Goal: Task Accomplishment & Management: Manage account settings

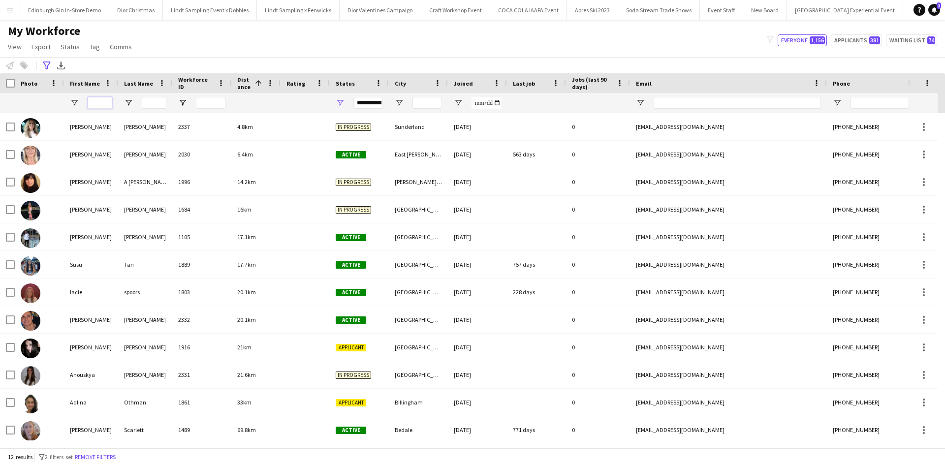
click at [98, 102] on input "First Name Filter Input" at bounding box center [100, 103] width 25 height 12
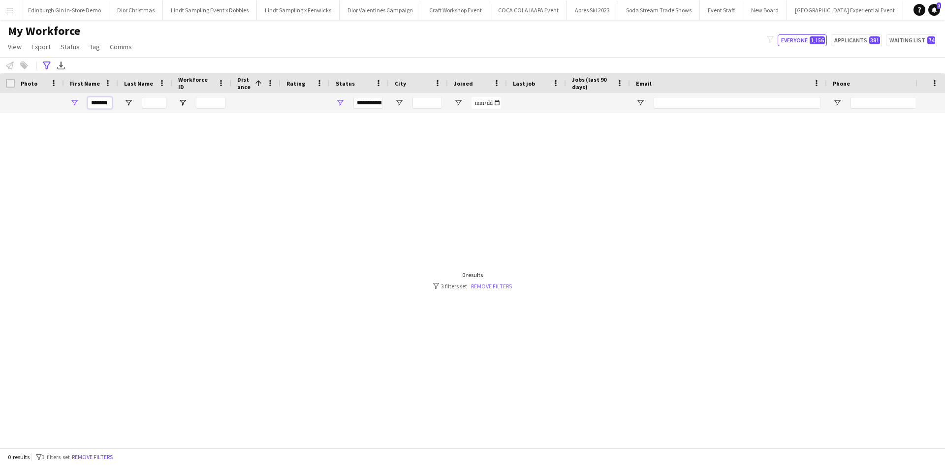
type input "*******"
click at [496, 287] on link "Remove filters" at bounding box center [491, 286] width 41 height 7
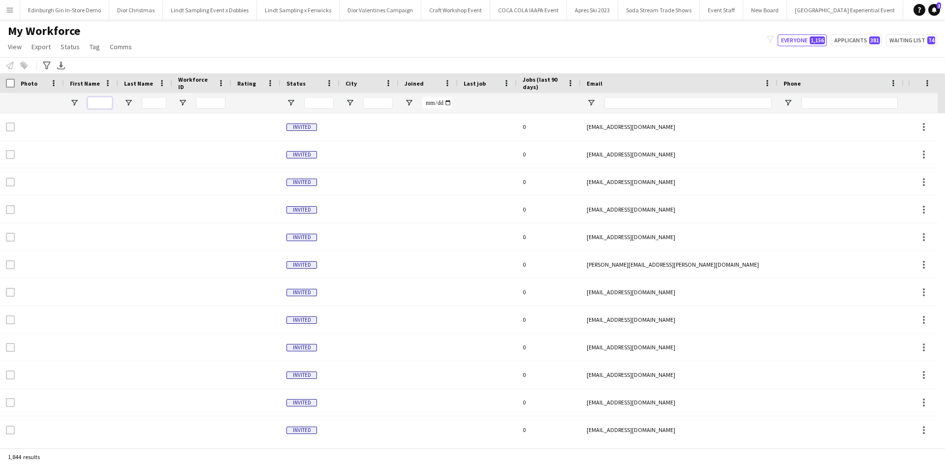
click at [100, 101] on input "First Name Filter Input" at bounding box center [100, 103] width 25 height 12
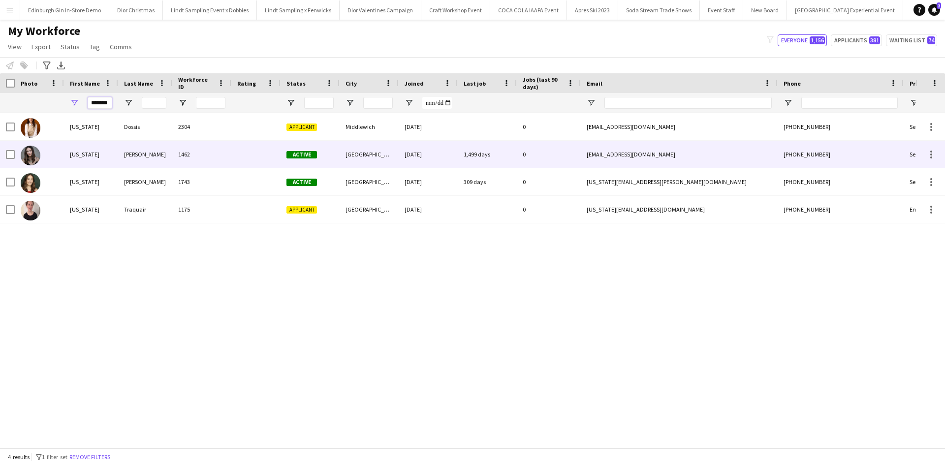
type input "*******"
click at [87, 153] on div "Georgia" at bounding box center [91, 154] width 54 height 27
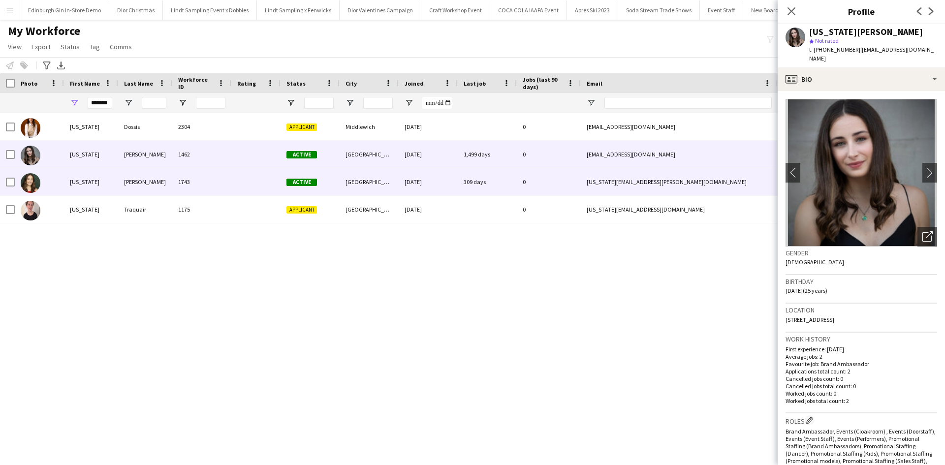
click at [82, 180] on div "Georgia" at bounding box center [91, 181] width 54 height 27
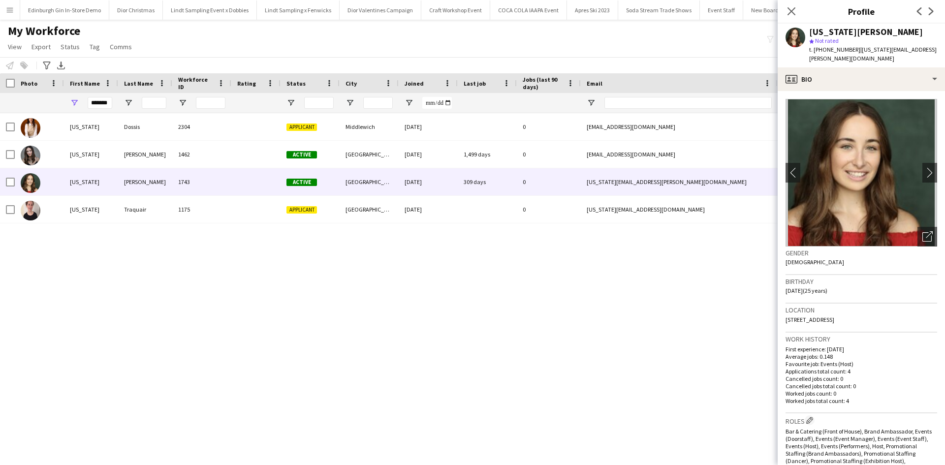
click at [11, 14] on button "Menu" at bounding box center [10, 10] width 20 height 20
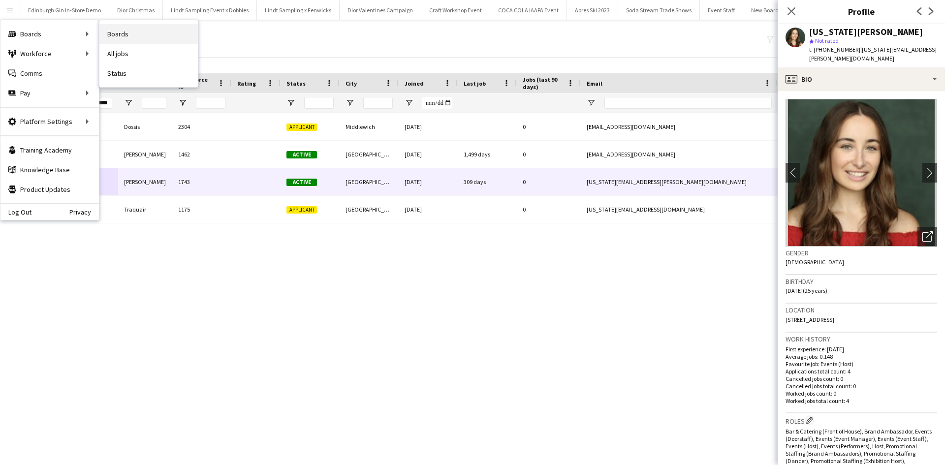
click at [116, 30] on link "Boards" at bounding box center [148, 34] width 98 height 20
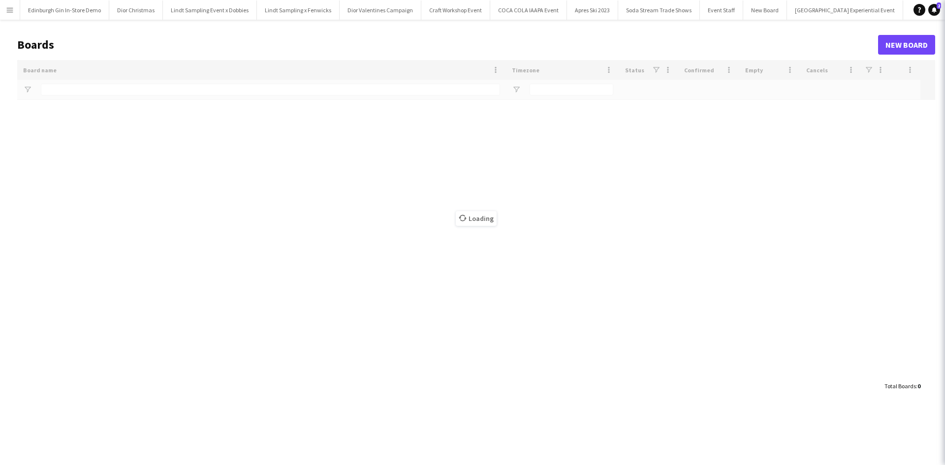
type input "**********"
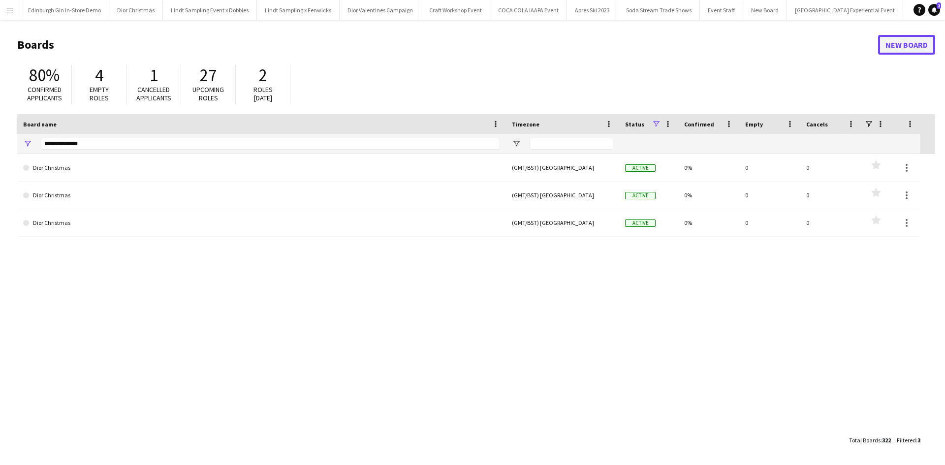
click at [922, 43] on link "New Board" at bounding box center [906, 45] width 57 height 20
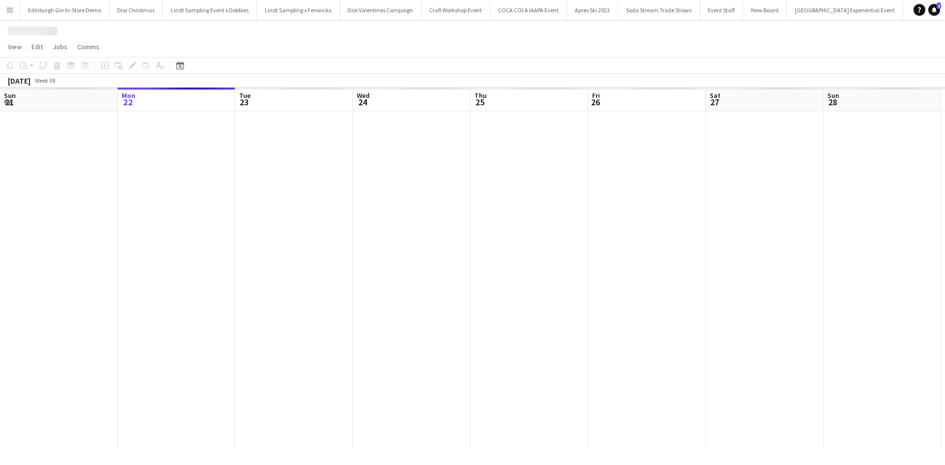
scroll to position [0, 10571]
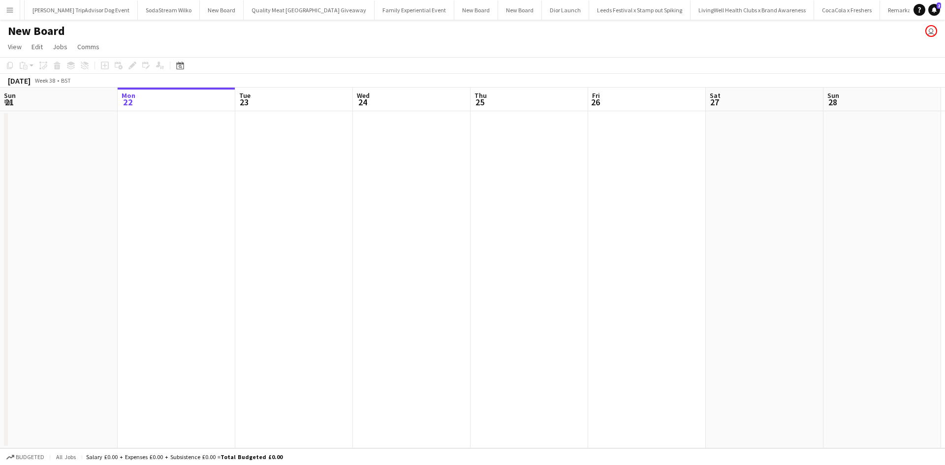
click at [54, 32] on h1 "New Board" at bounding box center [36, 31] width 57 height 15
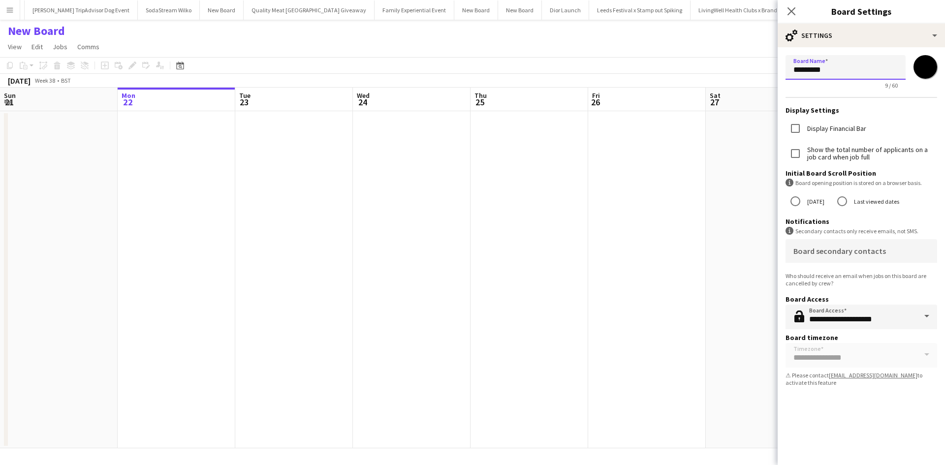
drag, startPoint x: 837, startPoint y: 69, endPoint x: 777, endPoint y: 71, distance: 59.6
click at [777, 71] on body "Menu Boards Boards Boards All jobs Status Workforce Workforce My Workforce Recr…" at bounding box center [472, 232] width 945 height 465
type input "**********"
click at [670, 223] on app-date-cell at bounding box center [647, 279] width 118 height 337
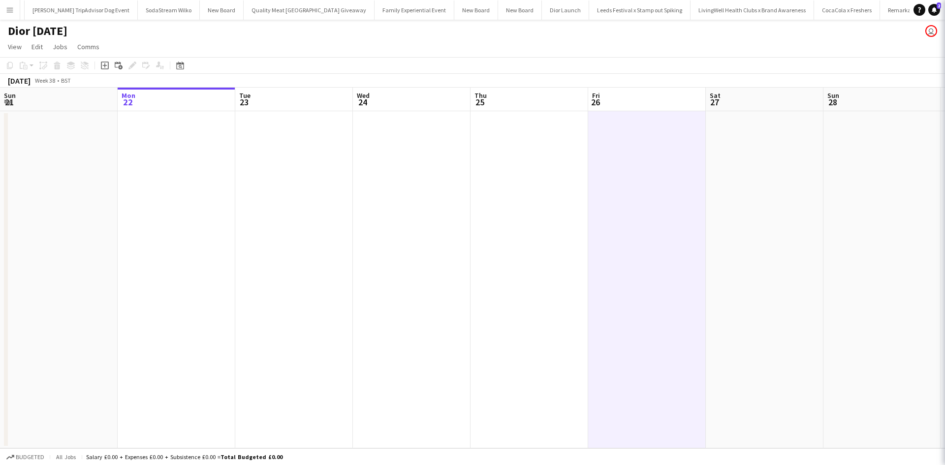
scroll to position [0, 10578]
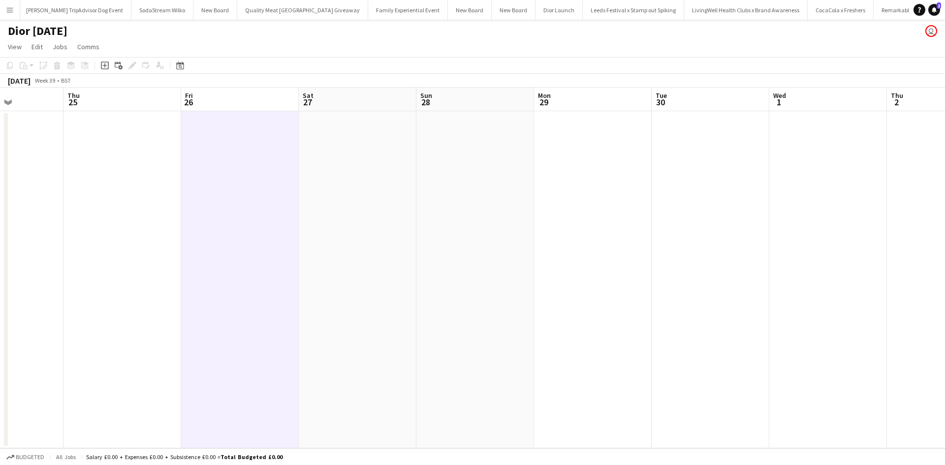
drag, startPoint x: 763, startPoint y: 288, endPoint x: 267, endPoint y: 279, distance: 496.4
click at [243, 280] on app-calendar-viewport "Mon 22 Tue 23 Wed 24 Thu 25 Fri 26 Sat 27 Sun 28 Mon 29 Tue 30 Wed 1 Thu 2 Fri …" at bounding box center [472, 268] width 945 height 361
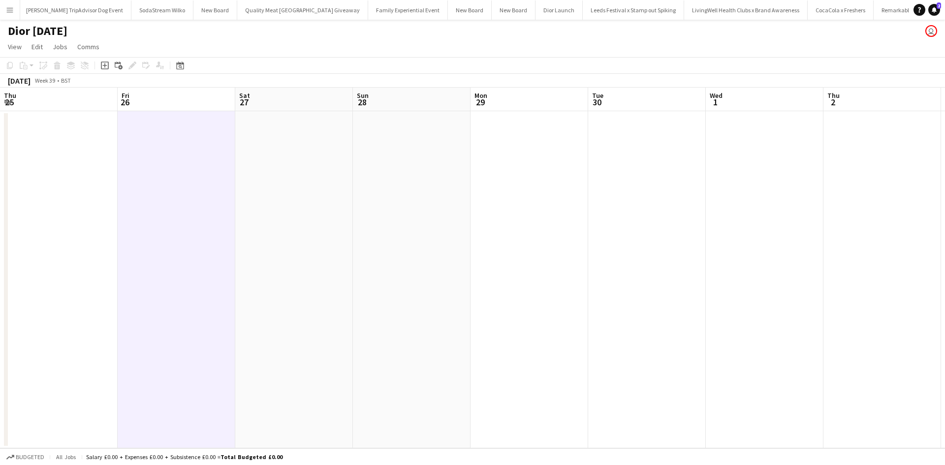
drag, startPoint x: 619, startPoint y: 310, endPoint x: 276, endPoint y: 293, distance: 343.1
click at [276, 293] on app-calendar-viewport "Tue 23 Wed 24 Thu 25 Fri 26 Sat 27 Sun 28 Mon 29 Tue 30 Wed 1 Thu 2 Fri 3 Sat 4…" at bounding box center [472, 268] width 945 height 361
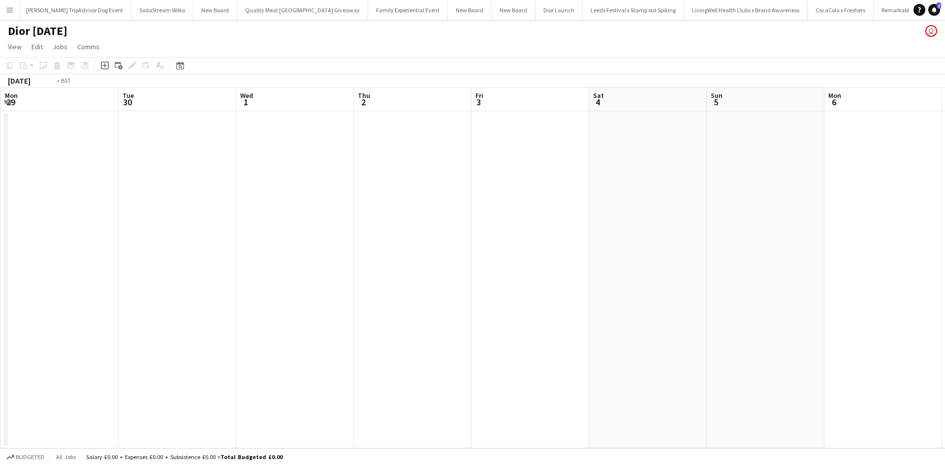
drag, startPoint x: 756, startPoint y: 355, endPoint x: 357, endPoint y: 305, distance: 402.4
click at [357, 305] on app-calendar-viewport "Fri 26 Sat 27 Sun 28 Mon 29 Tue 30 Wed 1 Thu 2 Fri 3 Sat 4 Sun 5 Mon 6 Tue 7 We…" at bounding box center [472, 268] width 945 height 361
drag, startPoint x: 696, startPoint y: 342, endPoint x: 473, endPoint y: 318, distance: 223.9
click at [362, 313] on app-calendar-viewport "Fri 3 Sat 4 Sun 5 Mon 6 Tue 7 Wed 8 Thu 9 Fri 10 Sat 11 Sun 12 Mon 13 Tue 14 We…" at bounding box center [472, 268] width 945 height 361
drag, startPoint x: 455, startPoint y: 303, endPoint x: 612, endPoint y: 321, distance: 157.5
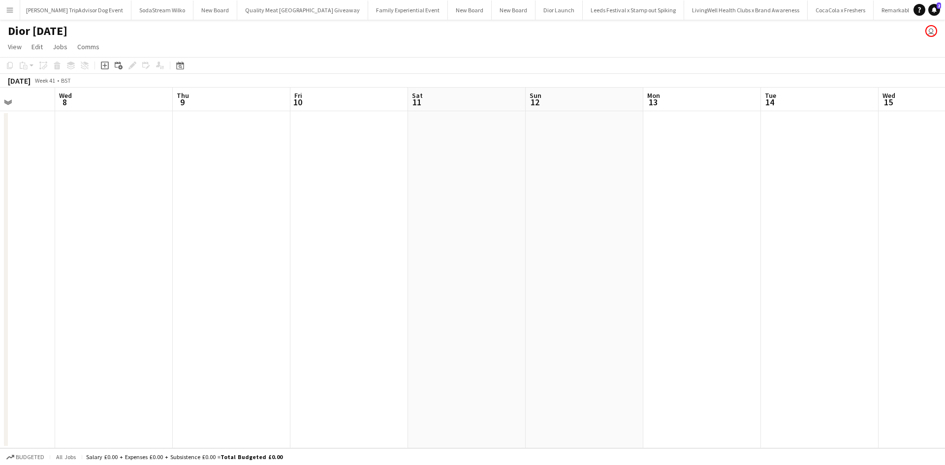
click at [375, 294] on app-calendar-viewport "Sun 5 Mon 6 Tue 7 Wed 8 Thu 9 Fri 10 Sat 11 Sun 12 Mon 13 Tue 14 Wed 15 Thu 16 …" at bounding box center [472, 268] width 945 height 361
drag, startPoint x: 573, startPoint y: 313, endPoint x: 398, endPoint y: 301, distance: 175.7
click at [395, 301] on app-calendar-viewport "Mon 6 Tue 7 Wed 8 Thu 9 Fri 10 Sat 11 Sun 12 Mon 13 Tue 14 Wed 15 Thu 16 Fri 17…" at bounding box center [472, 268] width 945 height 361
drag, startPoint x: 696, startPoint y: 327, endPoint x: 442, endPoint y: 299, distance: 255.6
click at [426, 297] on app-calendar-viewport "Wed 8 Thu 9 Fri 10 Sat 11 Sun 12 Mon 13 Tue 14 Wed 15 Thu 16 Fri 17 Sat 18 Sun …" at bounding box center [472, 268] width 945 height 361
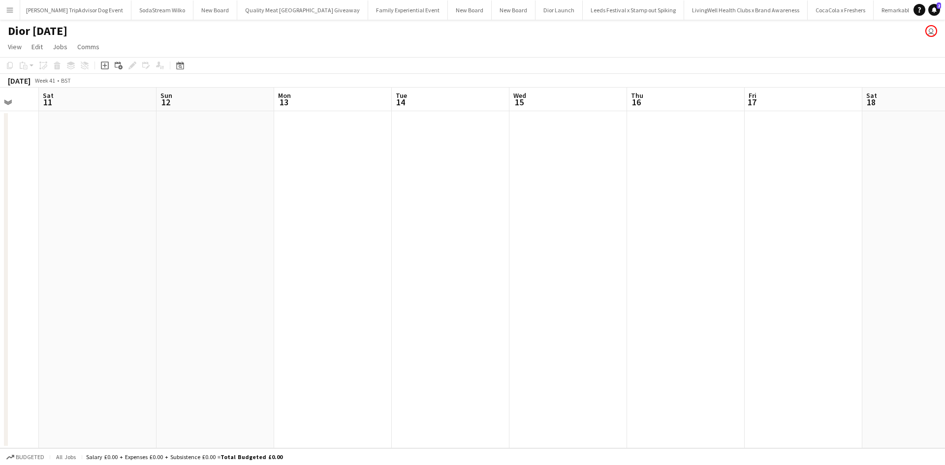
scroll to position [0, 316]
click at [321, 137] on app-date-cell at bounding box center [331, 279] width 118 height 337
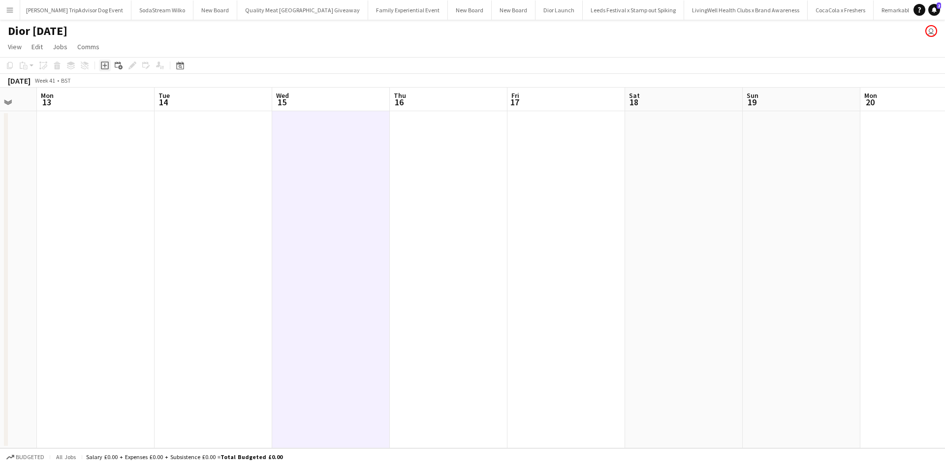
click at [110, 64] on div "Add job" at bounding box center [105, 66] width 12 height 12
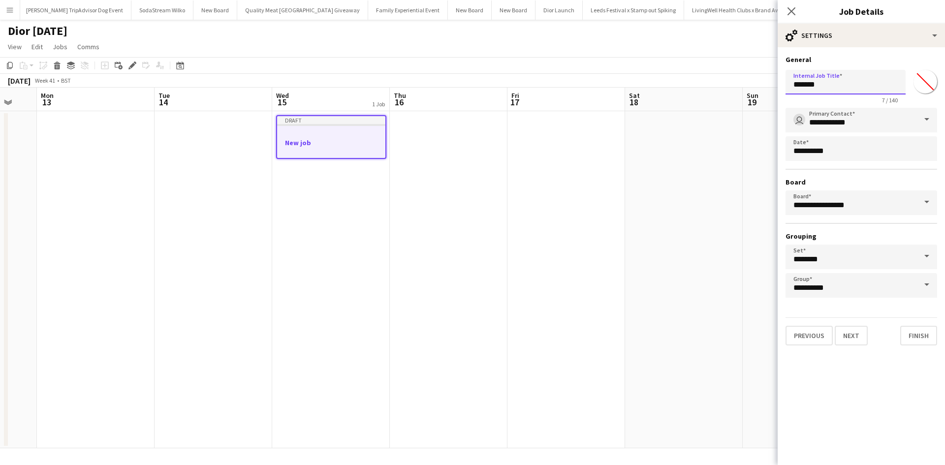
drag, startPoint x: 842, startPoint y: 83, endPoint x: 773, endPoint y: 80, distance: 69.0
click at [773, 80] on body "Menu Boards Boards Boards All jobs Status Workforce Workforce My Workforce Recr…" at bounding box center [472, 232] width 945 height 465
type input "**********"
click at [851, 345] on button "Next" at bounding box center [851, 336] width 33 height 20
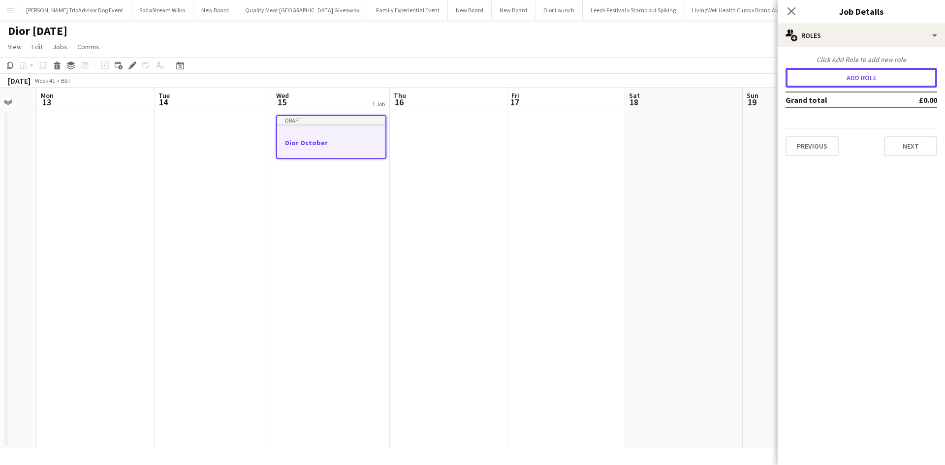
click at [839, 85] on button "Add role" at bounding box center [862, 78] width 152 height 20
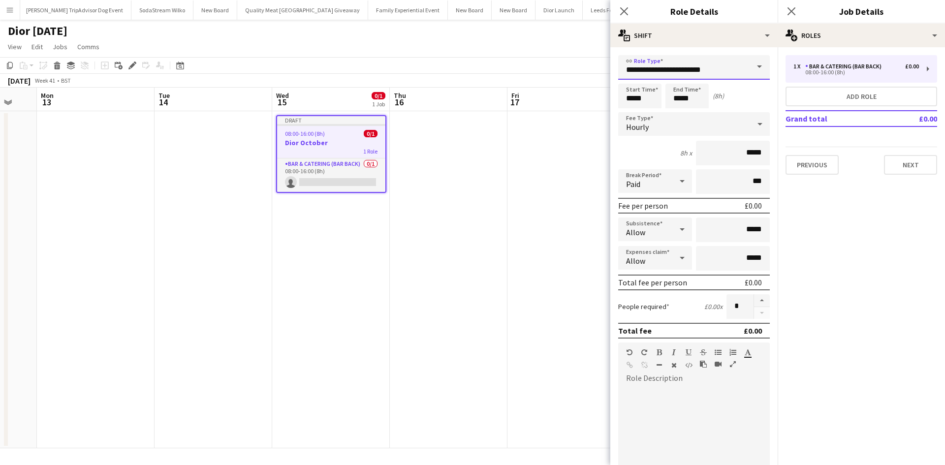
drag, startPoint x: 726, startPoint y: 73, endPoint x: 610, endPoint y: 71, distance: 115.7
click at [610, 71] on body "Menu Boards Boards Boards All jobs Status Workforce Workforce My Workforce Recr…" at bounding box center [472, 232] width 945 height 465
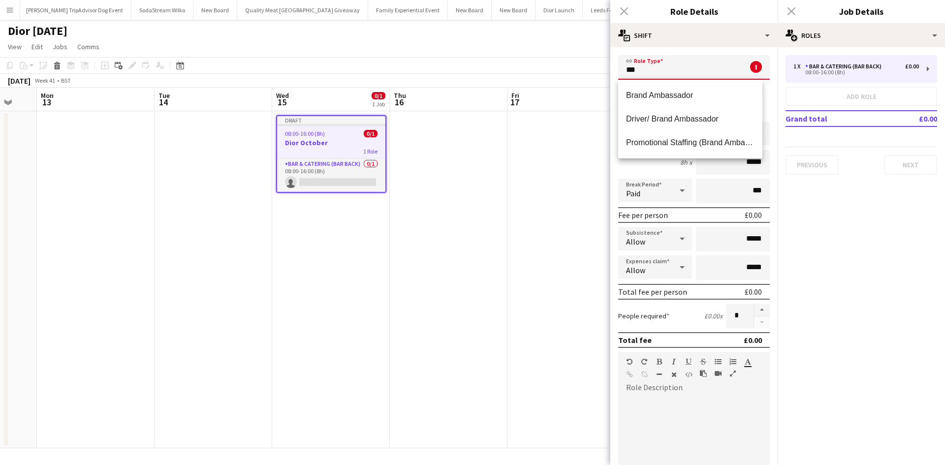
drag, startPoint x: 650, startPoint y: 66, endPoint x: 621, endPoint y: 69, distance: 29.2
click at [621, 69] on input "***" at bounding box center [694, 67] width 152 height 25
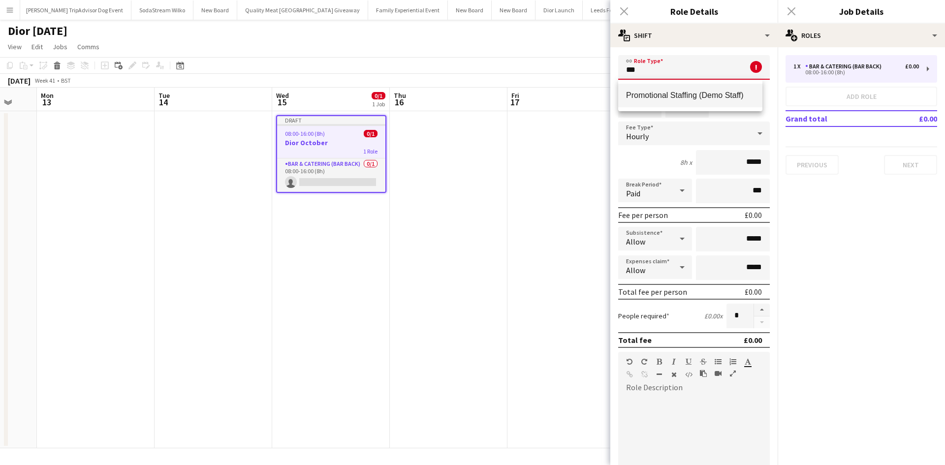
click at [647, 91] on span "Promotional Staffing (Demo Staff)" at bounding box center [690, 95] width 129 height 9
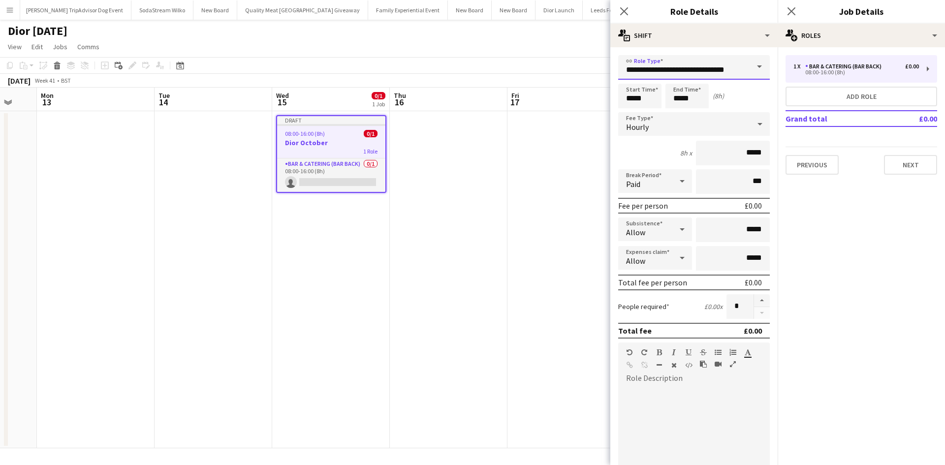
drag, startPoint x: 742, startPoint y: 67, endPoint x: 616, endPoint y: 66, distance: 125.1
click at [616, 66] on form "**********" at bounding box center [694, 361] width 167 height 612
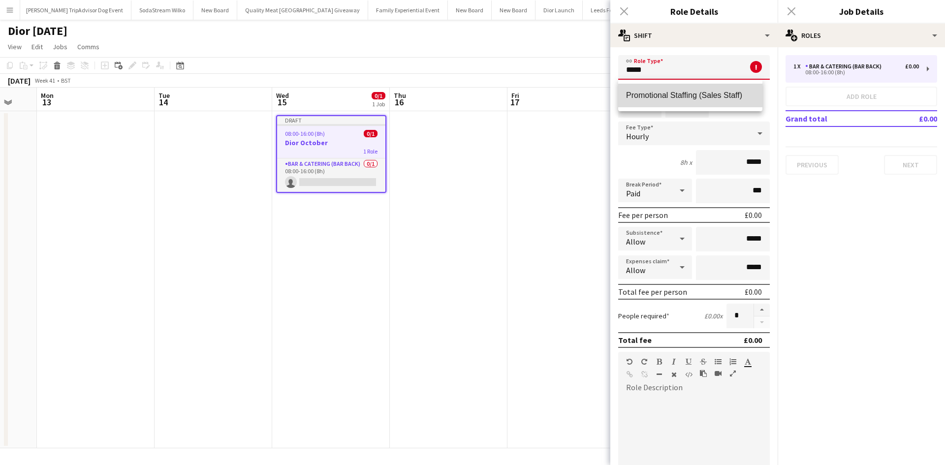
click at [699, 97] on span "Promotional Staffing (Sales Staff)" at bounding box center [690, 95] width 129 height 9
type input "**********"
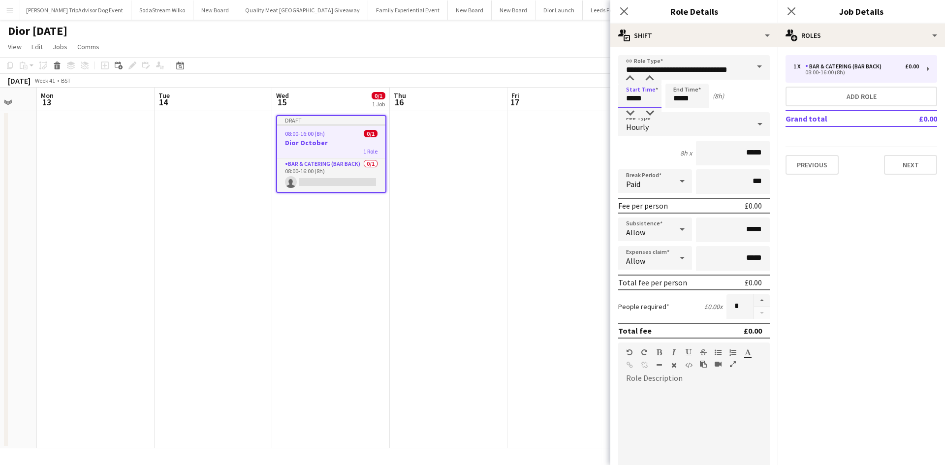
drag, startPoint x: 651, startPoint y: 98, endPoint x: 617, endPoint y: 96, distance: 34.6
click at [617, 96] on form "**********" at bounding box center [694, 361] width 167 height 612
type input "*****"
click at [742, 150] on input "*****" at bounding box center [733, 153] width 74 height 25
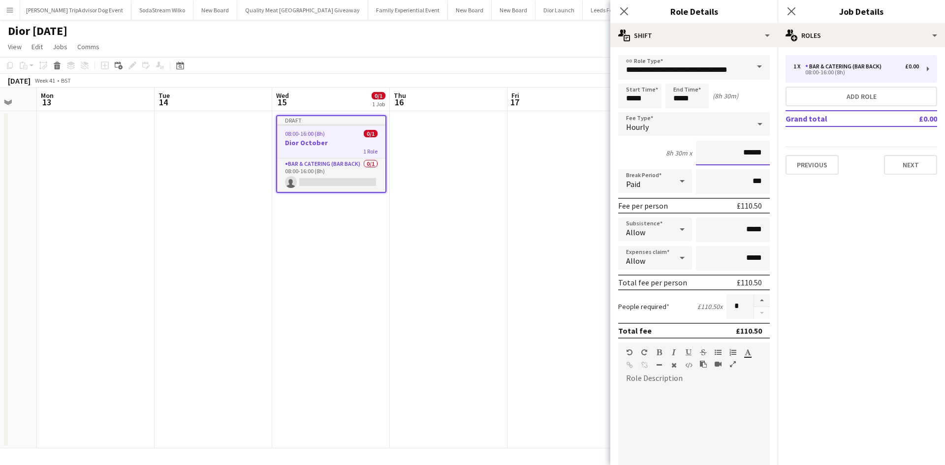
type input "******"
click at [562, 363] on app-date-cell at bounding box center [567, 279] width 118 height 337
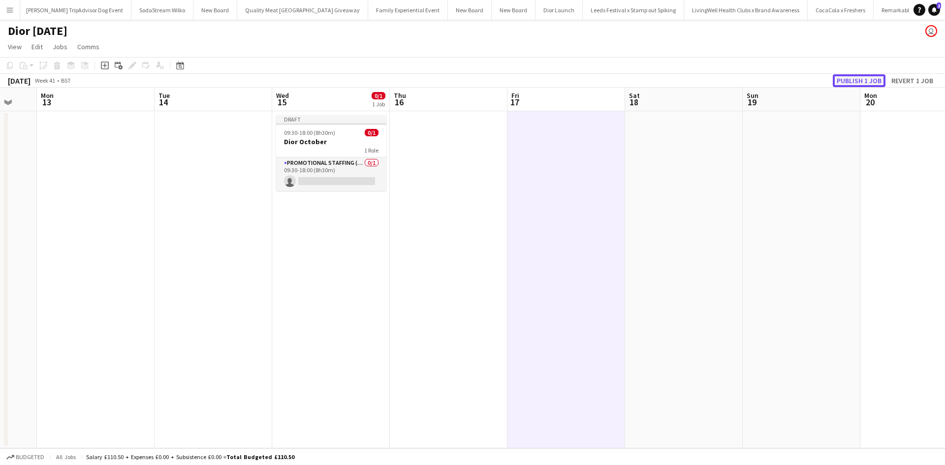
click at [853, 78] on button "Publish 1 job" at bounding box center [859, 80] width 53 height 13
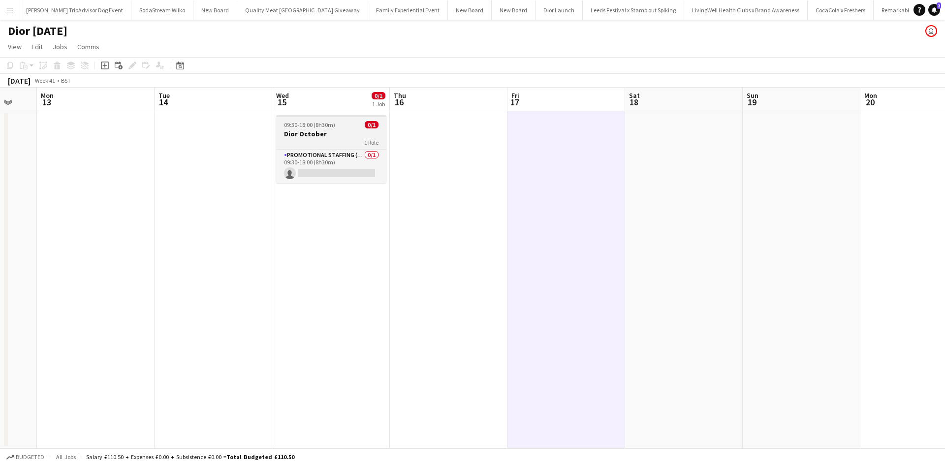
click at [320, 134] on h3 "Dior October" at bounding box center [331, 134] width 110 height 9
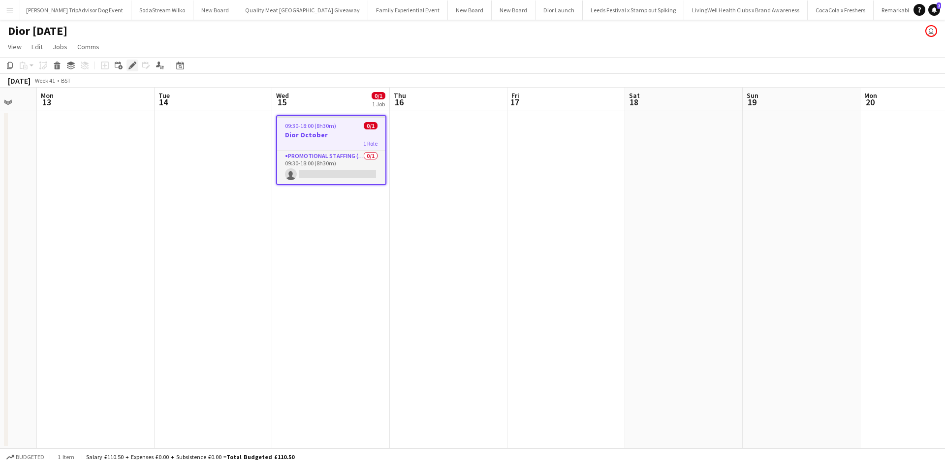
click at [133, 64] on icon at bounding box center [132, 65] width 5 height 5
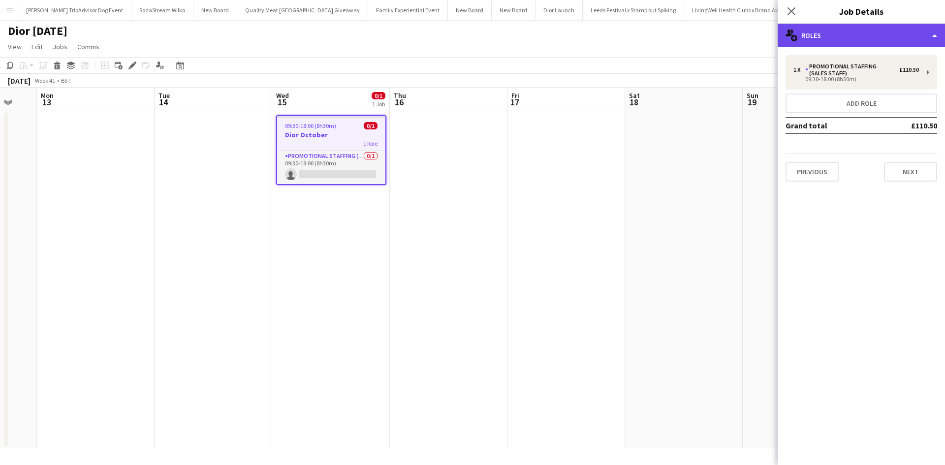
click at [803, 32] on div "multiple-users-add Roles" at bounding box center [861, 36] width 167 height 24
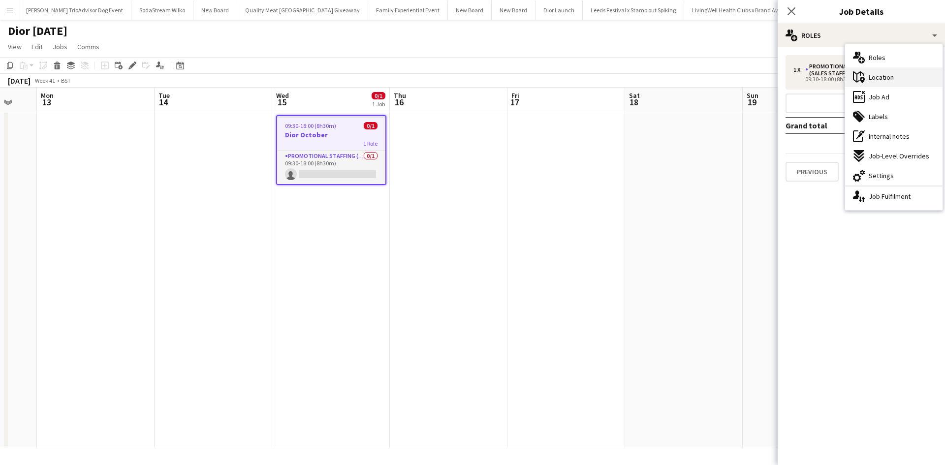
click at [871, 76] on span "Location" at bounding box center [881, 77] width 25 height 9
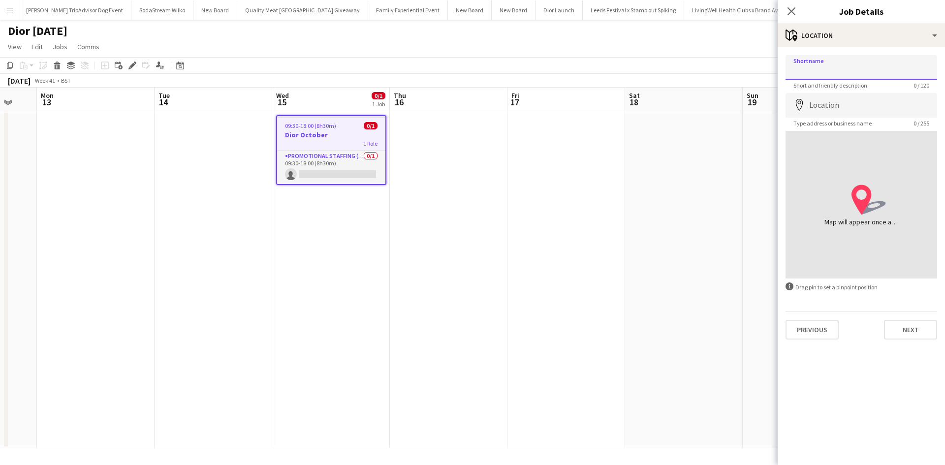
click at [869, 75] on input "Shortname" at bounding box center [862, 67] width 152 height 25
type input "**********"
click at [874, 106] on input "Location" at bounding box center [862, 105] width 152 height 25
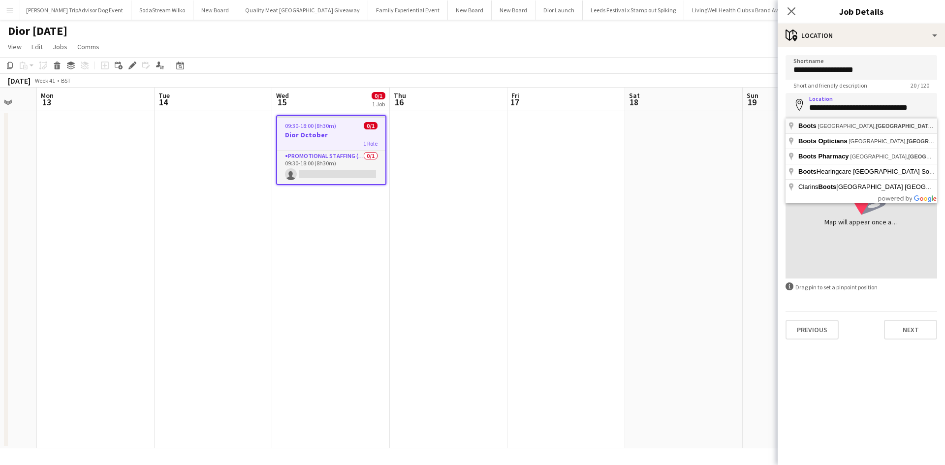
type input "**********"
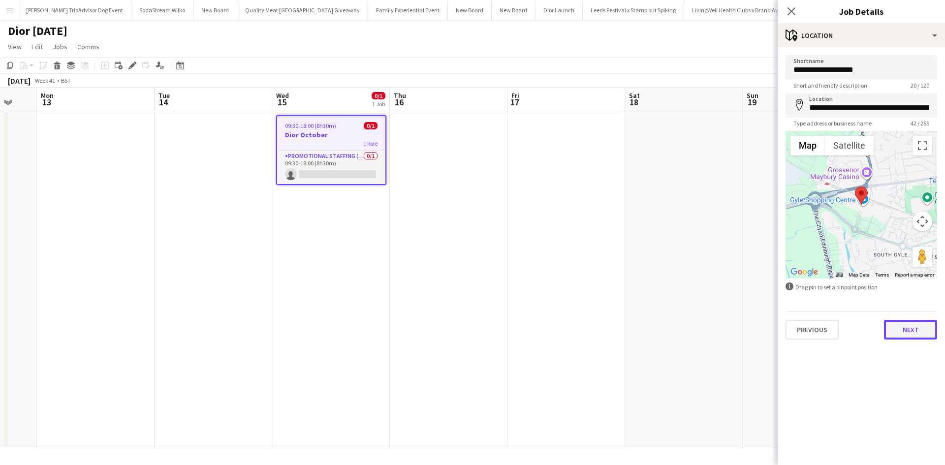
click at [907, 331] on button "Next" at bounding box center [910, 330] width 53 height 20
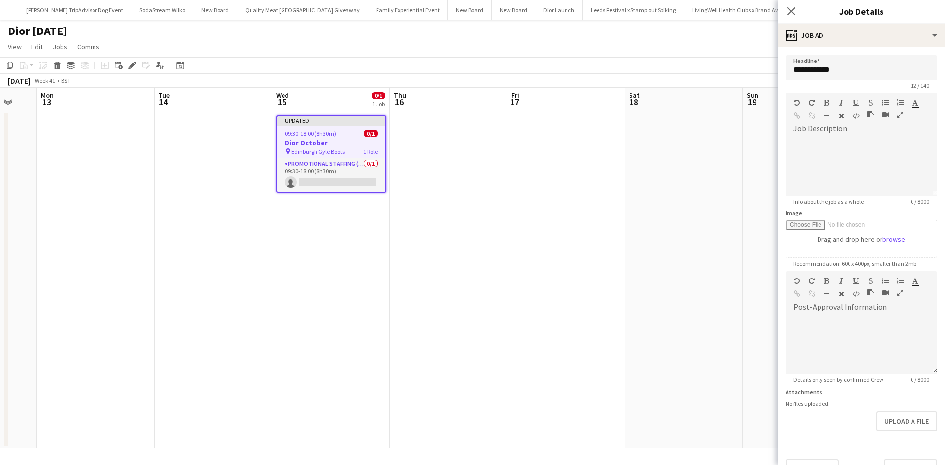
click at [729, 321] on app-date-cell at bounding box center [684, 279] width 118 height 337
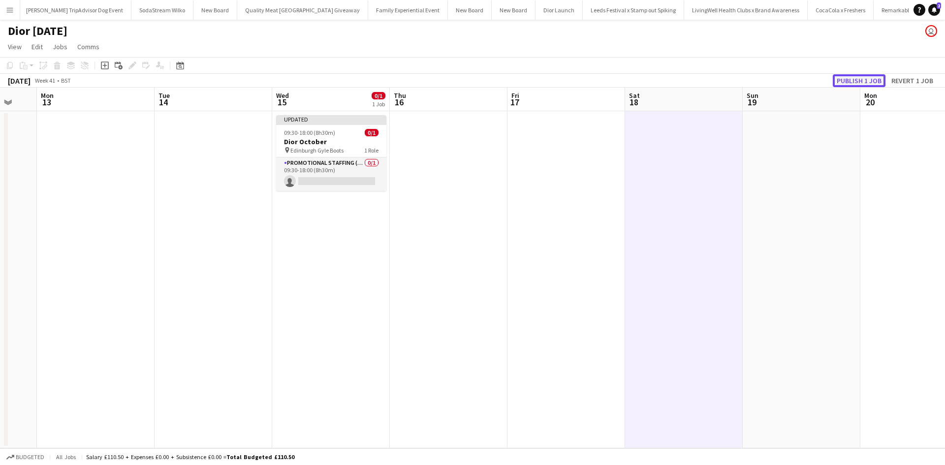
click at [873, 78] on button "Publish 1 job" at bounding box center [859, 80] width 53 height 13
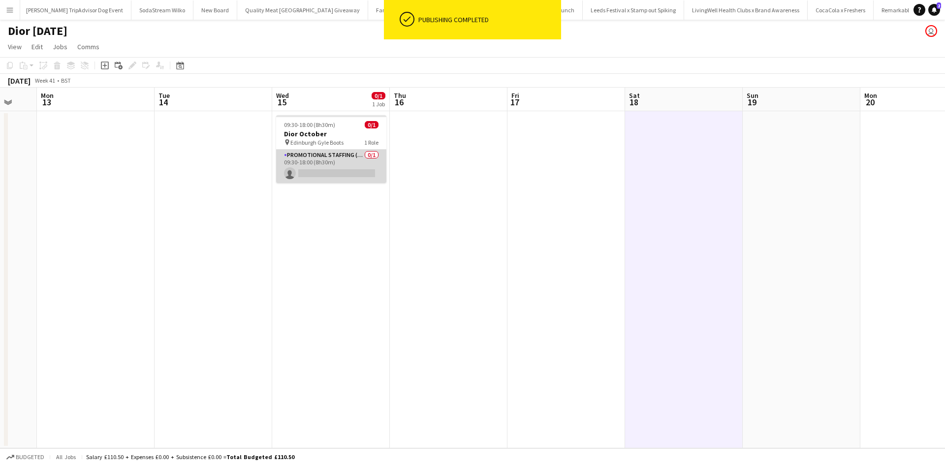
click at [351, 173] on app-card-role "Promotional Staffing (Sales Staff) 0/1 09:30-18:00 (8h30m) single-neutral-actio…" at bounding box center [331, 166] width 110 height 33
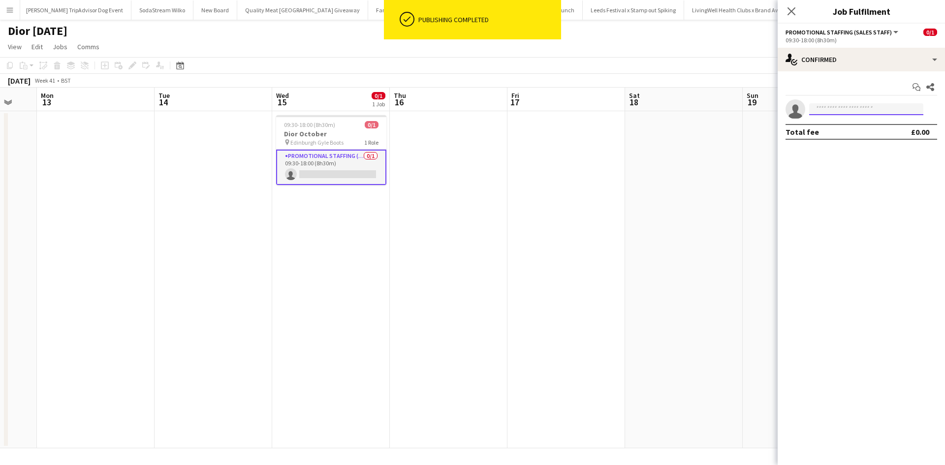
click at [840, 111] on input at bounding box center [867, 109] width 114 height 12
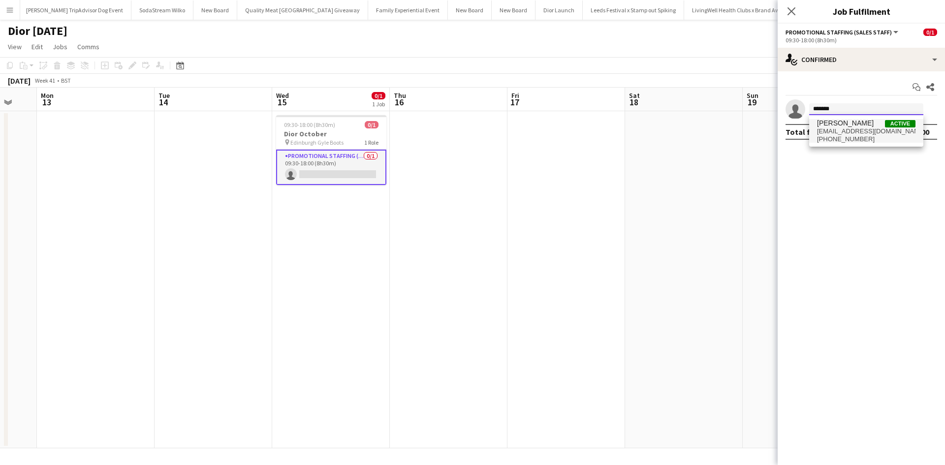
type input "*******"
click at [844, 126] on span "INGRIDA Venckute" at bounding box center [845, 123] width 57 height 8
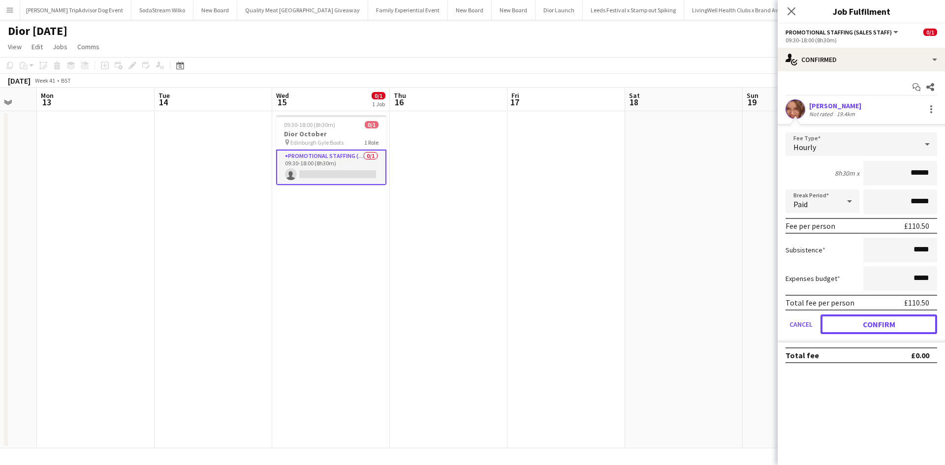
click at [892, 322] on button "Confirm" at bounding box center [879, 325] width 117 height 20
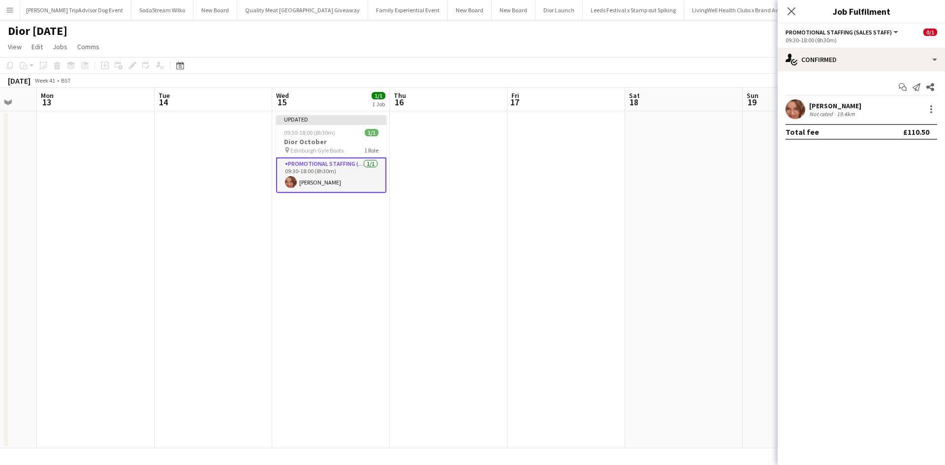
click at [762, 324] on app-date-cell at bounding box center [802, 279] width 118 height 337
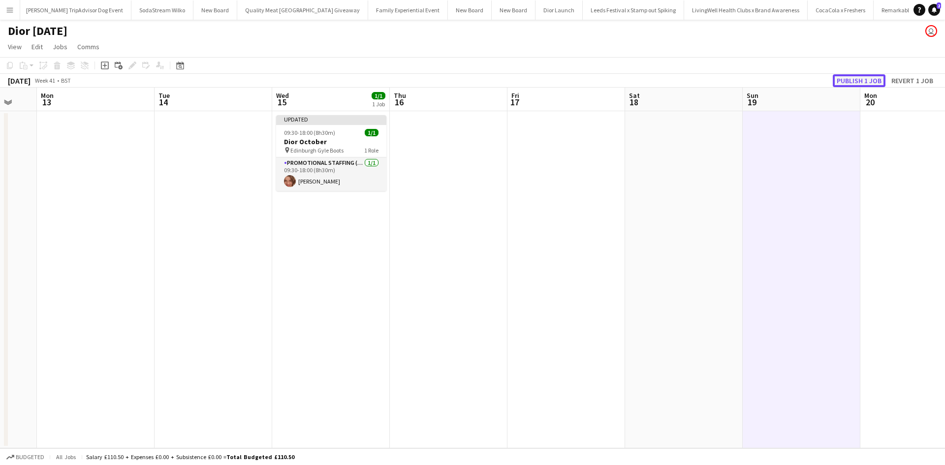
click at [850, 85] on button "Publish 1 job" at bounding box center [859, 80] width 53 height 13
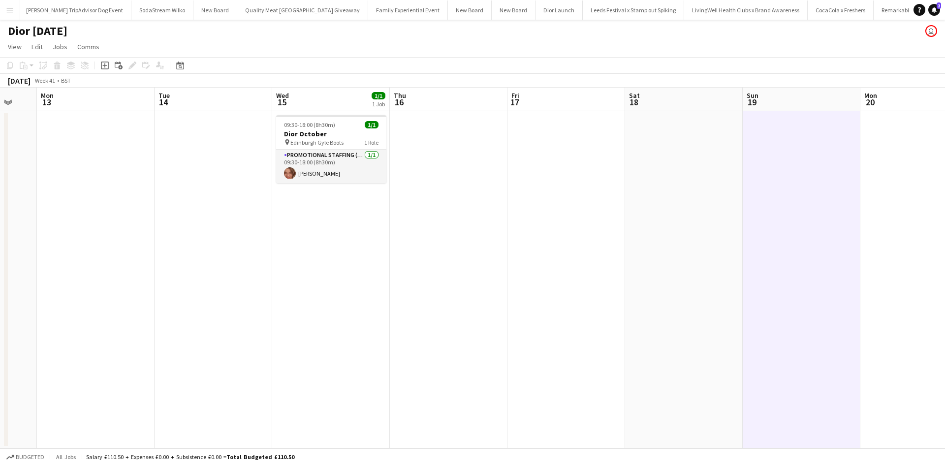
click at [40, 203] on app-date-cell at bounding box center [96, 279] width 118 height 337
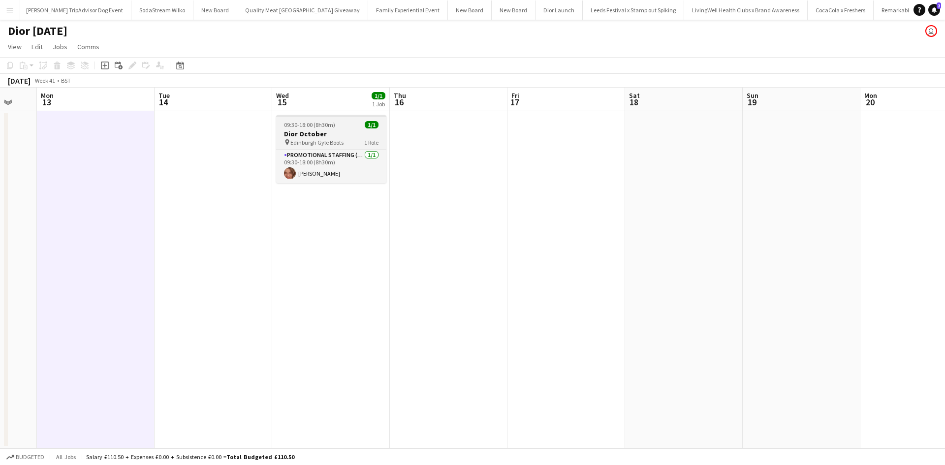
click at [337, 127] on div "09:30-18:00 (8h30m) 1/1" at bounding box center [331, 124] width 110 height 7
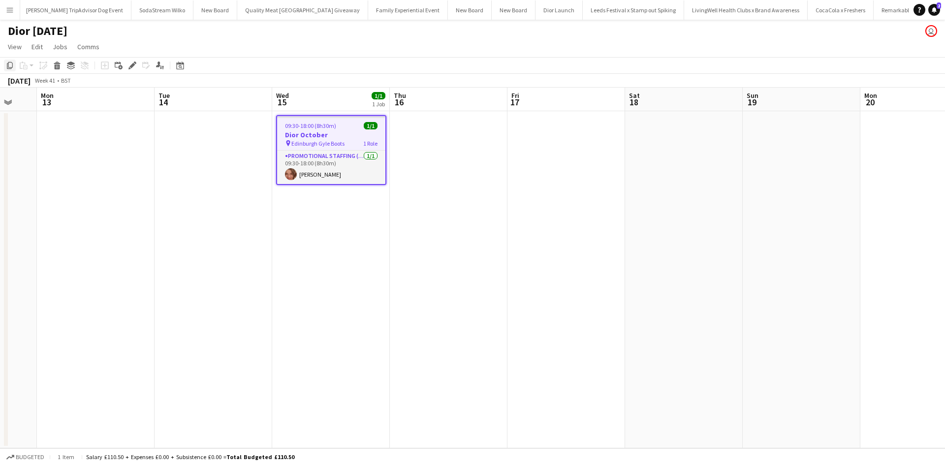
click at [9, 65] on icon "Copy" at bounding box center [10, 66] width 8 height 8
click at [462, 145] on app-date-cell at bounding box center [449, 279] width 118 height 337
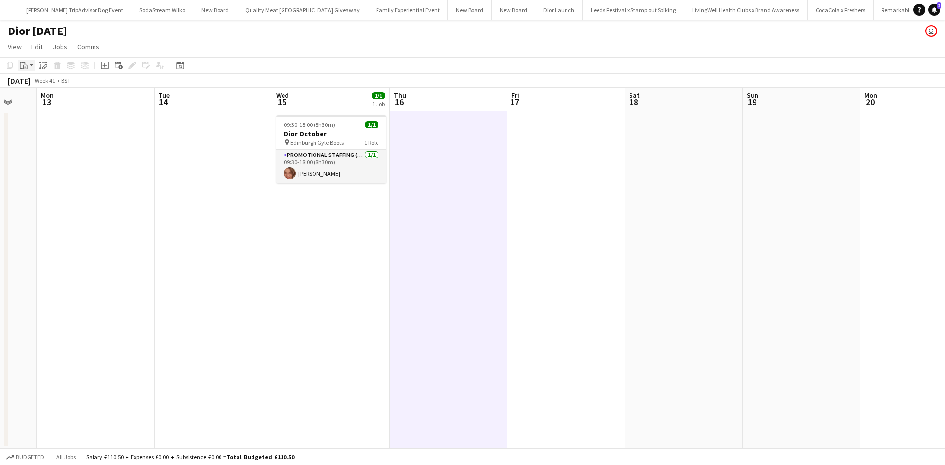
click at [29, 65] on div "Paste" at bounding box center [24, 66] width 12 height 12
click at [39, 82] on link "Paste Ctrl+V" at bounding box center [72, 84] width 93 height 9
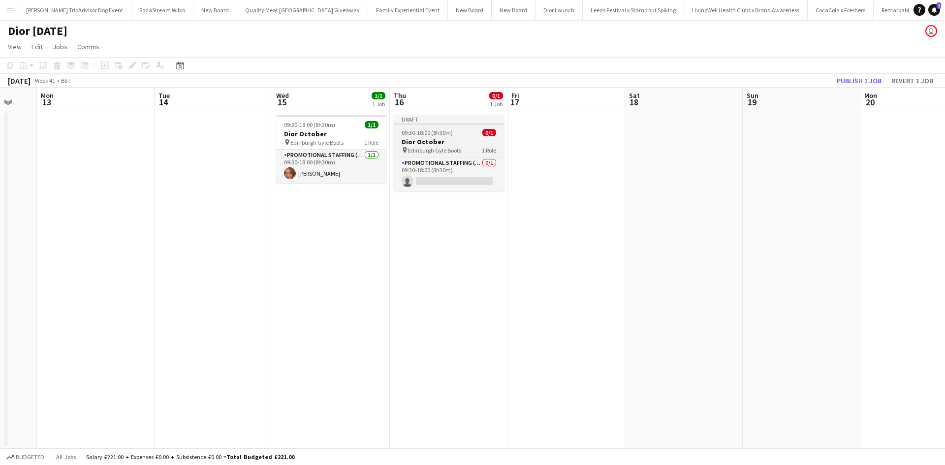
click at [464, 136] on div "09:30-18:00 (8h30m) 0/1" at bounding box center [449, 132] width 110 height 7
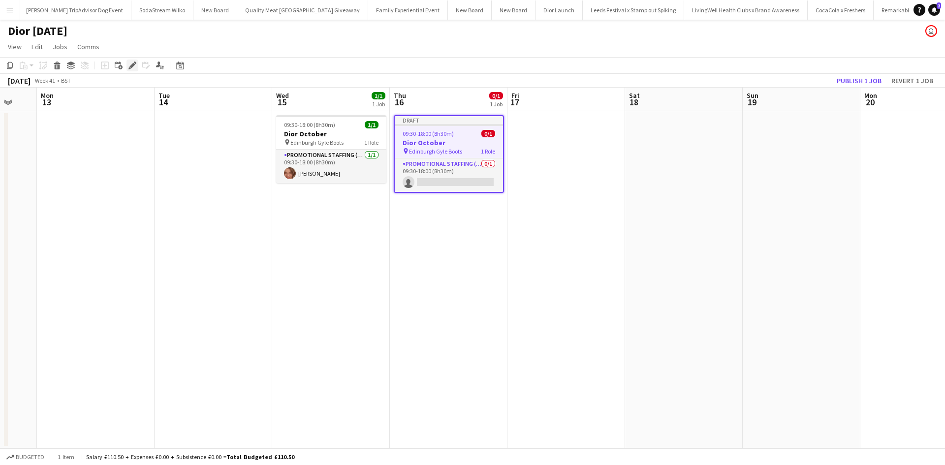
click at [133, 66] on icon at bounding box center [132, 65] width 5 height 5
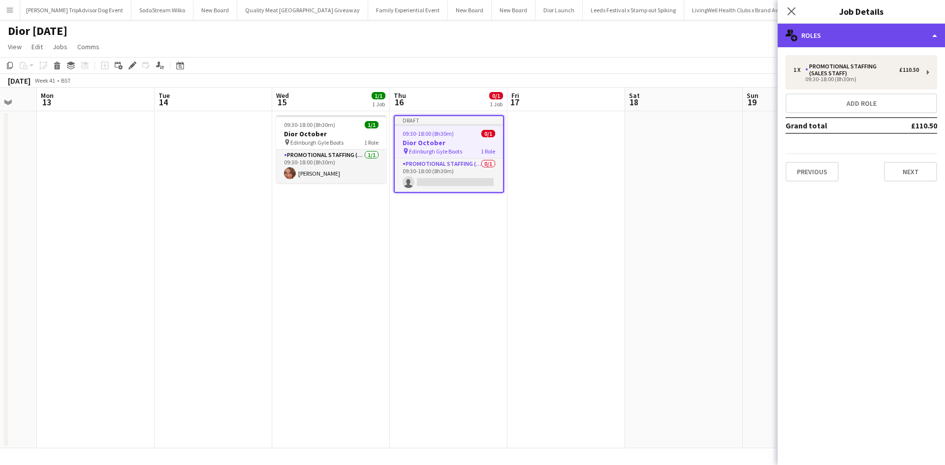
click at [876, 35] on div "multiple-users-add Roles" at bounding box center [861, 36] width 167 height 24
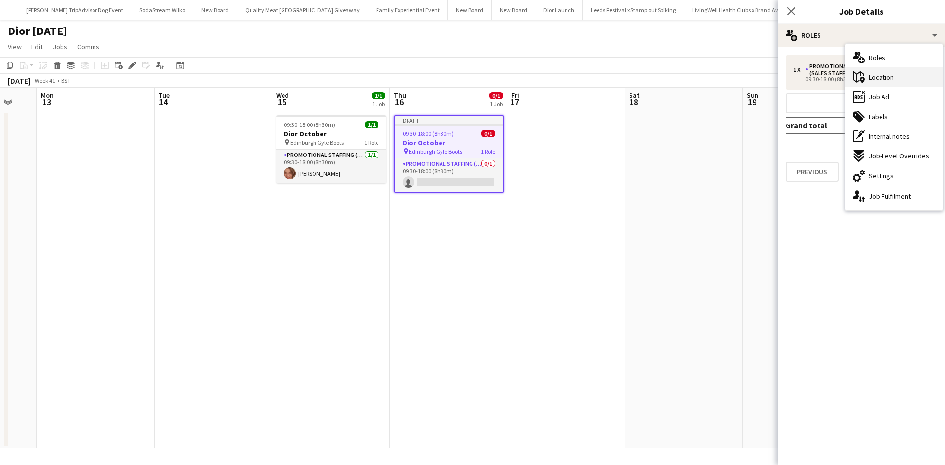
click at [896, 71] on div "maps-pin-1 Location" at bounding box center [893, 77] width 97 height 20
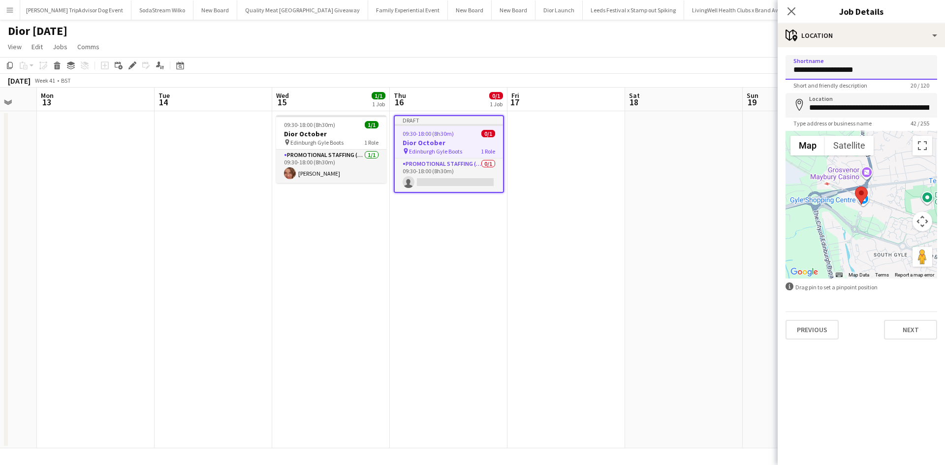
drag, startPoint x: 868, startPoint y: 70, endPoint x: 838, endPoint y: 70, distance: 30.0
click at [838, 70] on input "**********" at bounding box center [862, 67] width 152 height 25
click at [837, 75] on input "**********" at bounding box center [862, 67] width 152 height 25
drag, startPoint x: 845, startPoint y: 70, endPoint x: 830, endPoint y: 71, distance: 15.3
click at [830, 71] on input "**********" at bounding box center [862, 67] width 152 height 25
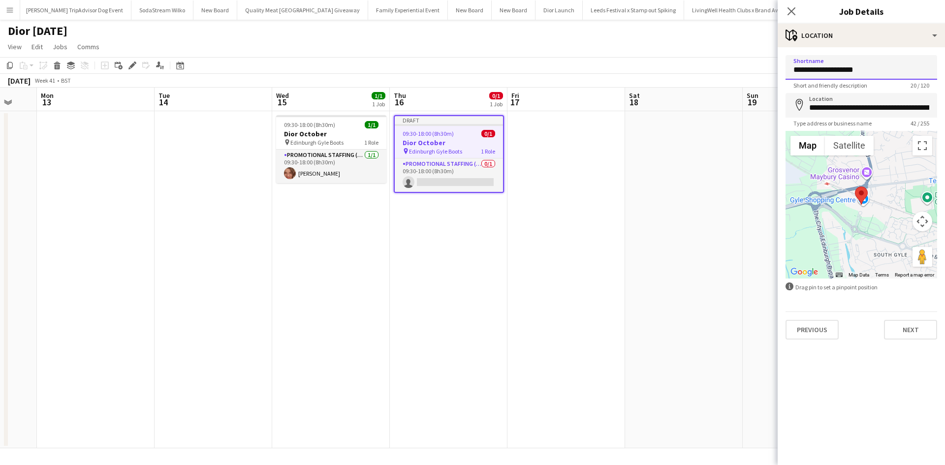
type input "**********"
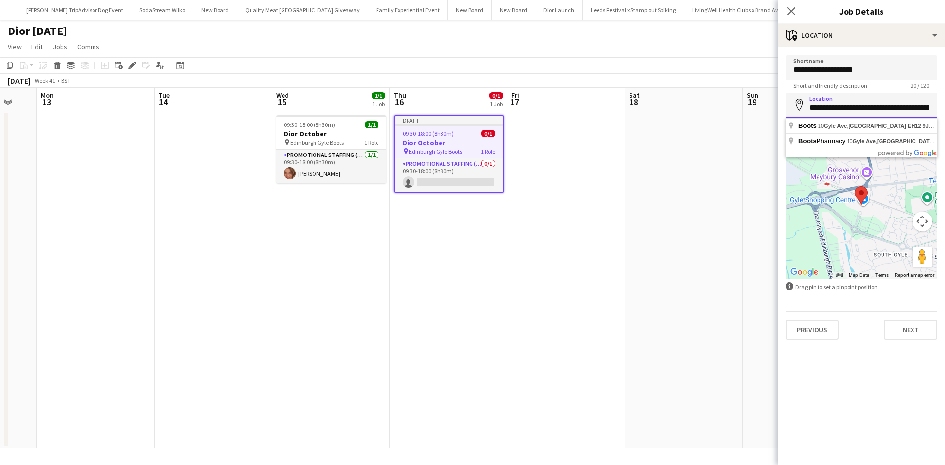
scroll to position [0, 23]
drag, startPoint x: 810, startPoint y: 108, endPoint x: 945, endPoint y: 115, distance: 134.6
click at [945, 115] on form "**********" at bounding box center [861, 197] width 167 height 285
type input "**********"
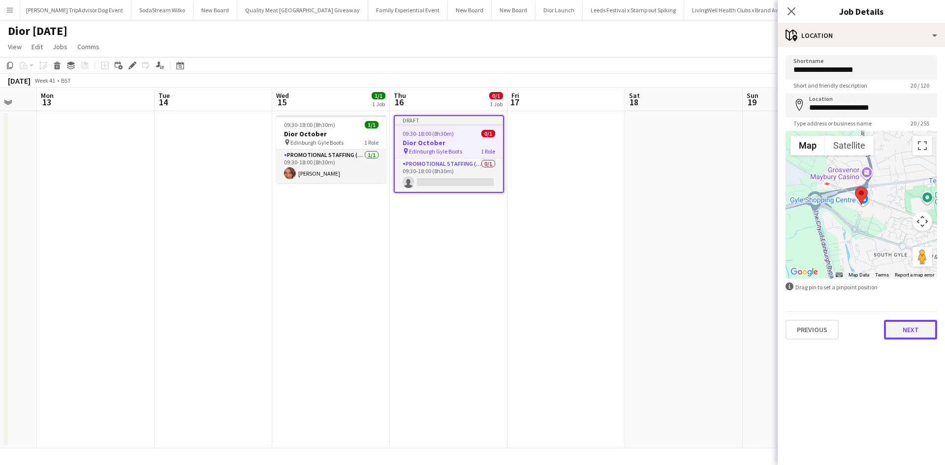
click at [918, 329] on button "Next" at bounding box center [910, 330] width 53 height 20
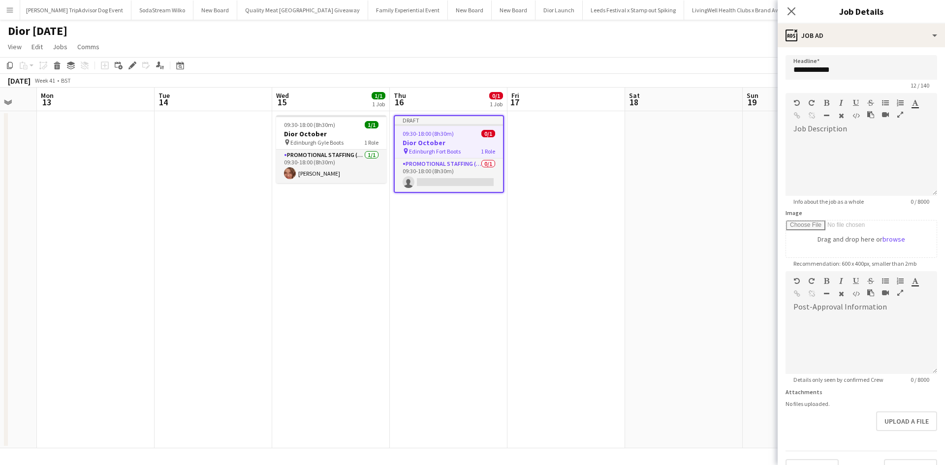
click at [691, 300] on app-date-cell at bounding box center [684, 279] width 118 height 337
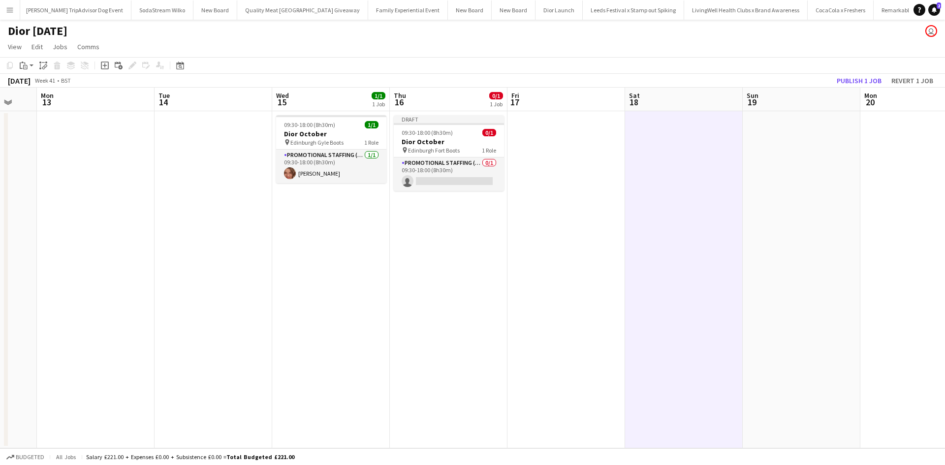
click at [864, 251] on app-date-cell at bounding box center [920, 279] width 118 height 337
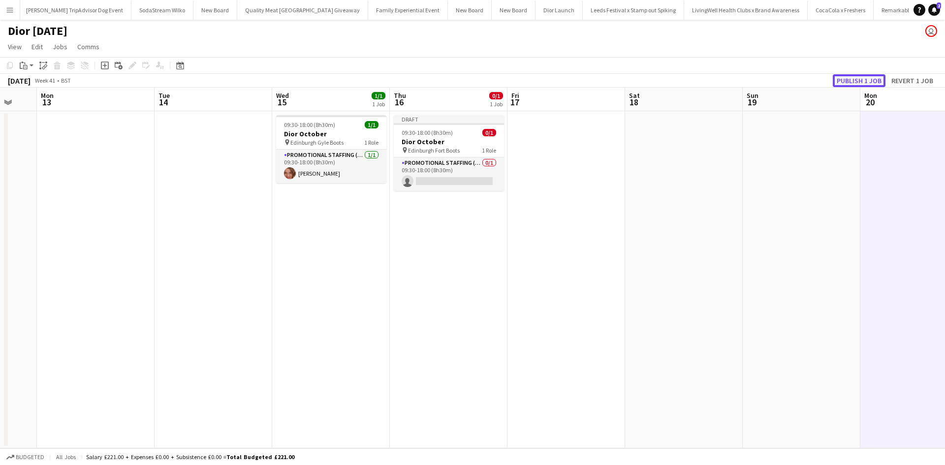
click at [869, 76] on button "Publish 1 job" at bounding box center [859, 80] width 53 height 13
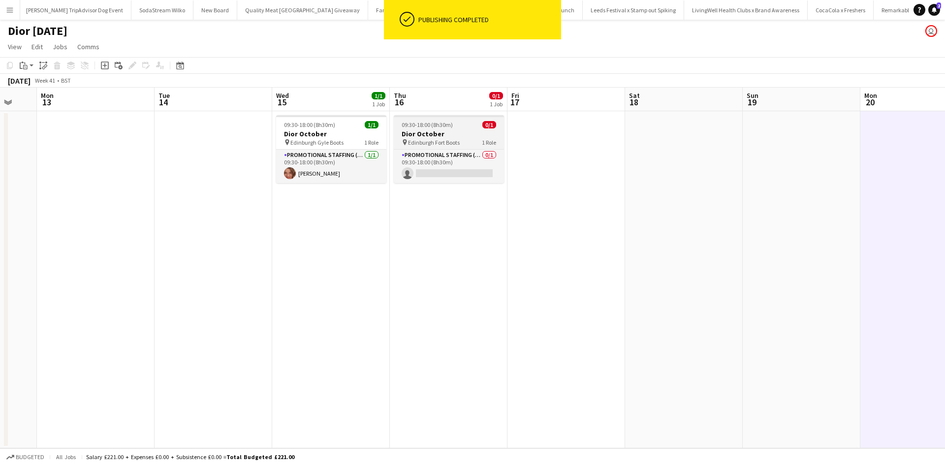
click at [468, 130] on h3 "Dior October" at bounding box center [449, 134] width 110 height 9
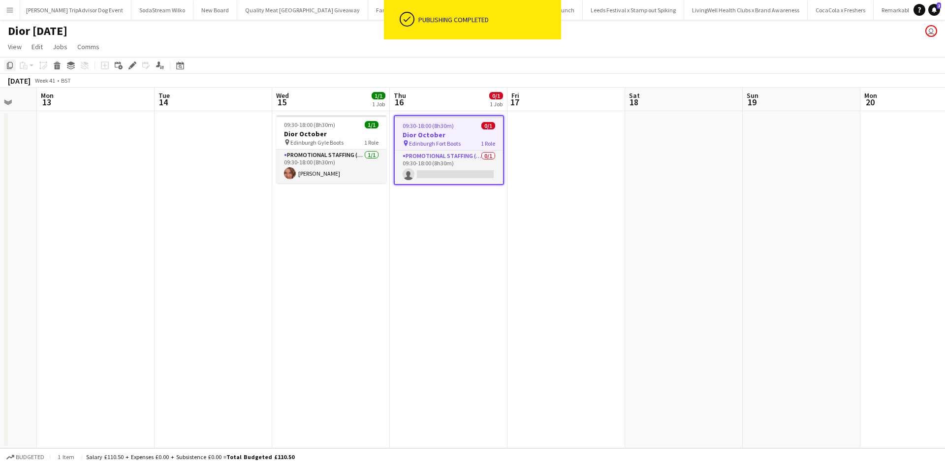
click at [11, 63] on icon at bounding box center [10, 65] width 6 height 7
click at [562, 133] on app-date-cell at bounding box center [567, 279] width 118 height 337
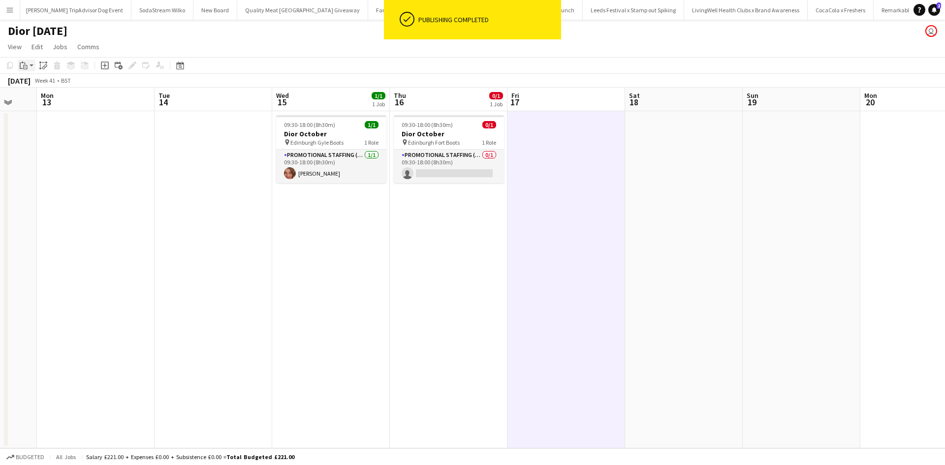
click at [24, 65] on icon at bounding box center [25, 67] width 4 height 4
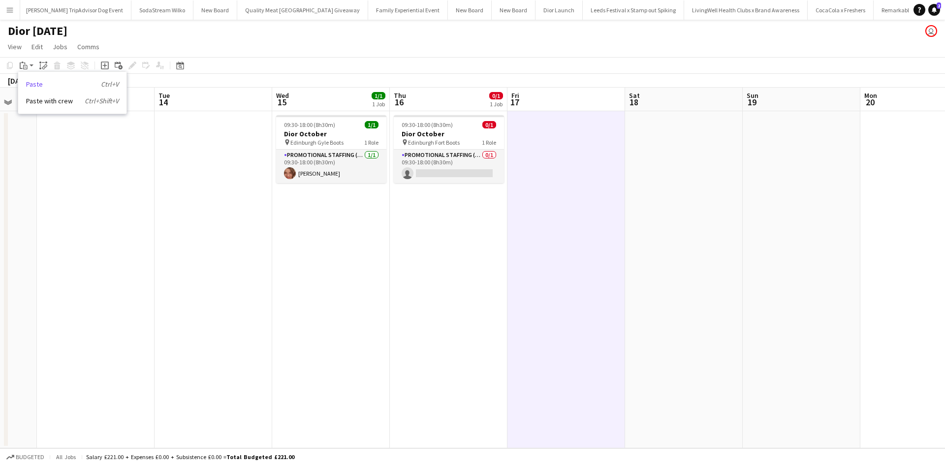
click at [33, 82] on link "Paste Ctrl+V" at bounding box center [72, 84] width 93 height 9
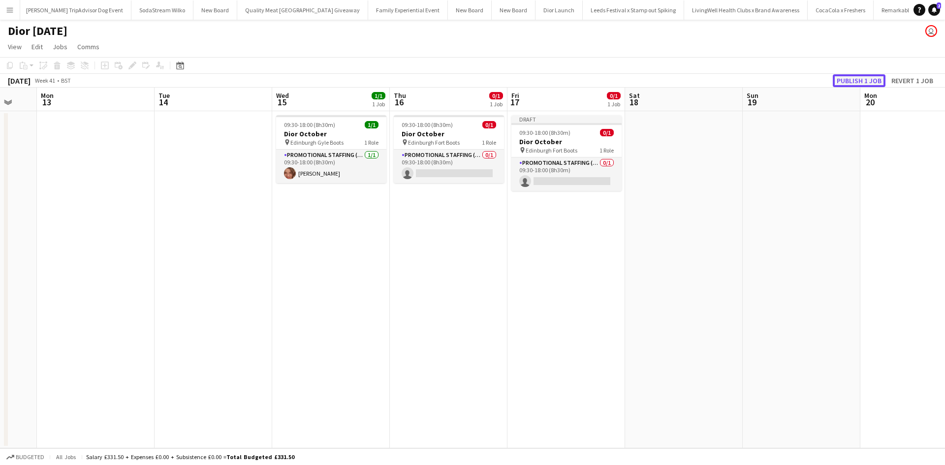
click at [852, 78] on button "Publish 1 job" at bounding box center [859, 80] width 53 height 13
click at [820, 274] on app-date-cell at bounding box center [802, 279] width 118 height 337
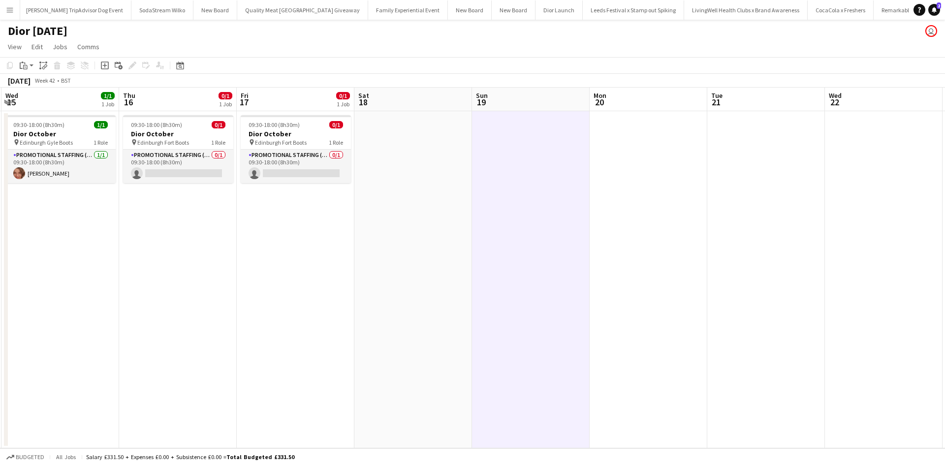
drag, startPoint x: 809, startPoint y: 282, endPoint x: 538, endPoint y: 276, distance: 270.9
click at [538, 276] on app-calendar-viewport "Sun 12 Mon 13 Tue 14 Wed 15 1/1 1 Job Thu 16 0/1 1 Job Fri 17 0/1 1 Job Sat 18 …" at bounding box center [472, 268] width 945 height 361
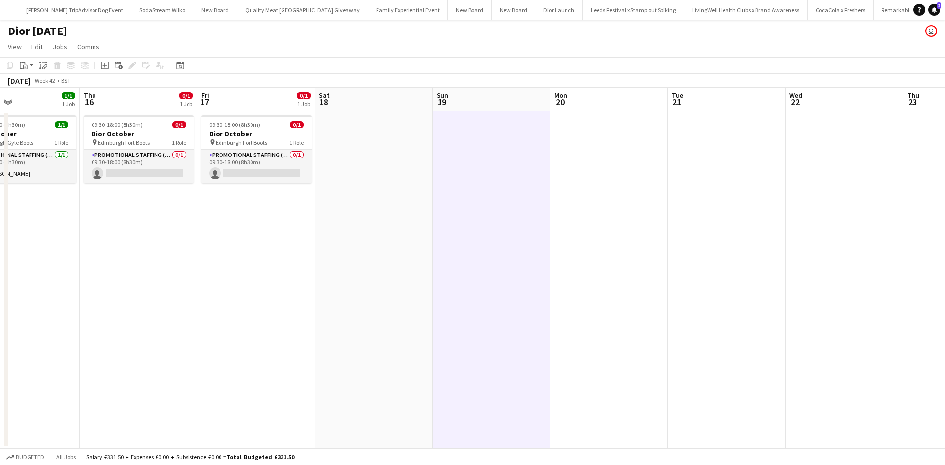
drag, startPoint x: 826, startPoint y: 227, endPoint x: 660, endPoint y: 222, distance: 165.5
click at [660, 222] on app-calendar-viewport "Sun 12 Mon 13 Tue 14 Wed 15 1/1 1 Job Thu 16 0/1 1 Job Fri 17 0/1 1 Job Sat 18 …" at bounding box center [472, 268] width 945 height 361
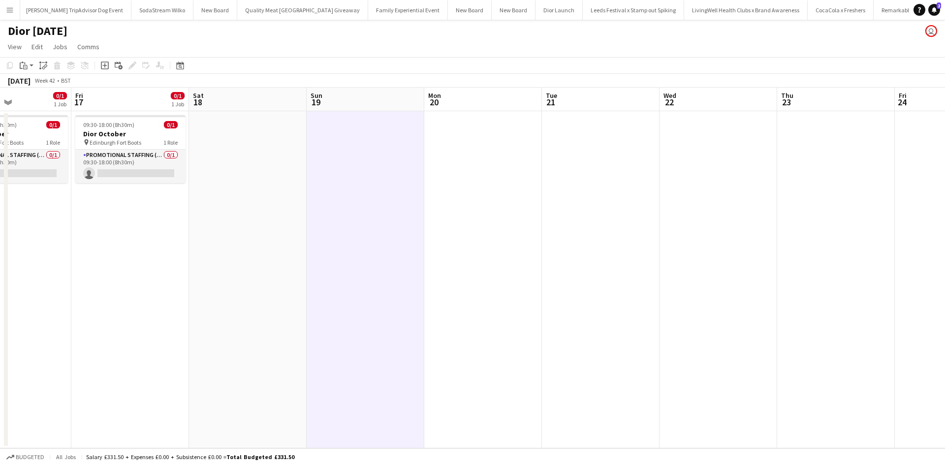
click at [704, 177] on app-date-cell at bounding box center [719, 279] width 118 height 337
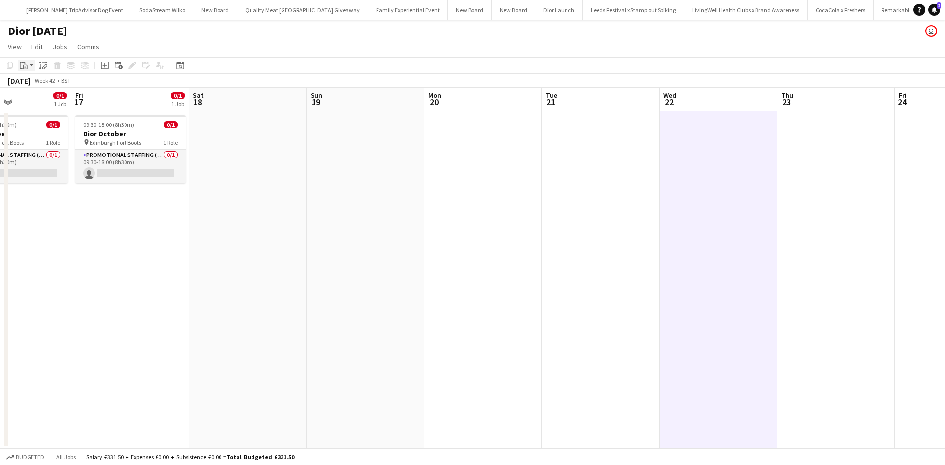
click at [26, 67] on icon "Paste" at bounding box center [24, 66] width 8 height 8
click at [41, 84] on link "Paste Ctrl+V" at bounding box center [72, 84] width 93 height 9
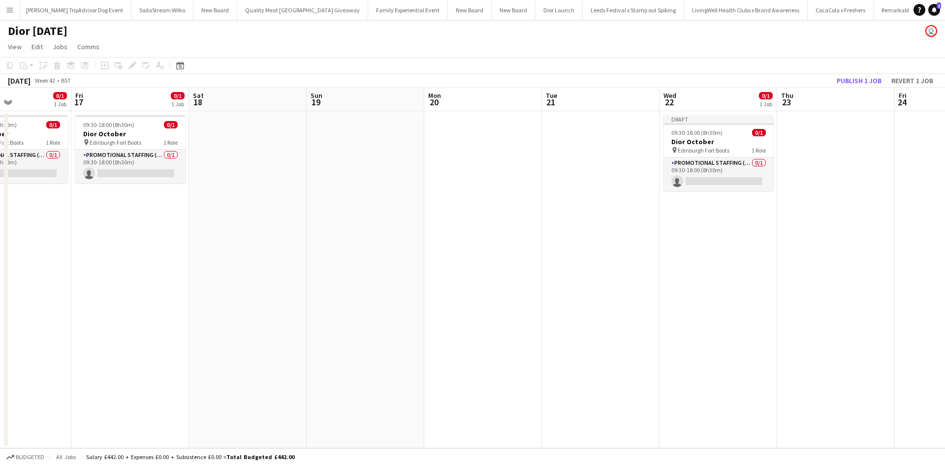
click at [845, 246] on app-date-cell at bounding box center [836, 279] width 118 height 337
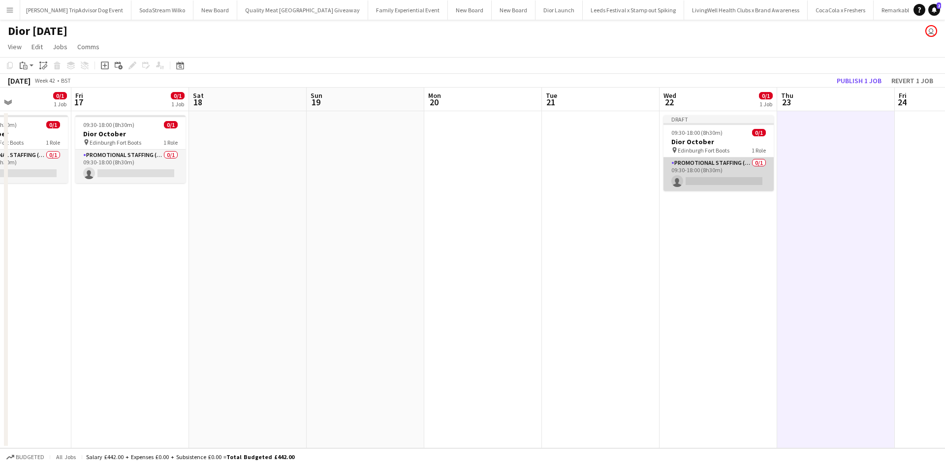
click at [721, 169] on app-card-role "Promotional Staffing (Sales Staff) 0/1 09:30-18:00 (8h30m) single-neutral-actio…" at bounding box center [719, 174] width 110 height 33
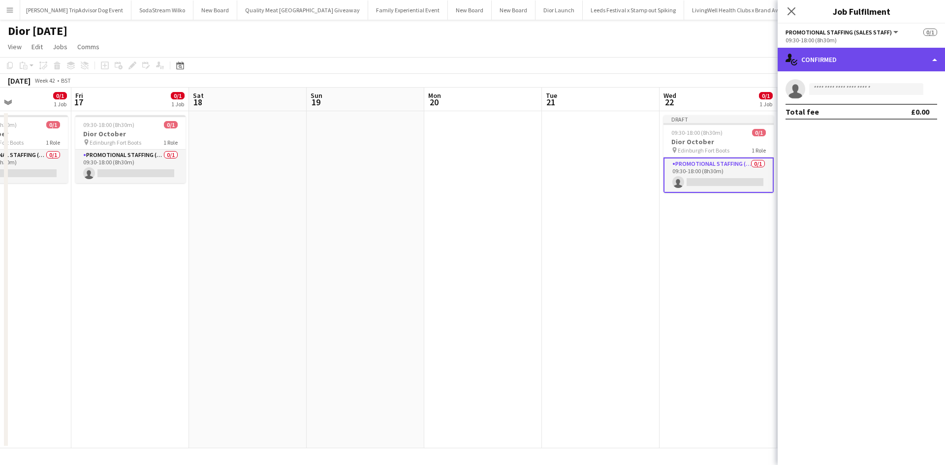
click at [825, 64] on div "single-neutral-actions-check-2 Confirmed" at bounding box center [861, 60] width 167 height 24
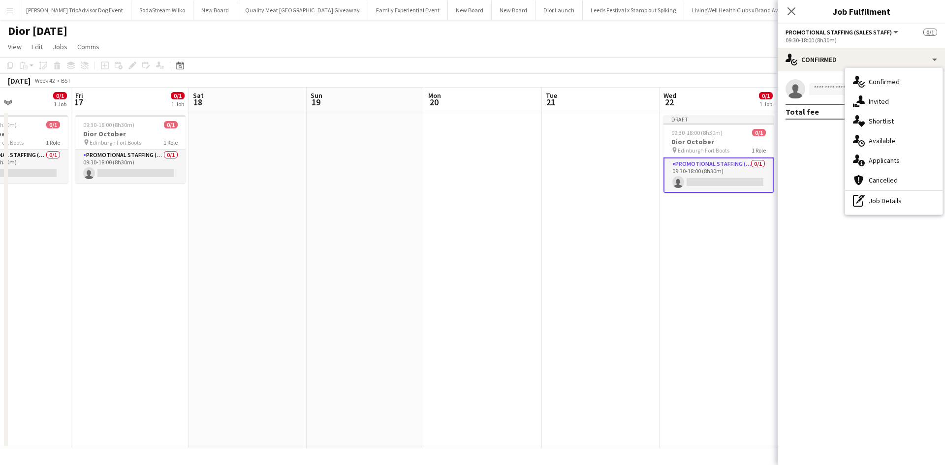
click at [881, 205] on div "pen-write Job Details" at bounding box center [893, 201] width 97 height 20
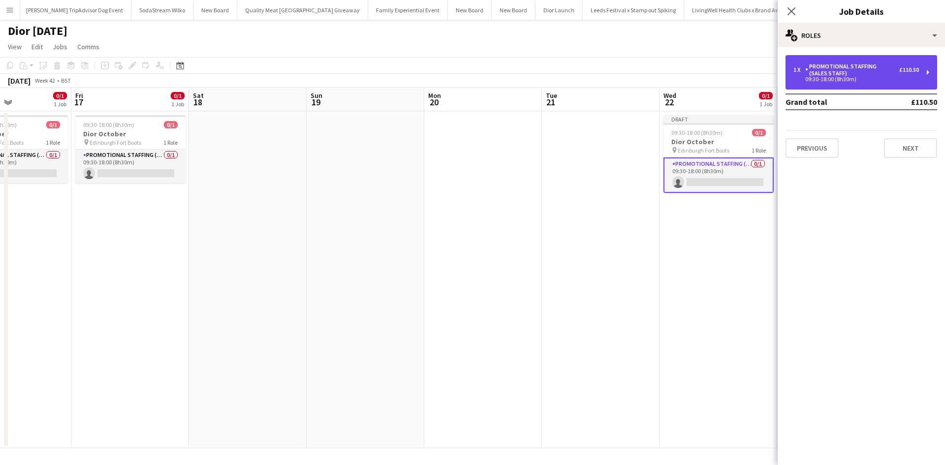
click at [844, 75] on div "Promotional Staffing (Sales Staff)" at bounding box center [853, 70] width 94 height 14
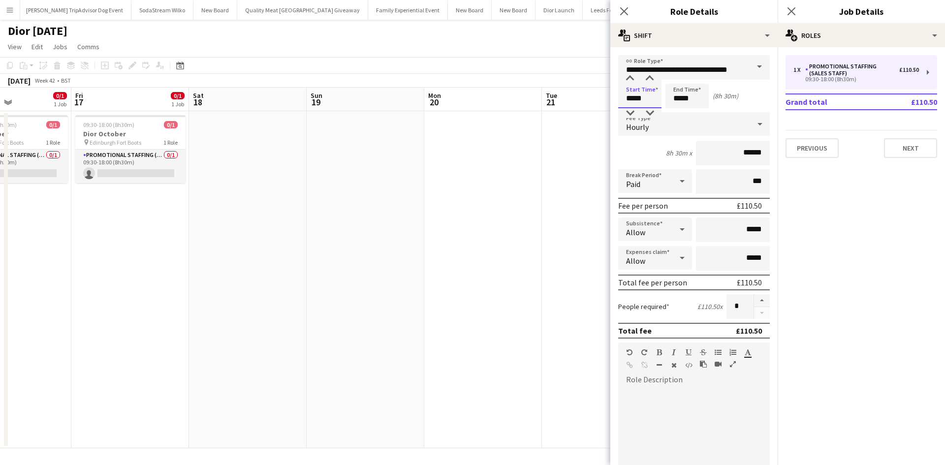
drag, startPoint x: 655, startPoint y: 99, endPoint x: 614, endPoint y: 99, distance: 41.9
click at [614, 99] on form "**********" at bounding box center [694, 361] width 167 height 612
type input "*****"
click at [555, 164] on app-date-cell at bounding box center [601, 279] width 118 height 337
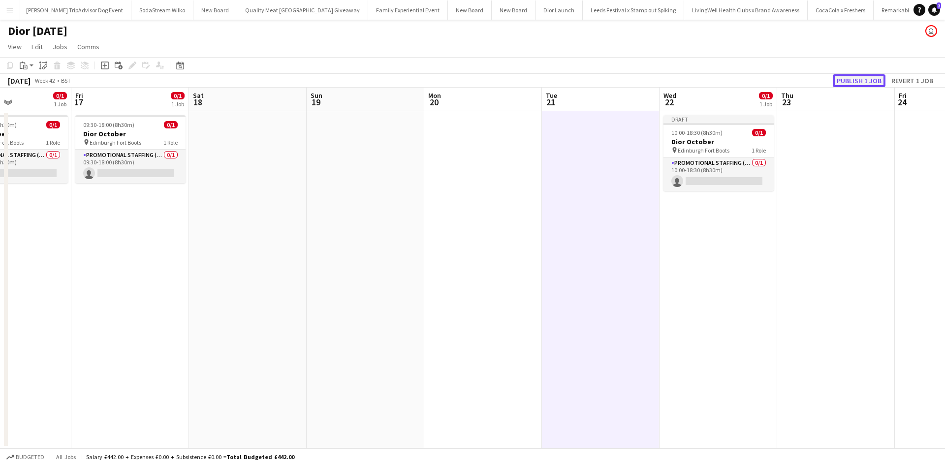
click at [862, 78] on button "Publish 1 job" at bounding box center [859, 80] width 53 height 13
click at [800, 261] on app-date-cell at bounding box center [836, 279] width 118 height 337
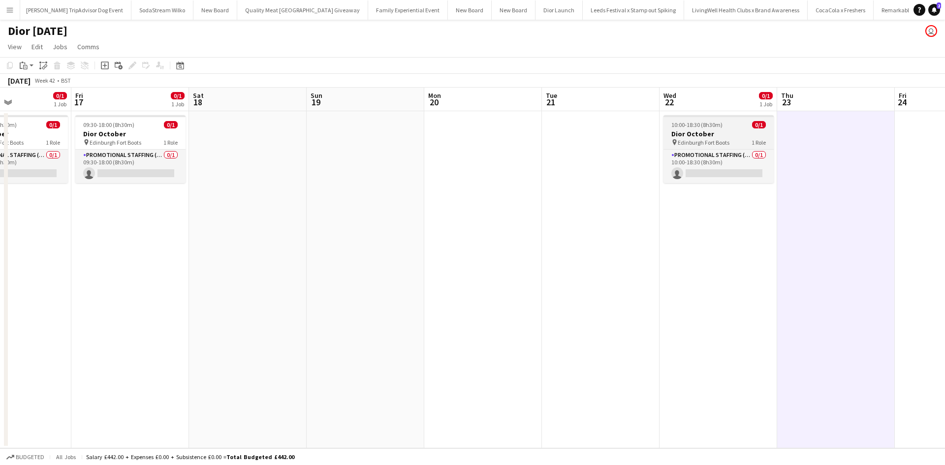
drag, startPoint x: 726, startPoint y: 126, endPoint x: 712, endPoint y: 126, distance: 13.8
click at [726, 126] on div "10:00-18:30 (8h30m) 0/1" at bounding box center [719, 124] width 110 height 7
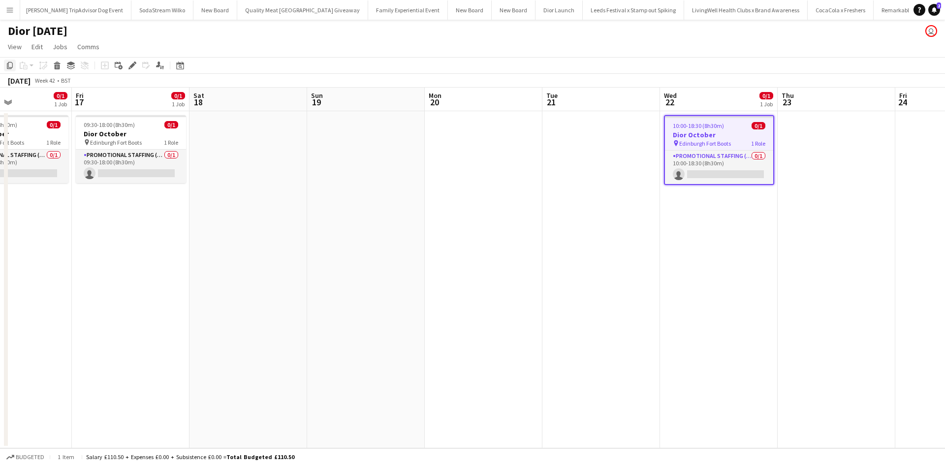
click at [11, 64] on icon "Copy" at bounding box center [10, 66] width 8 height 8
click at [823, 139] on app-date-cell at bounding box center [837, 279] width 118 height 337
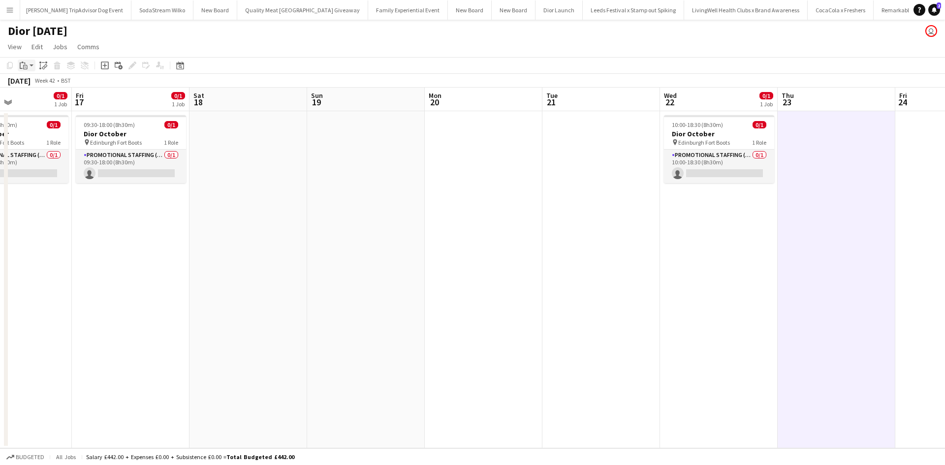
click at [26, 65] on icon at bounding box center [25, 67] width 4 height 4
click at [35, 85] on link "Paste Ctrl+V" at bounding box center [72, 84] width 93 height 9
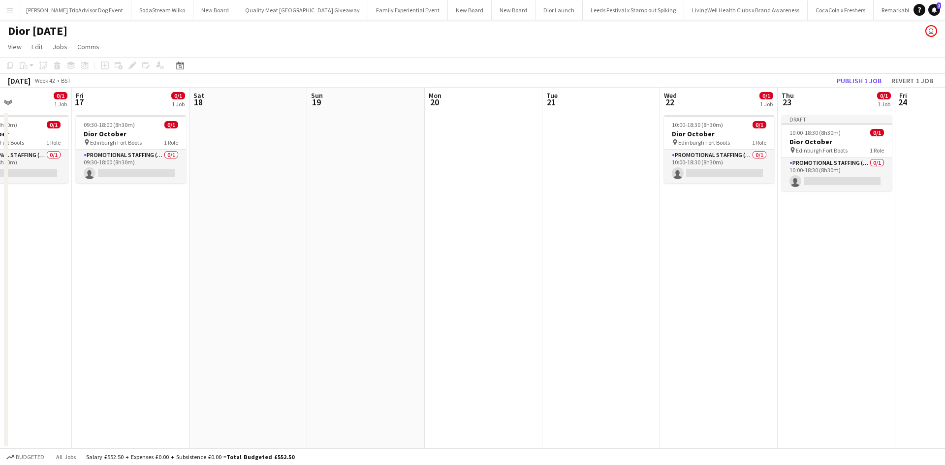
click at [907, 136] on app-date-cell at bounding box center [955, 279] width 118 height 337
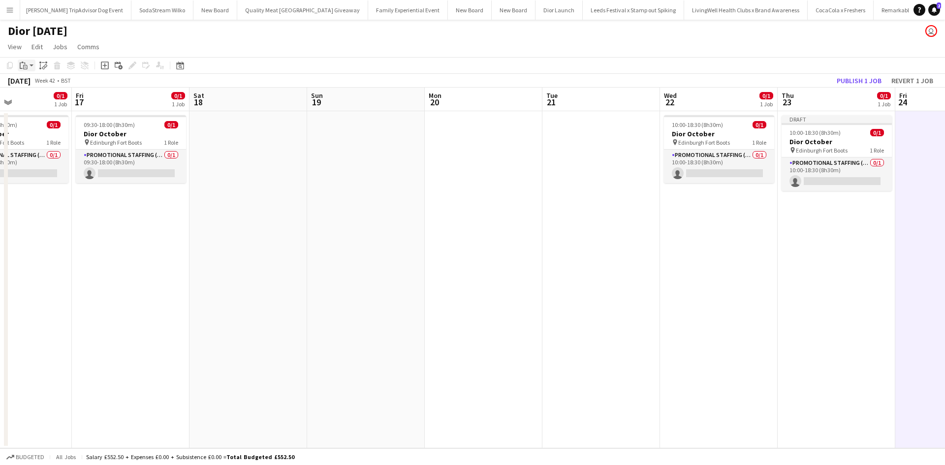
click at [27, 67] on icon at bounding box center [25, 67] width 4 height 4
click at [40, 82] on link "Paste Ctrl+V" at bounding box center [72, 84] width 93 height 9
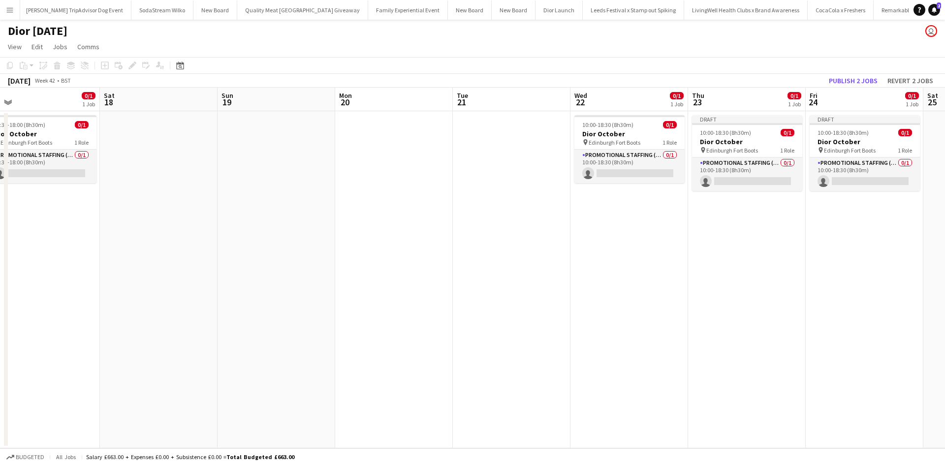
drag, startPoint x: 666, startPoint y: 301, endPoint x: 450, endPoint y: 279, distance: 216.8
click at [450, 279] on app-calendar-viewport "Tue 14 Wed 15 1/1 1 Job Thu 16 0/1 1 Job Fri 17 0/1 1 Job Sat 18 Sun 19 Mon 20 …" at bounding box center [472, 268] width 945 height 361
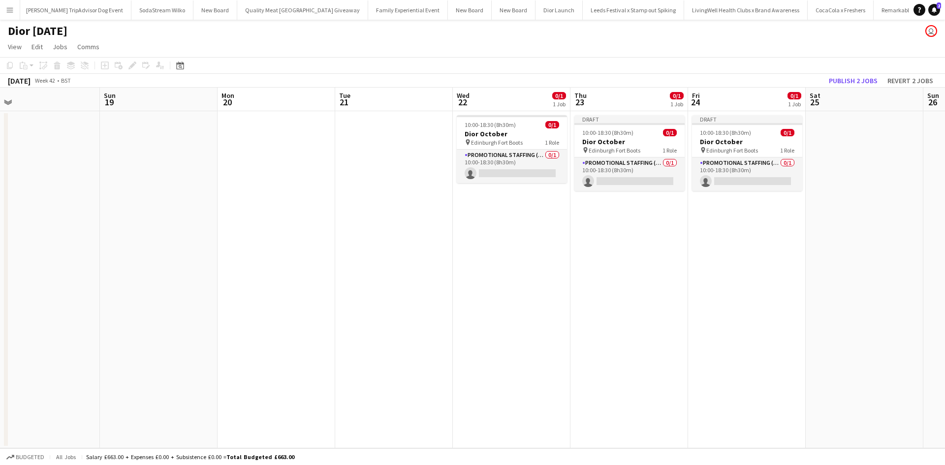
scroll to position [0, 379]
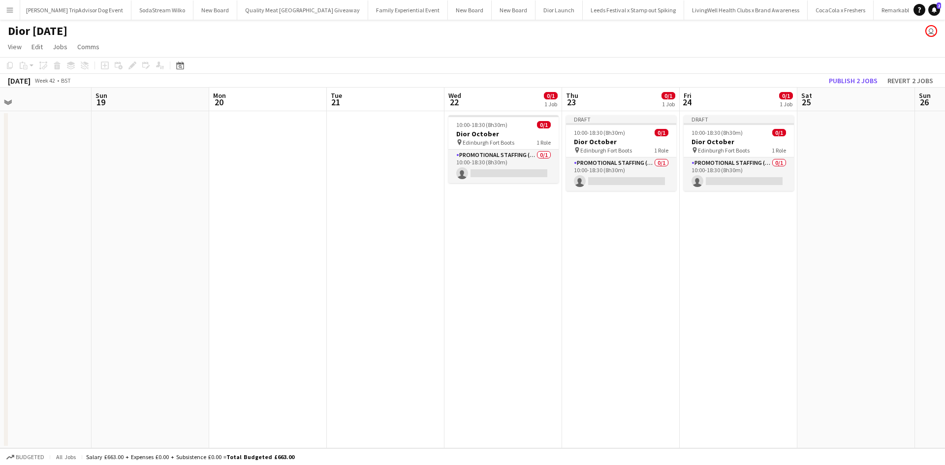
click at [873, 173] on app-date-cell at bounding box center [857, 279] width 118 height 337
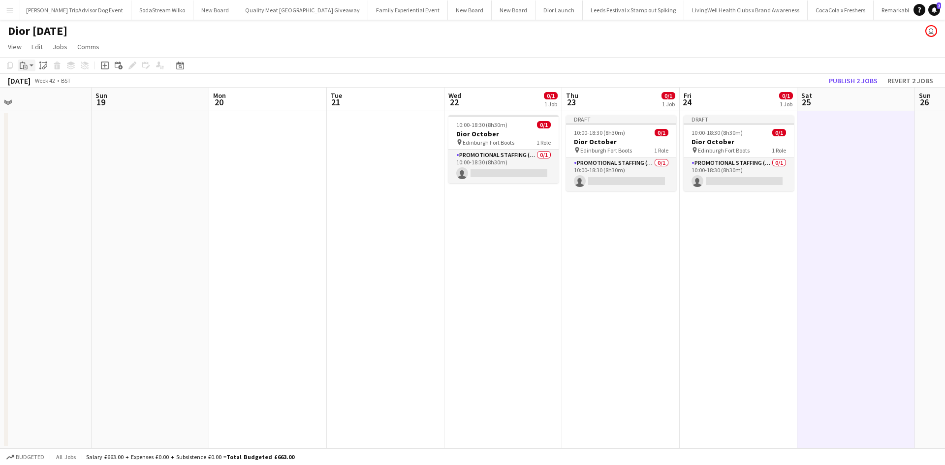
click at [28, 69] on div "Paste" at bounding box center [24, 66] width 12 height 12
click at [39, 83] on link "Paste Ctrl+V" at bounding box center [72, 84] width 93 height 9
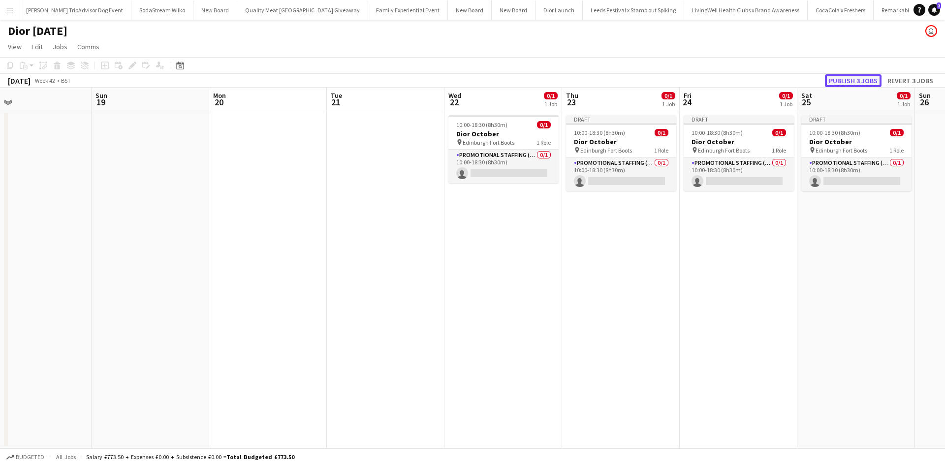
click at [868, 80] on button "Publish 3 jobs" at bounding box center [853, 80] width 57 height 13
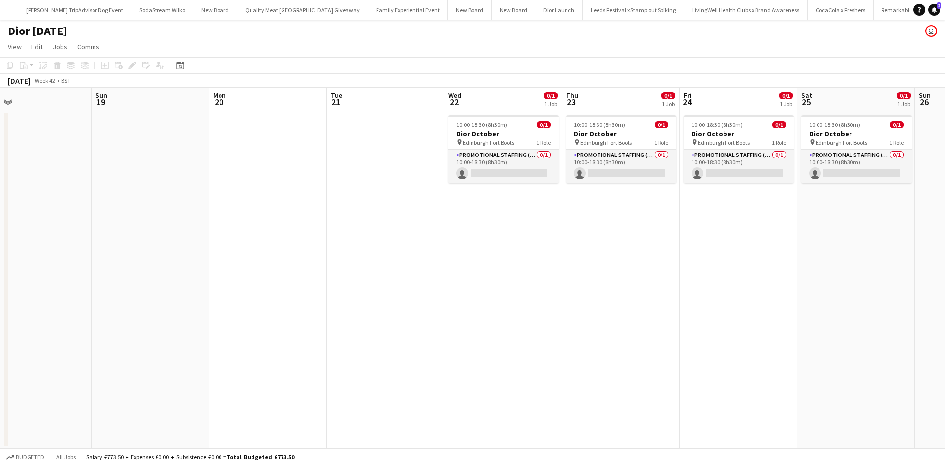
click at [840, 314] on app-date-cell "10:00-18:30 (8h30m) 0/1 Dior October pin Edinburgh Fort Boots 1 Role Promotiona…" at bounding box center [857, 279] width 118 height 337
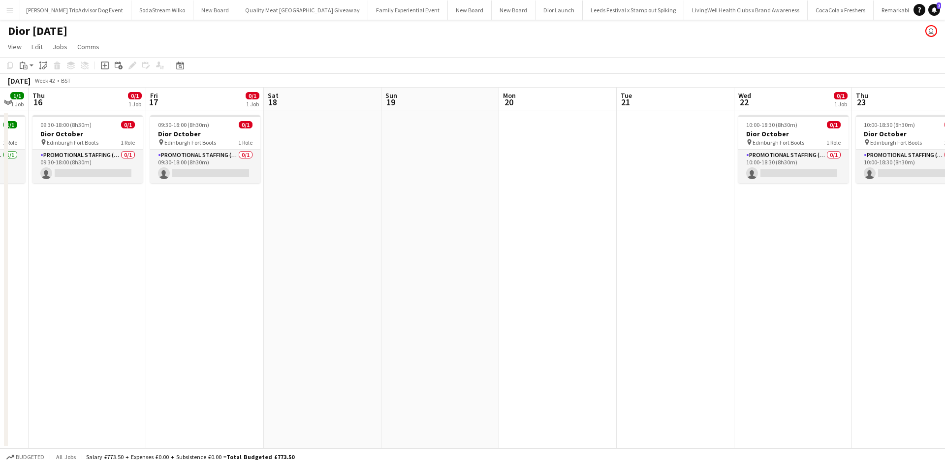
drag, startPoint x: 214, startPoint y: 302, endPoint x: 742, endPoint y: 292, distance: 528.4
click at [742, 292] on app-calendar-viewport "Tue 14 Wed 15 1/1 1 Job Thu 16 0/1 1 Job Fri 17 0/1 1 Job Sat 18 Sun 19 Mon 20 …" at bounding box center [472, 268] width 945 height 361
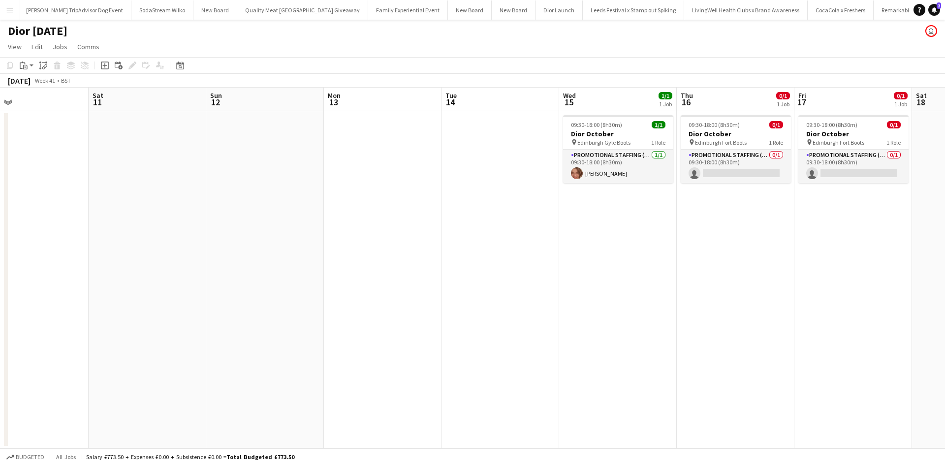
drag, startPoint x: 189, startPoint y: 303, endPoint x: 736, endPoint y: 284, distance: 547.4
click at [733, 284] on app-calendar-viewport "Wed 8 Thu 9 Fri 10 Sat 11 Sun 12 Mon 13 Tue 14 Wed 15 1/1 1 Job Thu 16 0/1 1 Jo…" at bounding box center [472, 268] width 945 height 361
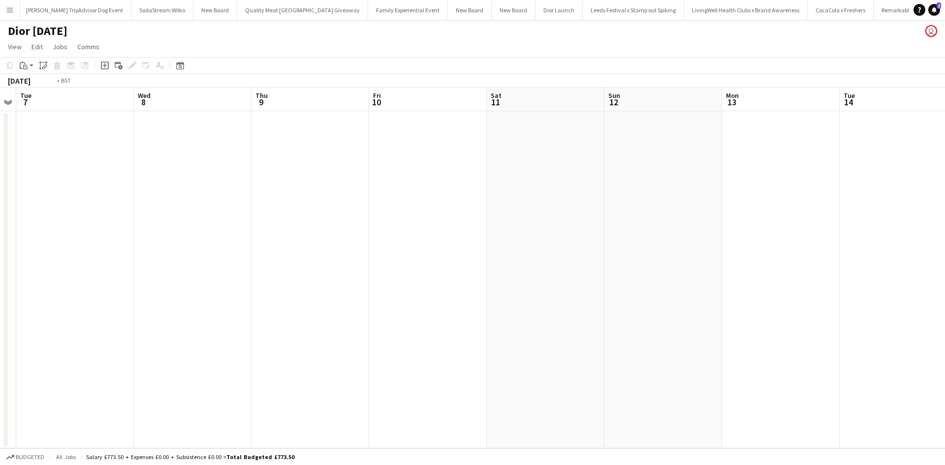
drag, startPoint x: 287, startPoint y: 294, endPoint x: 702, endPoint y: 276, distance: 415.5
click at [691, 276] on app-calendar-viewport "Sun 5 Mon 6 Tue 7 Wed 8 Thu 9 Fri 10 Sat 11 Sun 12 Mon 13 Tue 14 Wed 15 1/1 1 J…" at bounding box center [472, 268] width 945 height 361
drag, startPoint x: 294, startPoint y: 294, endPoint x: 672, endPoint y: 287, distance: 378.2
click at [669, 287] on app-calendar-viewport "Wed 1 Thu 2 Fri 3 Sat 4 Sun 5 Mon 6 Tue 7 Wed 8 Thu 9 Fri 10 Sat 11 Sun 12 Mon …" at bounding box center [472, 268] width 945 height 361
drag, startPoint x: 327, startPoint y: 305, endPoint x: 699, endPoint y: 289, distance: 371.6
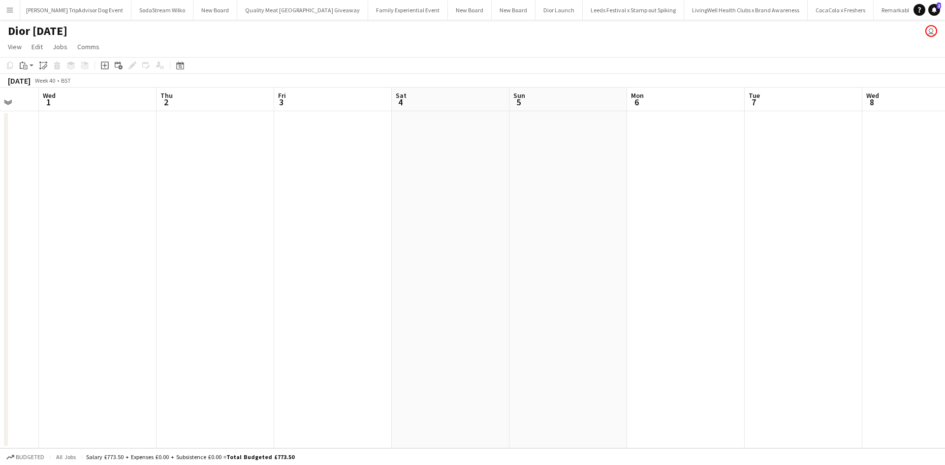
click at [674, 291] on app-calendar-viewport "Sun 28 Mon 29 Tue 30 Wed 1 Thu 2 Fri 3 Sat 4 Sun 5 Mon 6 Tue 7 Wed 8 Thu 9 Fri …" at bounding box center [472, 268] width 945 height 361
click at [213, 147] on app-date-cell at bounding box center [242, 279] width 118 height 337
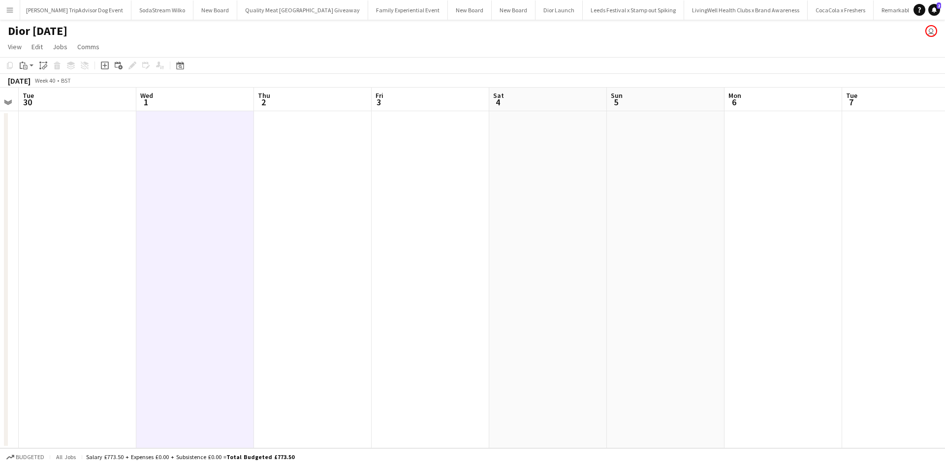
drag, startPoint x: 648, startPoint y: 236, endPoint x: 243, endPoint y: 196, distance: 407.3
click at [243, 196] on app-calendar-viewport "Sat 27 Sun 28 Mon 29 Tue 30 Wed 1 Thu 2 Fri 3 Sat 4 Sun 5 Mon 6 Tue 7 Wed 8 Thu…" at bounding box center [472, 268] width 945 height 361
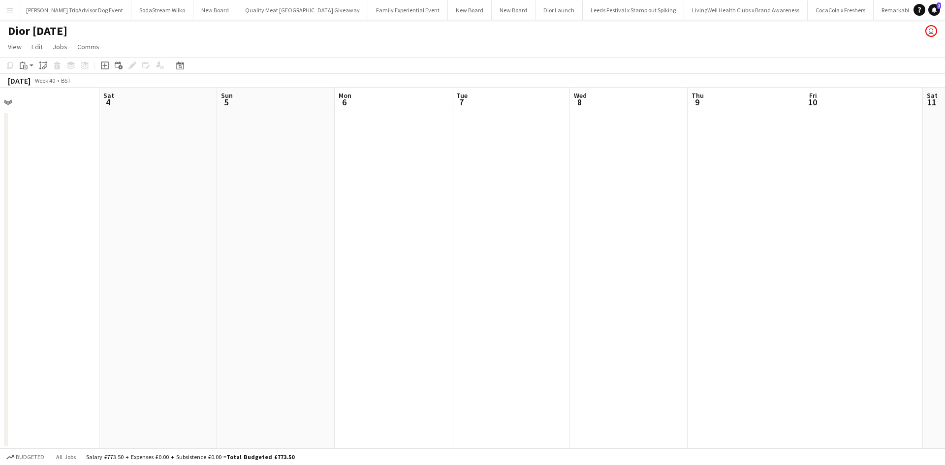
drag, startPoint x: 624, startPoint y: 241, endPoint x: 324, endPoint y: 197, distance: 303.1
click at [324, 197] on app-calendar-viewport "Tue 30 Wed 1 Thu 2 Fri 3 Sat 4 Sun 5 Mon 6 Tue 7 Wed 8 Thu 9 Fri 10 Sat 11 Sun …" at bounding box center [472, 268] width 945 height 361
drag, startPoint x: 610, startPoint y: 247, endPoint x: 308, endPoint y: 205, distance: 305.2
click at [308, 205] on app-calendar-viewport "Fri 3 Sat 4 Sun 5 Mon 6 Tue 7 Wed 8 Thu 9 Fri 10 Sat 11 Sun 12 Mon 13 Tue 14 We…" at bounding box center [472, 268] width 945 height 361
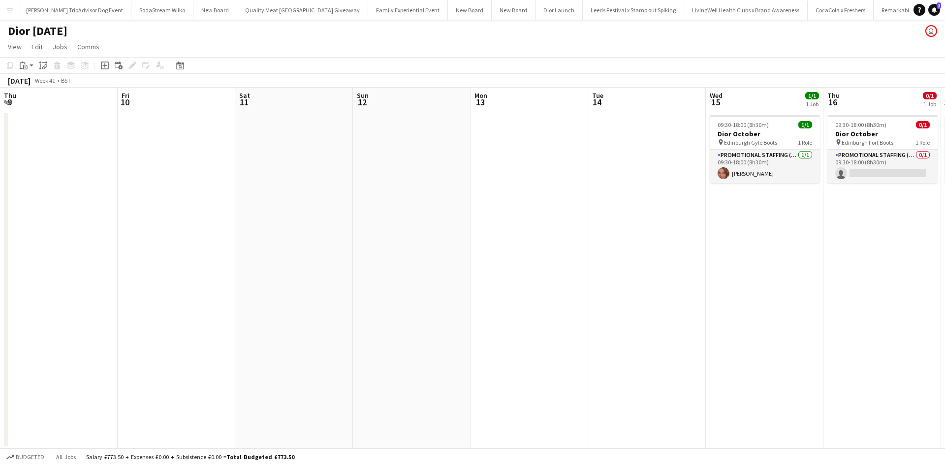
drag, startPoint x: 623, startPoint y: 276, endPoint x: 547, endPoint y: 254, distance: 79.5
click at [531, 257] on app-calendar-viewport "Mon 6 Tue 7 Wed 8 Thu 9 Fri 10 Sat 11 Sun 12 Mon 13 Tue 14 Wed 15 1/1 1 Job Thu…" at bounding box center [472, 268] width 945 height 361
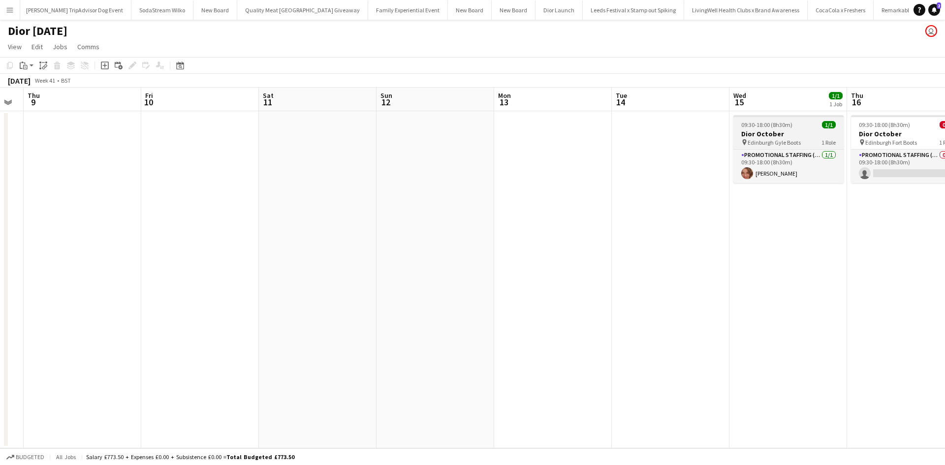
click at [798, 125] on div "09:30-18:00 (8h30m) 1/1" at bounding box center [789, 124] width 110 height 7
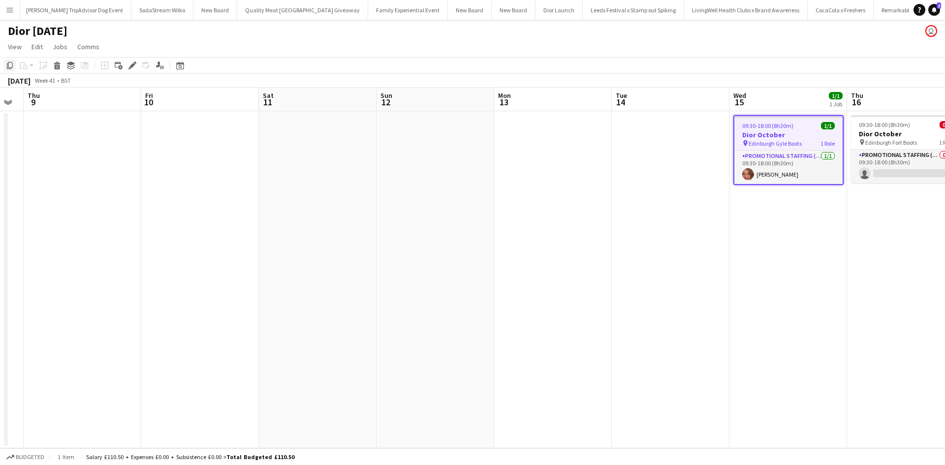
click at [9, 63] on icon at bounding box center [10, 65] width 6 height 7
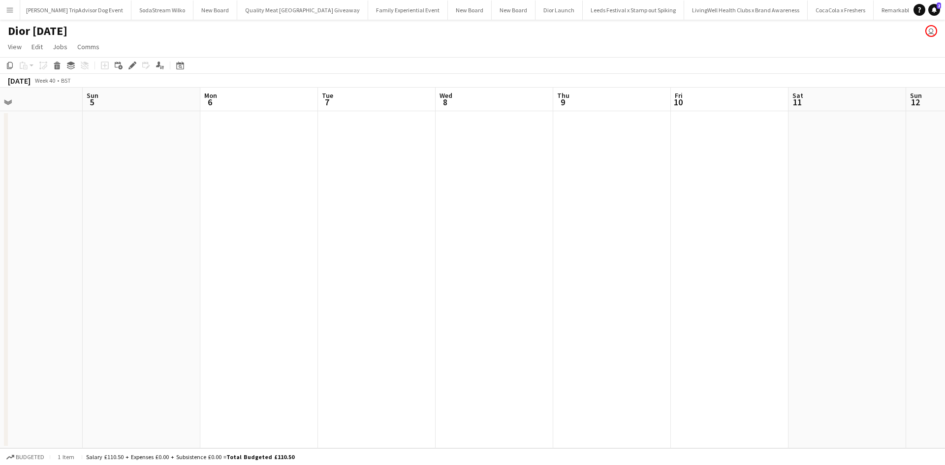
drag, startPoint x: 219, startPoint y: 217, endPoint x: 639, endPoint y: 242, distance: 420.2
click at [819, 221] on app-calendar-viewport "Thu 2 Fri 3 Sat 4 Sun 5 Mon 6 Tue 7 Wed 8 Thu 9 Fri 10 Sat 11 Sun 12 Mon 13 Tue…" at bounding box center [472, 268] width 945 height 361
drag, startPoint x: 458, startPoint y: 247, endPoint x: 621, endPoint y: 242, distance: 163.1
click at [612, 243] on app-calendar-viewport "Tue 30 Wed 1 Thu 2 Fri 3 Sat 4 Sun 5 Mon 6 Tue 7 Wed 8 Thu 9 Fri 10 Sat 11 Sun …" at bounding box center [472, 268] width 945 height 361
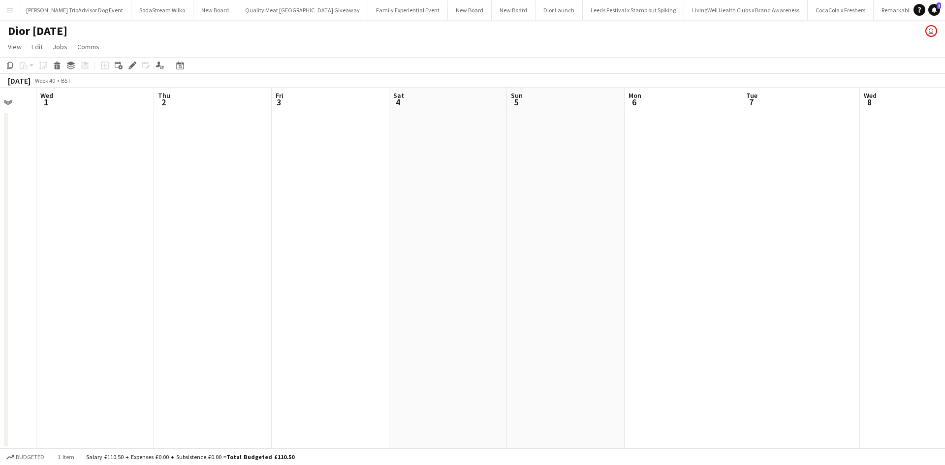
click at [71, 154] on app-date-cell at bounding box center [95, 279] width 118 height 337
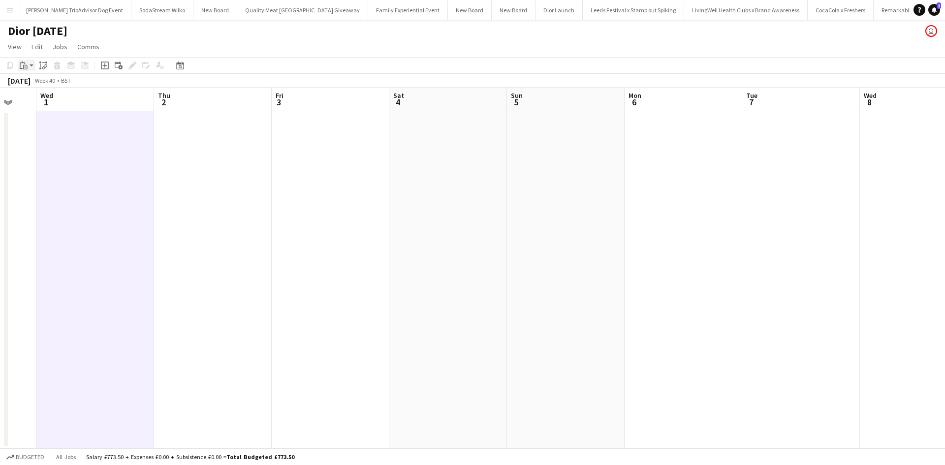
click at [22, 70] on div "Paste" at bounding box center [24, 66] width 12 height 12
click at [37, 87] on link "Paste Ctrl+V" at bounding box center [72, 84] width 93 height 9
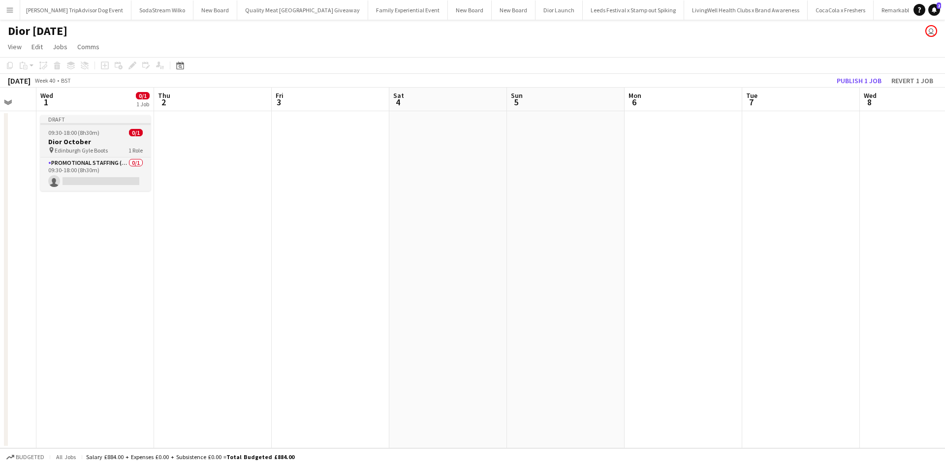
click at [113, 137] on app-job-card "Draft 09:30-18:00 (8h30m) 0/1 Dior October pin Edinburgh Gyle Boots 1 Role Prom…" at bounding box center [95, 153] width 110 height 76
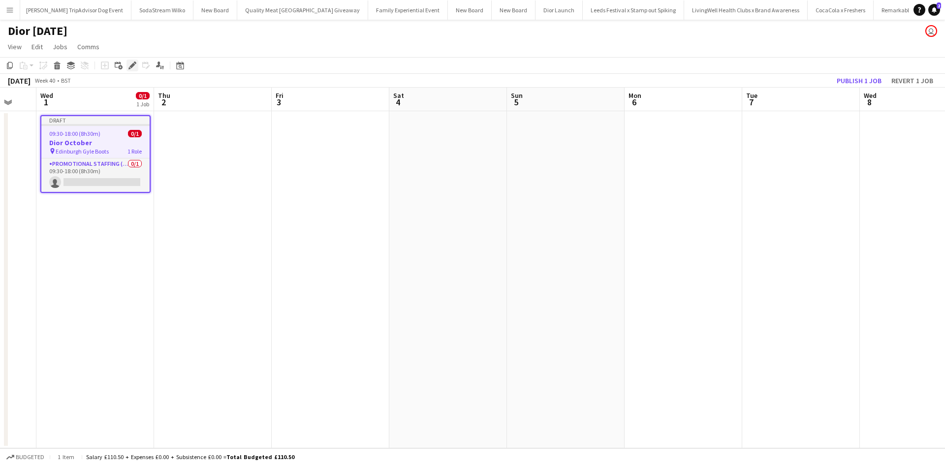
click at [130, 64] on icon "Edit" at bounding box center [133, 66] width 8 height 8
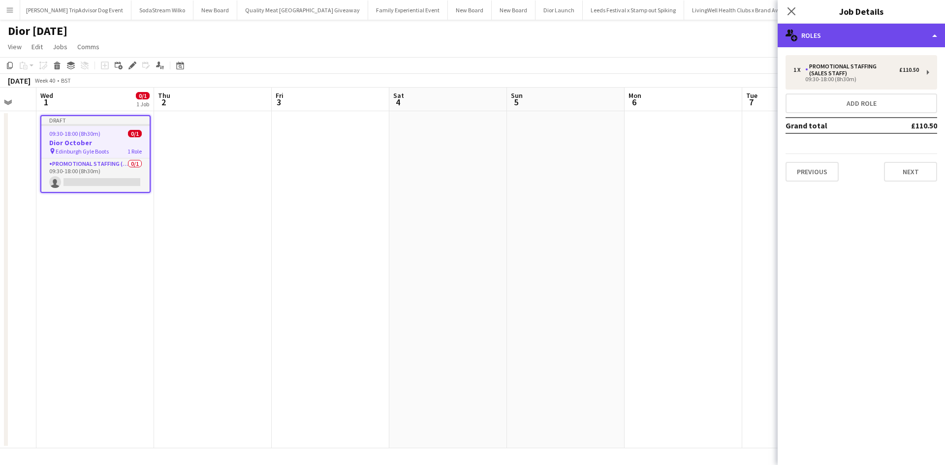
click at [825, 37] on div "multiple-users-add Roles" at bounding box center [861, 36] width 167 height 24
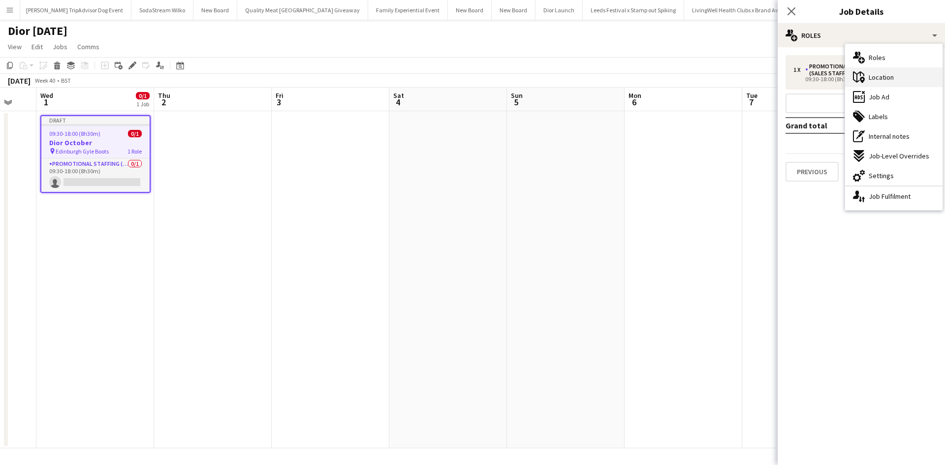
click at [873, 73] on span "Location" at bounding box center [881, 77] width 25 height 9
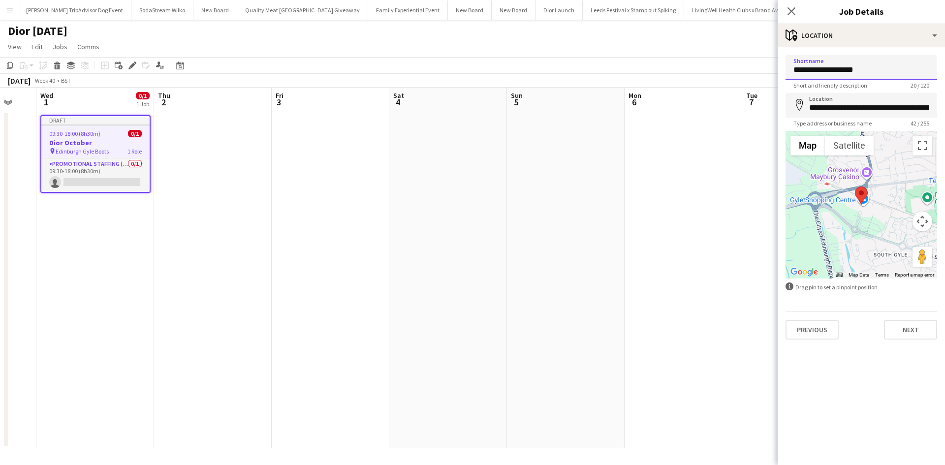
drag, startPoint x: 847, startPoint y: 70, endPoint x: 787, endPoint y: 69, distance: 59.6
click at [787, 69] on input "**********" at bounding box center [862, 67] width 152 height 25
type input "**********"
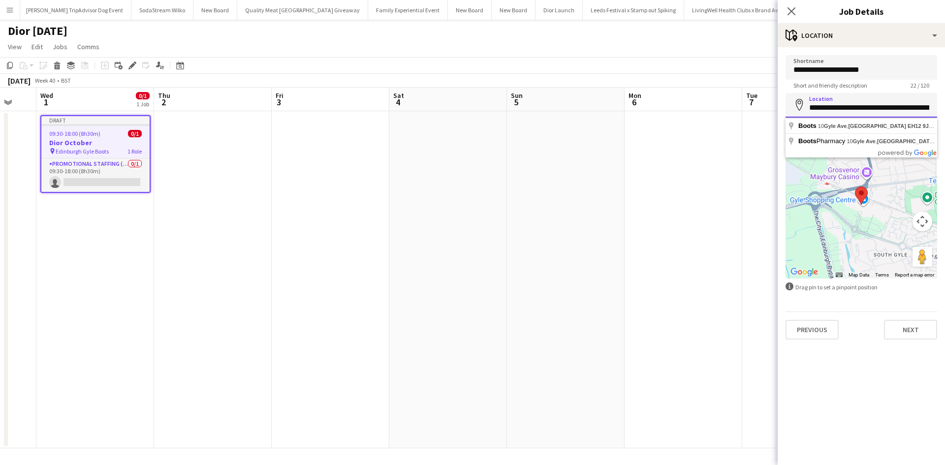
scroll to position [0, 23]
drag, startPoint x: 809, startPoint y: 108, endPoint x: 945, endPoint y: 115, distance: 136.1
click at [945, 115] on form "**********" at bounding box center [861, 197] width 167 height 285
type input "**********"
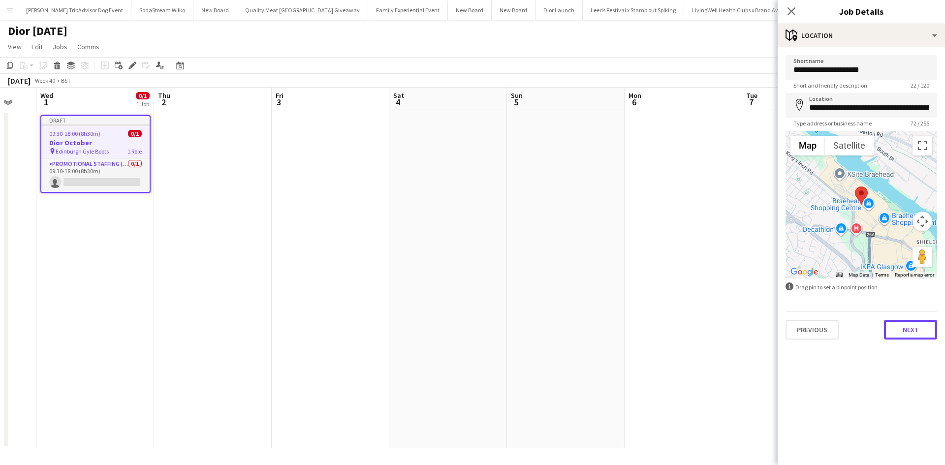
drag, startPoint x: 906, startPoint y: 328, endPoint x: 887, endPoint y: 326, distance: 19.3
click at [906, 328] on button "Next" at bounding box center [910, 330] width 53 height 20
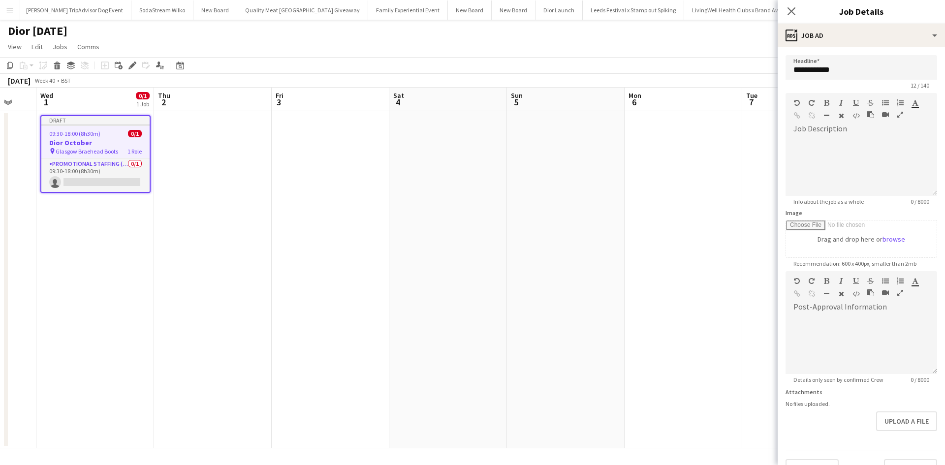
click at [699, 303] on app-date-cell at bounding box center [684, 279] width 118 height 337
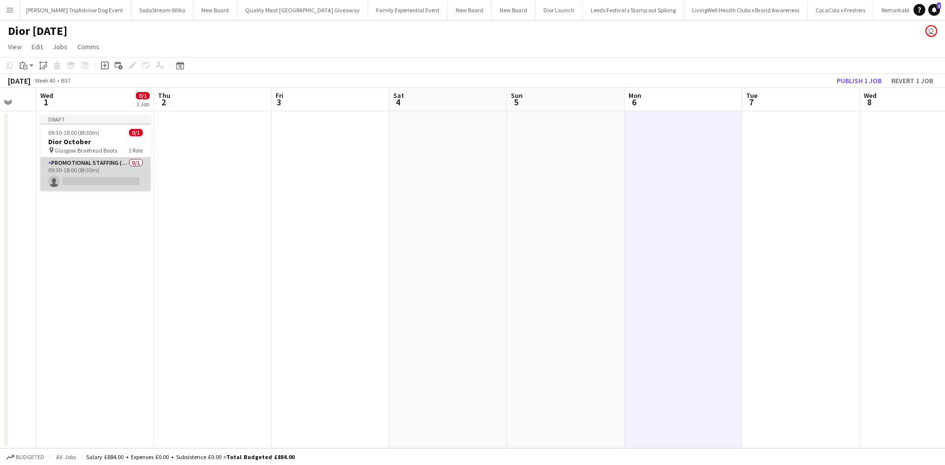
click at [107, 167] on app-card-role "Promotional Staffing (Sales Staff) 0/1 09:30-18:00 (8h30m) single-neutral-actio…" at bounding box center [95, 174] width 110 height 33
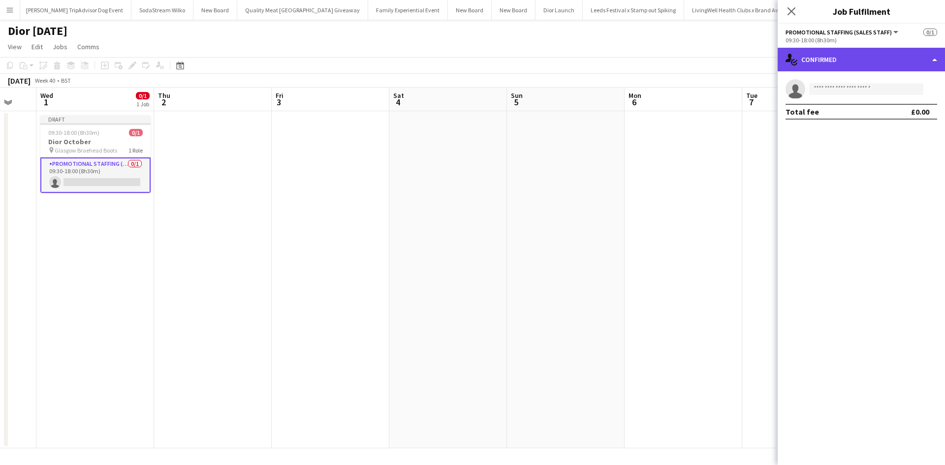
click at [822, 56] on div "single-neutral-actions-check-2 Confirmed" at bounding box center [861, 60] width 167 height 24
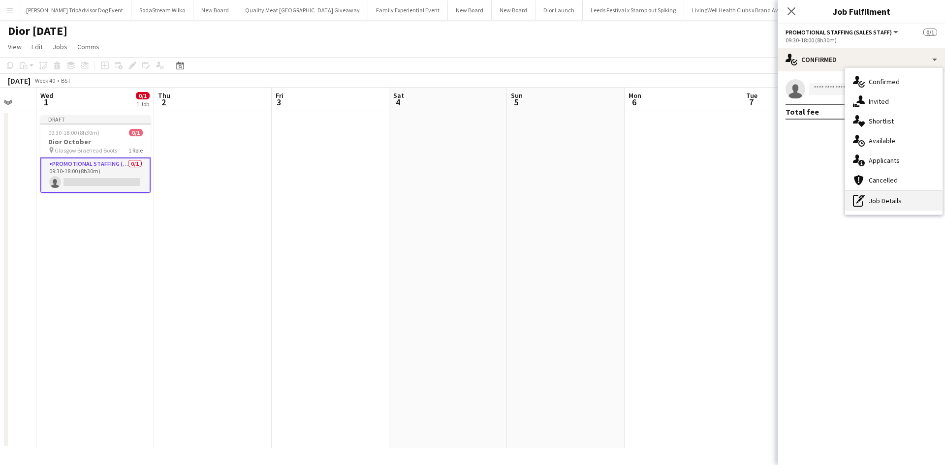
click at [885, 202] on div "pen-write Job Details" at bounding box center [893, 201] width 97 height 20
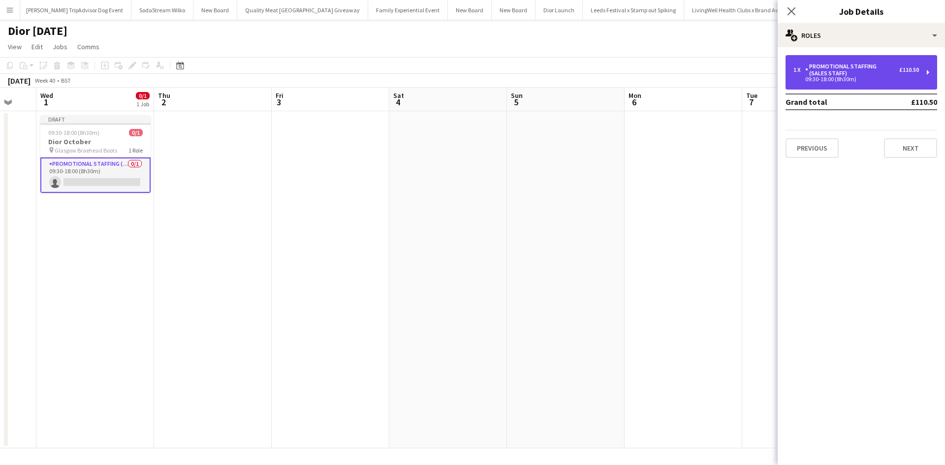
click at [875, 76] on div "Promotional Staffing (Sales Staff)" at bounding box center [853, 70] width 94 height 14
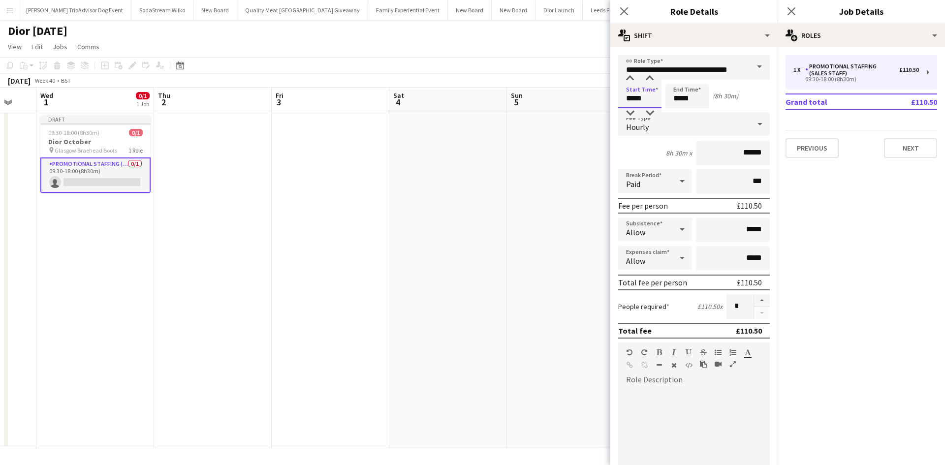
drag, startPoint x: 646, startPoint y: 98, endPoint x: 622, endPoint y: 98, distance: 23.6
click at [622, 98] on input "*****" at bounding box center [639, 96] width 43 height 25
type input "*****"
click at [525, 194] on app-date-cell at bounding box center [566, 279] width 118 height 337
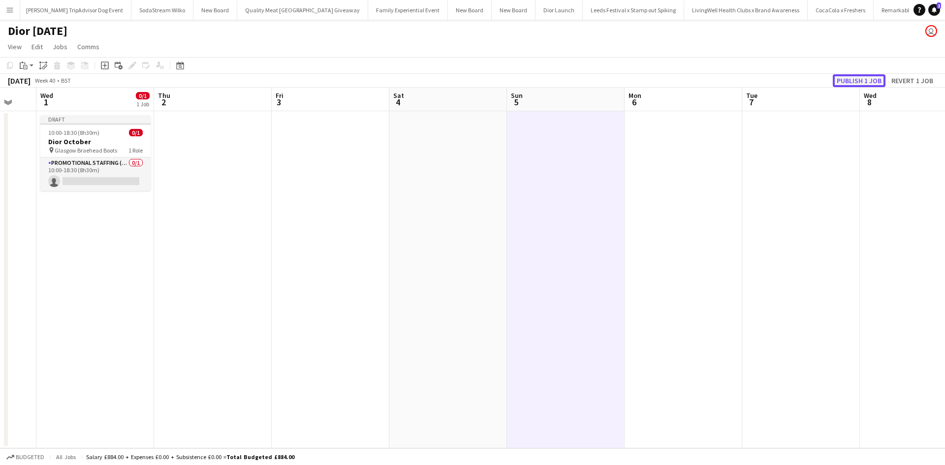
click at [868, 76] on button "Publish 1 job" at bounding box center [859, 80] width 53 height 13
click at [269, 235] on app-date-cell at bounding box center [213, 279] width 118 height 337
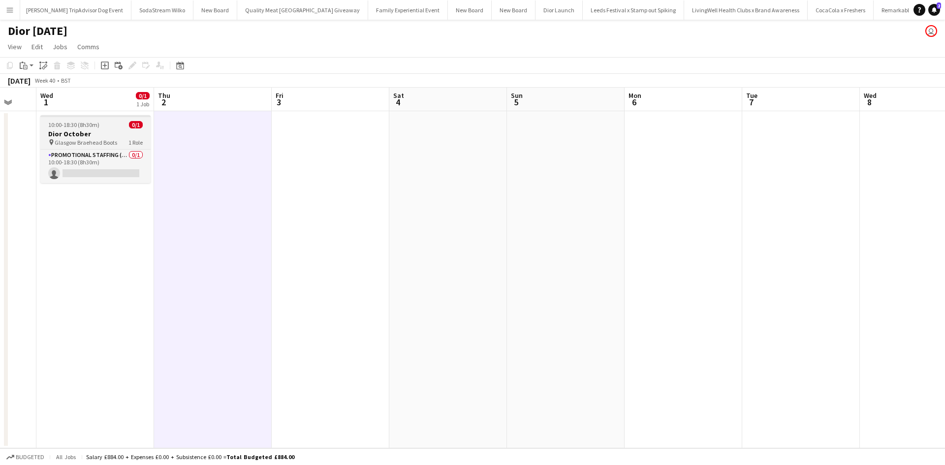
click at [109, 127] on div "10:00-18:30 (8h30m) 0/1" at bounding box center [95, 124] width 110 height 7
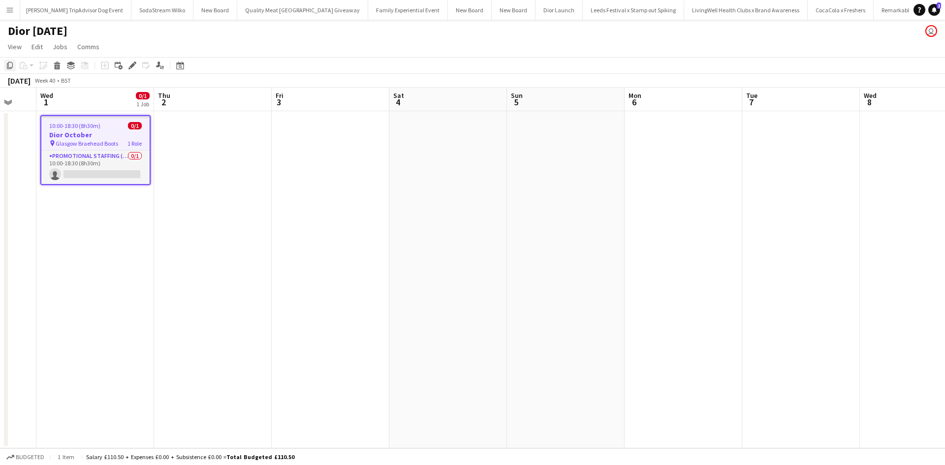
click at [10, 64] on icon "Copy" at bounding box center [10, 66] width 8 height 8
click at [332, 137] on app-date-cell at bounding box center [331, 279] width 118 height 337
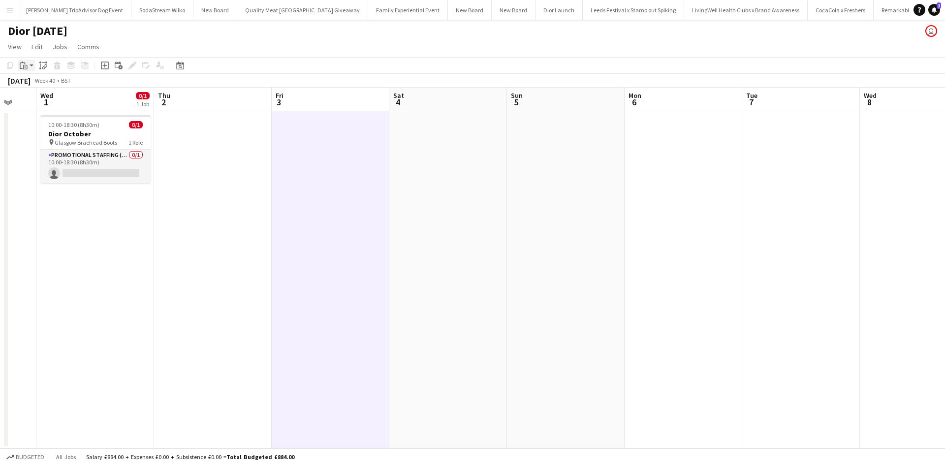
click at [28, 65] on div "Paste" at bounding box center [24, 66] width 12 height 12
click at [37, 83] on link "Paste Ctrl+V" at bounding box center [72, 84] width 93 height 9
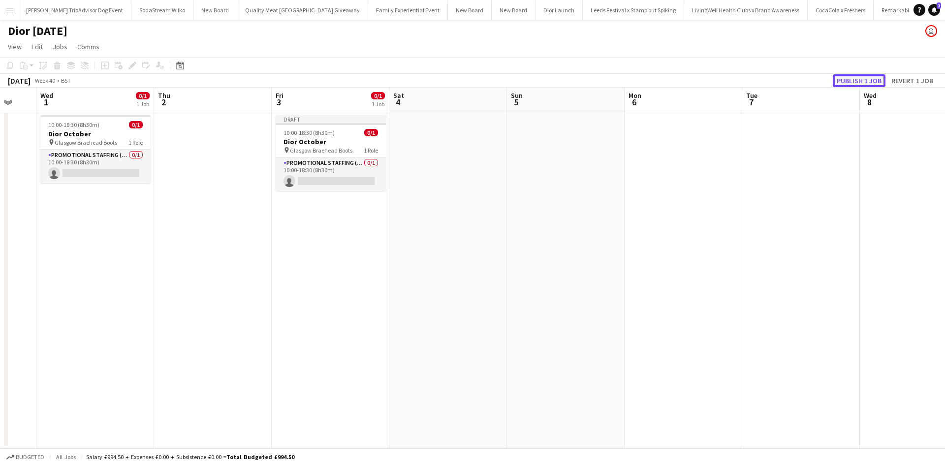
click at [857, 79] on button "Publish 1 job" at bounding box center [859, 80] width 53 height 13
click at [241, 258] on app-date-cell at bounding box center [213, 279] width 118 height 337
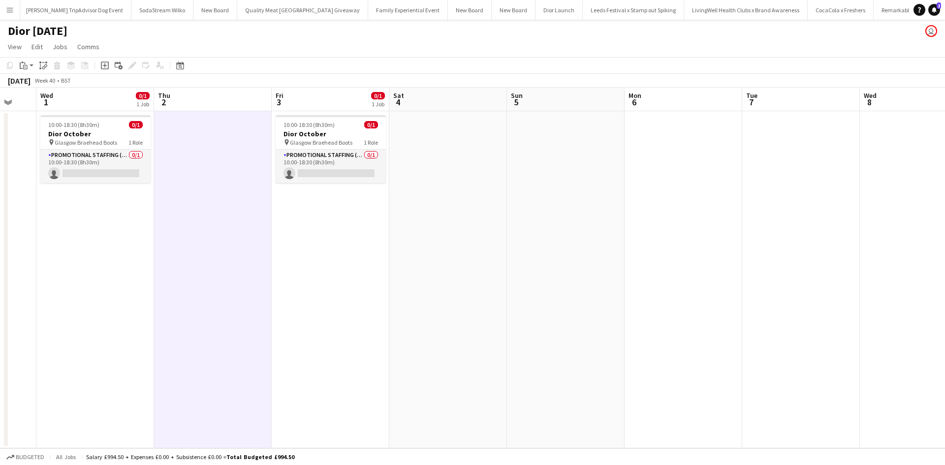
click at [426, 160] on app-date-cell at bounding box center [448, 279] width 118 height 337
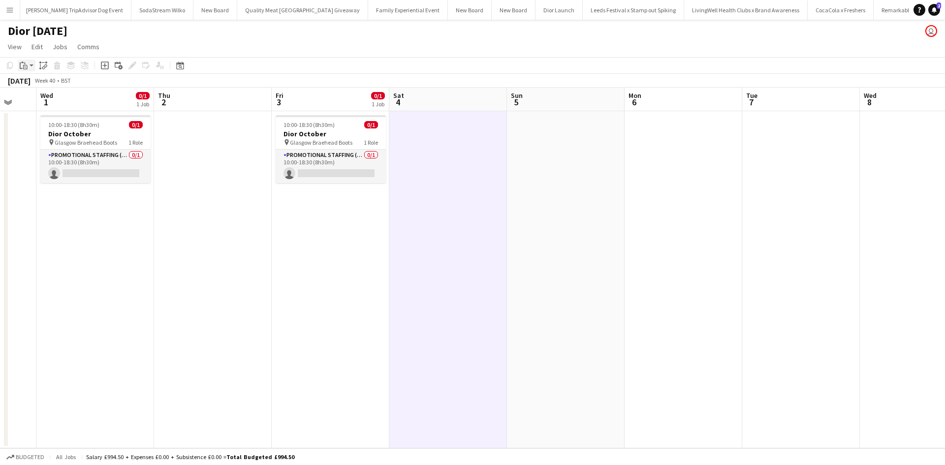
click at [24, 66] on icon at bounding box center [25, 67] width 4 height 4
click at [42, 83] on link "Paste Ctrl+V" at bounding box center [72, 84] width 93 height 9
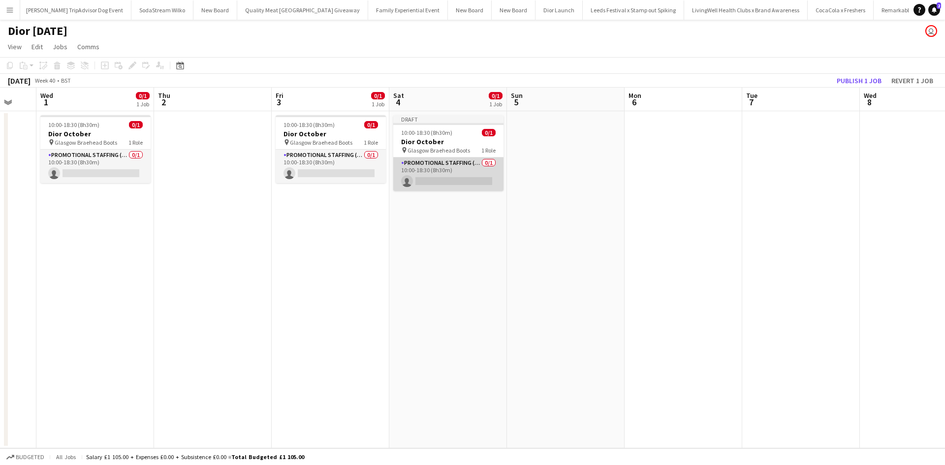
click at [464, 169] on app-card-role "Promotional Staffing (Sales Staff) 0/1 10:00-18:30 (8h30m) single-neutral-actio…" at bounding box center [448, 174] width 110 height 33
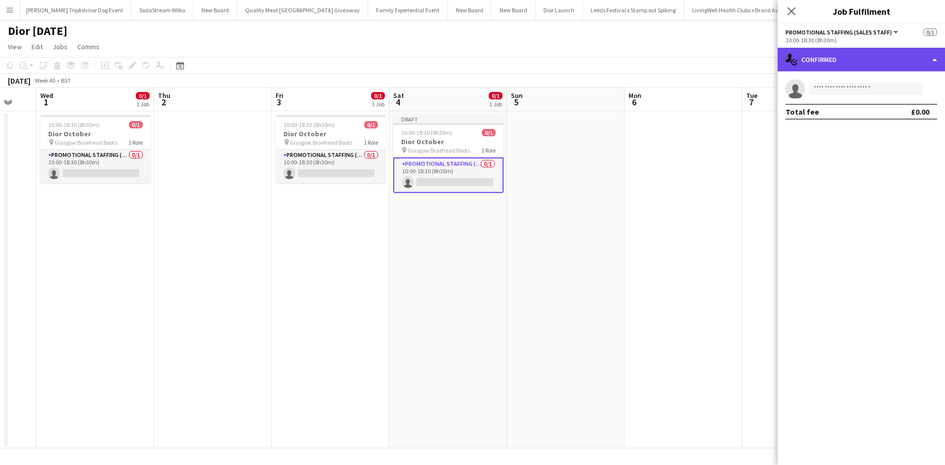
click at [852, 64] on div "single-neutral-actions-check-2 Confirmed" at bounding box center [861, 60] width 167 height 24
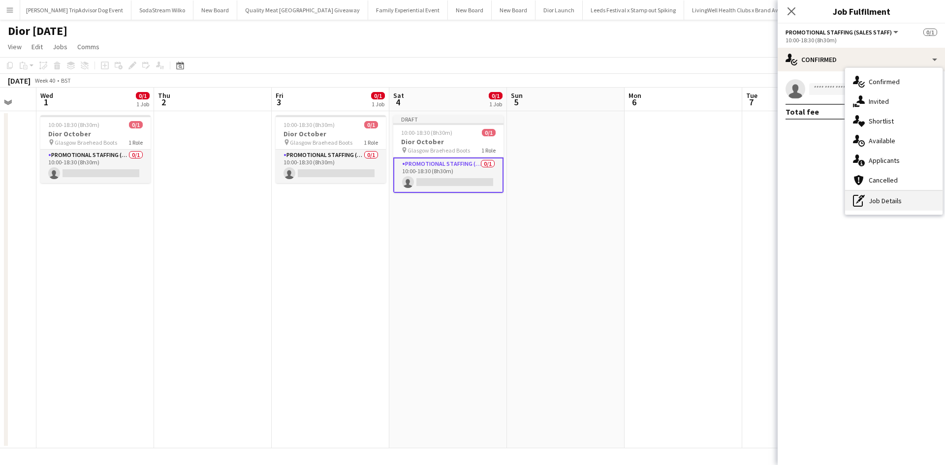
click at [888, 200] on div "pen-write Job Details" at bounding box center [893, 201] width 97 height 20
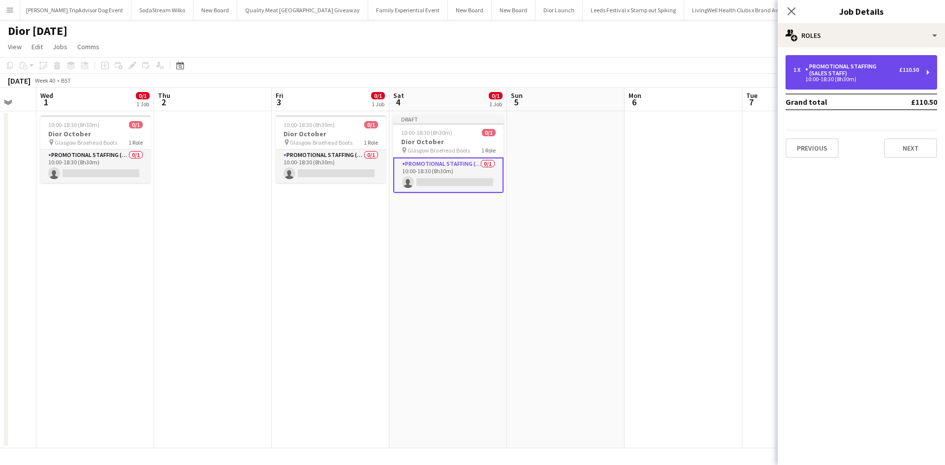
click at [861, 73] on div "Promotional Staffing (Sales Staff)" at bounding box center [853, 70] width 94 height 14
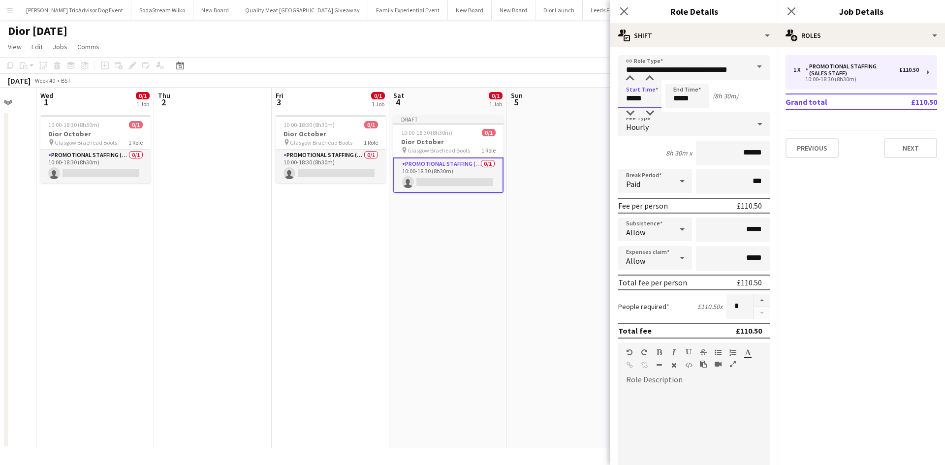
drag, startPoint x: 655, startPoint y: 97, endPoint x: 625, endPoint y: 98, distance: 30.1
click at [625, 98] on input "*****" at bounding box center [639, 96] width 43 height 25
type input "*****"
click at [551, 161] on app-date-cell at bounding box center [566, 279] width 118 height 337
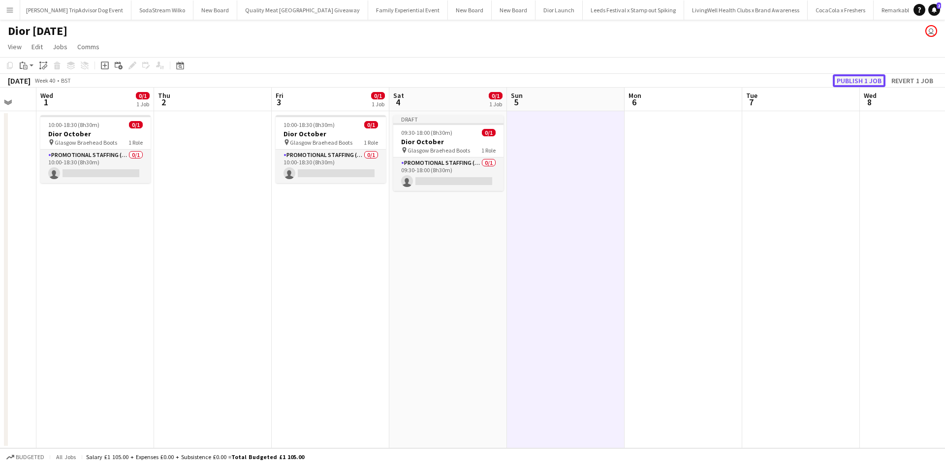
click at [863, 85] on button "Publish 1 job" at bounding box center [859, 80] width 53 height 13
drag, startPoint x: 227, startPoint y: 260, endPoint x: 239, endPoint y: 259, distance: 12.3
click at [227, 260] on app-date-cell at bounding box center [213, 279] width 118 height 337
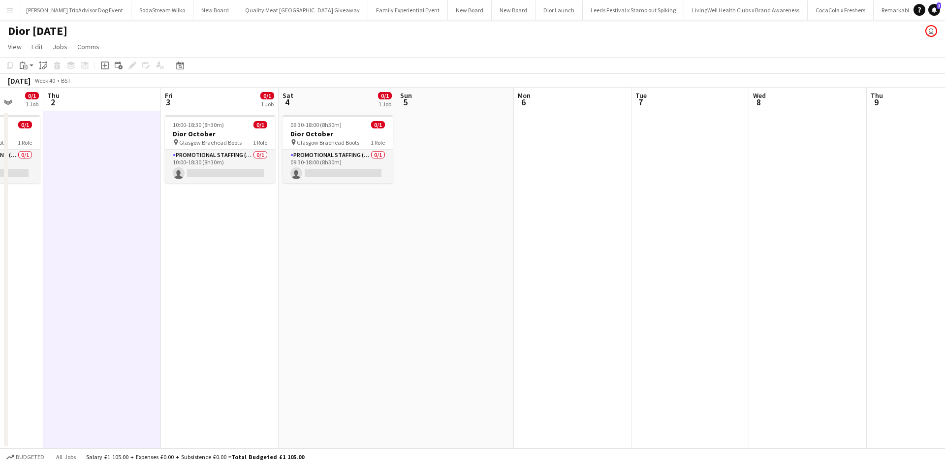
scroll to position [0, 360]
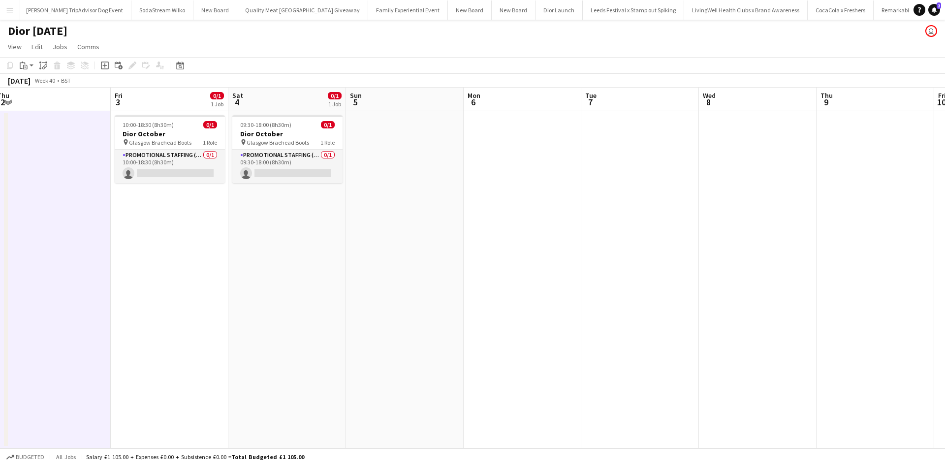
drag, startPoint x: 833, startPoint y: 234, endPoint x: 554, endPoint y: 223, distance: 278.9
click at [554, 223] on app-calendar-viewport "Mon 29 Tue 30 Wed 1 0/1 1 Job Thu 2 Fri 3 0/1 1 Job Sat 4 0/1 1 Job Sun 5 Mon 6…" at bounding box center [472, 268] width 945 height 361
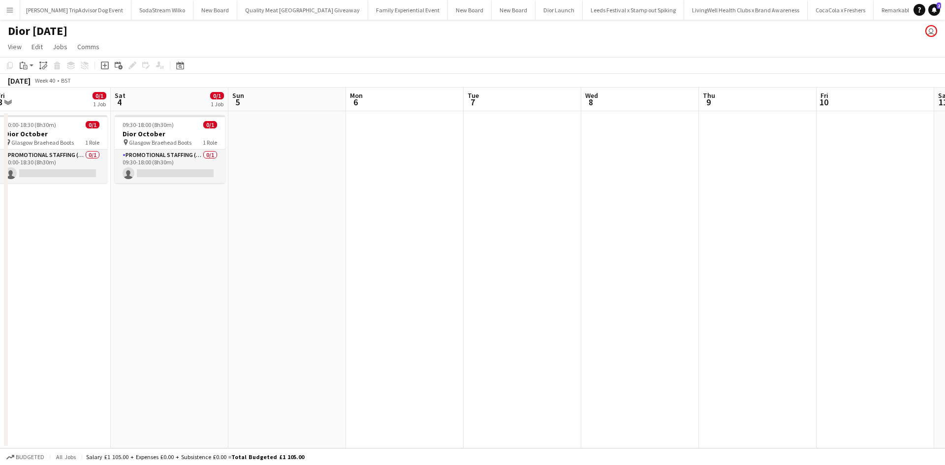
click at [732, 168] on app-date-cell at bounding box center [758, 279] width 118 height 337
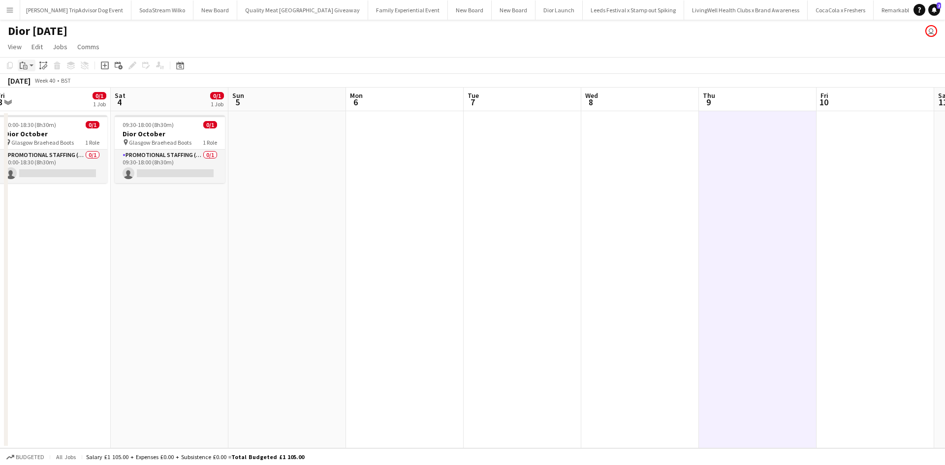
click at [24, 65] on icon at bounding box center [25, 67] width 4 height 4
click at [39, 84] on link "Paste Ctrl+V" at bounding box center [72, 84] width 93 height 9
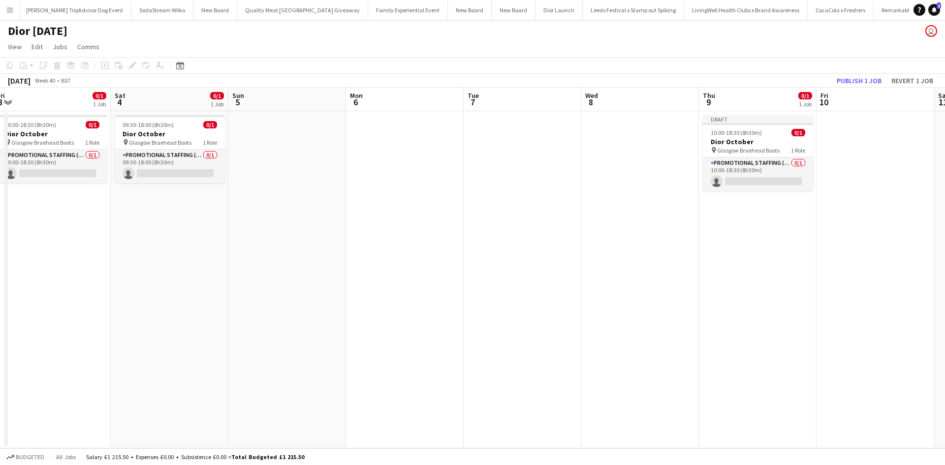
click at [859, 138] on app-date-cell at bounding box center [876, 279] width 118 height 337
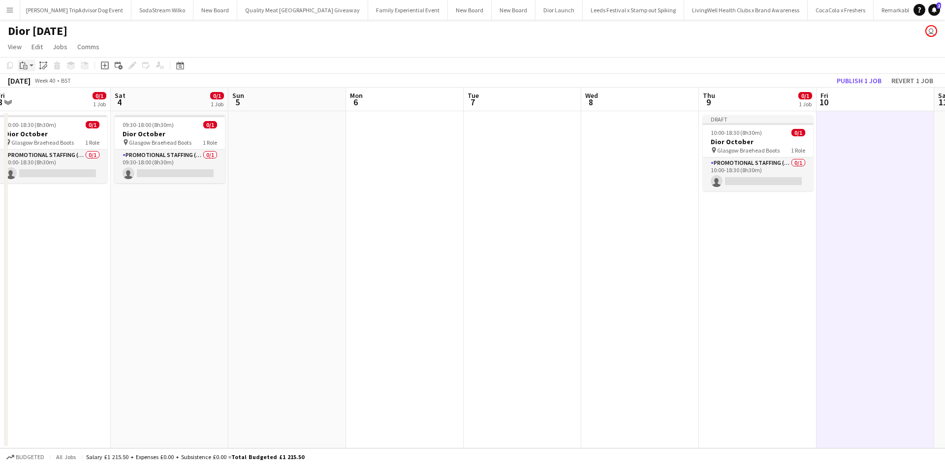
click at [22, 65] on icon "Paste" at bounding box center [24, 66] width 8 height 8
click at [46, 83] on link "Paste Ctrl+V" at bounding box center [72, 84] width 93 height 9
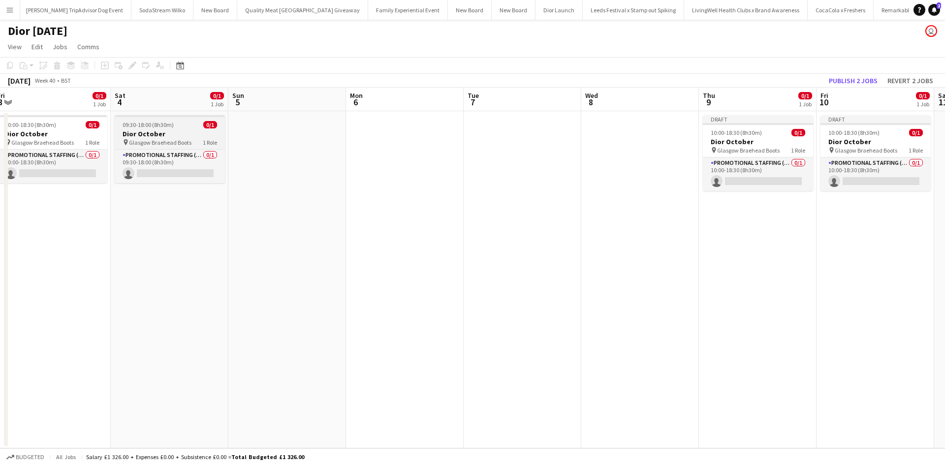
click at [184, 124] on div "09:30-18:00 (8h30m) 0/1" at bounding box center [170, 124] width 110 height 7
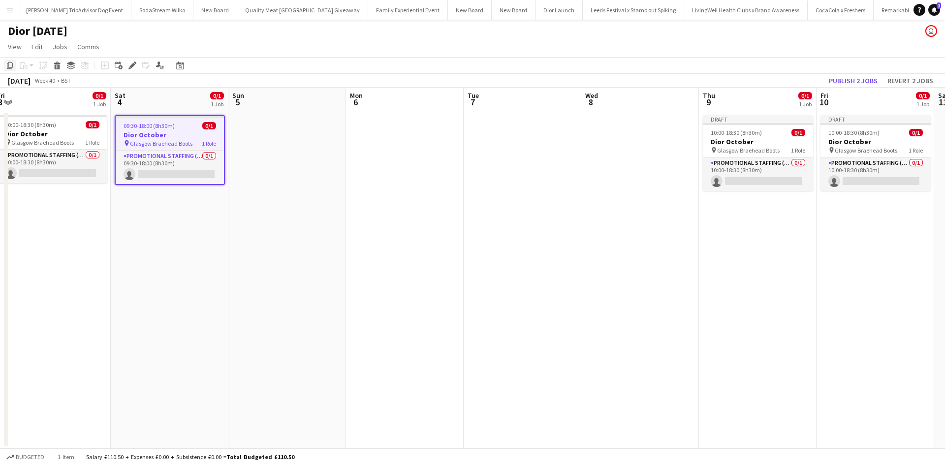
click at [11, 65] on icon "Copy" at bounding box center [10, 66] width 8 height 8
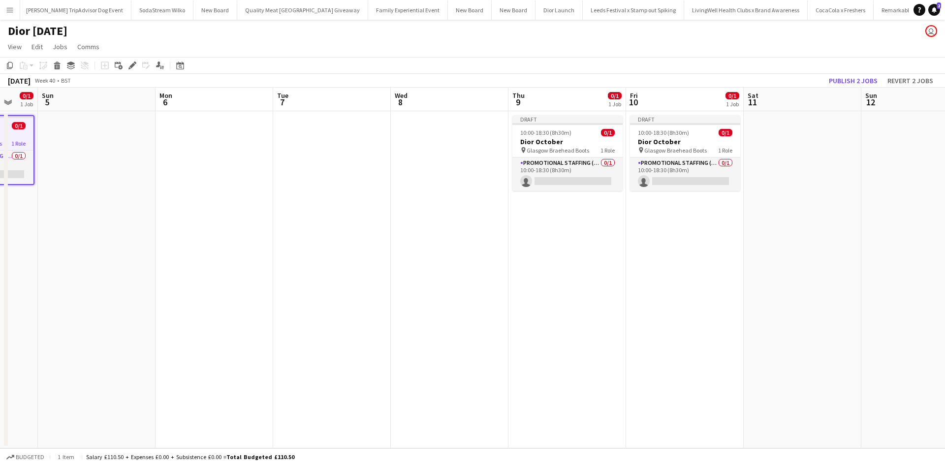
drag, startPoint x: 595, startPoint y: 276, endPoint x: 404, endPoint y: 246, distance: 193.8
click at [404, 247] on app-calendar-viewport "Thu 2 Fri 3 0/1 1 Job Sat 4 0/1 1 Job Sun 5 Mon 6 Tue 7 Wed 8 Thu 9 0/1 1 Job F…" at bounding box center [472, 268] width 945 height 361
click at [786, 162] on app-date-cell at bounding box center [802, 279] width 118 height 337
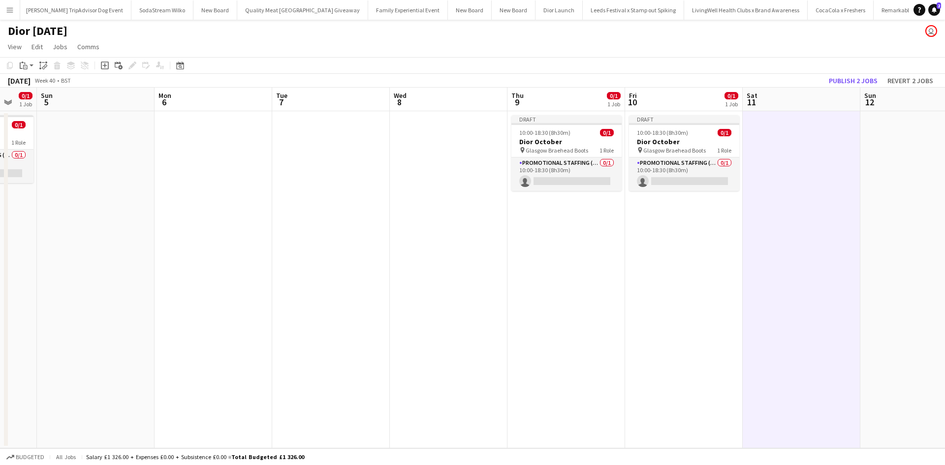
click at [16, 64] on div "Copy Paste Paste Ctrl+V Paste with crew Ctrl+Shift+V Paste linked Job Delete Gr…" at bounding box center [47, 66] width 87 height 12
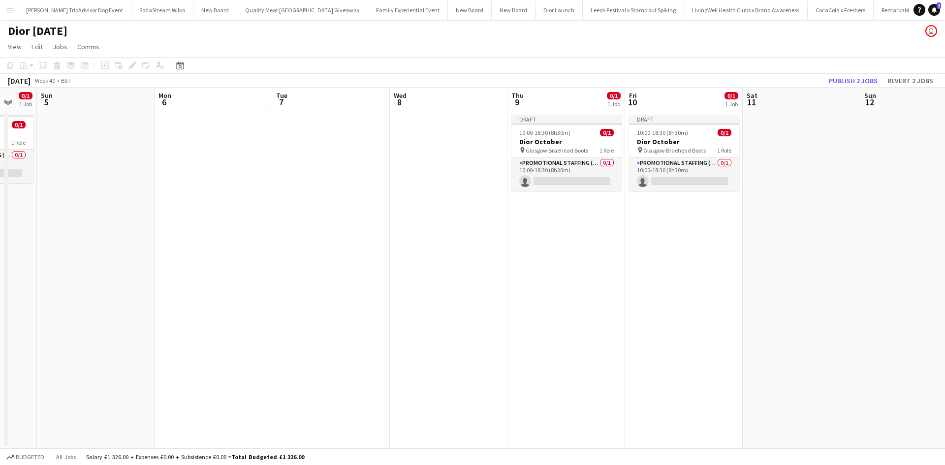
click at [751, 144] on app-date-cell at bounding box center [802, 279] width 118 height 337
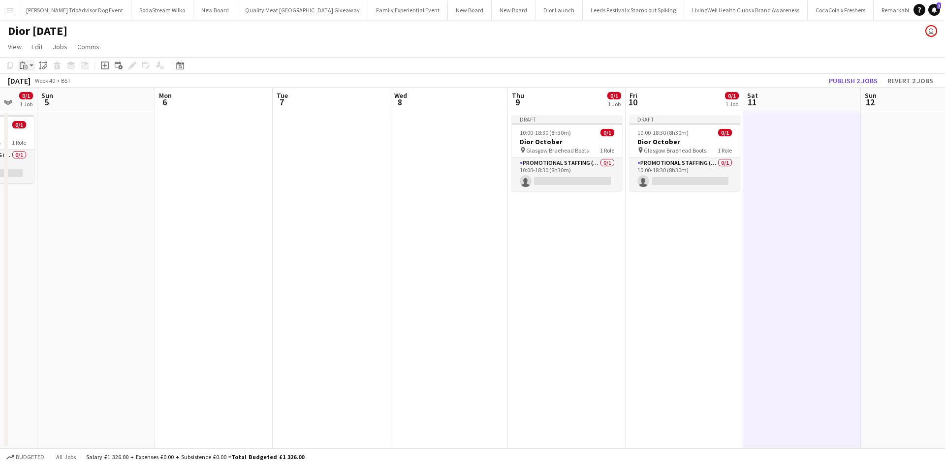
click at [27, 62] on icon "Paste" at bounding box center [24, 66] width 8 height 8
click at [34, 84] on link "Paste Ctrl+V" at bounding box center [72, 84] width 93 height 9
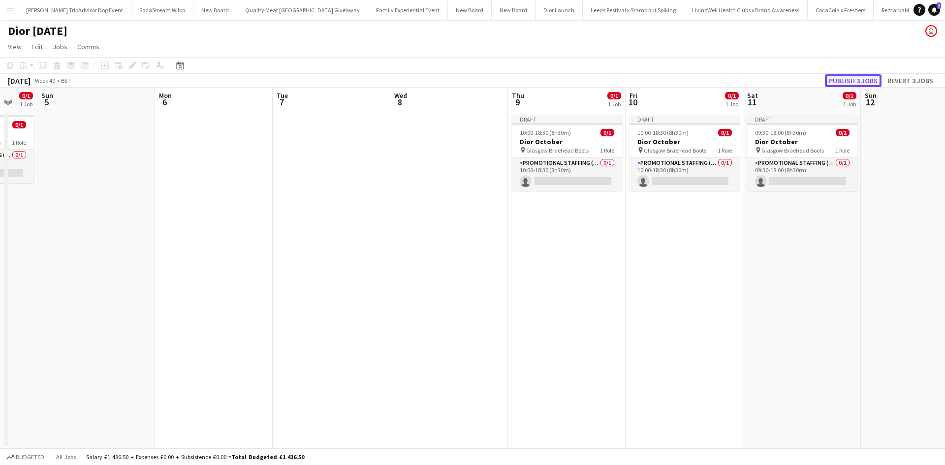
click at [855, 80] on button "Publish 3 jobs" at bounding box center [853, 80] width 57 height 13
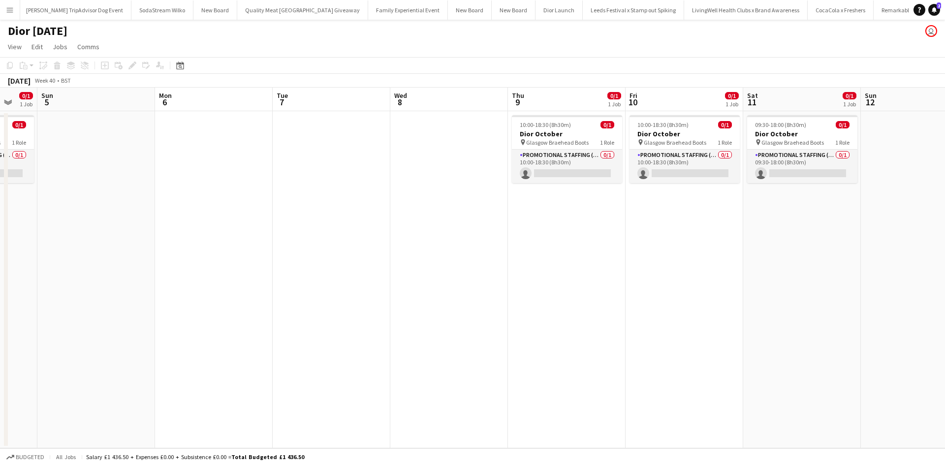
click at [247, 301] on app-date-cell at bounding box center [214, 279] width 118 height 337
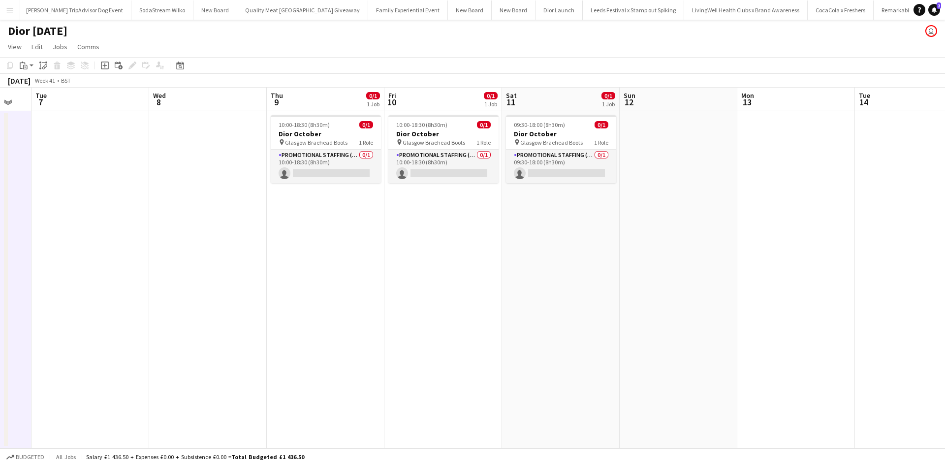
drag, startPoint x: 824, startPoint y: 305, endPoint x: 583, endPoint y: 280, distance: 242.5
click at [583, 280] on app-calendar-viewport "Sat 4 0/1 1 Job Sun 5 Mon 6 Tue 7 Wed 8 Thu 9 0/1 1 Job Fri 10 0/1 1 Job Sat 11…" at bounding box center [472, 268] width 945 height 361
click at [649, 156] on app-date-cell at bounding box center [679, 279] width 118 height 337
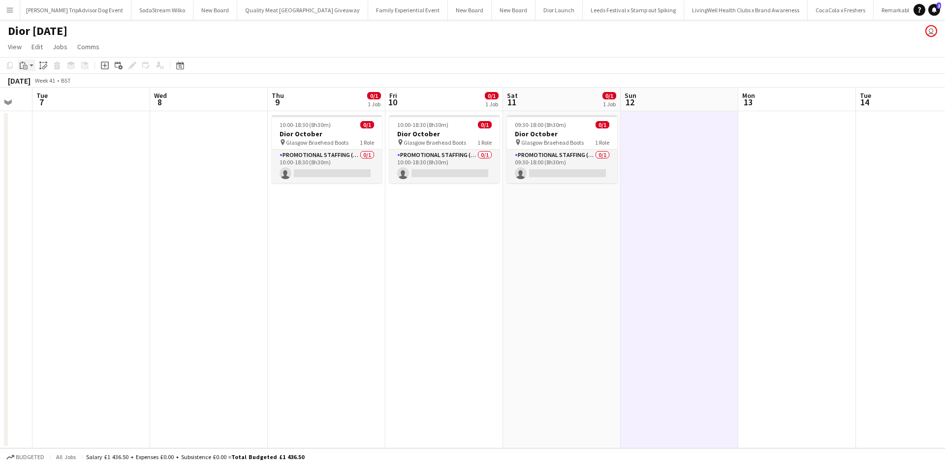
click at [28, 64] on div "Paste" at bounding box center [24, 66] width 12 height 12
click at [50, 84] on link "Paste Ctrl+V" at bounding box center [72, 84] width 93 height 9
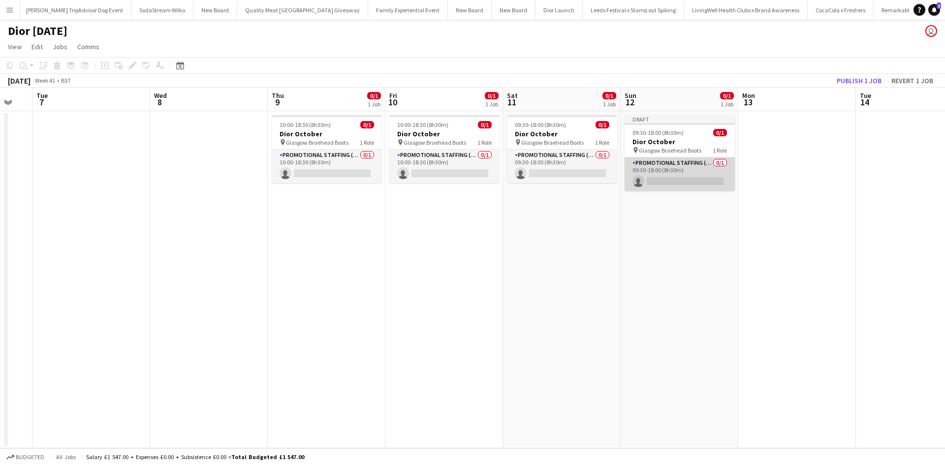
click at [697, 168] on app-card-role "Promotional Staffing (Sales Staff) 0/1 09:30-18:00 (8h30m) single-neutral-actio…" at bounding box center [680, 174] width 110 height 33
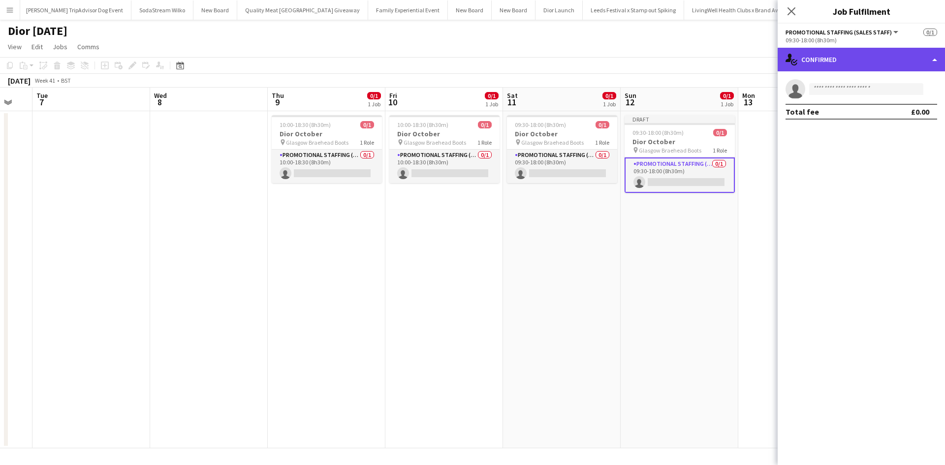
click at [835, 66] on div "single-neutral-actions-check-2 Confirmed" at bounding box center [861, 60] width 167 height 24
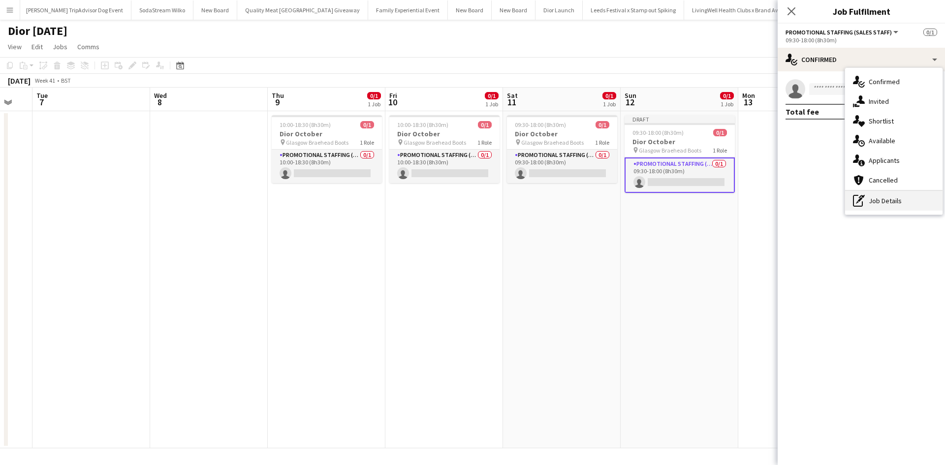
click at [895, 191] on div "pen-write Job Details" at bounding box center [893, 201] width 97 height 20
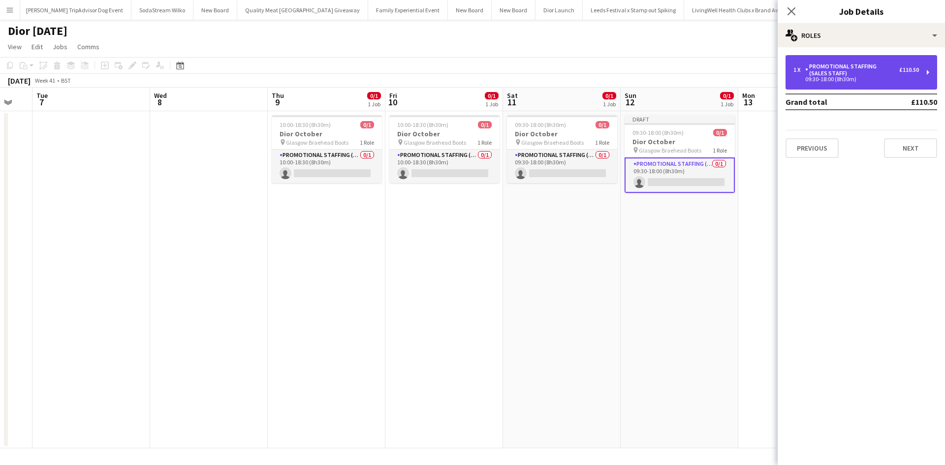
click at [866, 78] on div "09:30-18:00 (8h30m)" at bounding box center [857, 79] width 126 height 5
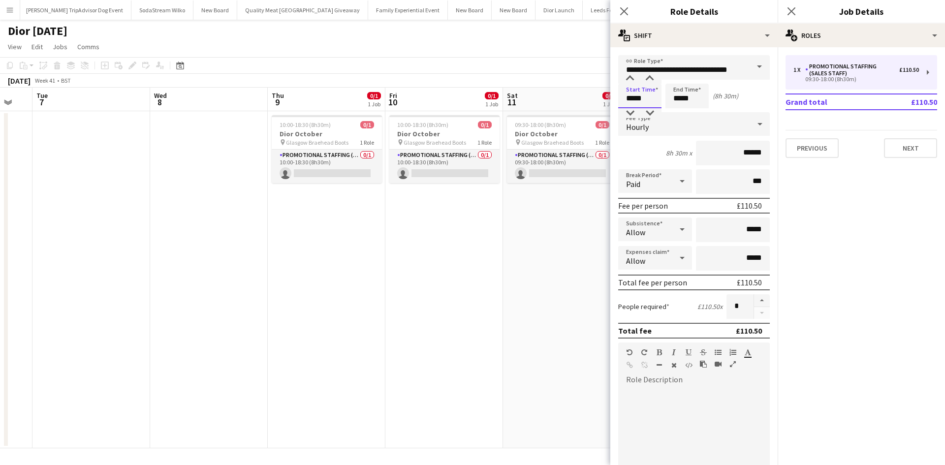
drag, startPoint x: 645, startPoint y: 97, endPoint x: 619, endPoint y: 97, distance: 26.1
click at [619, 97] on input "*****" at bounding box center [639, 96] width 43 height 25
type input "*****"
click at [596, 232] on app-date-cell "09:30-18:00 (8h30m) 0/1 Dior October pin Glasgow Braehead Boots 1 Role Promotio…" at bounding box center [562, 279] width 118 height 337
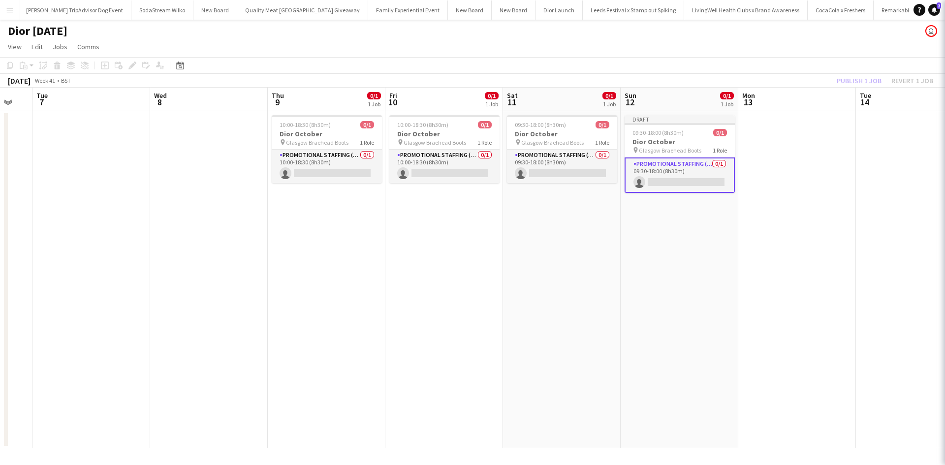
scroll to position [0, 320]
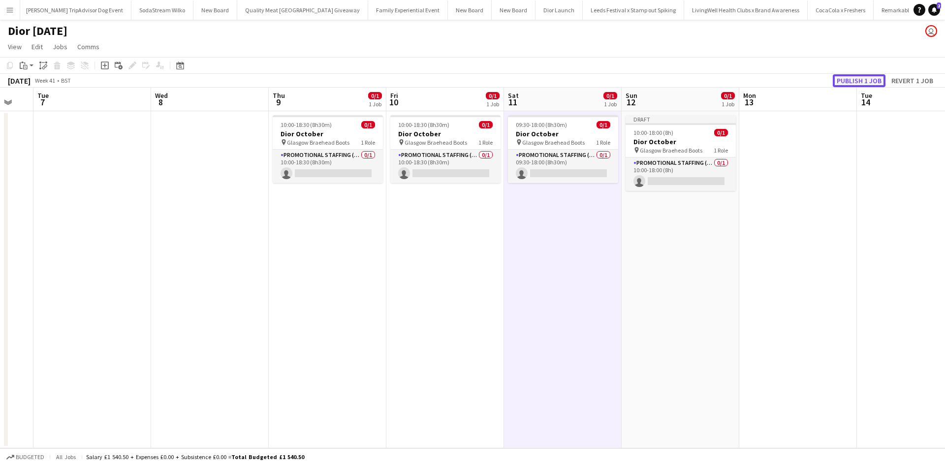
click at [856, 80] on button "Publish 1 job" at bounding box center [859, 80] width 53 height 13
click at [208, 265] on app-date-cell at bounding box center [210, 279] width 118 height 337
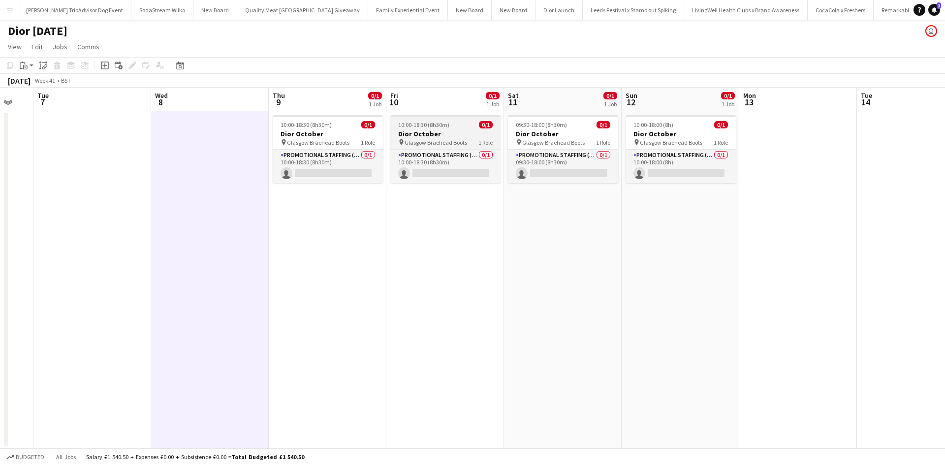
click at [458, 125] on div "10:00-18:30 (8h30m) 0/1" at bounding box center [445, 124] width 110 height 7
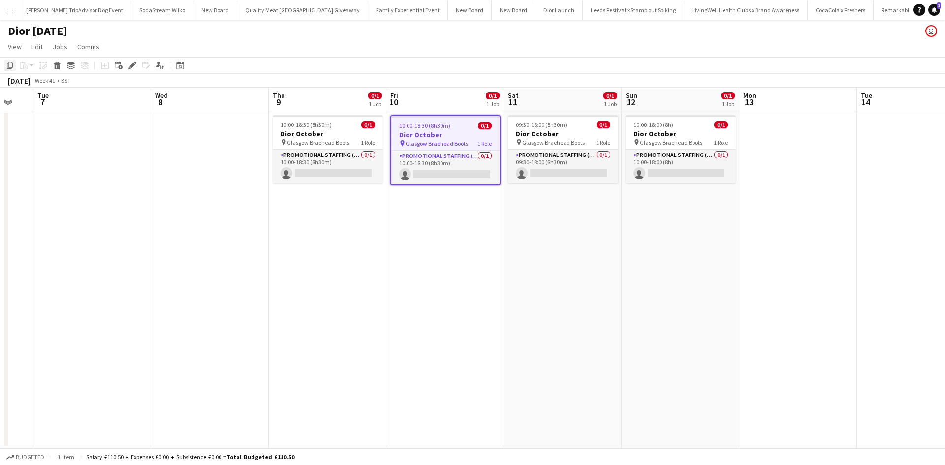
click at [7, 66] on icon "Copy" at bounding box center [10, 66] width 8 height 8
click at [804, 141] on app-date-cell at bounding box center [799, 279] width 118 height 337
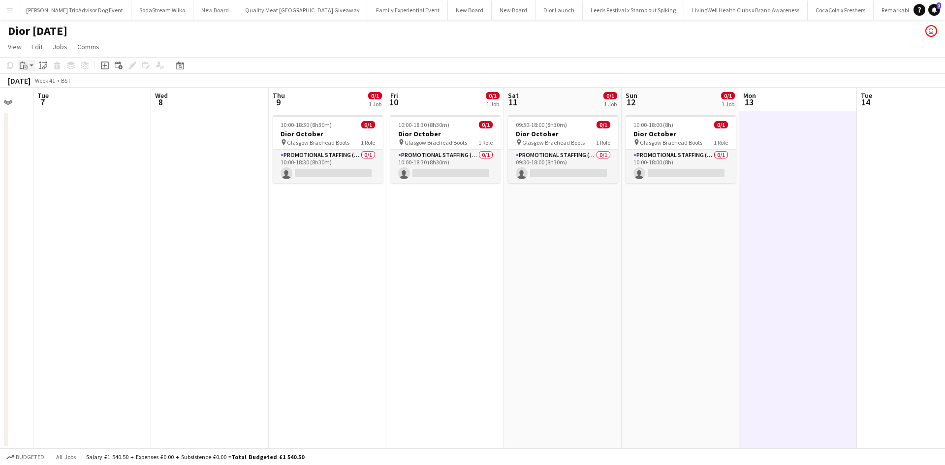
click at [24, 64] on icon "Paste" at bounding box center [24, 66] width 8 height 8
click at [41, 84] on link "Paste Ctrl+V" at bounding box center [72, 84] width 93 height 9
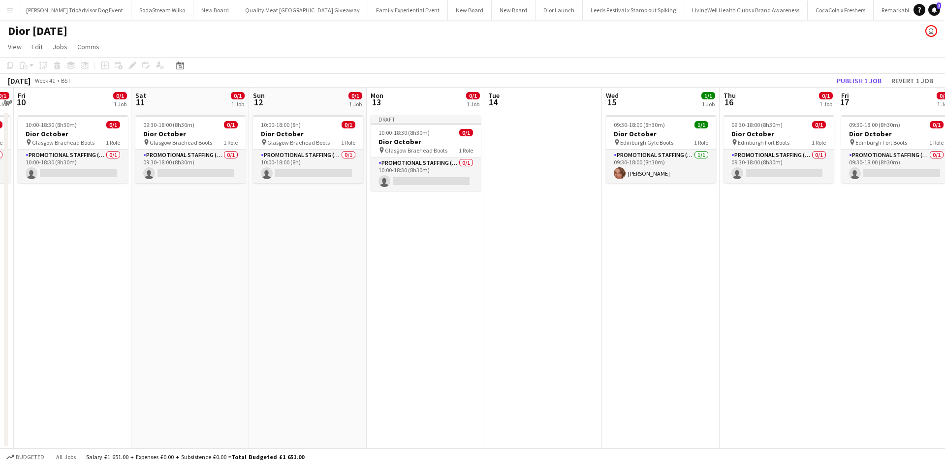
scroll to position [0, 332]
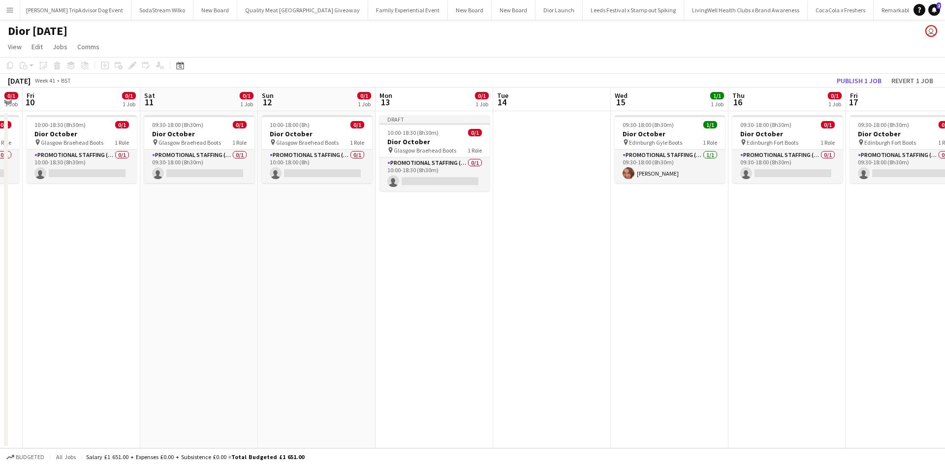
drag, startPoint x: 859, startPoint y: 272, endPoint x: 494, endPoint y: 221, distance: 368.4
click at [493, 223] on app-calendar-viewport "Tue 7 Wed 8 Thu 9 0/1 1 Job Fri 10 0/1 1 Job Sat 11 0/1 1 Job Sun 12 0/1 1 Job …" at bounding box center [472, 268] width 945 height 361
click at [678, 222] on app-date-cell "09:30-18:00 (8h30m) 1/1 Dior October pin Edinburgh Gyle Boots 1 Role Promotiona…" at bounding box center [668, 279] width 118 height 337
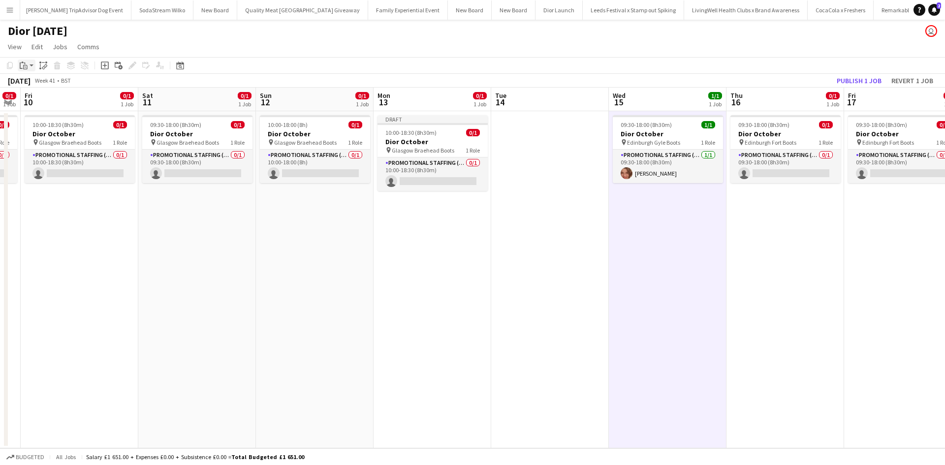
click at [23, 67] on icon "Paste" at bounding box center [24, 66] width 8 height 8
click at [45, 84] on link "Paste Ctrl+V" at bounding box center [72, 84] width 93 height 9
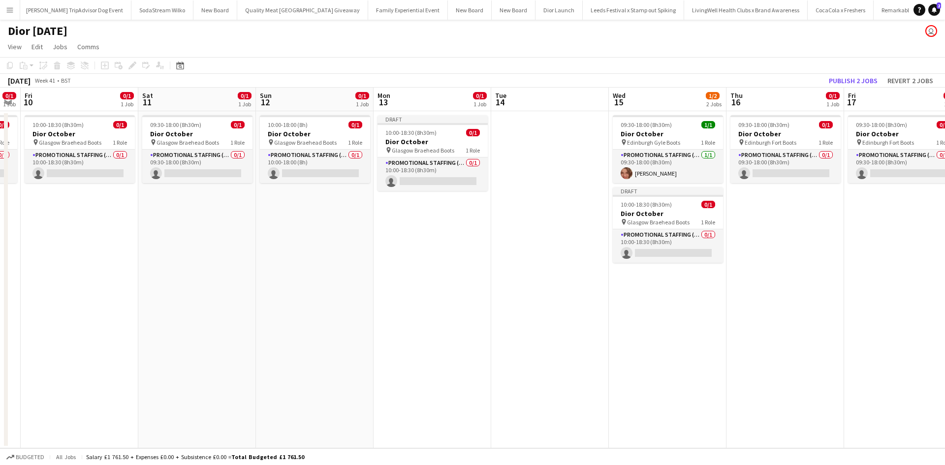
click at [742, 218] on app-date-cell "09:30-18:00 (8h30m) 0/1 Dior October pin Edinburgh Fort Boots 1 Role Promotiona…" at bounding box center [786, 279] width 118 height 337
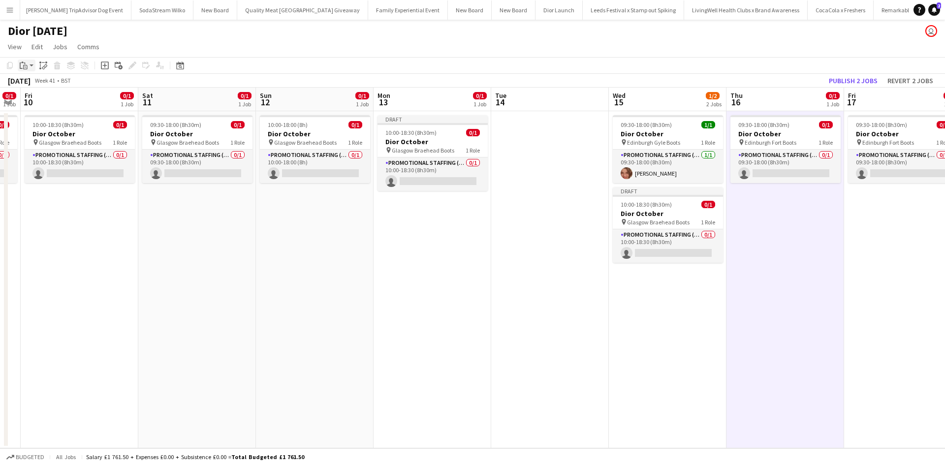
click at [21, 63] on icon "Paste" at bounding box center [24, 66] width 8 height 8
click at [51, 84] on link "Paste Ctrl+V" at bounding box center [72, 84] width 93 height 9
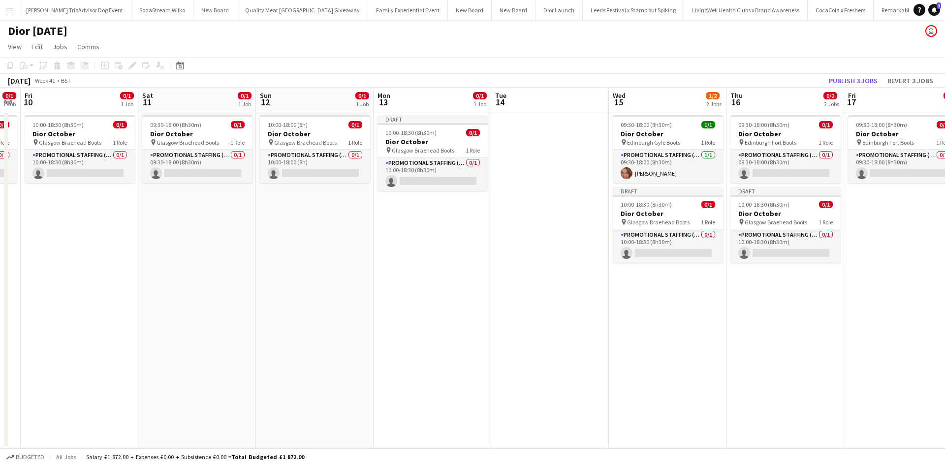
click at [863, 217] on app-date-cell "09:30-18:00 (8h30m) 0/1 Dior October pin Edinburgh Fort Boots 1 Role Promotiona…" at bounding box center [903, 279] width 118 height 337
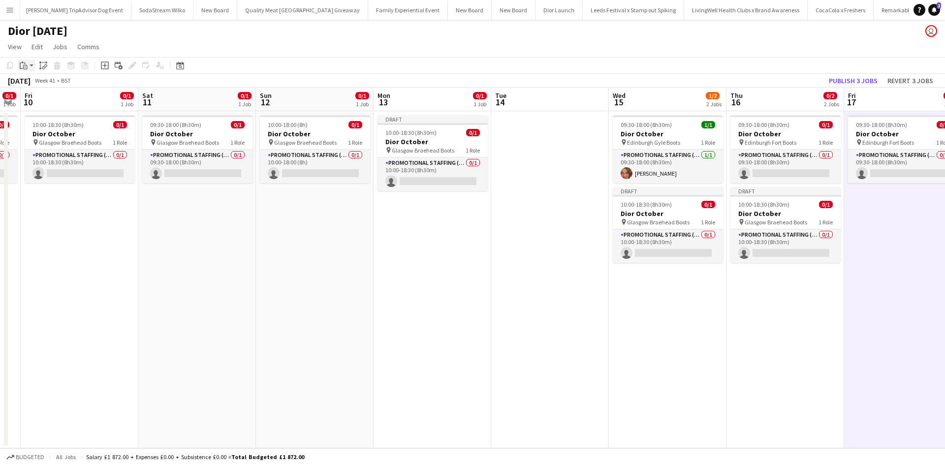
click at [22, 63] on icon at bounding box center [22, 62] width 2 height 1
click at [40, 85] on link "Paste Ctrl+V" at bounding box center [72, 84] width 93 height 9
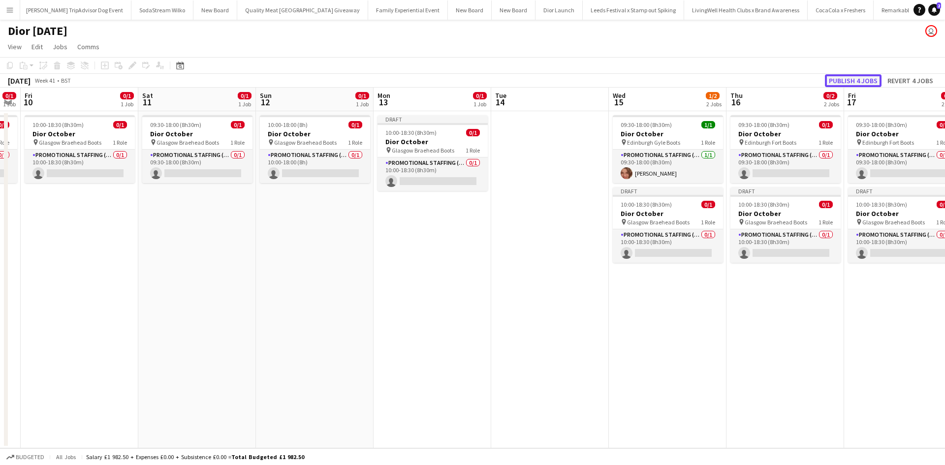
click at [866, 78] on button "Publish 4 jobs" at bounding box center [853, 80] width 57 height 13
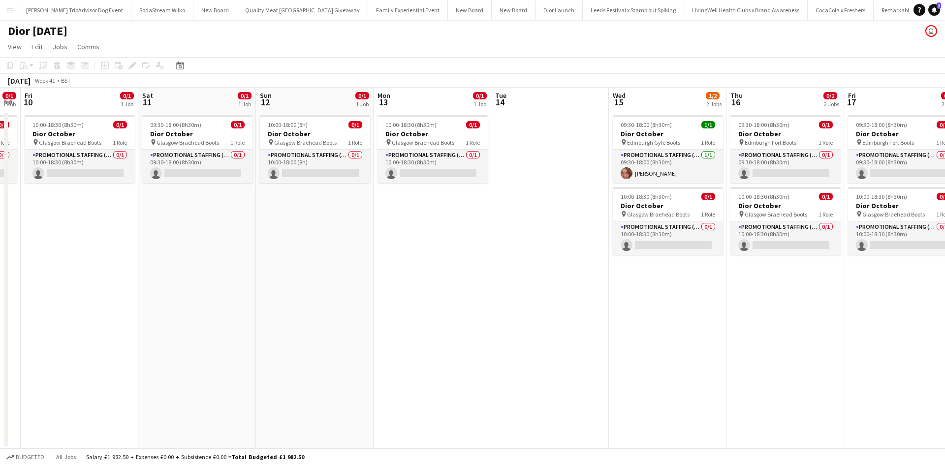
click at [184, 258] on app-date-cell "09:30-18:00 (8h30m) 0/1 Dior October pin Glasgow Braehead Boots 1 Role Promotio…" at bounding box center [197, 279] width 118 height 337
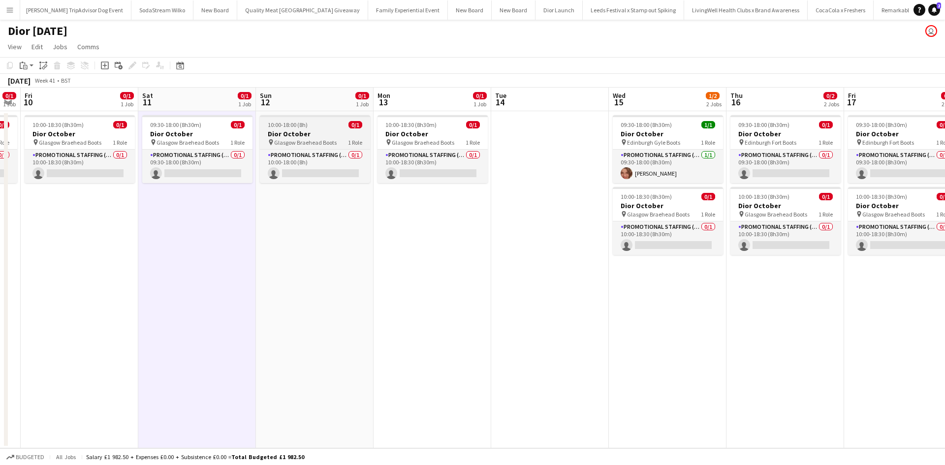
click at [337, 127] on div "10:00-18:00 (8h) 0/1" at bounding box center [315, 124] width 110 height 7
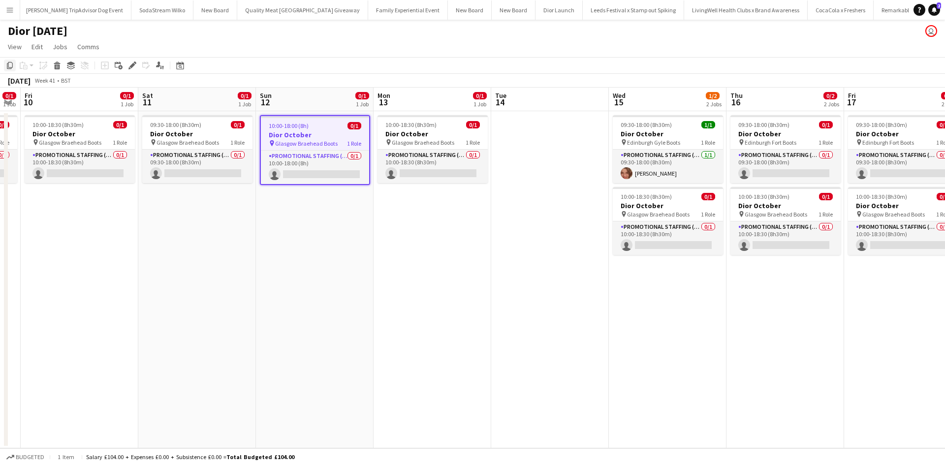
click at [12, 65] on icon at bounding box center [10, 65] width 6 height 7
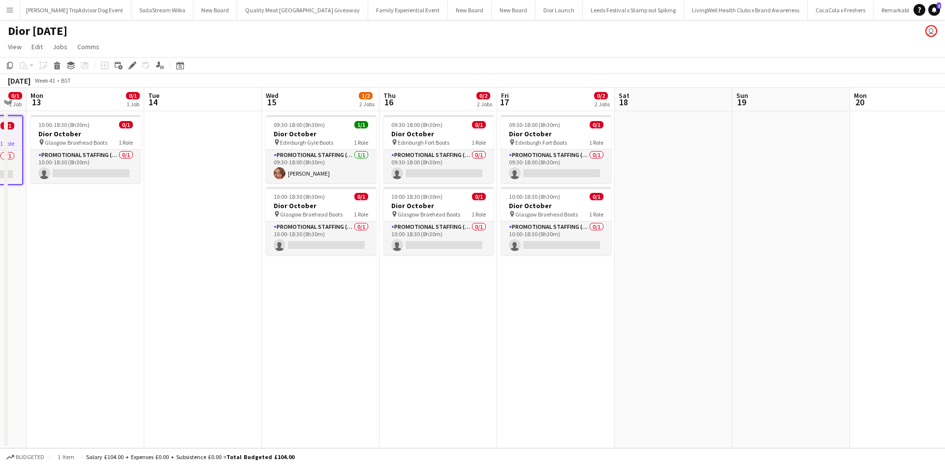
scroll to position [0, 335]
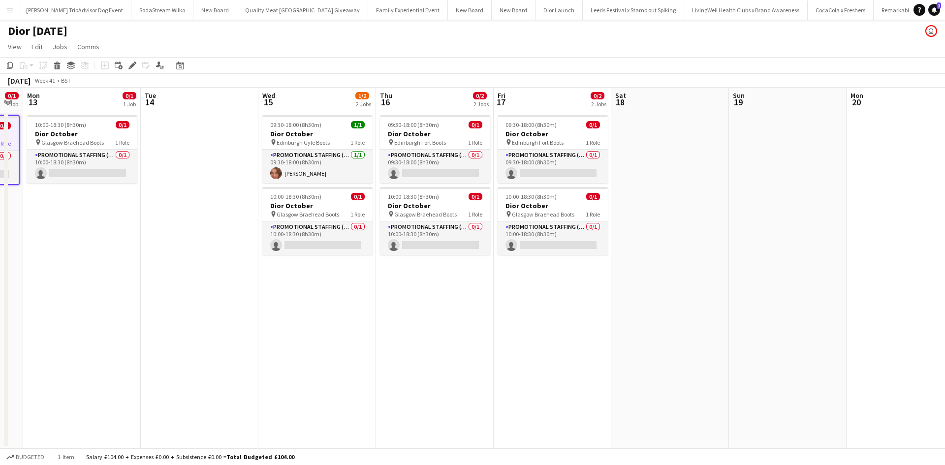
drag, startPoint x: 838, startPoint y: 377, endPoint x: 481, endPoint y: 336, distance: 359.8
click at [483, 337] on app-calendar-viewport "Fri 10 0/1 1 Job Sat 11 0/1 1 Job Sun 12 0/1 1 Job Mon 13 0/1 1 Job Tue 14 Wed …" at bounding box center [472, 268] width 945 height 361
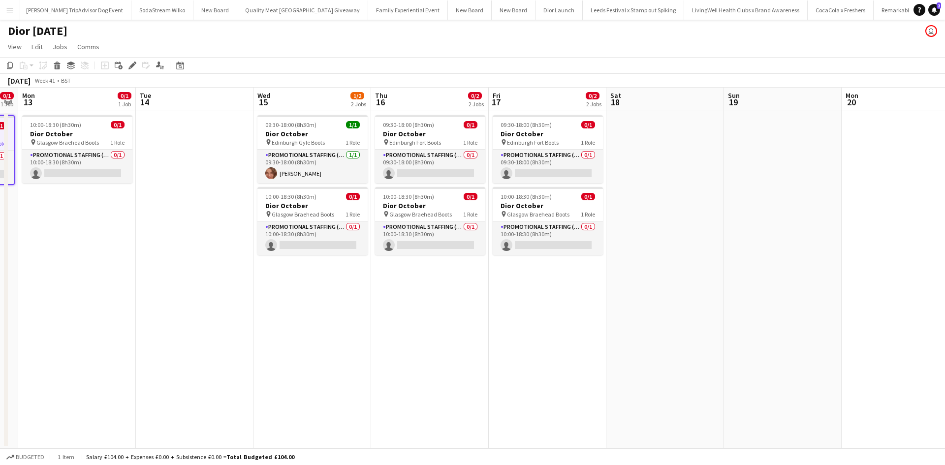
click at [753, 135] on app-date-cell at bounding box center [783, 279] width 118 height 337
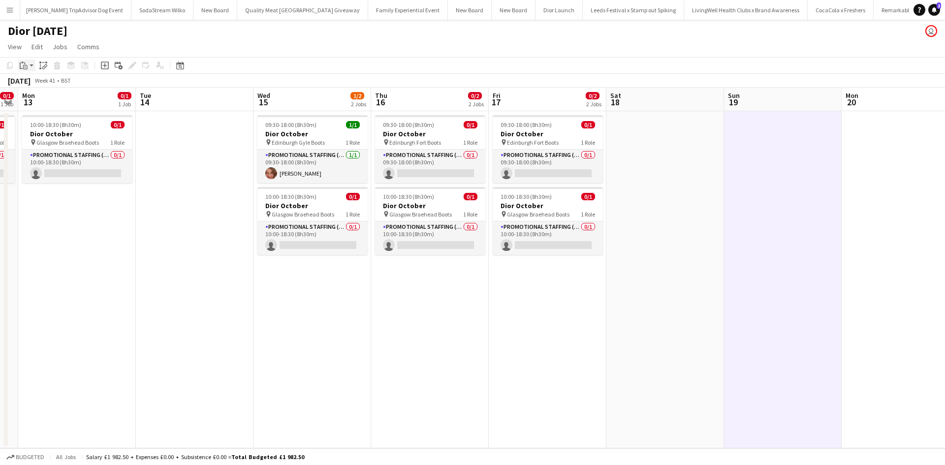
click at [28, 65] on div "Paste" at bounding box center [24, 66] width 12 height 12
click at [38, 83] on link "Paste Ctrl+V" at bounding box center [72, 84] width 93 height 9
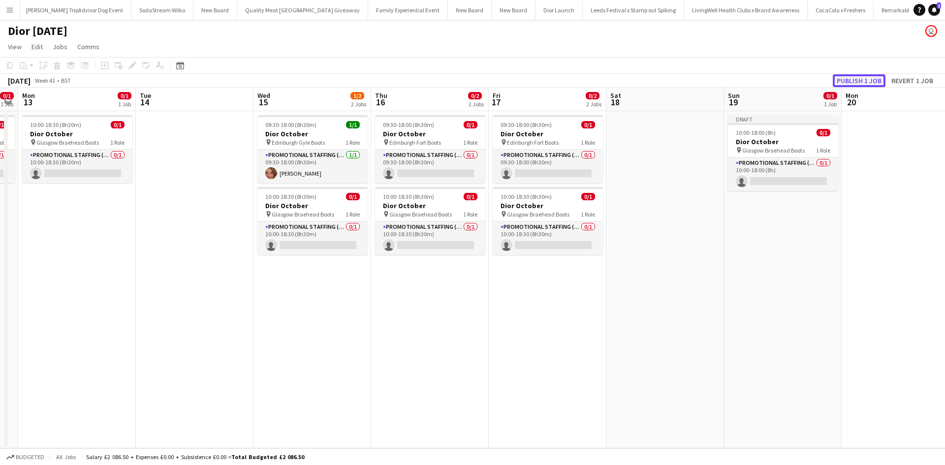
click at [845, 79] on button "Publish 1 job" at bounding box center [859, 80] width 53 height 13
click at [587, 381] on app-date-cell "09:30-18:00 (8h30m) 0/1 Dior October pin Edinburgh Fort Boots 1 Role Promotiona…" at bounding box center [548, 279] width 118 height 337
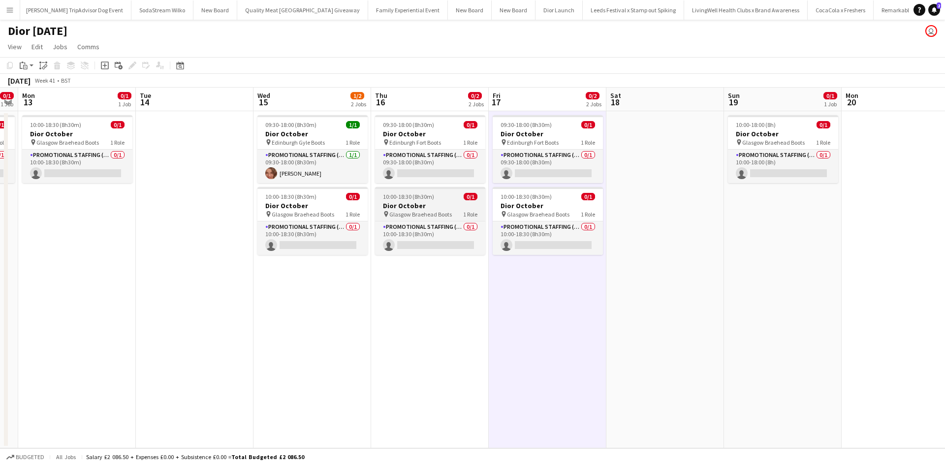
click at [448, 203] on h3 "Dior October" at bounding box center [430, 205] width 110 height 9
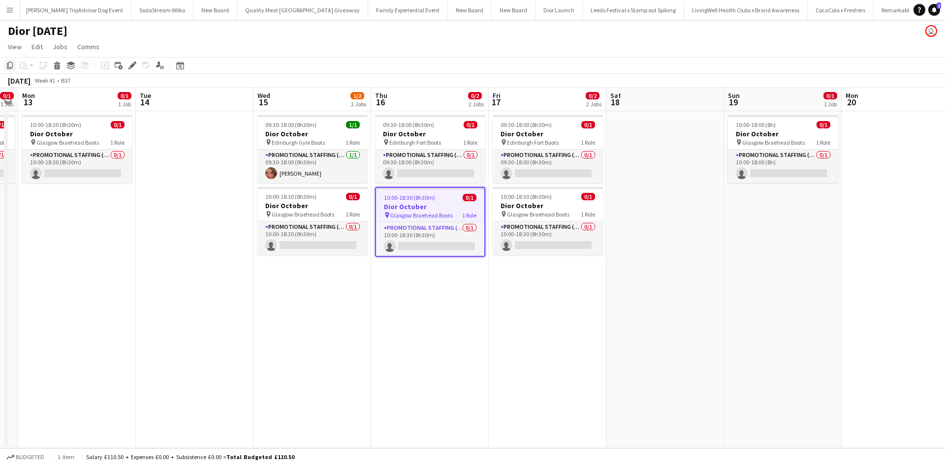
click at [8, 65] on icon "Copy" at bounding box center [10, 66] width 8 height 8
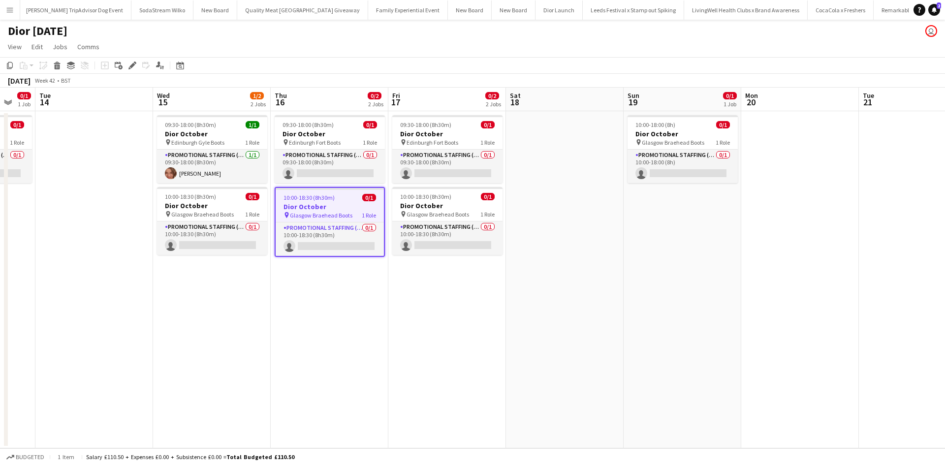
scroll to position [0, 302]
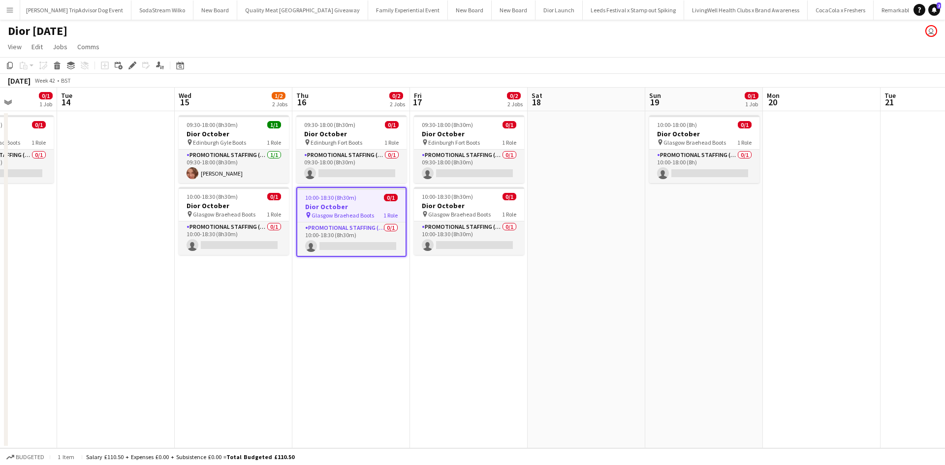
drag, startPoint x: 862, startPoint y: 288, endPoint x: 657, endPoint y: 265, distance: 206.0
click at [659, 272] on app-calendar-viewport "Sat 11 0/1 1 Job Sun 12 0/1 1 Job Mon 13 0/1 1 Job Tue 14 Wed 15 1/2 2 Jobs Thu…" at bounding box center [472, 268] width 945 height 361
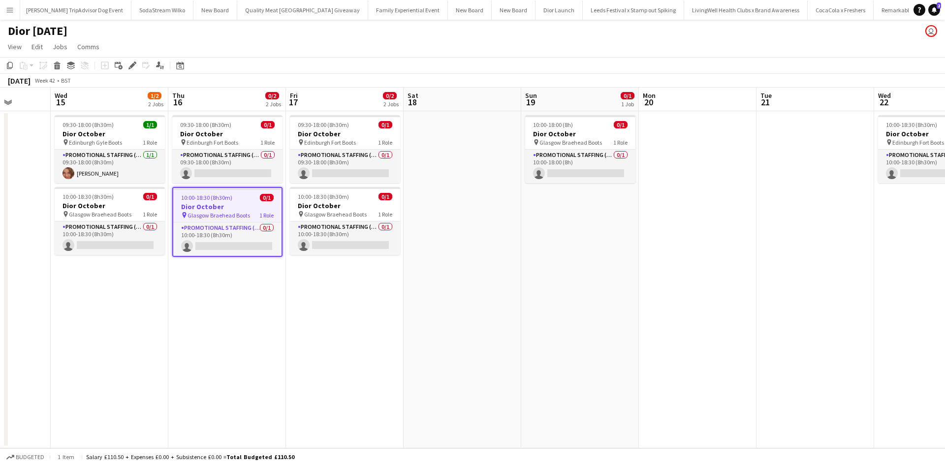
click at [706, 158] on app-date-cell at bounding box center [698, 279] width 118 height 337
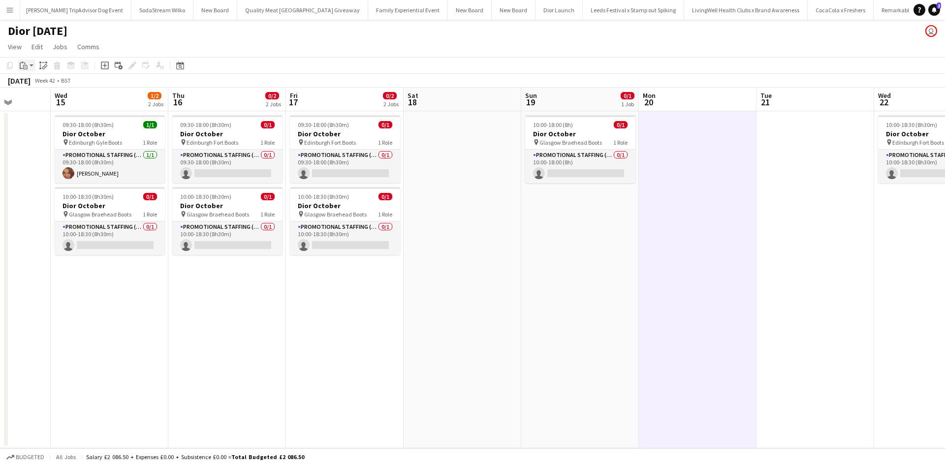
click at [24, 64] on icon "Paste" at bounding box center [24, 66] width 8 height 8
click at [32, 85] on link "Paste Ctrl+V" at bounding box center [72, 84] width 93 height 9
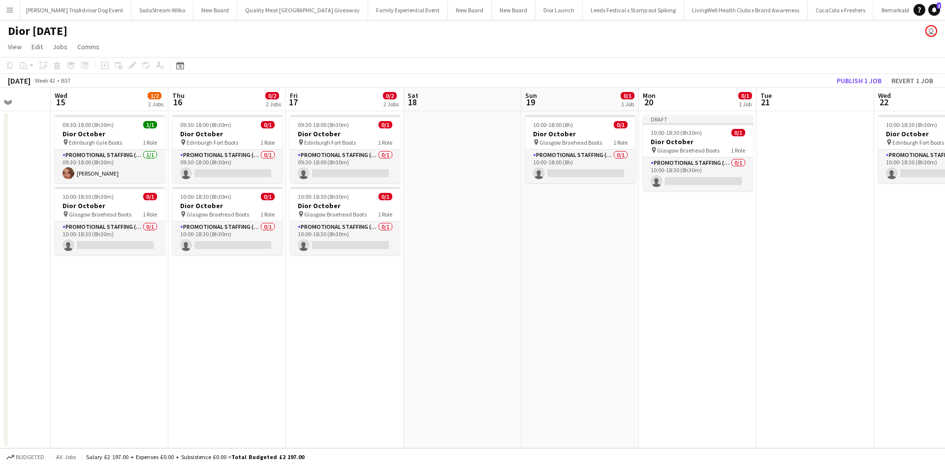
click at [775, 131] on app-date-cell at bounding box center [816, 279] width 118 height 337
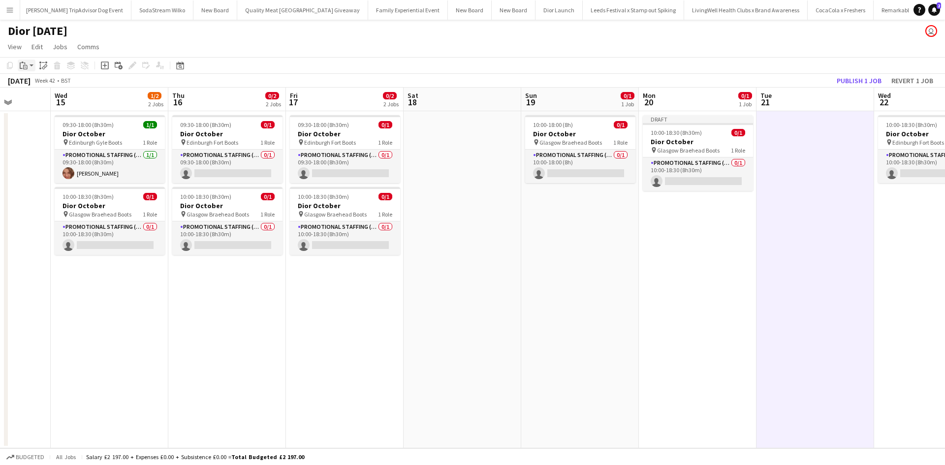
click at [28, 68] on div "Paste" at bounding box center [24, 66] width 12 height 12
click at [36, 84] on link "Paste Ctrl+V" at bounding box center [72, 84] width 93 height 9
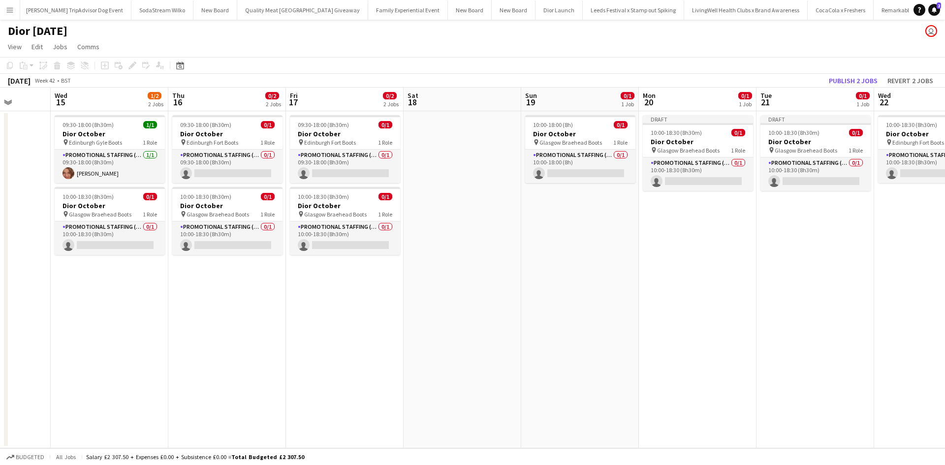
click at [899, 205] on app-date-cell "10:00-18:30 (8h30m) 0/1 Dior October pin Edinburgh Fort Boots 1 Role Promotiona…" at bounding box center [933, 279] width 118 height 337
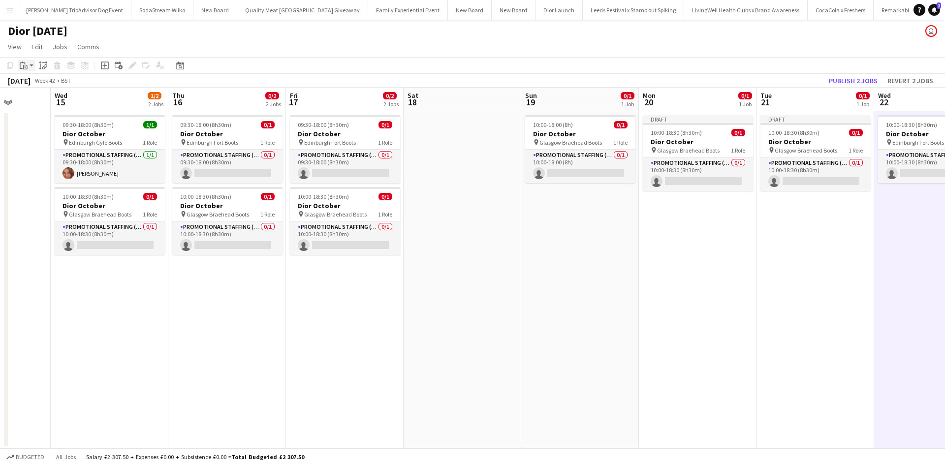
click at [23, 63] on icon at bounding box center [22, 62] width 2 height 1
click at [34, 83] on link "Paste Ctrl+V" at bounding box center [72, 84] width 93 height 9
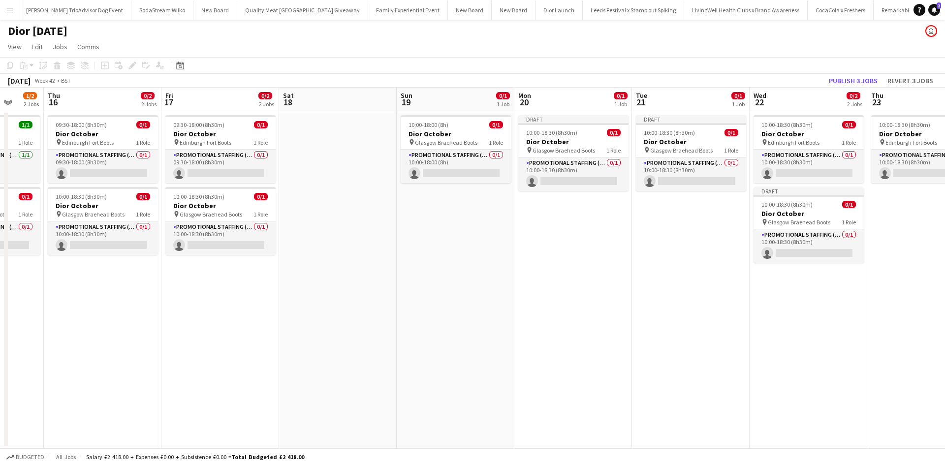
drag, startPoint x: 790, startPoint y: 353, endPoint x: 643, endPoint y: 327, distance: 148.9
click at [641, 334] on app-calendar-viewport "Mon 13 0/1 1 Job Tue 14 Wed 15 1/2 2 Jobs Thu 16 0/2 2 Jobs Fri 17 0/2 2 Jobs S…" at bounding box center [472, 268] width 945 height 361
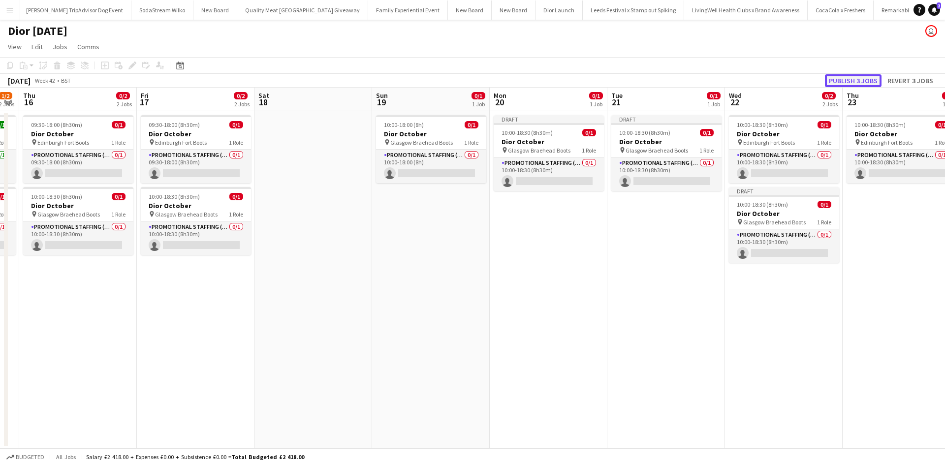
click at [859, 77] on button "Publish 3 jobs" at bounding box center [853, 80] width 57 height 13
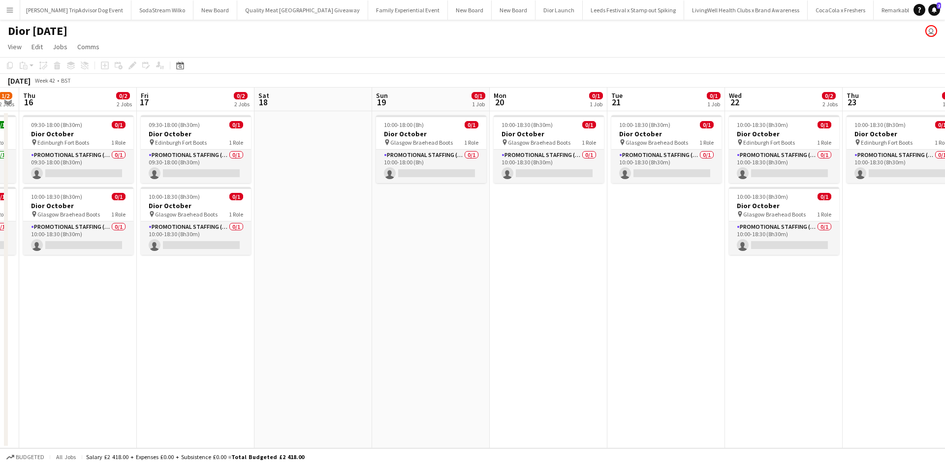
click at [572, 386] on app-date-cell "10:00-18:30 (8h30m) 0/1 Dior October pin Glasgow Braehead Boots 1 Role Promotio…" at bounding box center [549, 279] width 118 height 337
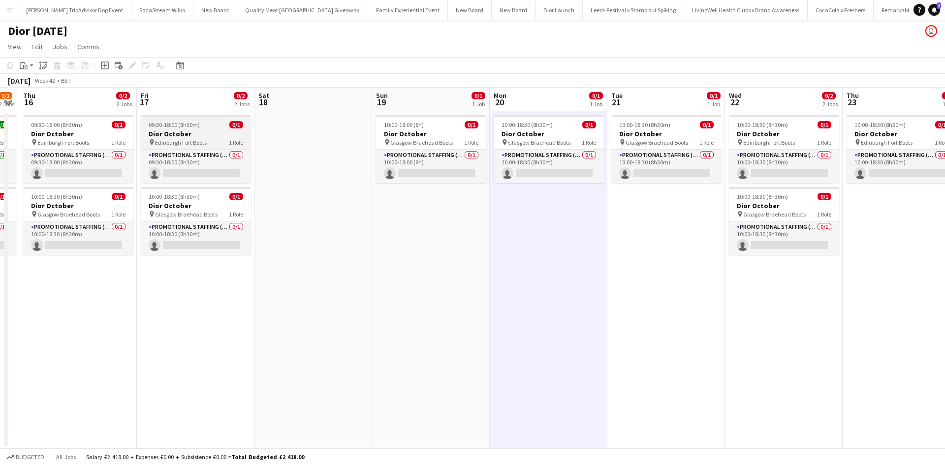
click at [213, 124] on div "09:30-18:00 (8h30m) 0/1" at bounding box center [196, 124] width 110 height 7
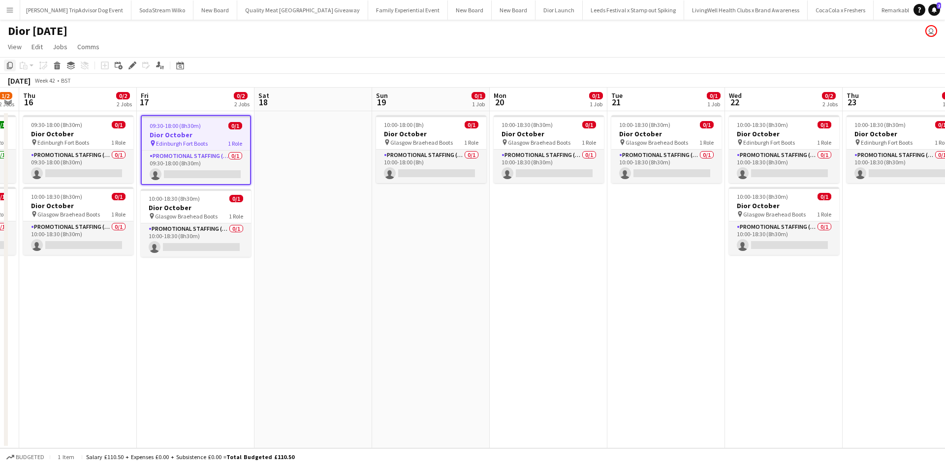
click at [11, 64] on icon "Copy" at bounding box center [10, 66] width 8 height 8
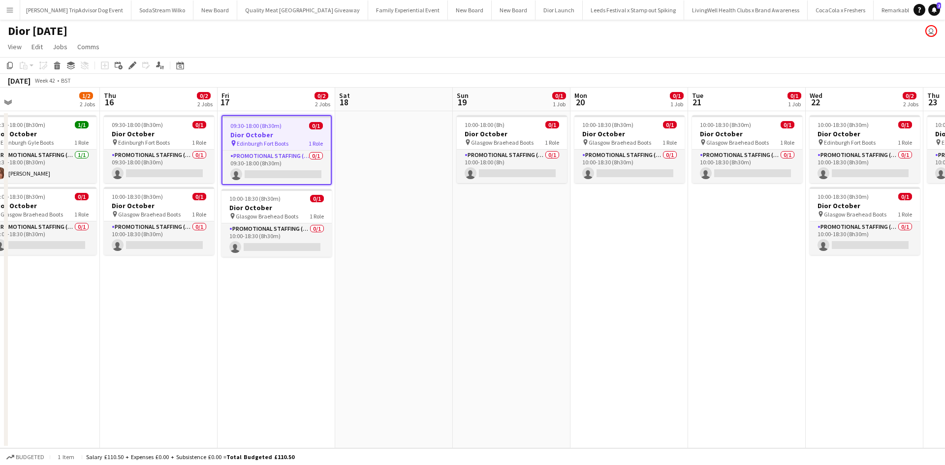
drag, startPoint x: 272, startPoint y: 311, endPoint x: 450, endPoint y: 302, distance: 178.5
click at [450, 302] on app-calendar-viewport "Mon 13 0/1 1 Job Tue 14 Wed 15 1/2 2 Jobs Thu 16 0/2 2 Jobs Fri 17 0/2 2 Jobs S…" at bounding box center [472, 268] width 945 height 361
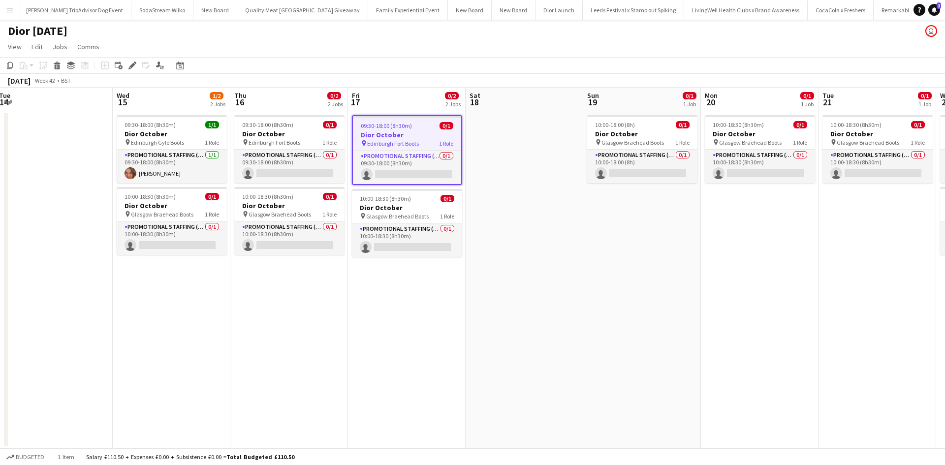
click at [308, 302] on app-date-cell "09:30-18:00 (8h30m) 0/1 Dior October pin Edinburgh Fort Boots 1 Role Promotiona…" at bounding box center [289, 279] width 118 height 337
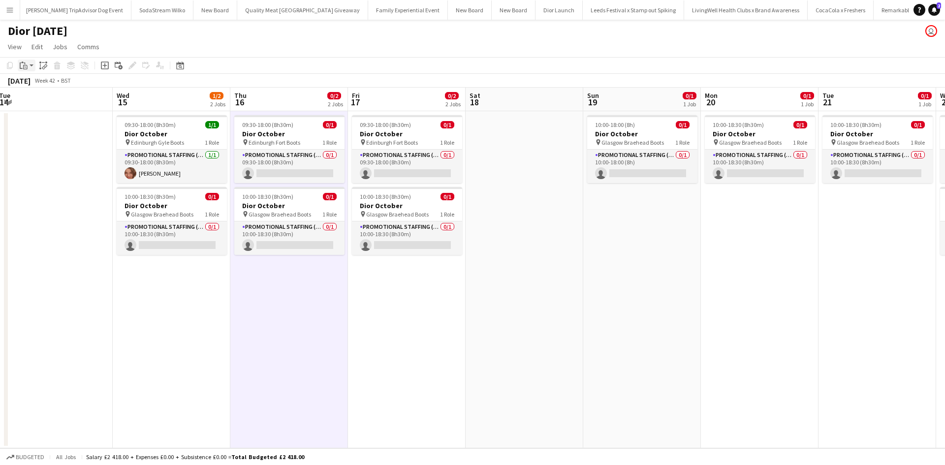
click at [26, 66] on icon "Paste" at bounding box center [24, 66] width 8 height 8
click at [40, 82] on link "Paste Ctrl+V" at bounding box center [72, 84] width 93 height 9
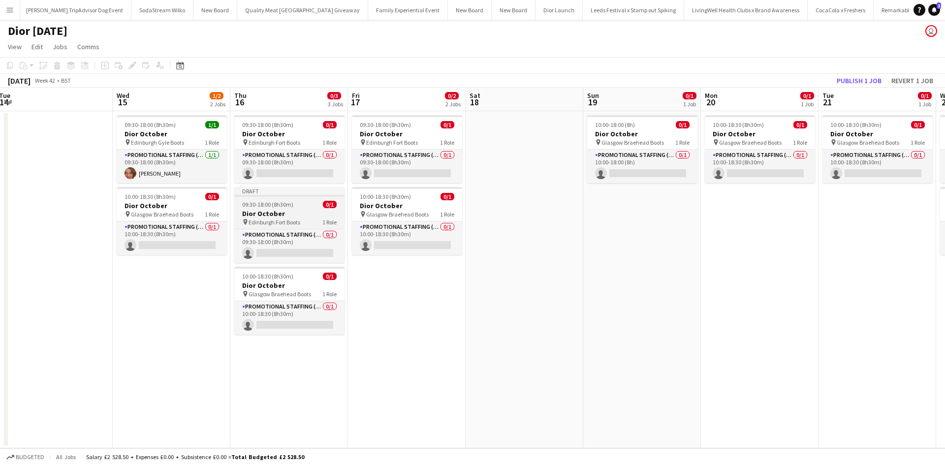
click at [307, 211] on h3 "Dior October" at bounding box center [289, 213] width 110 height 9
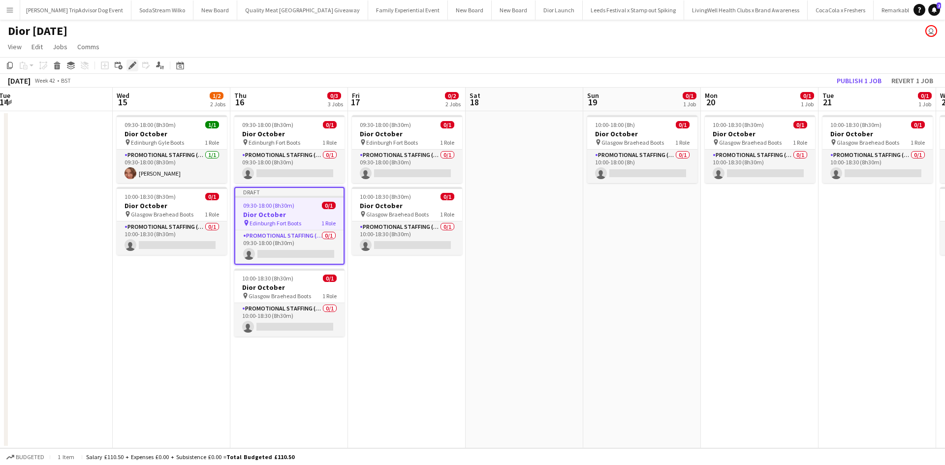
click at [129, 65] on icon "Edit" at bounding box center [133, 66] width 8 height 8
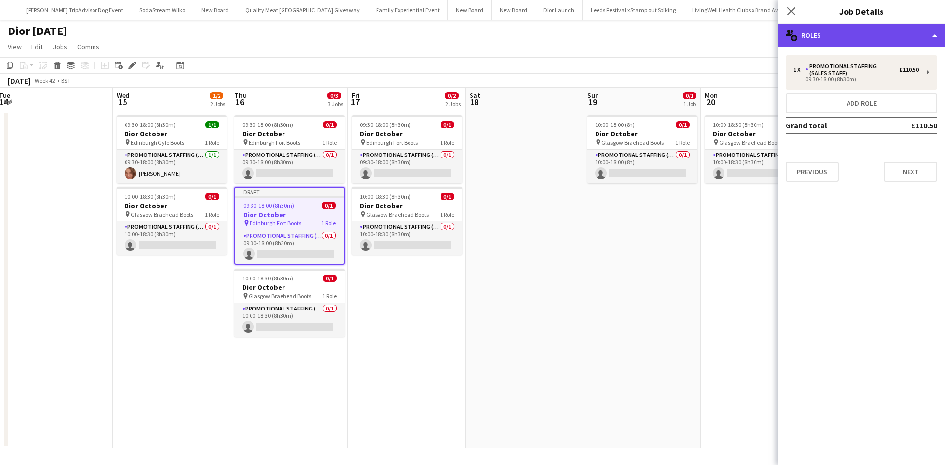
click at [872, 43] on div "multiple-users-add Roles" at bounding box center [861, 36] width 167 height 24
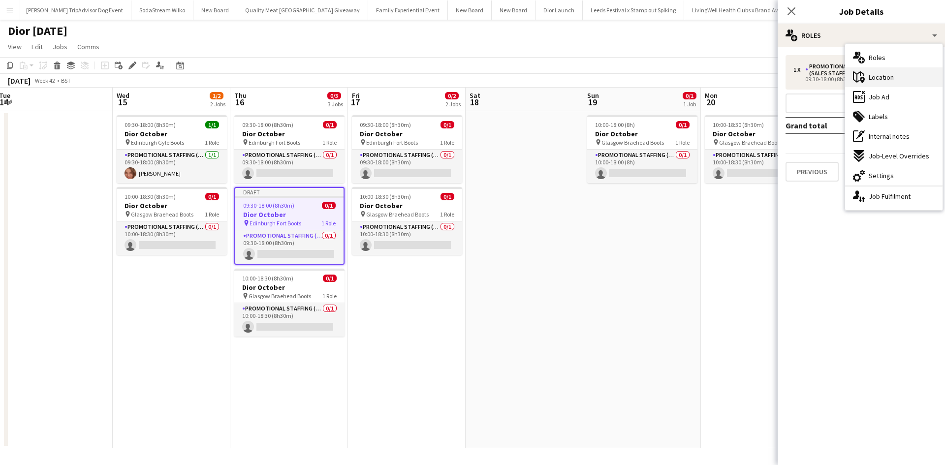
click at [890, 79] on span "Location" at bounding box center [881, 77] width 25 height 9
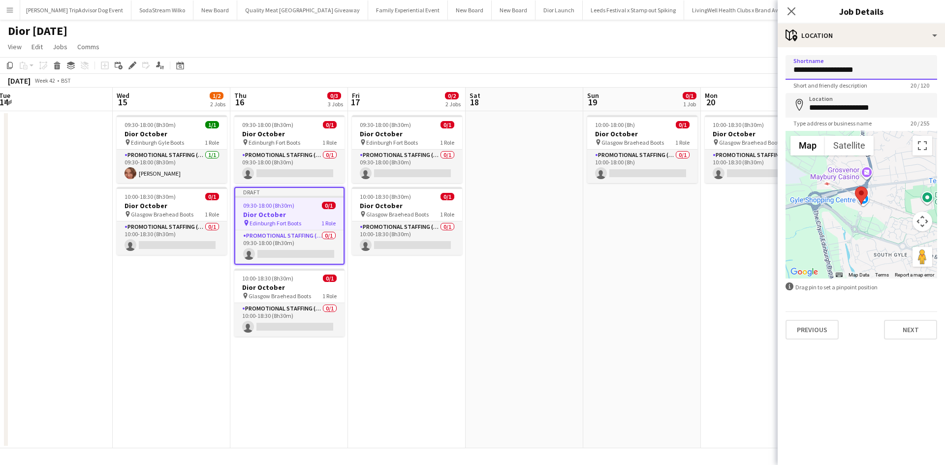
drag, startPoint x: 878, startPoint y: 72, endPoint x: 867, endPoint y: 73, distance: 11.8
click at [867, 73] on input "**********" at bounding box center [862, 67] width 152 height 25
drag, startPoint x: 841, startPoint y: 70, endPoint x: 791, endPoint y: 70, distance: 50.2
click at [791, 70] on input "**********" at bounding box center [862, 67] width 152 height 25
type input "**********"
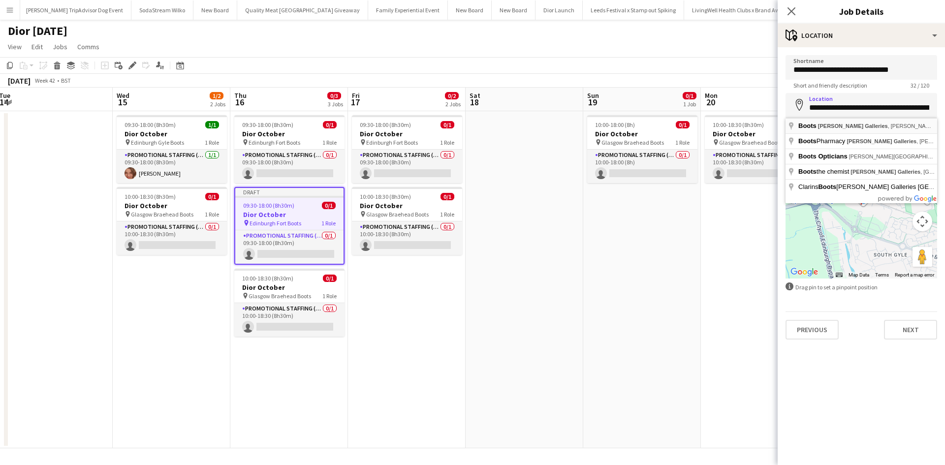
type input "**********"
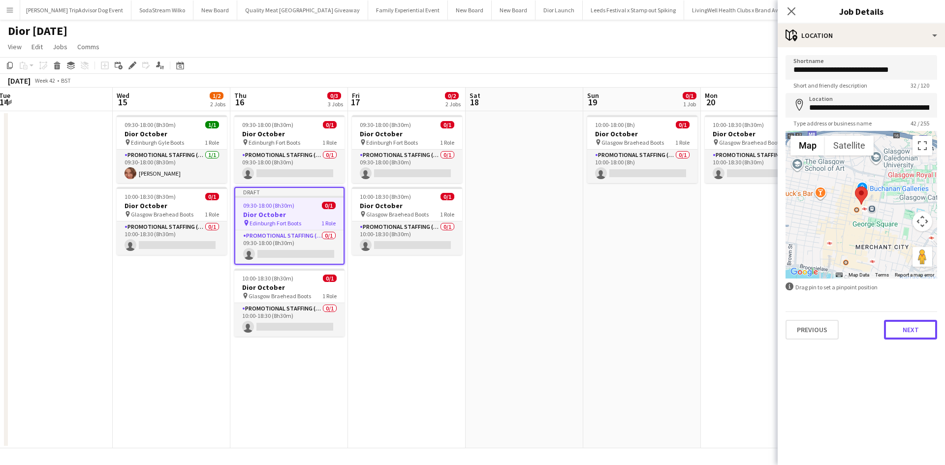
click at [913, 325] on button "Next" at bounding box center [910, 330] width 53 height 20
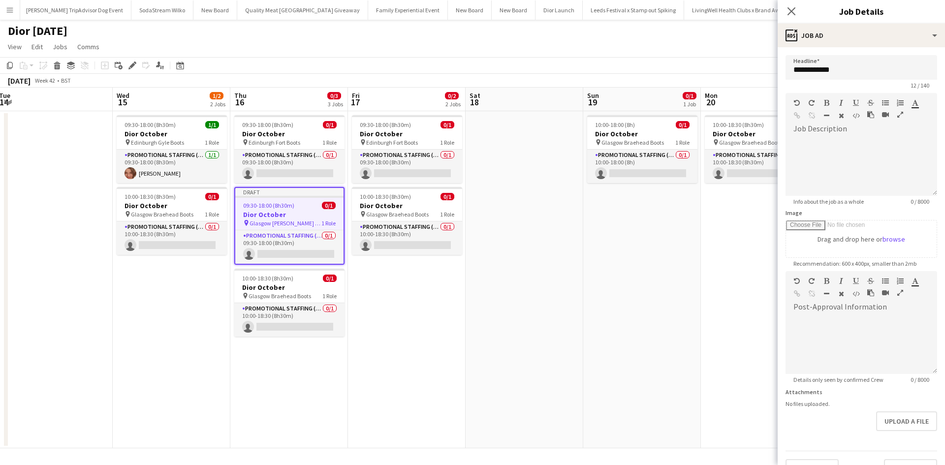
click at [681, 292] on app-date-cell "10:00-18:00 (8h) 0/1 Dior October pin Glasgow Braehead Boots 1 Role Promotional…" at bounding box center [642, 279] width 118 height 337
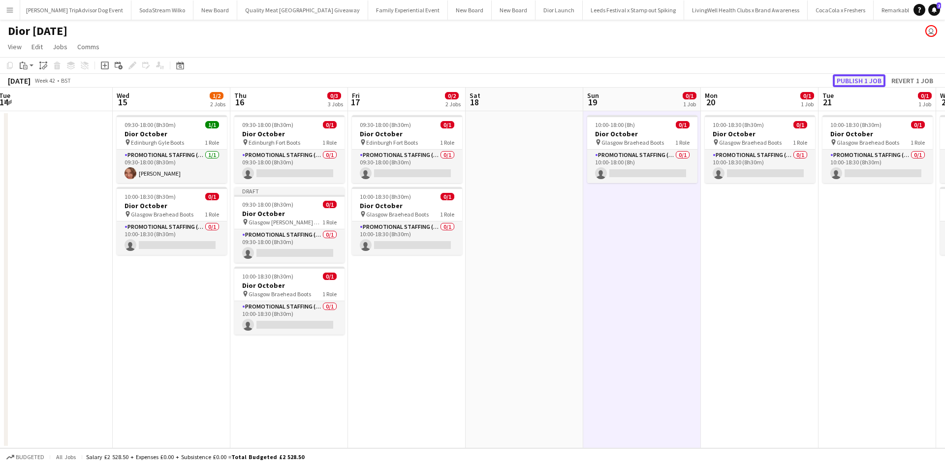
click at [852, 75] on button "Publish 1 job" at bounding box center [859, 80] width 53 height 13
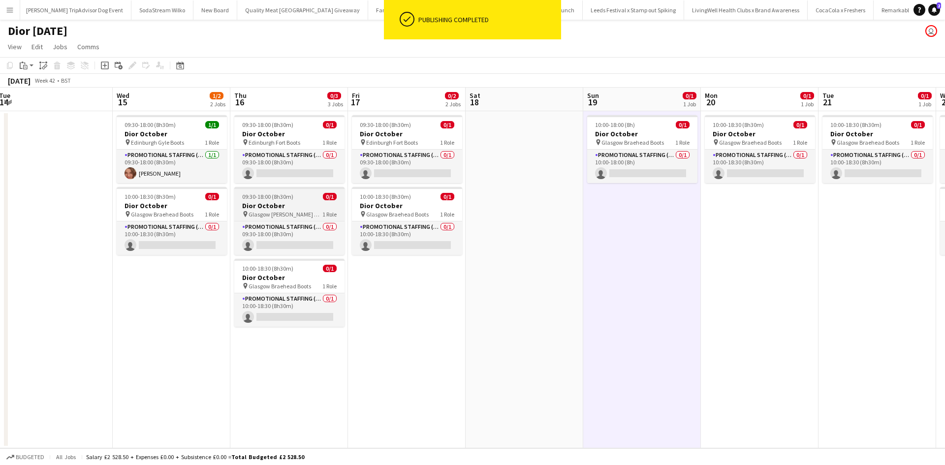
click at [305, 196] on div "09:30-18:00 (8h30m) 0/1" at bounding box center [289, 196] width 110 height 7
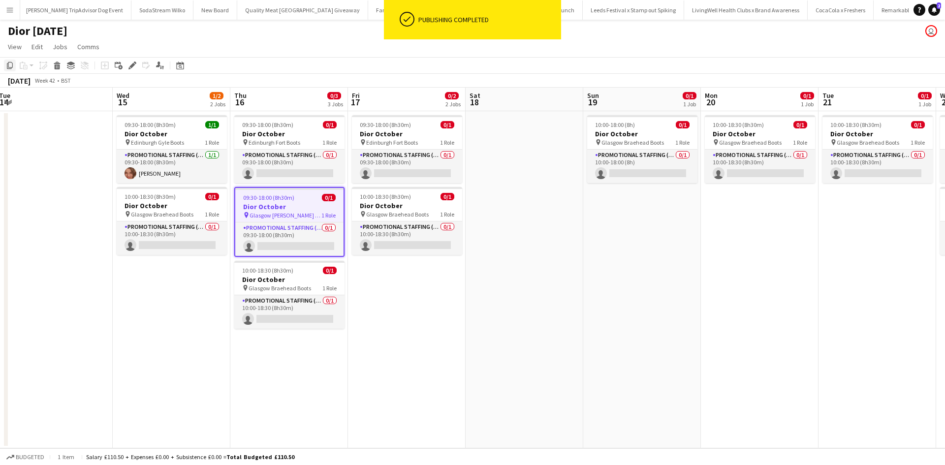
click at [12, 63] on icon at bounding box center [10, 65] width 6 height 7
click at [408, 273] on app-date-cell "09:30-18:00 (8h30m) 0/1 Dior October pin Edinburgh Fort Boots 1 Role Promotiona…" at bounding box center [407, 279] width 118 height 337
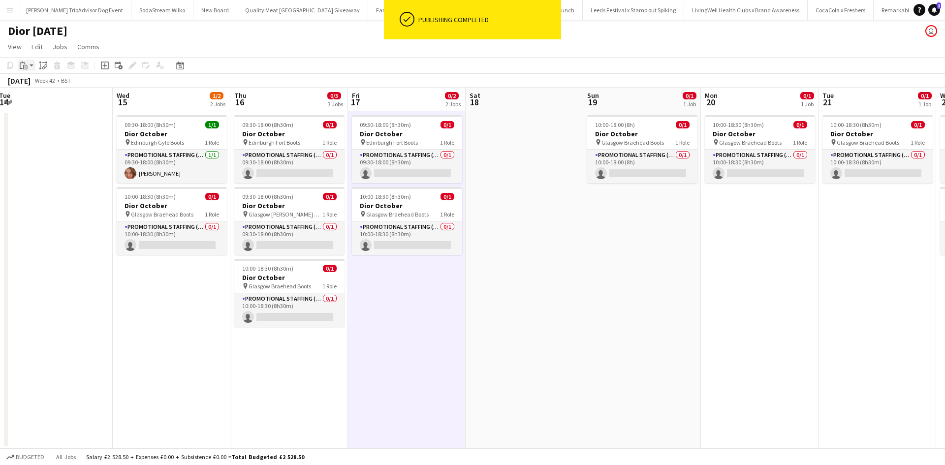
click at [26, 67] on icon "Paste" at bounding box center [24, 66] width 8 height 8
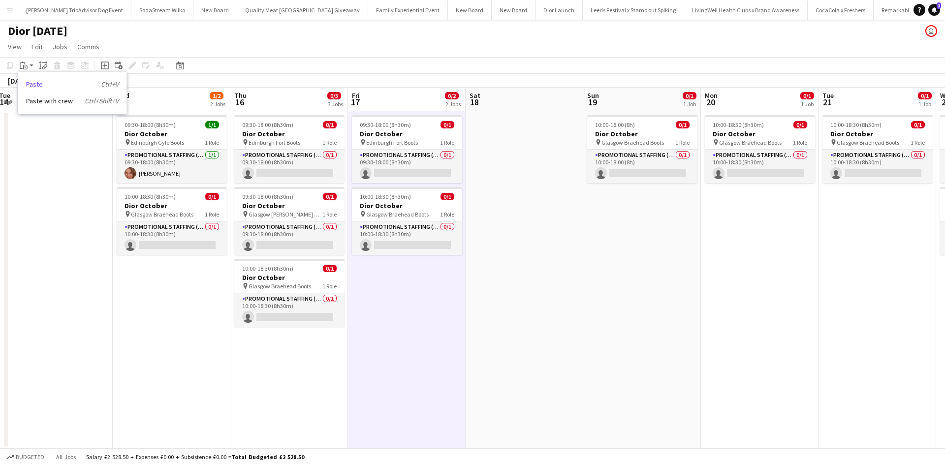
click at [43, 82] on link "Paste Ctrl+V" at bounding box center [72, 84] width 93 height 9
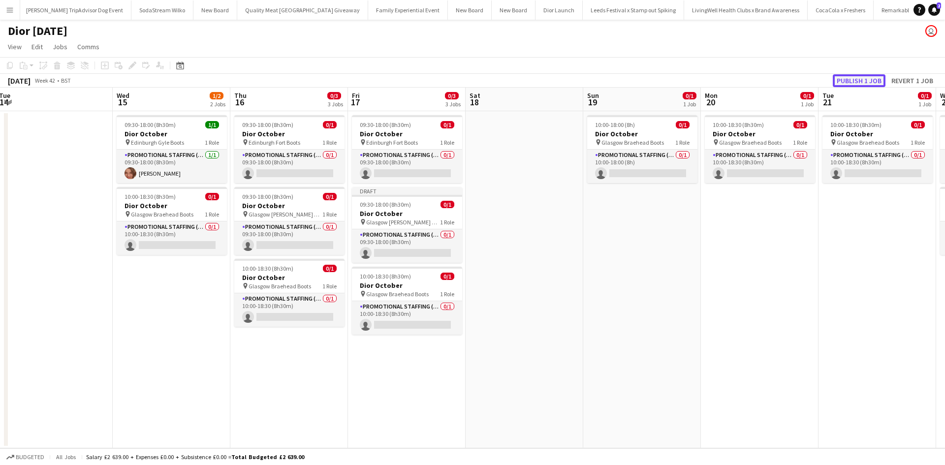
click at [866, 79] on button "Publish 1 job" at bounding box center [859, 80] width 53 height 13
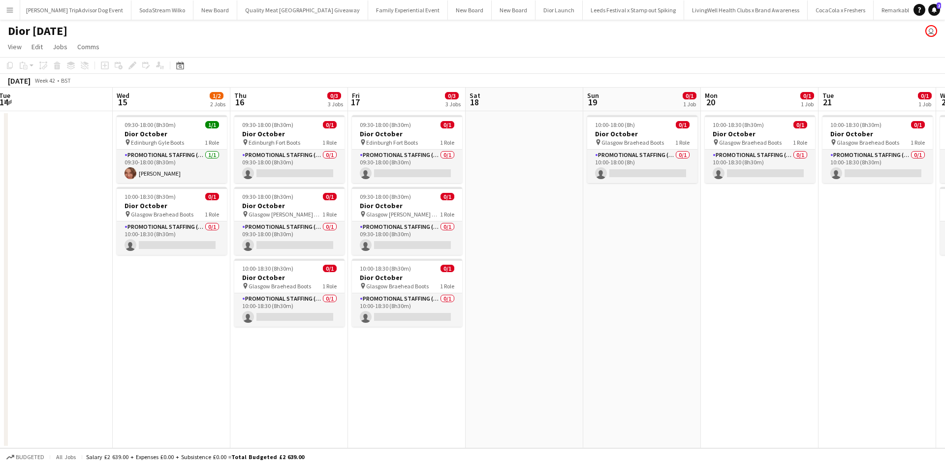
click at [462, 383] on app-date-cell "09:30-18:00 (8h30m) 0/1 Dior October pin Edinburgh Fort Boots 1 Role Promotiona…" at bounding box center [407, 279] width 118 height 337
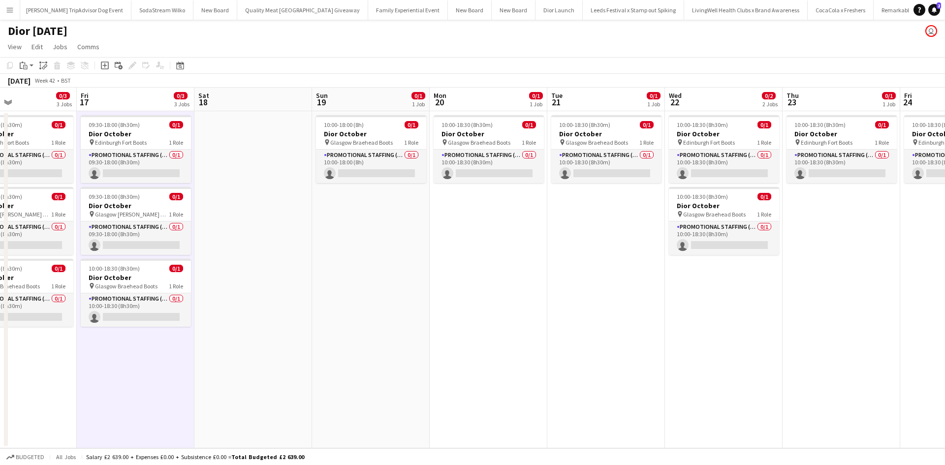
drag, startPoint x: 797, startPoint y: 278, endPoint x: 528, endPoint y: 269, distance: 269.5
click at [528, 269] on app-calendar-viewport "Mon 13 0/1 1 Job Tue 14 Wed 15 1/2 2 Jobs Thu 16 0/3 3 Jobs Fri 17 0/3 3 Jobs S…" at bounding box center [472, 268] width 945 height 361
click at [847, 206] on app-date-cell "10:00-18:30 (8h30m) 0/1 Dior October pin Edinburgh Fort Boots 1 Role Promotiona…" at bounding box center [842, 279] width 118 height 337
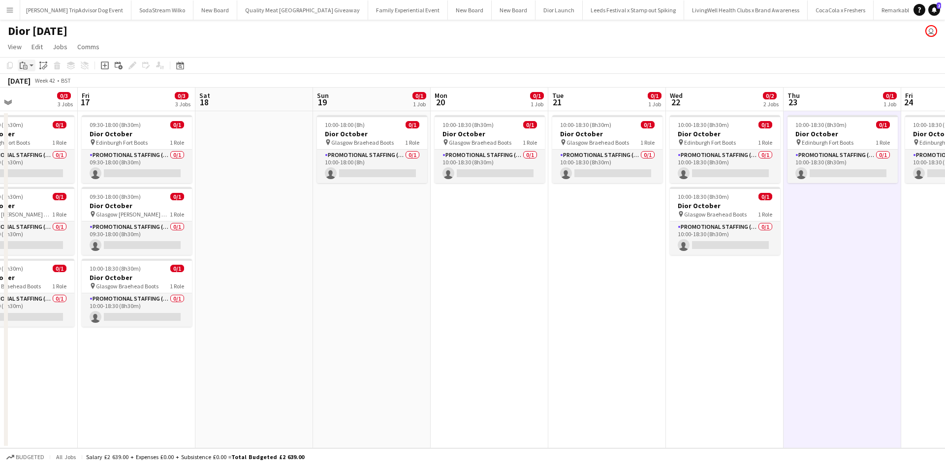
click at [26, 65] on icon at bounding box center [25, 67] width 4 height 4
click at [28, 86] on link "Paste Ctrl+V" at bounding box center [72, 84] width 93 height 9
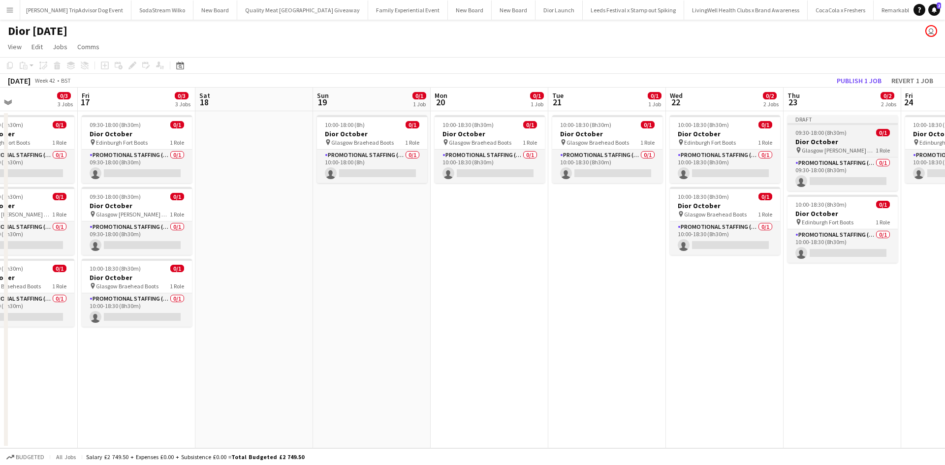
click at [849, 145] on h3 "Dior October" at bounding box center [843, 141] width 110 height 9
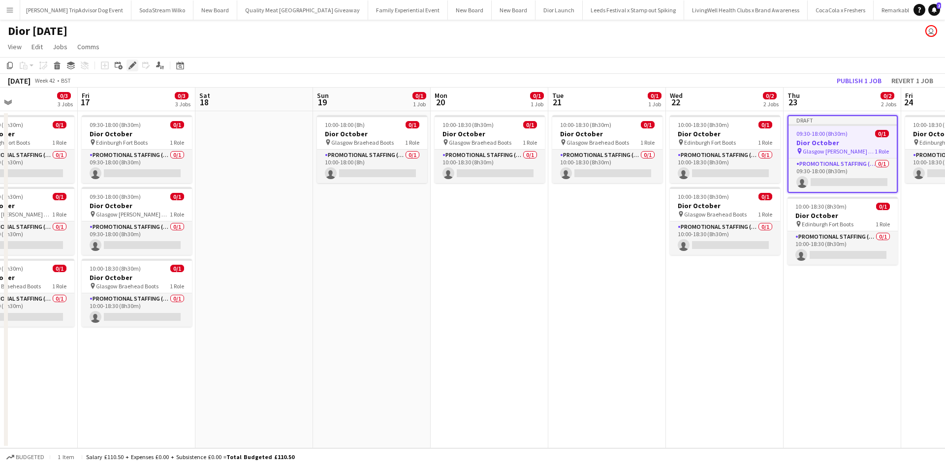
click at [128, 66] on div "Edit" at bounding box center [133, 66] width 12 height 12
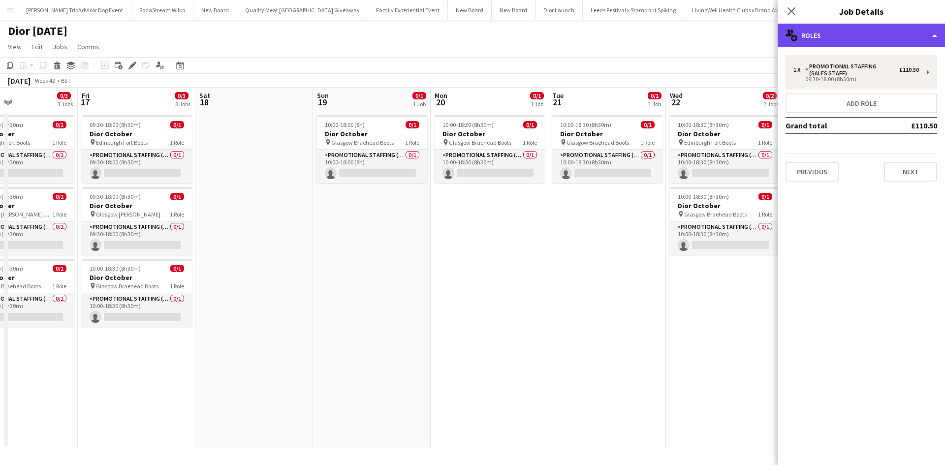
click at [871, 40] on div "multiple-users-add Roles" at bounding box center [861, 36] width 167 height 24
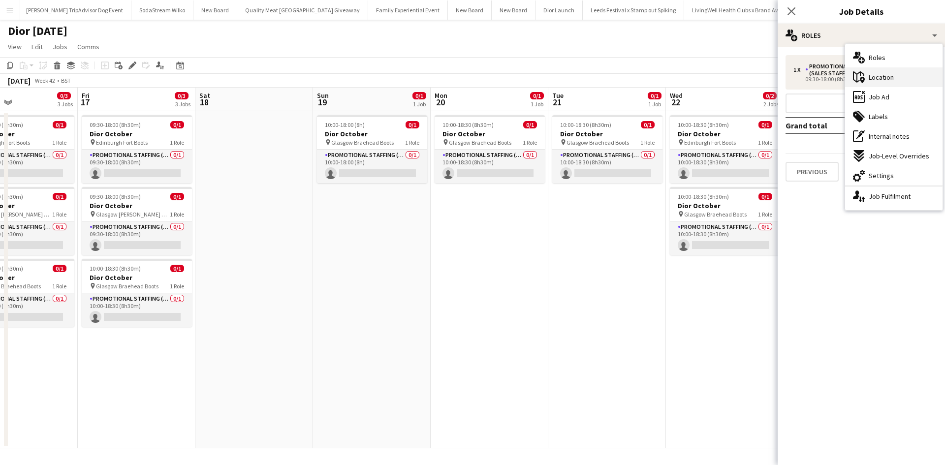
click at [900, 79] on div "maps-pin-1 Location" at bounding box center [893, 77] width 97 height 20
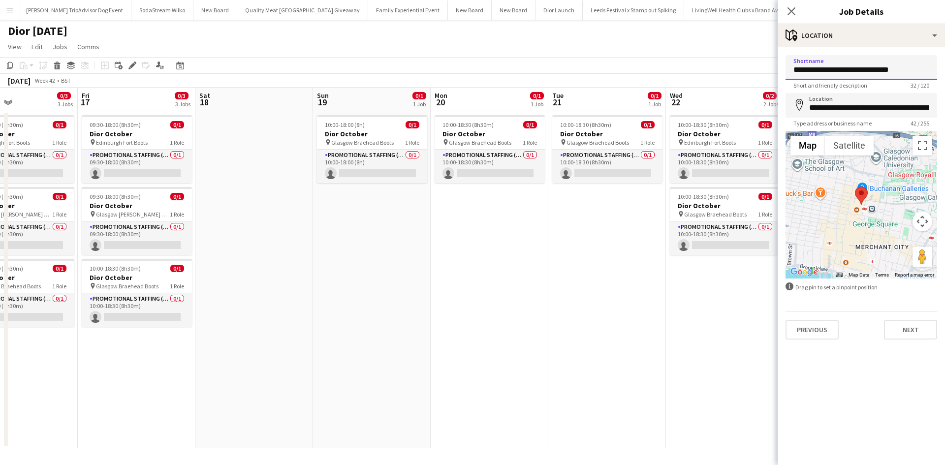
drag, startPoint x: 886, startPoint y: 70, endPoint x: 822, endPoint y: 68, distance: 64.6
click at [822, 68] on input "**********" at bounding box center [862, 67] width 152 height 25
type input "**********"
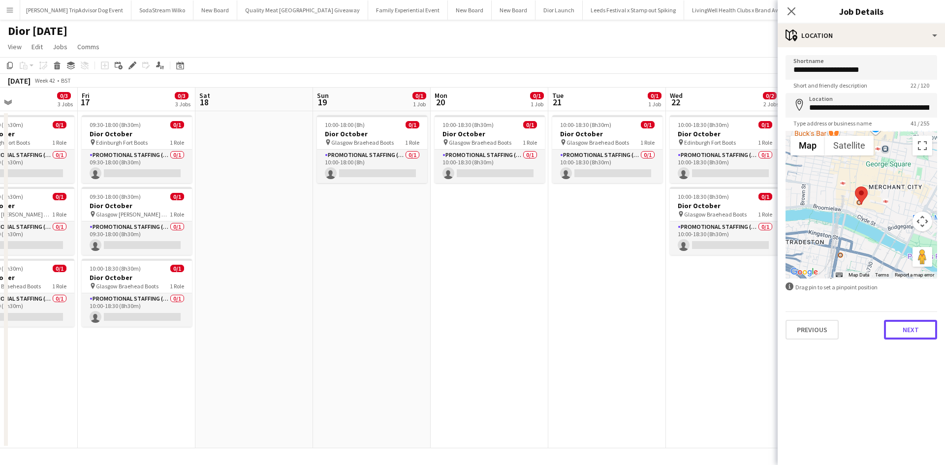
click at [917, 333] on button "Next" at bounding box center [910, 330] width 53 height 20
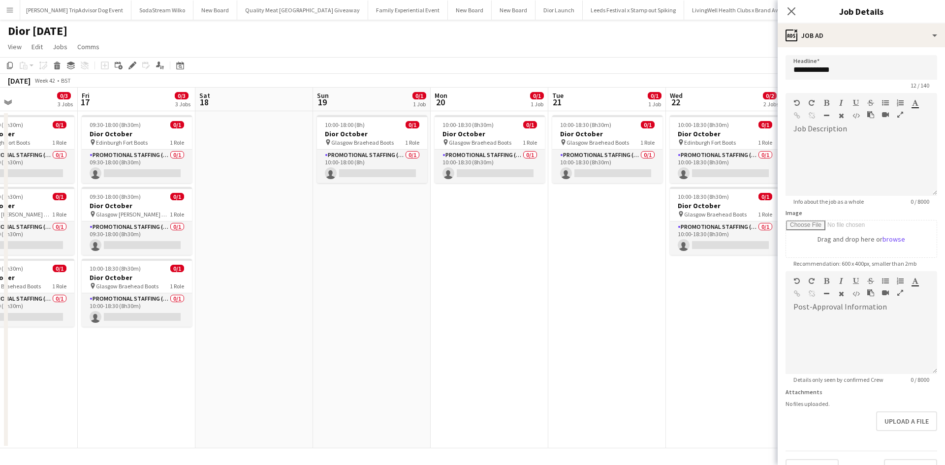
click at [711, 312] on app-date-cell "10:00-18:30 (8h30m) 0/1 Dior October pin Edinburgh Fort Boots 1 Role Promotiona…" at bounding box center [725, 279] width 118 height 337
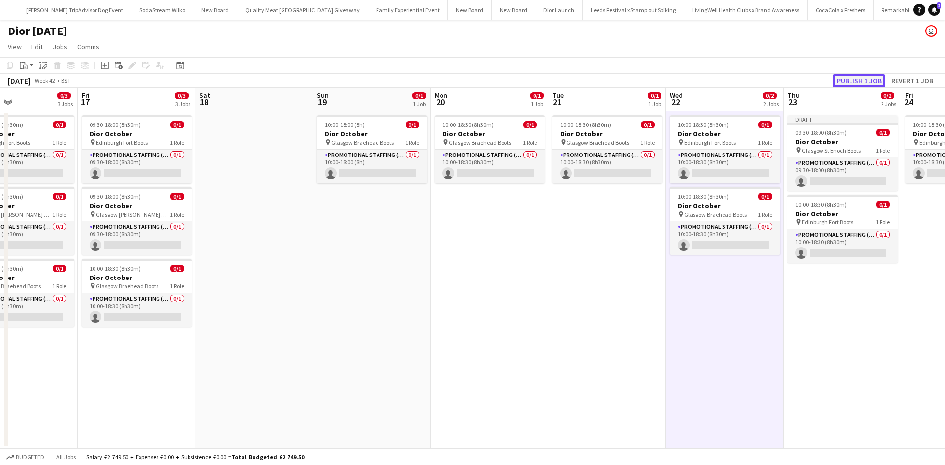
click at [860, 78] on button "Publish 1 job" at bounding box center [859, 80] width 53 height 13
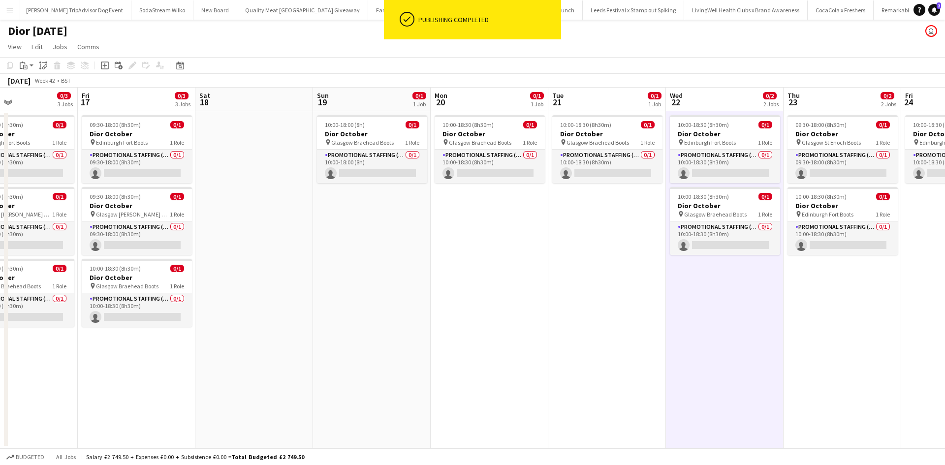
click at [575, 384] on app-date-cell "10:00-18:30 (8h30m) 0/1 Dior October pin Glasgow Braehead Boots 1 Role Promotio…" at bounding box center [608, 279] width 118 height 337
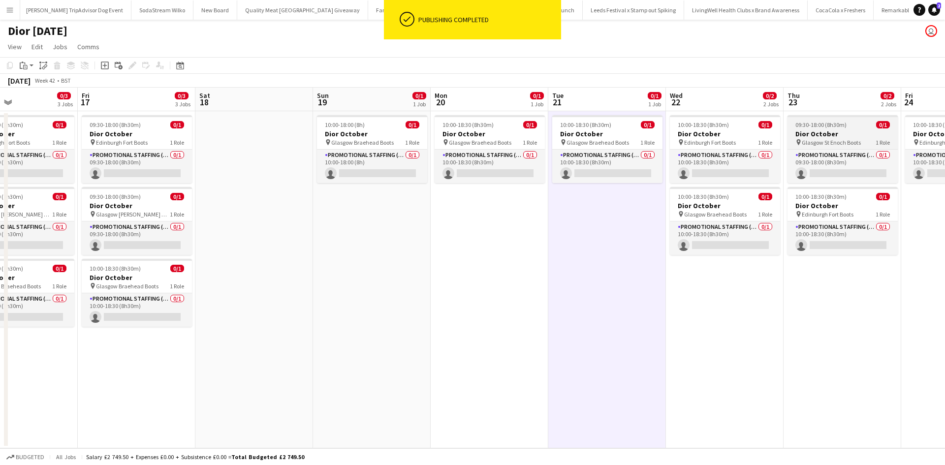
click at [869, 127] on div "09:30-18:00 (8h30m) 0/1" at bounding box center [843, 124] width 110 height 7
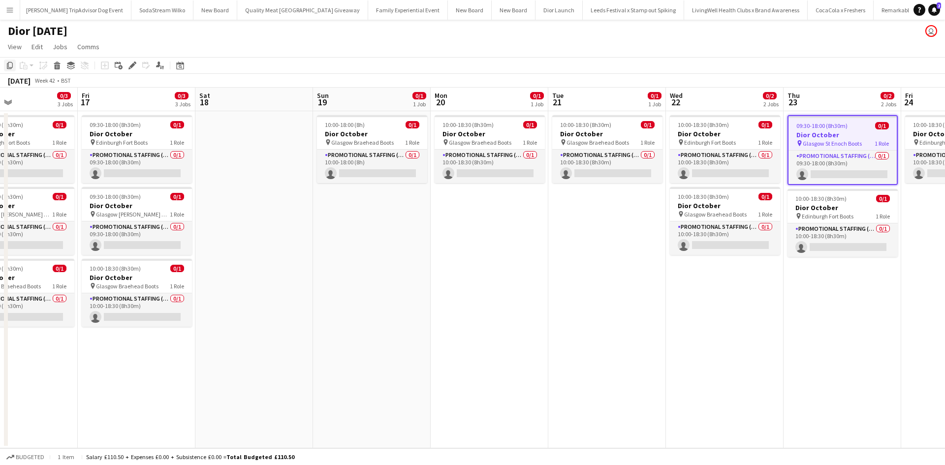
click at [11, 64] on icon "Copy" at bounding box center [10, 66] width 8 height 8
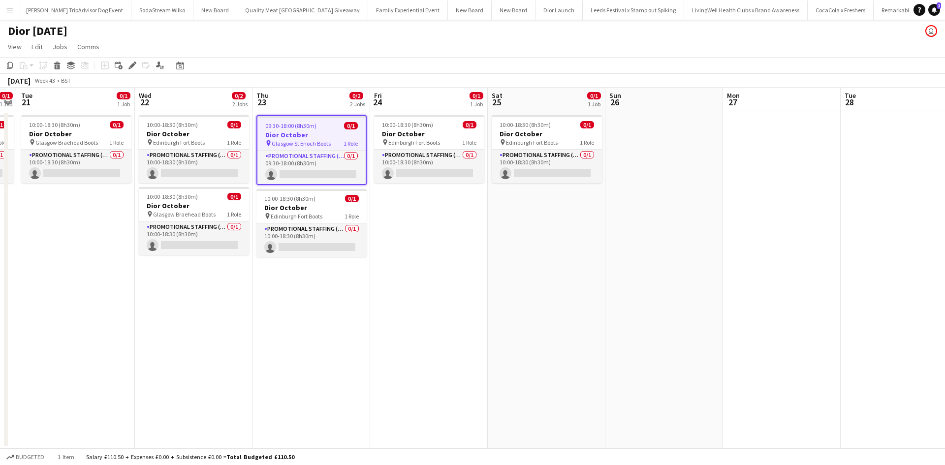
drag, startPoint x: 849, startPoint y: 338, endPoint x: 316, endPoint y: 285, distance: 536.5
click at [316, 285] on app-calendar-viewport "Sat 18 Sun 19 0/1 1 Job Mon 20 0/1 1 Job Tue 21 0/1 1 Job Wed 22 0/2 2 Jobs Thu…" at bounding box center [472, 268] width 945 height 361
click at [380, 205] on app-date-cell "10:00-18:30 (8h30m) 0/1 Dior October pin Edinburgh Fort Boots 1 Role Promotiona…" at bounding box center [427, 279] width 118 height 337
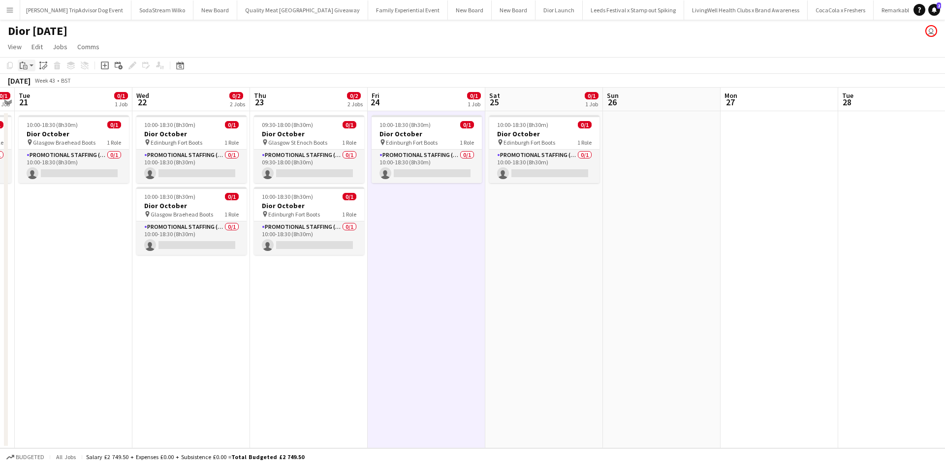
click at [27, 64] on icon "Paste" at bounding box center [24, 66] width 8 height 8
click at [42, 86] on link "Paste Ctrl+V" at bounding box center [72, 84] width 93 height 9
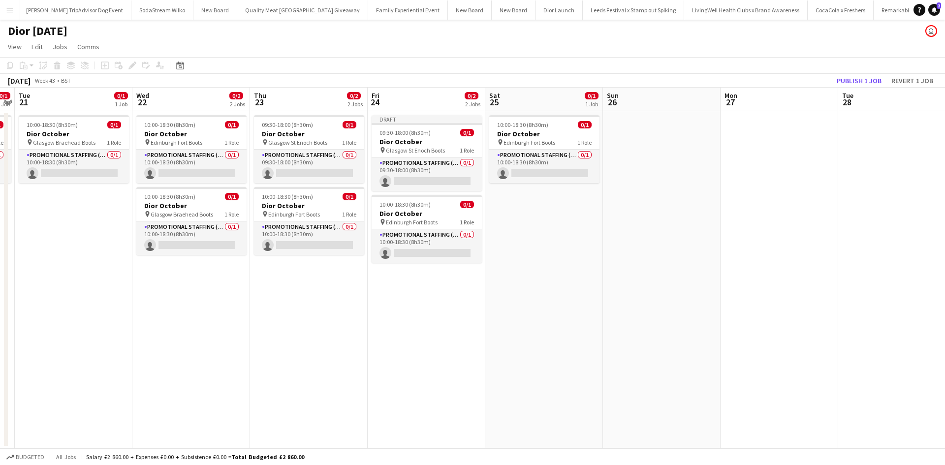
click at [558, 244] on app-date-cell "10:00-18:30 (8h30m) 0/1 Dior October pin Edinburgh Fort Boots 1 Role Promotiona…" at bounding box center [545, 279] width 118 height 337
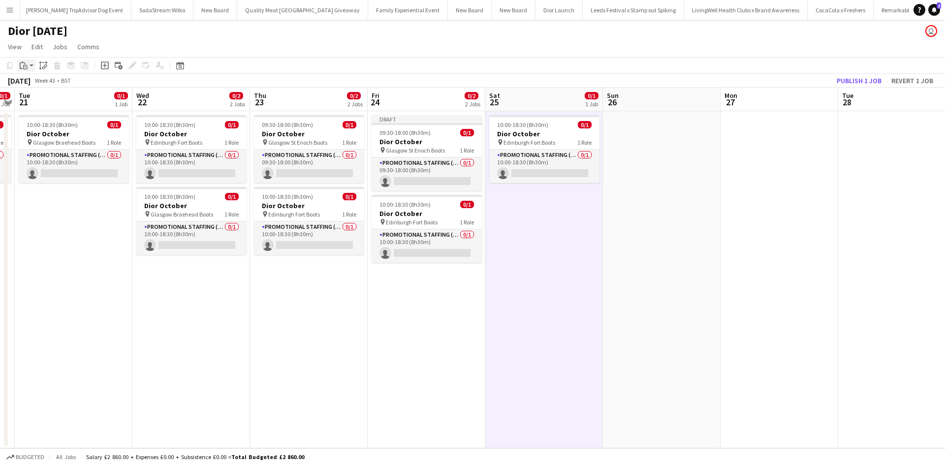
click at [24, 66] on icon "Paste" at bounding box center [24, 66] width 8 height 8
click at [49, 85] on link "Paste Ctrl+V" at bounding box center [72, 84] width 93 height 9
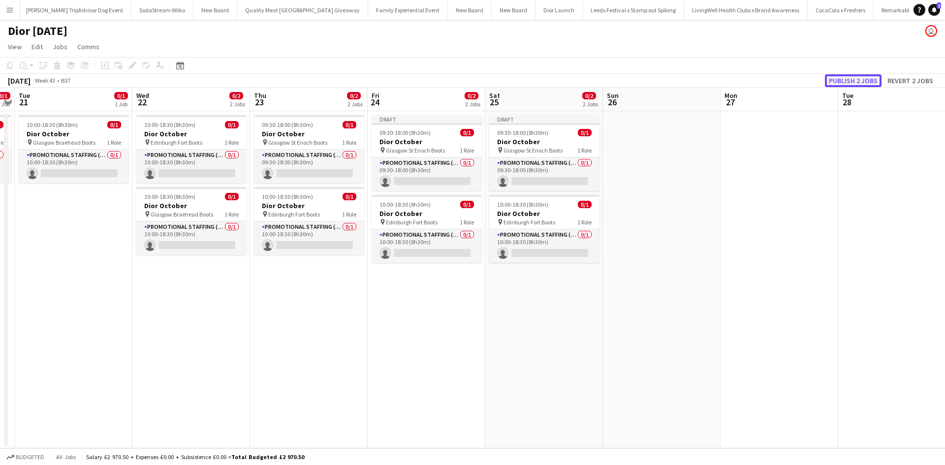
click at [870, 82] on button "Publish 2 jobs" at bounding box center [853, 80] width 57 height 13
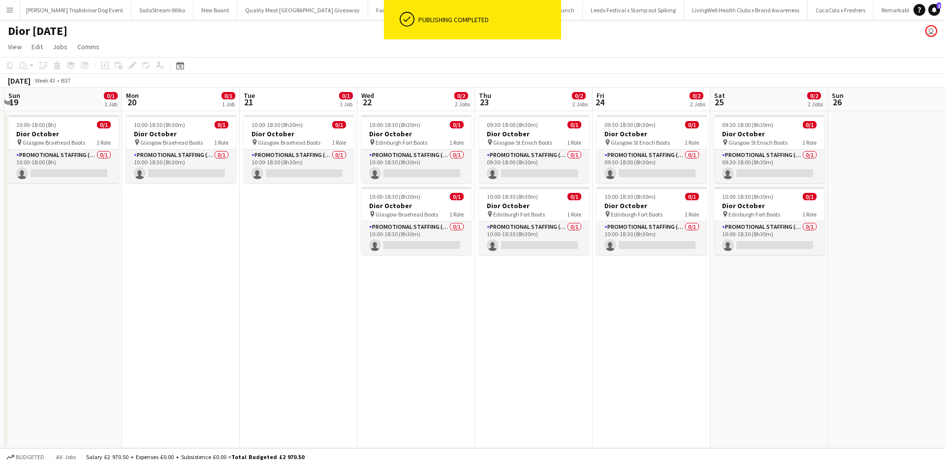
drag, startPoint x: 310, startPoint y: 320, endPoint x: 535, endPoint y: 312, distance: 225.1
click at [535, 312] on app-calendar-viewport "Fri 17 0/3 3 Jobs Sat 18 Sun 19 0/1 1 Job Mon 20 0/1 1 Job Tue 21 0/1 1 Job Wed…" at bounding box center [472, 268] width 945 height 361
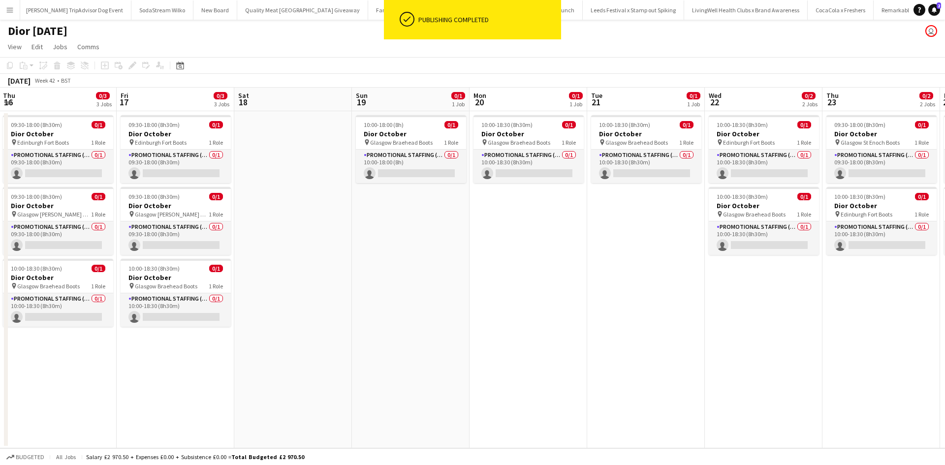
drag, startPoint x: 271, startPoint y: 316, endPoint x: 619, endPoint y: 320, distance: 347.7
click at [619, 320] on app-calendar-viewport "Tue 14 Wed 15 1/2 2 Jobs Thu 16 0/3 3 Jobs Fri 17 0/3 3 Jobs Sat 18 Sun 19 0/1 …" at bounding box center [472, 268] width 945 height 361
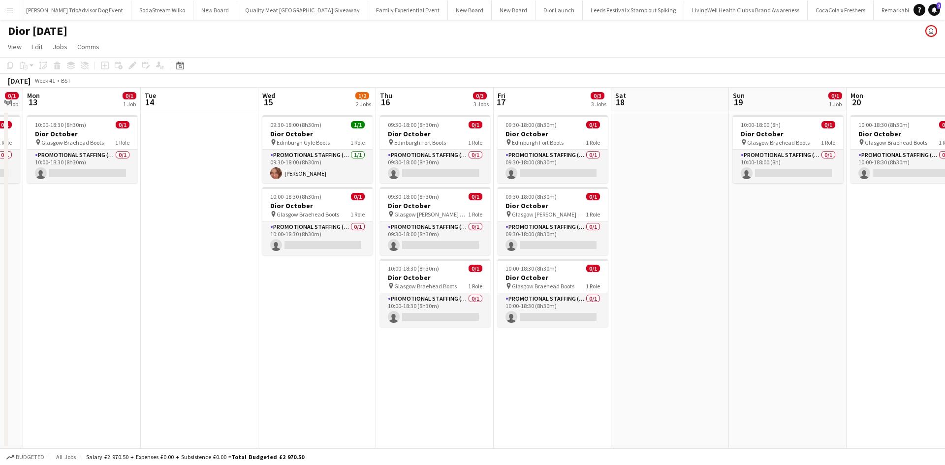
scroll to position [0, 212]
drag, startPoint x: 326, startPoint y: 318, endPoint x: 704, endPoint y: 302, distance: 378.0
click at [704, 302] on app-calendar-viewport "Sat 11 0/1 1 Job Sun 12 0/1 1 Job Mon 13 0/1 1 Job Tue 14 Wed 15 1/2 2 Jobs Thu…" at bounding box center [472, 268] width 945 height 361
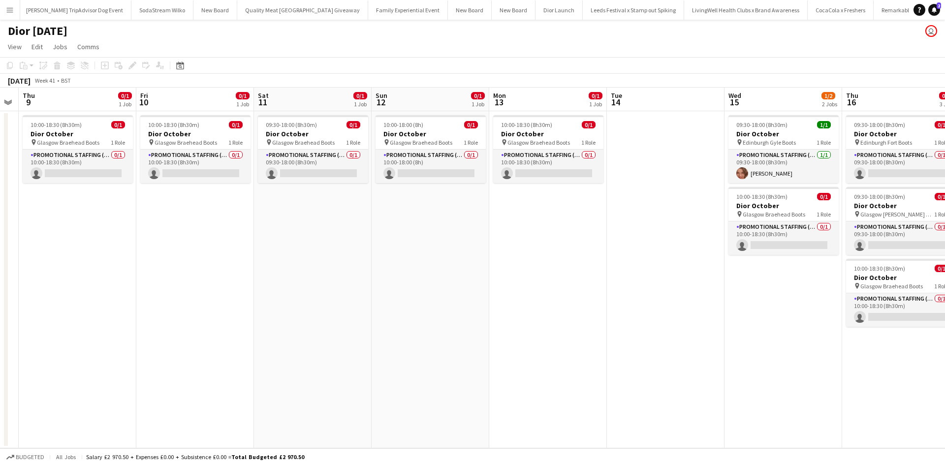
scroll to position [0, 277]
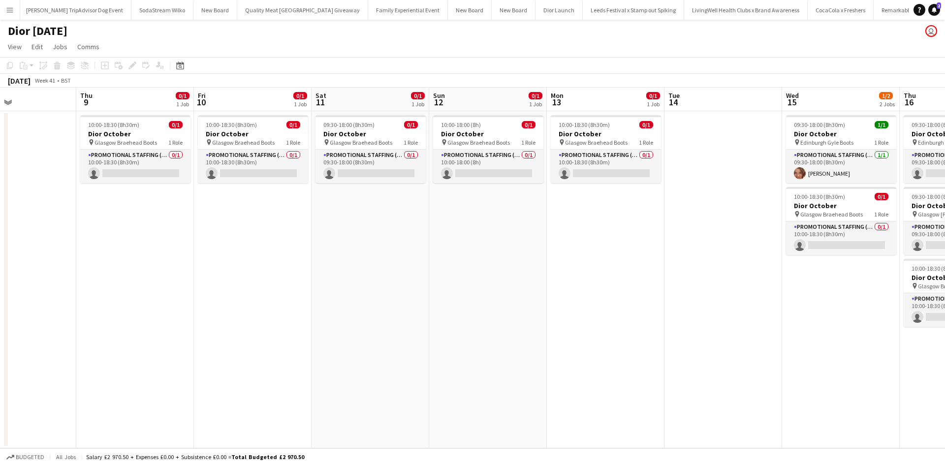
drag, startPoint x: 268, startPoint y: 311, endPoint x: 792, endPoint y: 309, distance: 523.4
click at [792, 309] on app-calendar-viewport "Mon 6 Tue 7 Wed 8 Thu 9 0/1 1 Job Fri 10 0/1 1 Job Sat 11 0/1 1 Job Sun 12 0/1 …" at bounding box center [472, 268] width 945 height 361
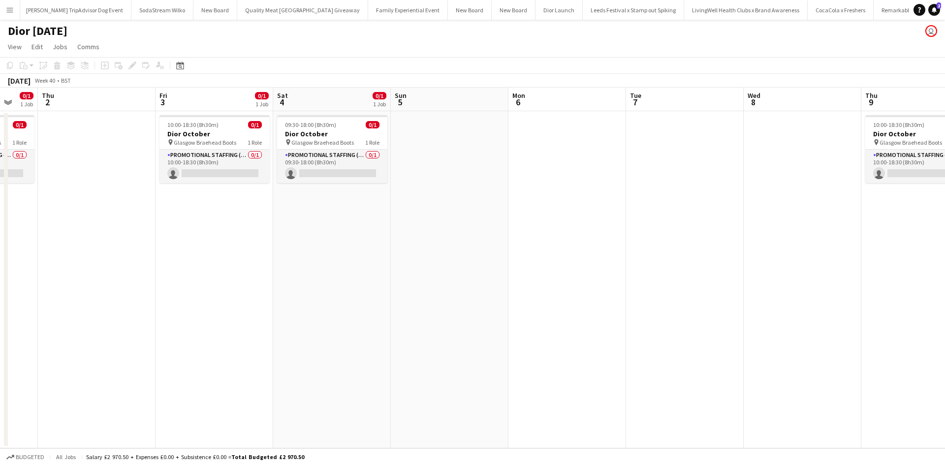
drag, startPoint x: 160, startPoint y: 227, endPoint x: 945, endPoint y: 253, distance: 785.8
click at [945, 253] on app-calendar-viewport "Tue 30 Wed 1 0/1 1 Job Thu 2 Fri 3 0/1 1 Job Sat 4 0/1 1 Job Sun 5 Mon 6 Tue 7 …" at bounding box center [472, 268] width 945 height 361
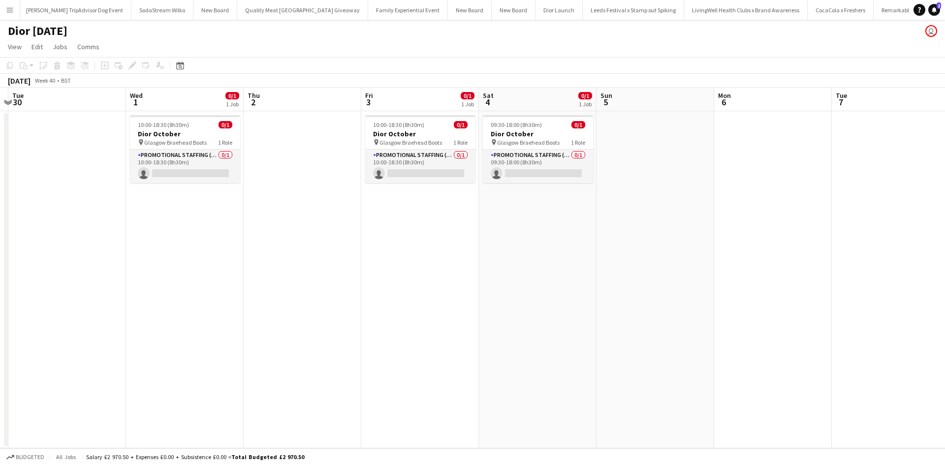
drag, startPoint x: 447, startPoint y: 260, endPoint x: 655, endPoint y: 260, distance: 208.3
click at [654, 260] on app-calendar-viewport "Sun 28 Mon 29 Tue 30 Wed 1 0/1 1 Job Thu 2 Fri 3 0/1 1 Job Sat 4 0/1 1 Job Sun …" at bounding box center [472, 268] width 945 height 361
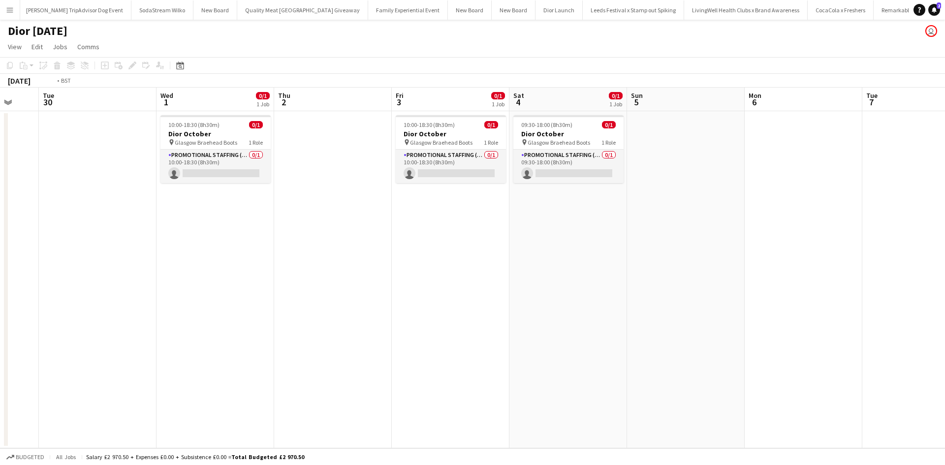
drag, startPoint x: 181, startPoint y: 269, endPoint x: 694, endPoint y: 254, distance: 512.8
click at [690, 254] on app-calendar-viewport "Sun 28 Mon 29 Tue 30 Wed 1 0/1 1 Job Thu 2 Fri 3 0/1 1 Job Sat 4 0/1 1 Job Sun …" at bounding box center [472, 268] width 945 height 361
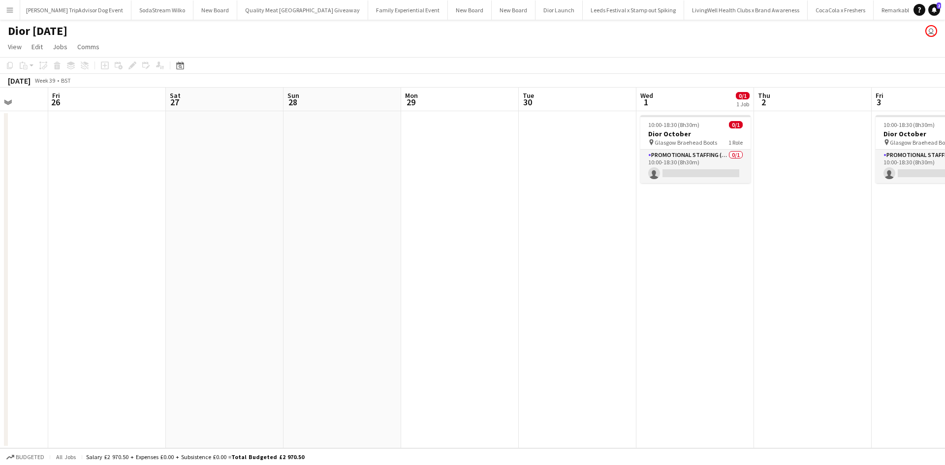
scroll to position [0, 251]
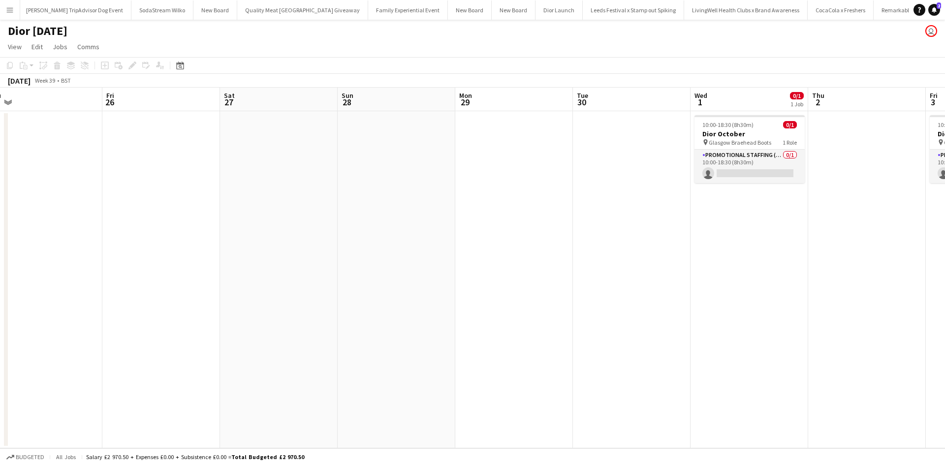
drag, startPoint x: 365, startPoint y: 297, endPoint x: 420, endPoint y: 291, distance: 54.4
click at [420, 291] on app-calendar-viewport "Tue 23 Wed 24 Thu 25 Fri 26 Sat 27 Sun 28 Mon 29 Tue 30 Wed 1 0/1 1 Job Thu 2 F…" at bounding box center [472, 268] width 945 height 361
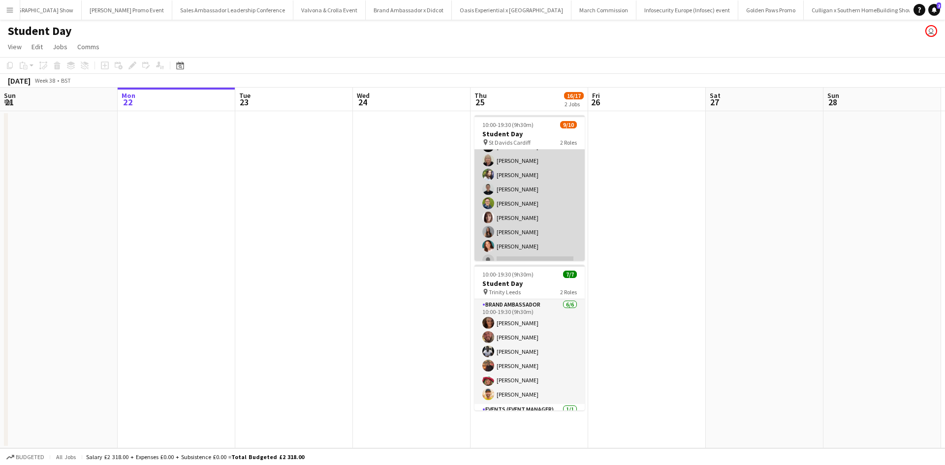
scroll to position [49, 0]
click at [552, 191] on app-card-role "Brand Ambassador 8/9 10:00-19:30 (9h30m) Ami Goff Christine Watkinson Charlotte…" at bounding box center [530, 174] width 110 height 148
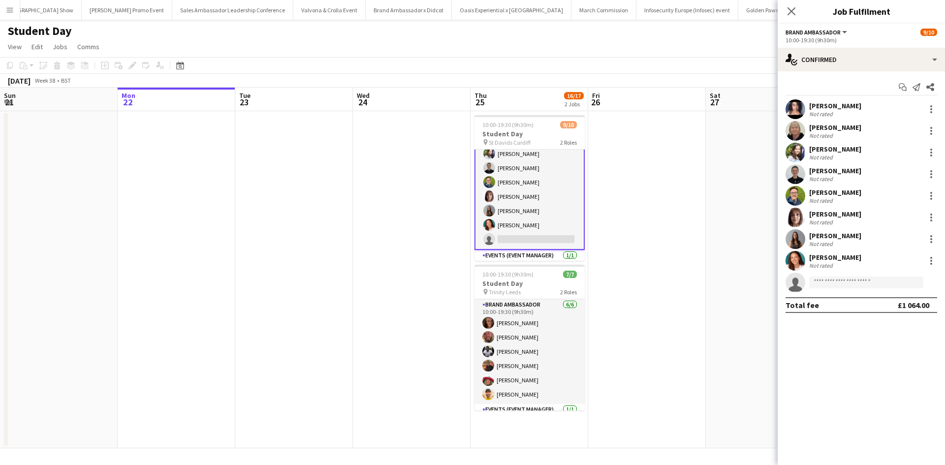
scroll to position [50, 0]
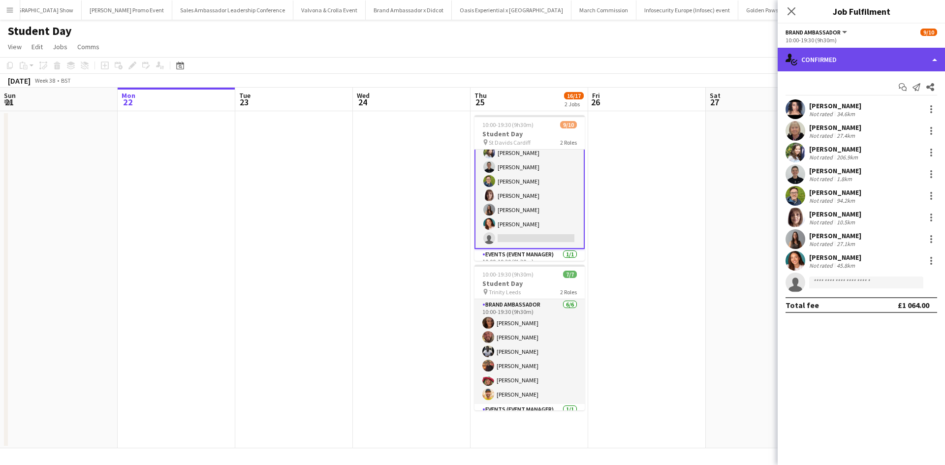
click at [875, 53] on div "single-neutral-actions-check-2 Confirmed" at bounding box center [861, 60] width 167 height 24
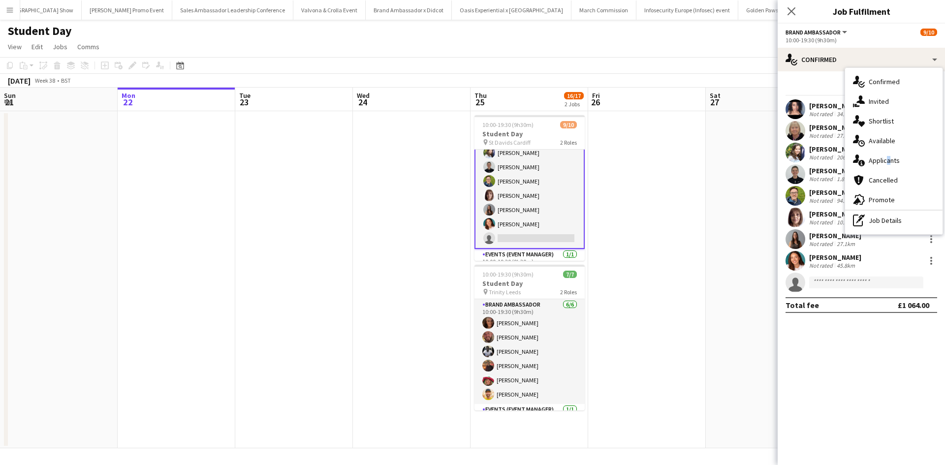
click at [886, 164] on span "Applicants" at bounding box center [884, 160] width 31 height 9
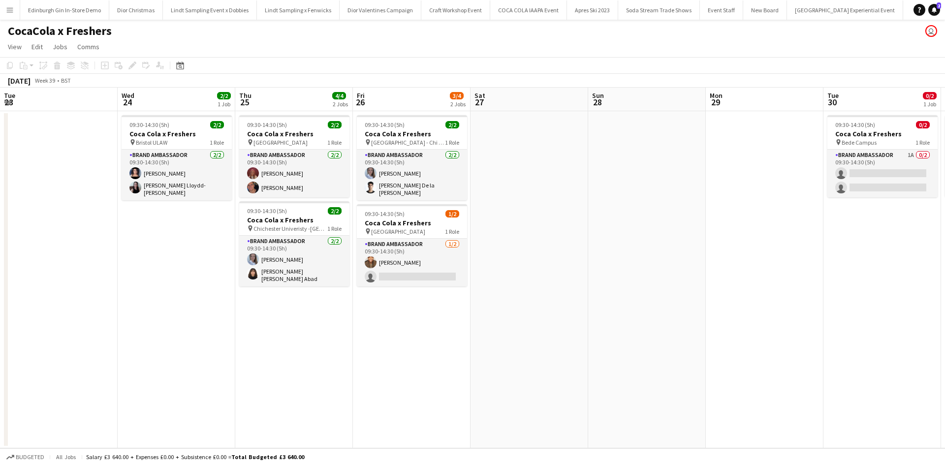
scroll to position [0, 333]
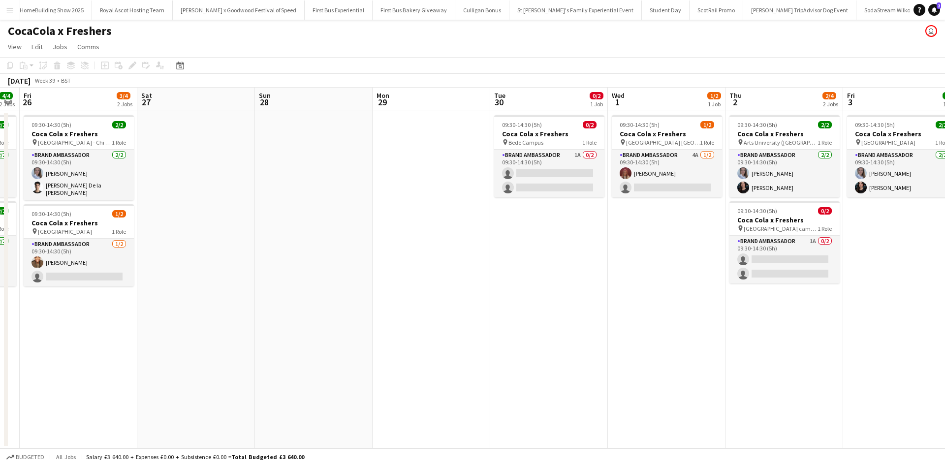
click at [7, 11] on app-icon "Menu" at bounding box center [10, 10] width 8 height 8
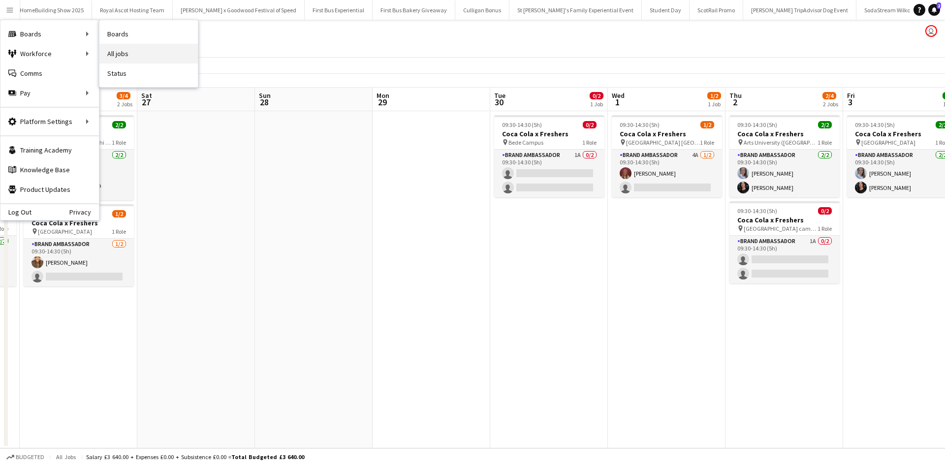
click at [130, 46] on link "All jobs" at bounding box center [148, 54] width 98 height 20
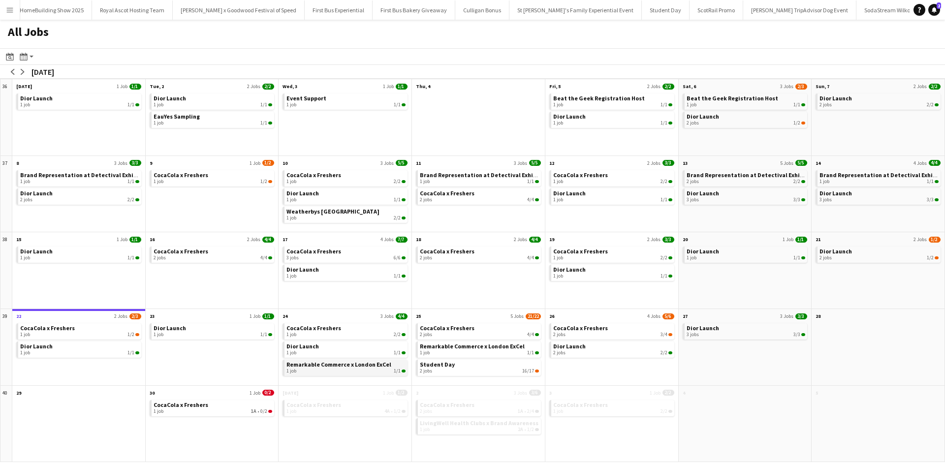
click at [307, 370] on div "1 job 1/1" at bounding box center [346, 371] width 119 height 6
click at [14, 10] on button "Menu" at bounding box center [10, 10] width 20 height 20
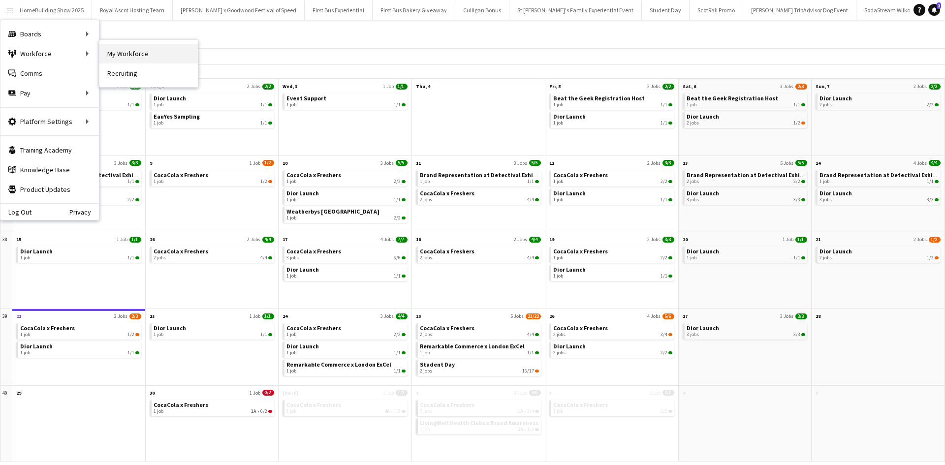
click at [119, 52] on link "My Workforce" at bounding box center [148, 54] width 98 height 20
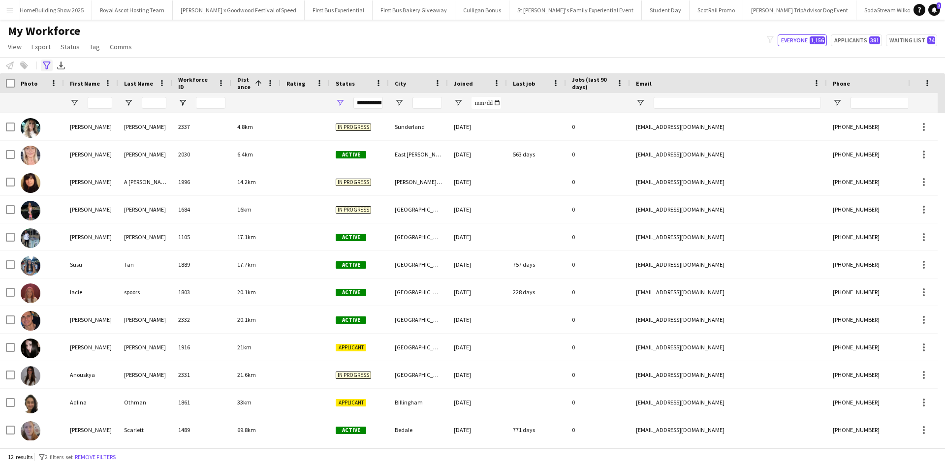
click at [48, 64] on icon "Advanced filters" at bounding box center [47, 66] width 8 height 8
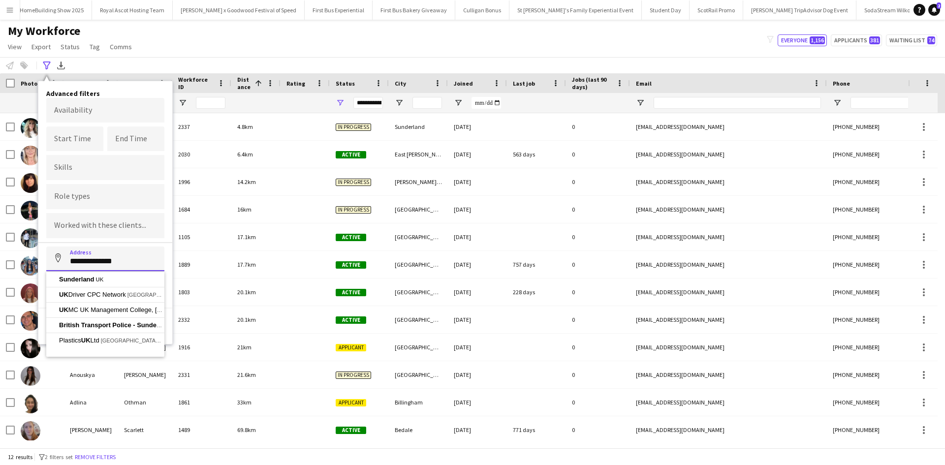
drag, startPoint x: 132, startPoint y: 265, endPoint x: 64, endPoint y: 258, distance: 68.4
click at [64, 258] on input "**********" at bounding box center [105, 259] width 118 height 25
type input "**********"
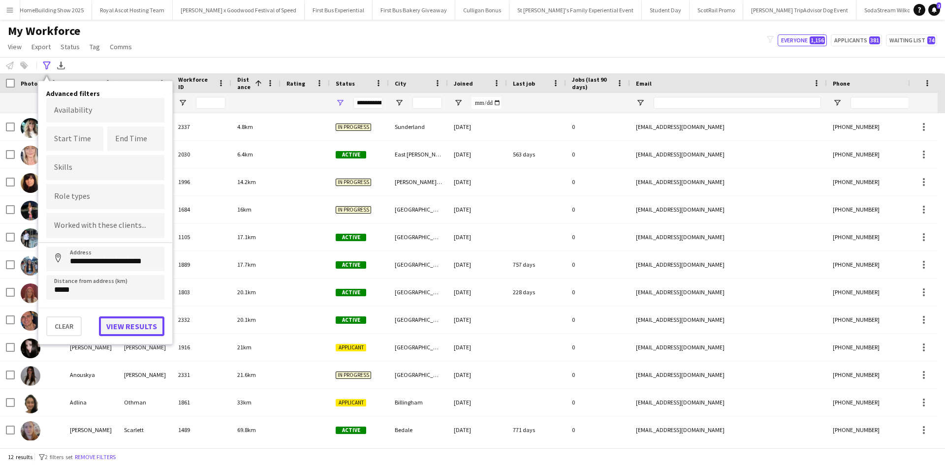
click at [123, 329] on button "View results" at bounding box center [131, 327] width 65 height 20
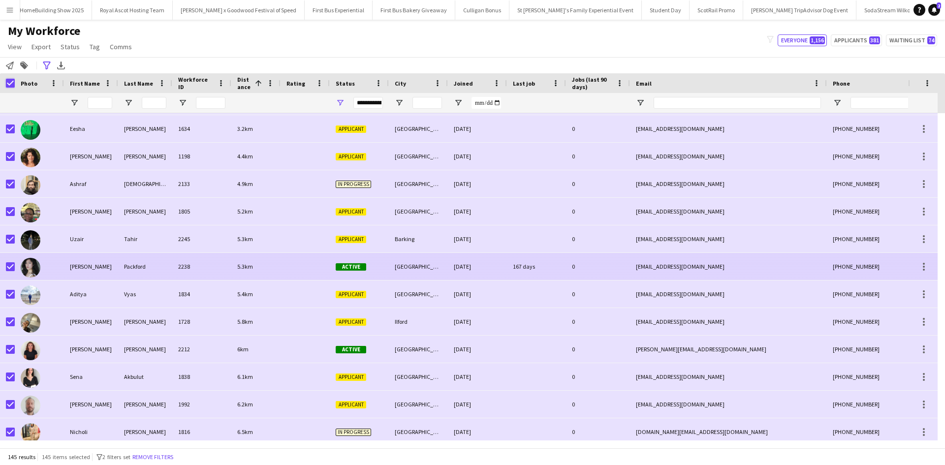
scroll to position [148, 0]
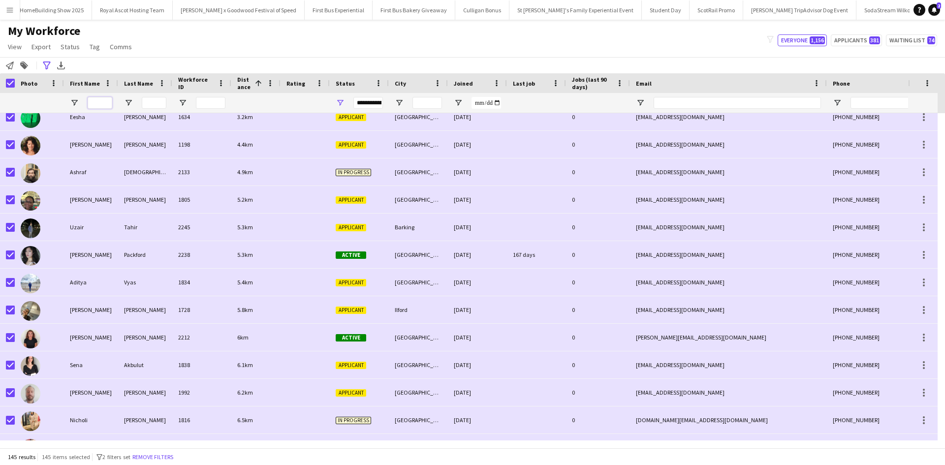
click at [101, 103] on input "First Name Filter Input" at bounding box center [100, 103] width 25 height 12
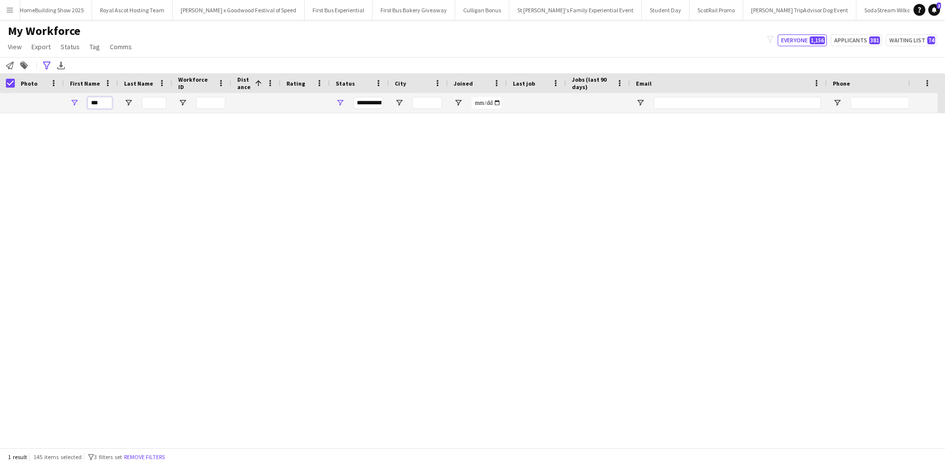
scroll to position [0, 0]
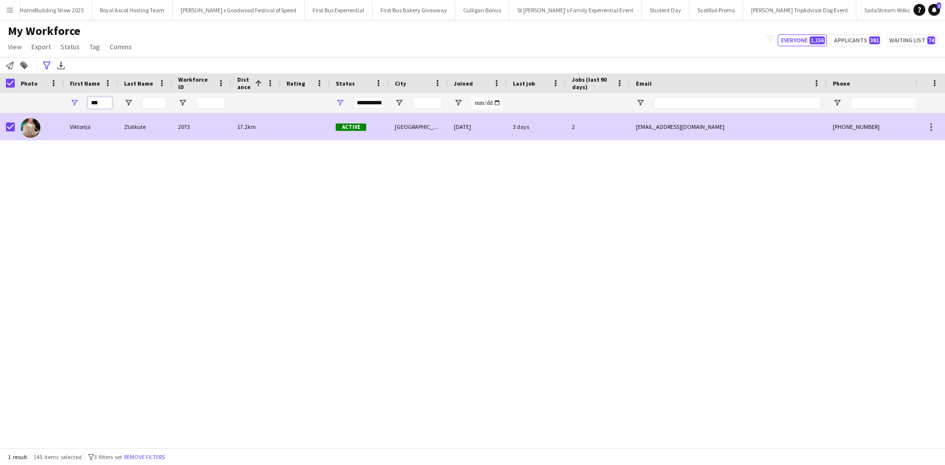
type input "***"
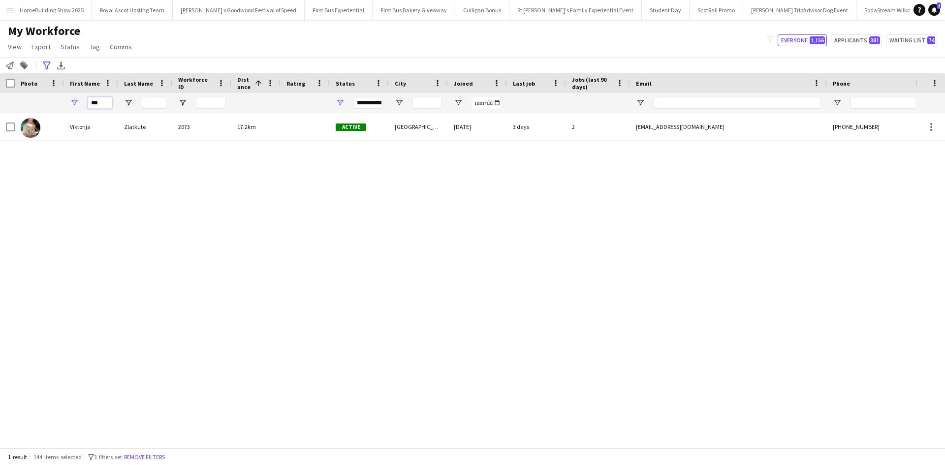
drag, startPoint x: 99, startPoint y: 103, endPoint x: 84, endPoint y: 103, distance: 15.8
click at [84, 103] on div "***" at bounding box center [91, 103] width 54 height 20
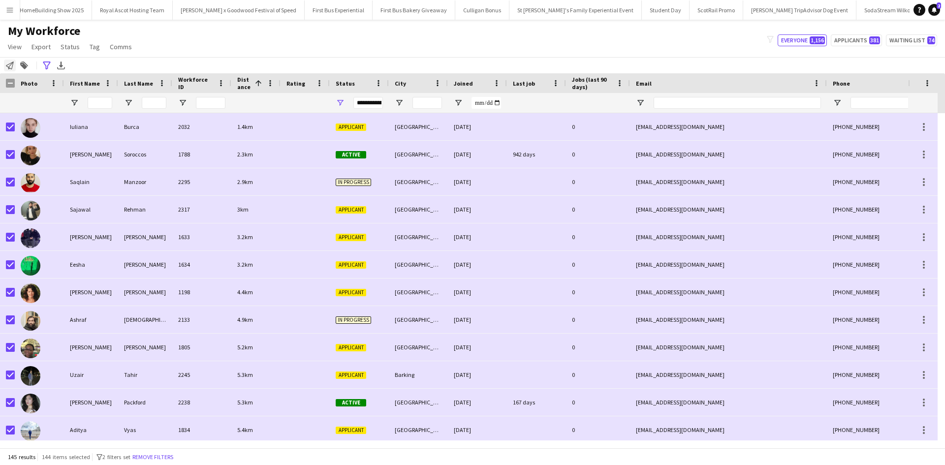
click at [13, 61] on div "Notify workforce" at bounding box center [10, 66] width 12 height 12
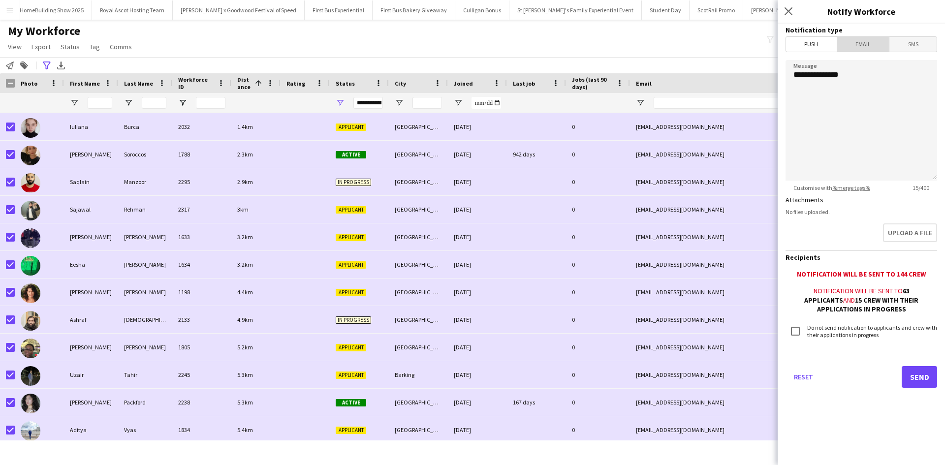
click at [863, 49] on span "Email" at bounding box center [864, 44] width 52 height 15
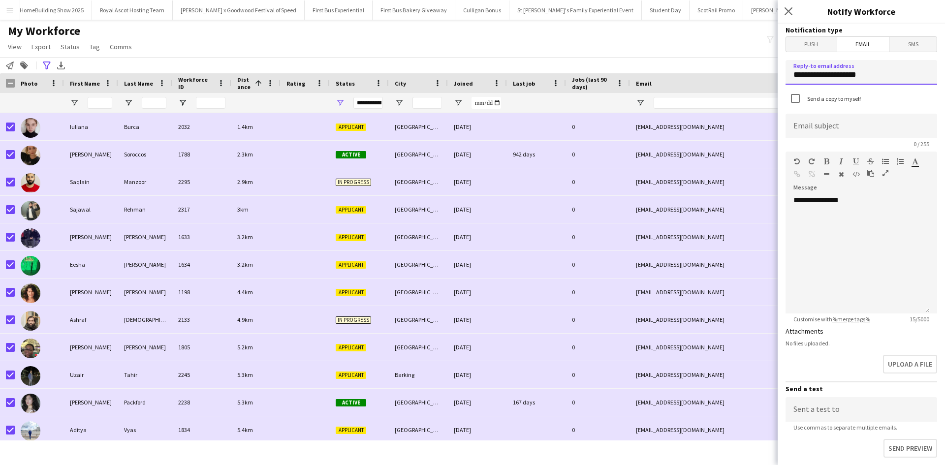
drag, startPoint x: 884, startPoint y: 77, endPoint x: 779, endPoint y: 77, distance: 105.4
click at [779, 77] on form "**********" at bounding box center [861, 328] width 167 height 608
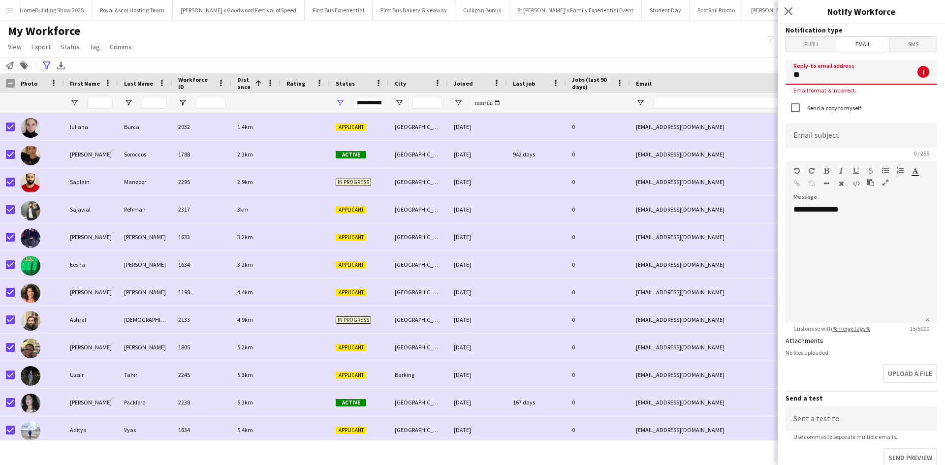
type input "**********"
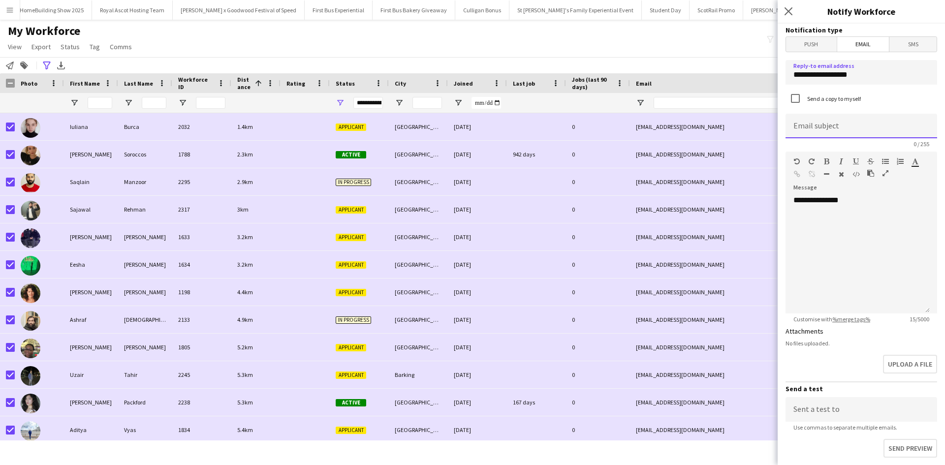
click at [865, 124] on input at bounding box center [862, 126] width 152 height 25
type input "**********"
click at [101, 104] on input "First Name Filter Input" at bounding box center [100, 103] width 25 height 12
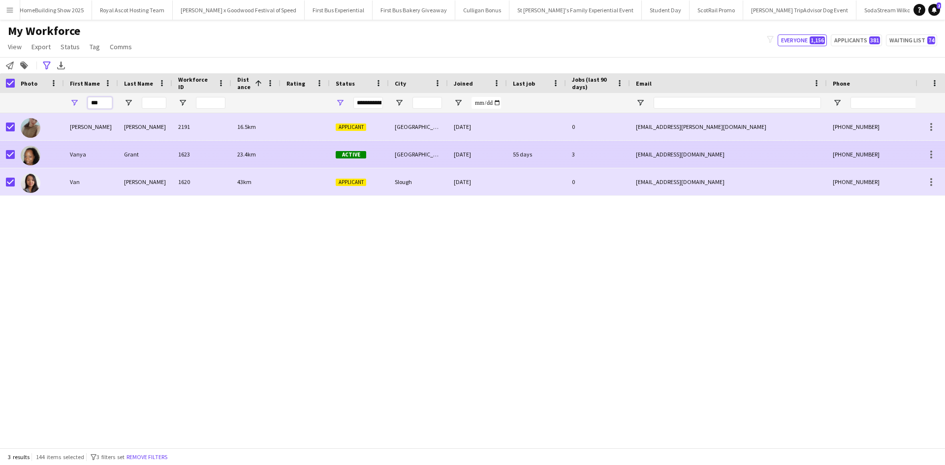
type input "***"
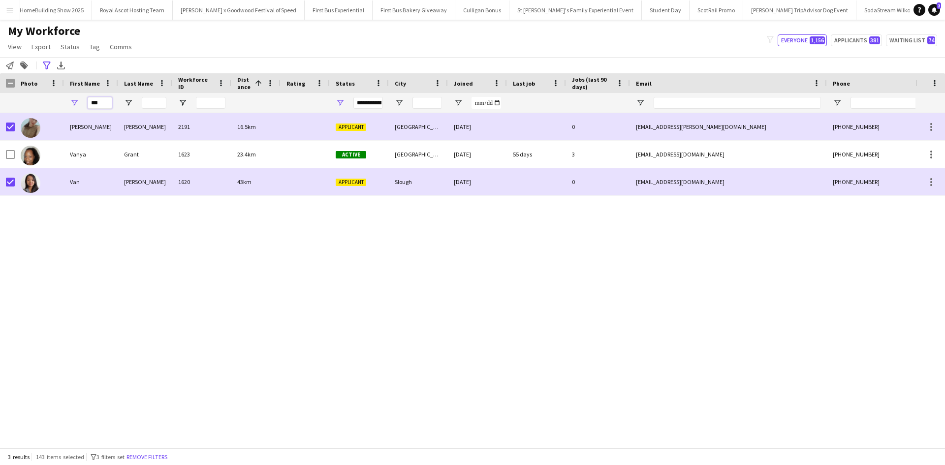
drag, startPoint x: 102, startPoint y: 104, endPoint x: 77, endPoint y: 102, distance: 25.2
click at [77, 102] on div "***" at bounding box center [91, 103] width 54 height 20
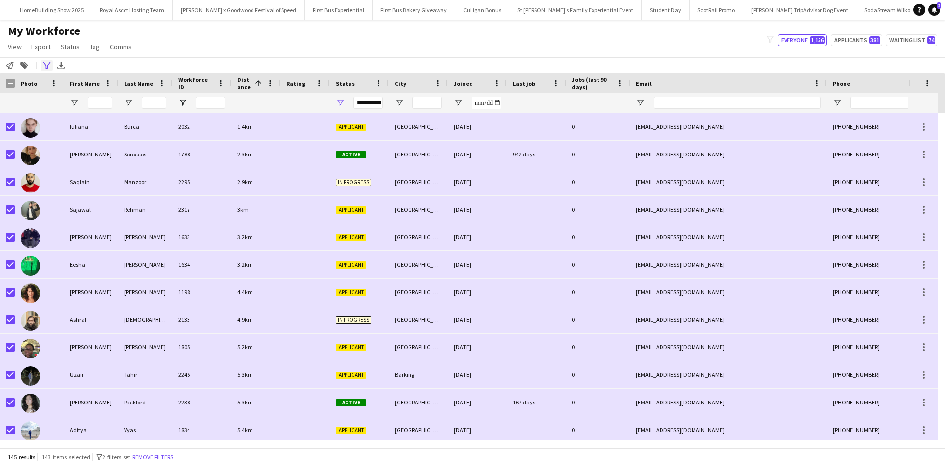
click at [47, 64] on icon "Advanced filters" at bounding box center [47, 66] width 8 height 8
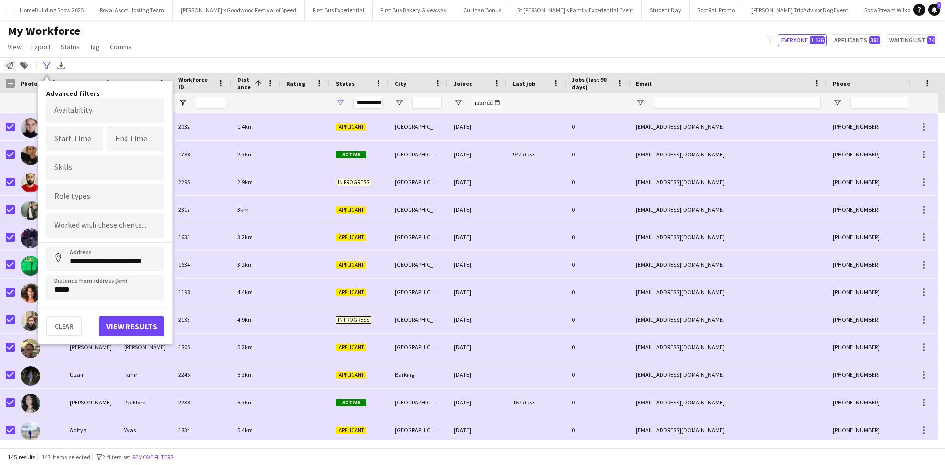
click at [4, 63] on div "Notify workforce" at bounding box center [10, 66] width 12 height 12
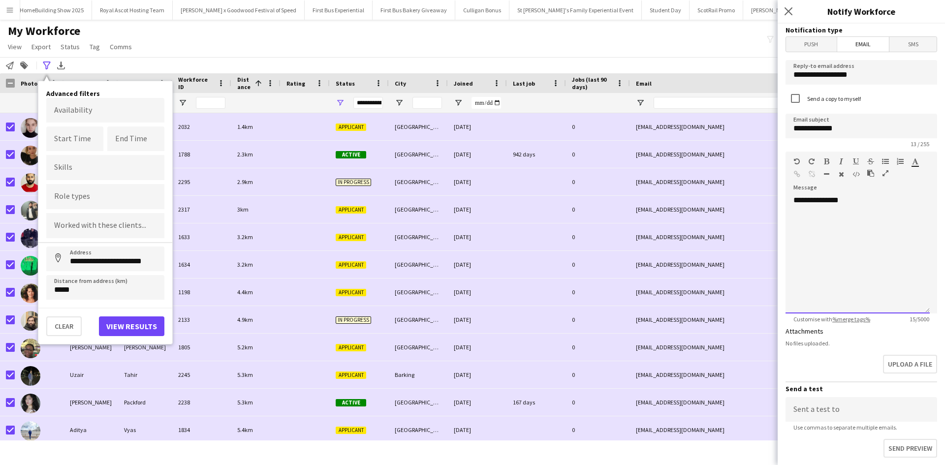
click at [836, 222] on div "**********" at bounding box center [858, 254] width 144 height 118
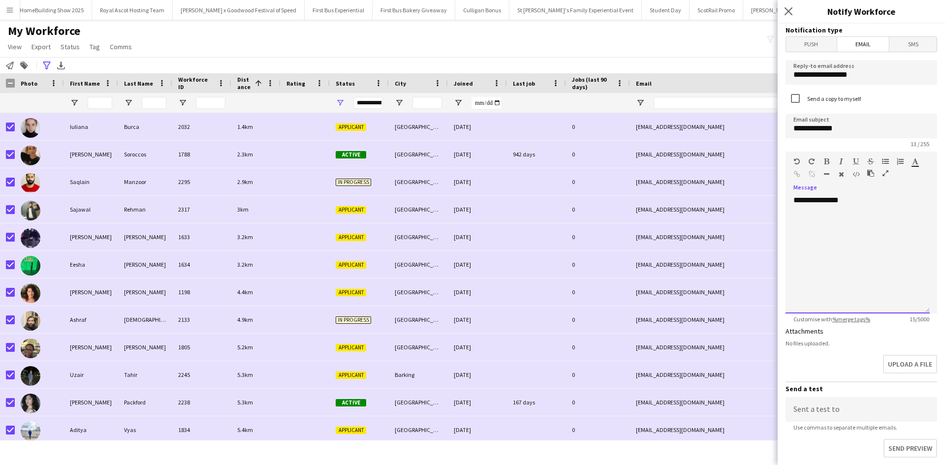
click at [869, 211] on div "**********" at bounding box center [858, 254] width 144 height 118
click at [830, 238] on div "**********" at bounding box center [858, 234] width 129 height 39
click at [833, 241] on div "**********" at bounding box center [858, 234] width 129 height 39
click at [860, 256] on div at bounding box center [858, 260] width 129 height 10
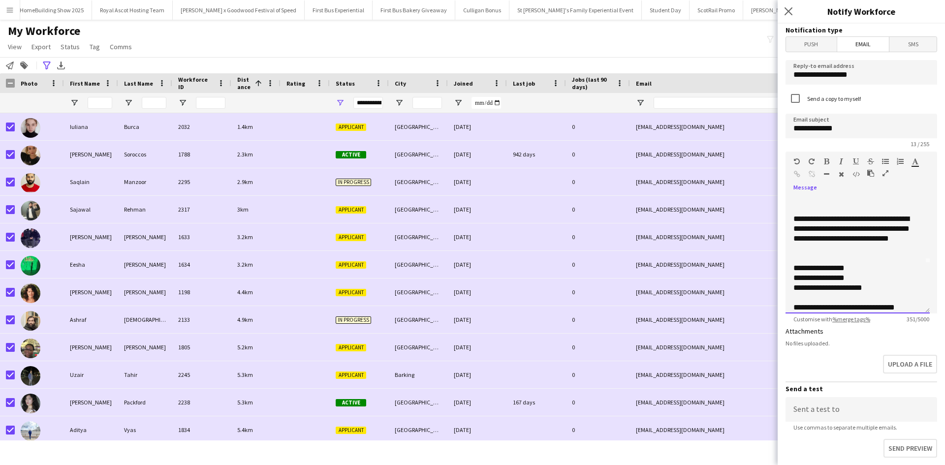
scroll to position [60, 0]
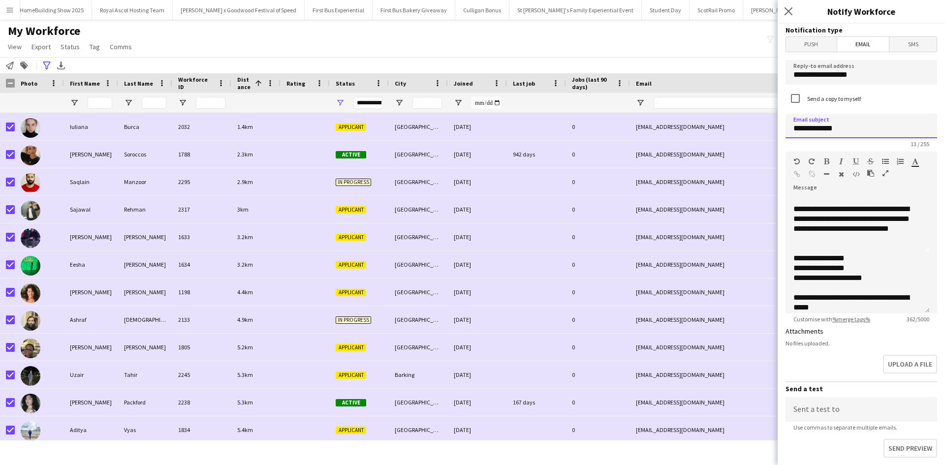
click at [851, 130] on input "**********" at bounding box center [862, 126] width 152 height 25
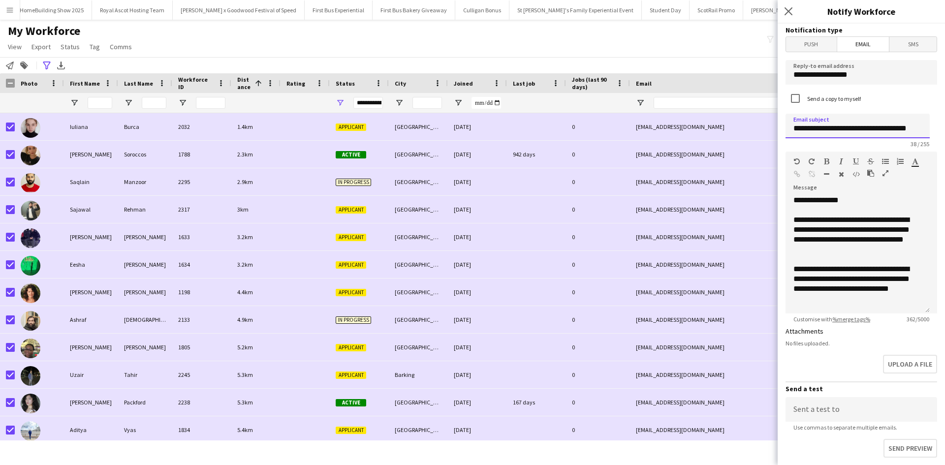
scroll to position [0, 12]
type input "**********"
click at [850, 298] on div "**********" at bounding box center [854, 283] width 121 height 39
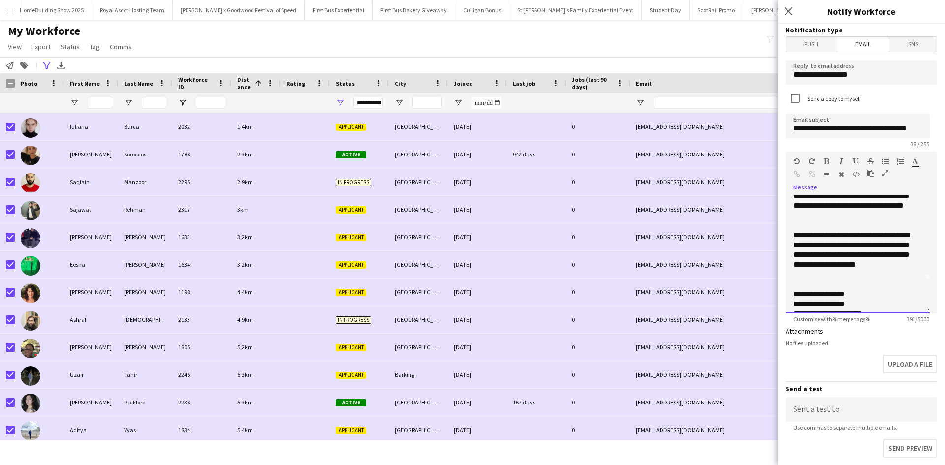
scroll to position [50, 0]
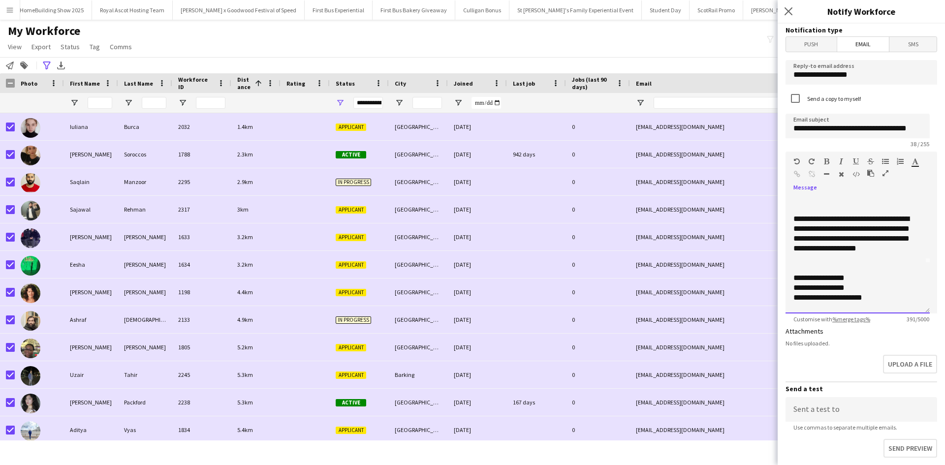
click at [858, 272] on div at bounding box center [858, 268] width 129 height 10
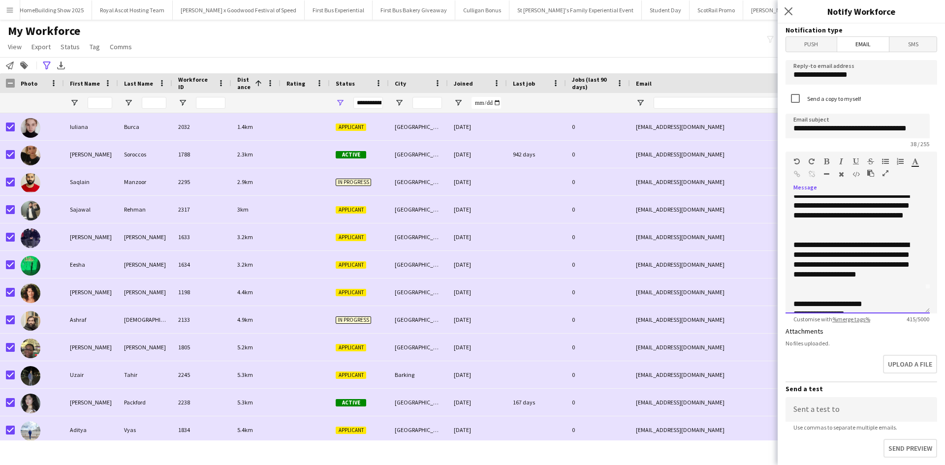
scroll to position [0, 0]
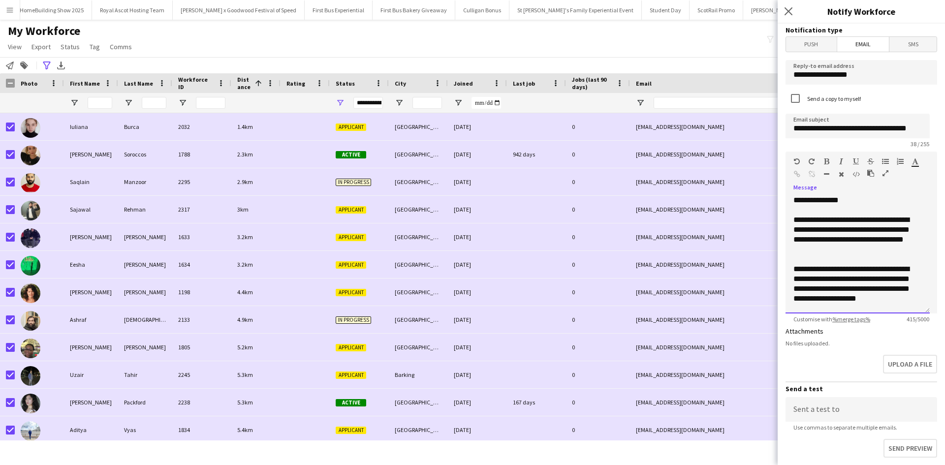
click at [887, 252] on div "**********" at bounding box center [854, 234] width 121 height 39
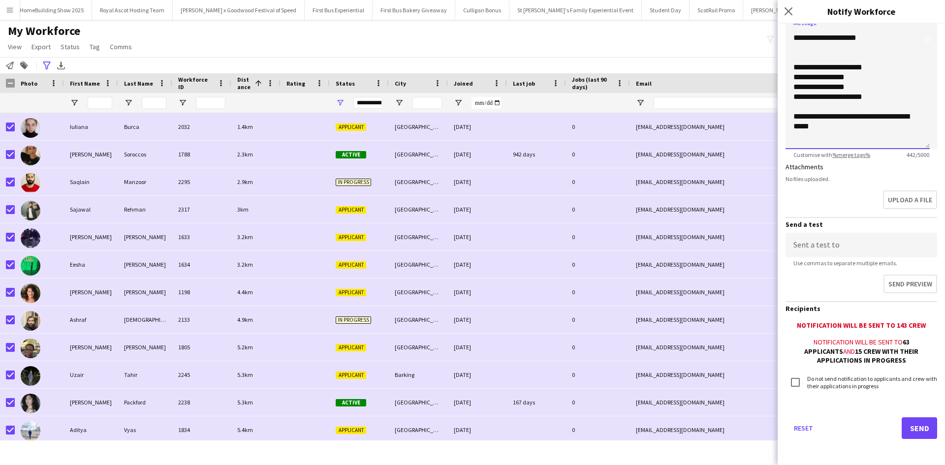
scroll to position [166, 0]
click at [920, 427] on button "Send" at bounding box center [919, 427] width 35 height 22
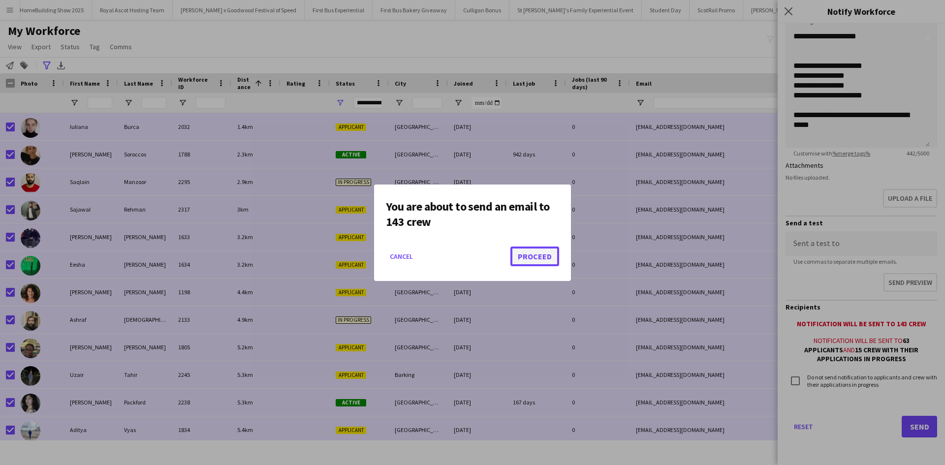
click at [546, 256] on button "Proceed" at bounding box center [535, 257] width 49 height 20
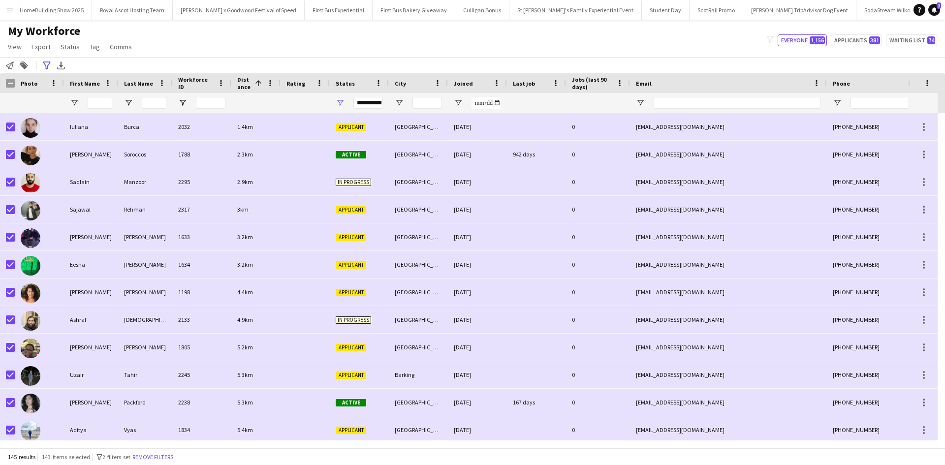
click at [8, 11] on app-icon "Menu" at bounding box center [10, 10] width 8 height 8
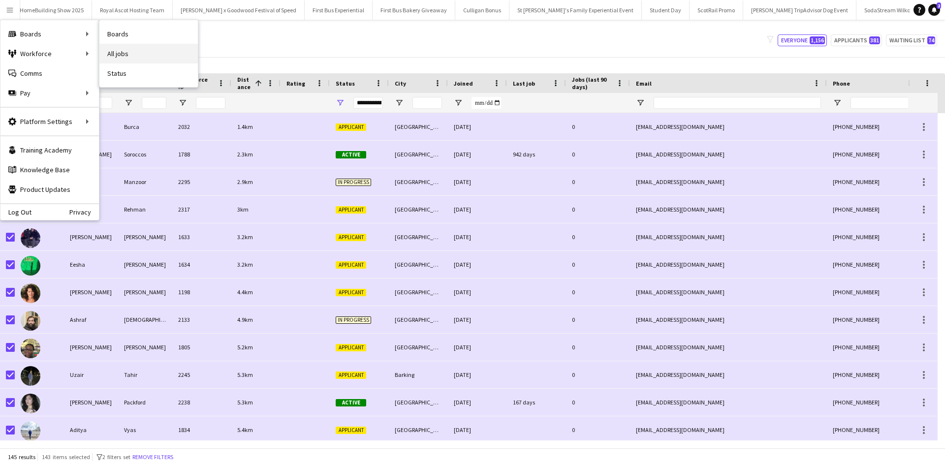
click at [130, 52] on link "All jobs" at bounding box center [148, 54] width 98 height 20
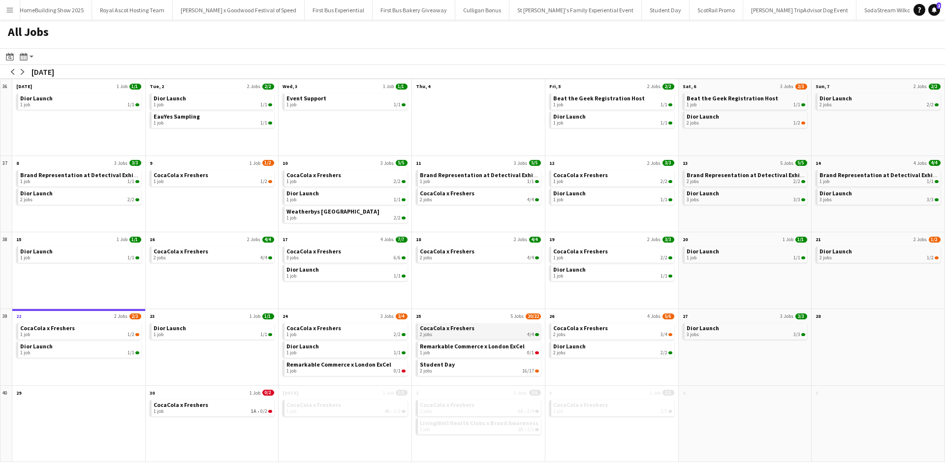
click at [459, 326] on span "CocaCola x Freshers" at bounding box center [447, 327] width 55 height 7
click at [230, 331] on link "Dior Launch 1 job 1/1" at bounding box center [213, 331] width 119 height 14
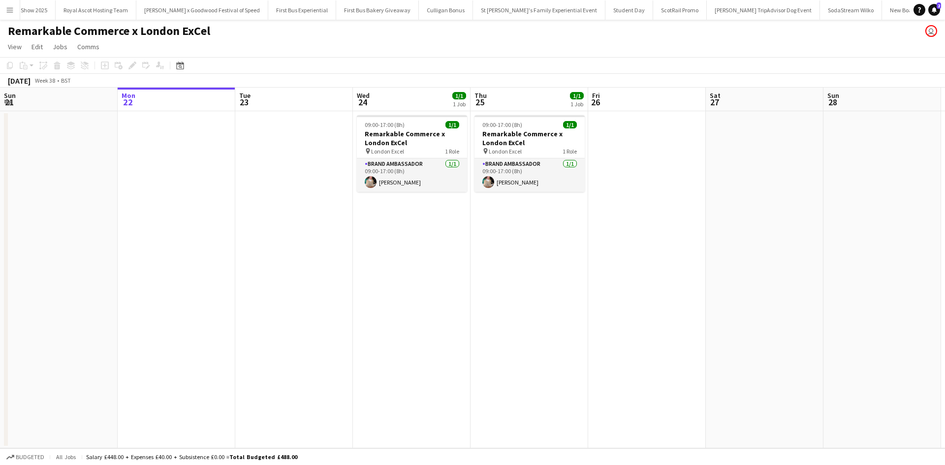
scroll to position [0, 9966]
click at [433, 171] on app-card-role "Brand Ambassador 1/1 09:00-17:00 (8h) Viktorija Zlatkute" at bounding box center [412, 175] width 110 height 33
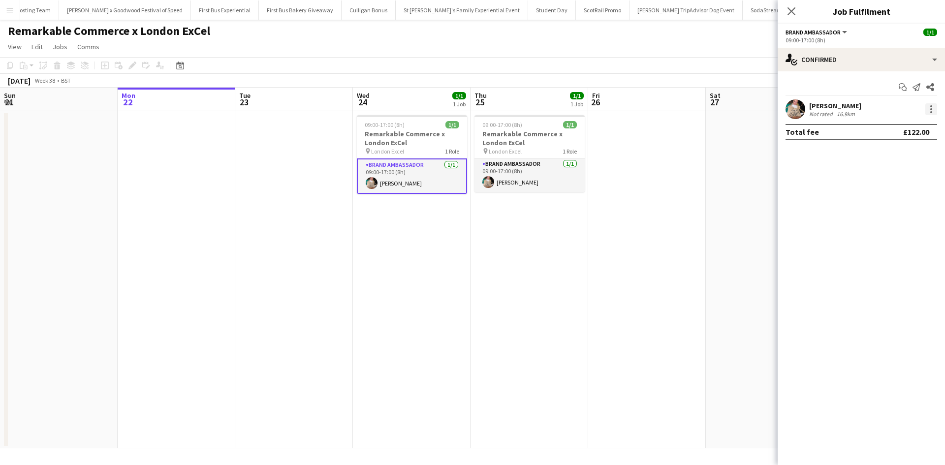
click at [935, 111] on div at bounding box center [932, 109] width 12 height 12
click at [897, 223] on span "Remove" at bounding box center [884, 222] width 30 height 8
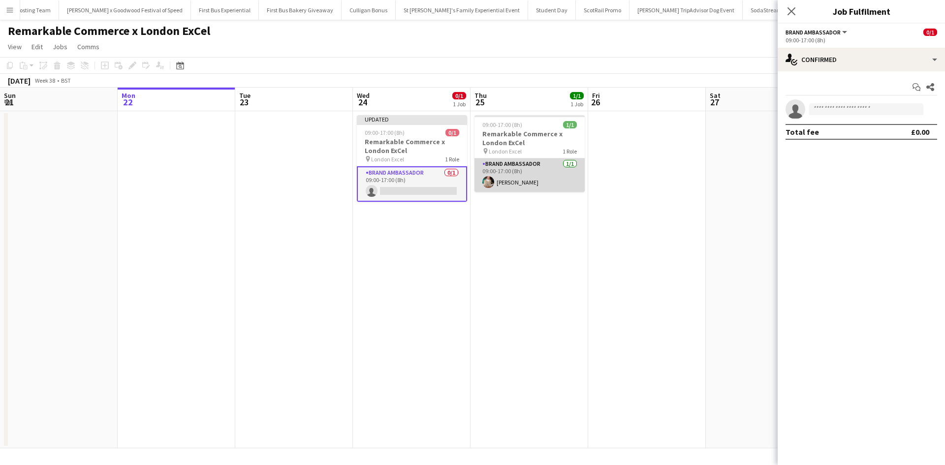
click at [549, 182] on app-card-role "Brand Ambassador 1/1 09:00-17:00 (8h) Viktorija Zlatkute" at bounding box center [530, 175] width 110 height 33
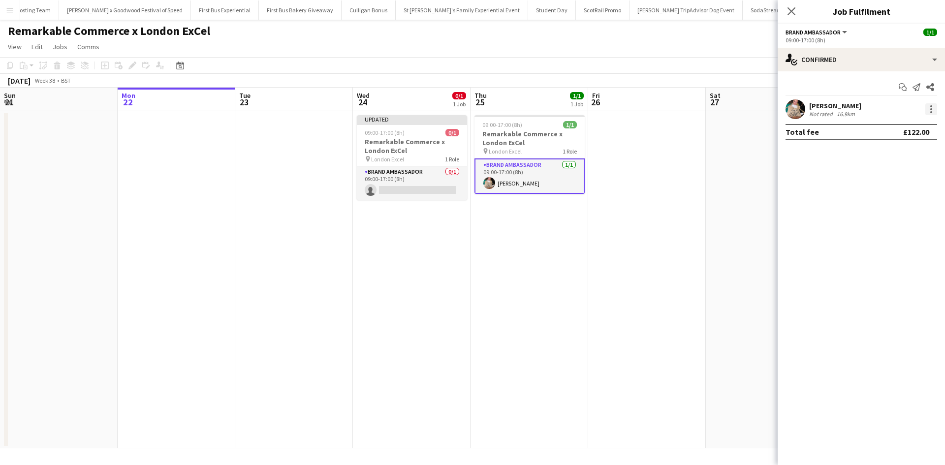
click at [933, 107] on div at bounding box center [932, 109] width 12 height 12
click at [909, 217] on button "Remove" at bounding box center [899, 222] width 77 height 24
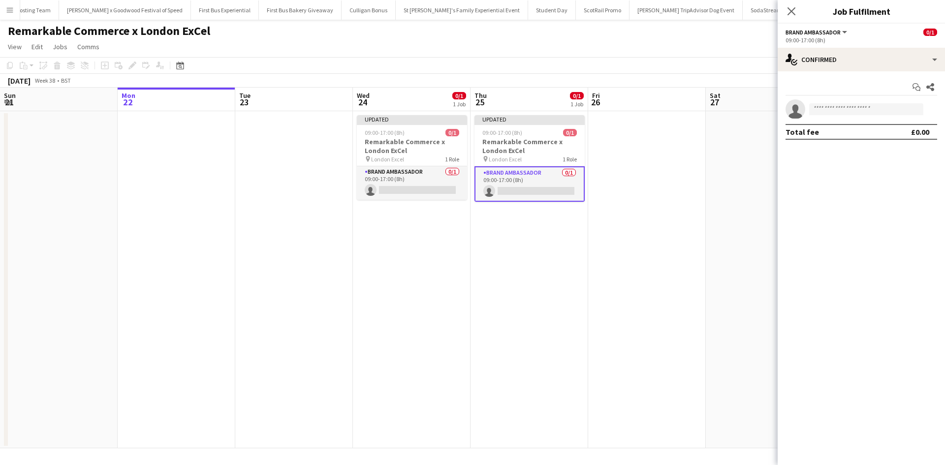
click at [705, 257] on app-date-cell at bounding box center [647, 279] width 118 height 337
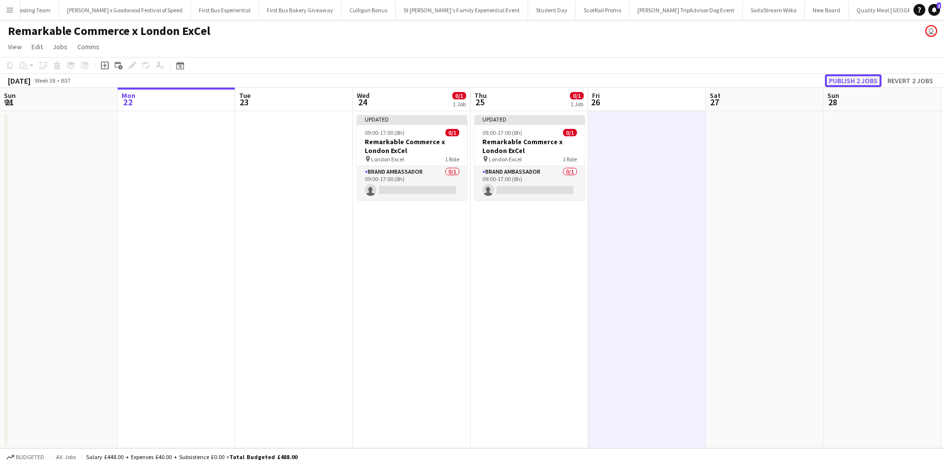
click at [856, 86] on button "Publish 2 jobs" at bounding box center [853, 80] width 57 height 13
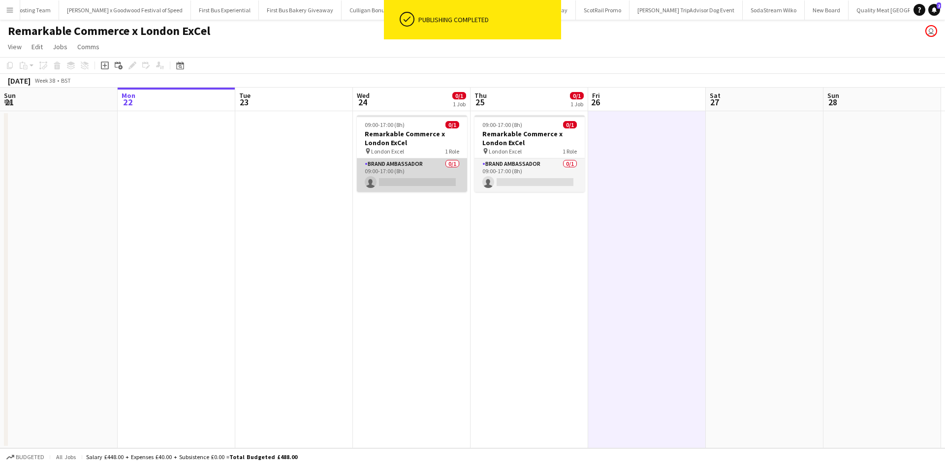
click at [421, 169] on app-card-role "Brand Ambassador 0/1 09:00-17:00 (8h) single-neutral-actions" at bounding box center [412, 175] width 110 height 33
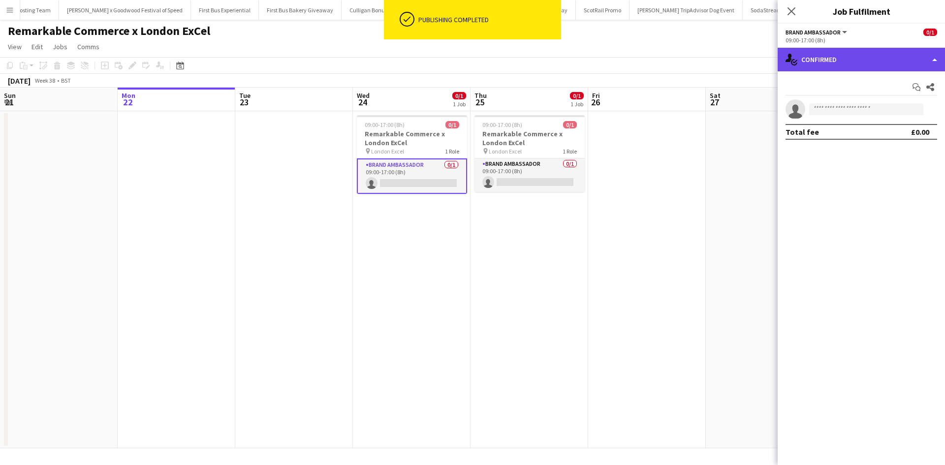
click at [865, 61] on div "single-neutral-actions-check-2 Confirmed" at bounding box center [861, 60] width 167 height 24
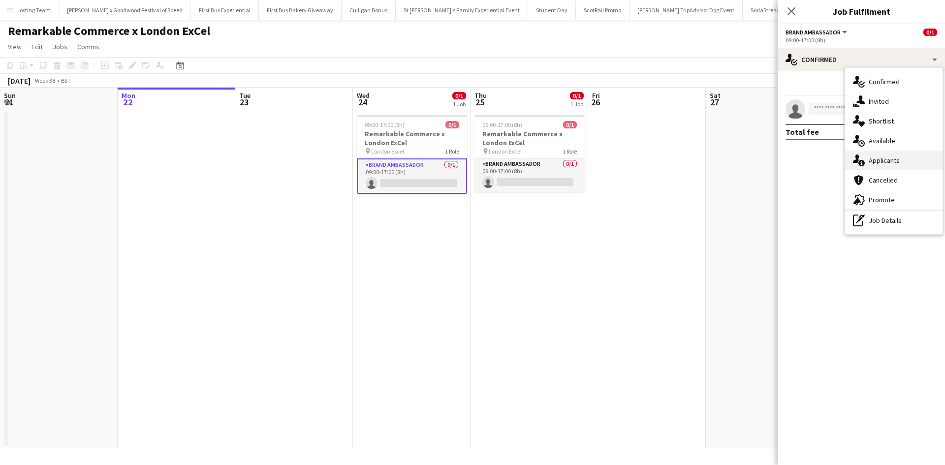
click at [891, 164] on span "Applicants" at bounding box center [884, 160] width 31 height 9
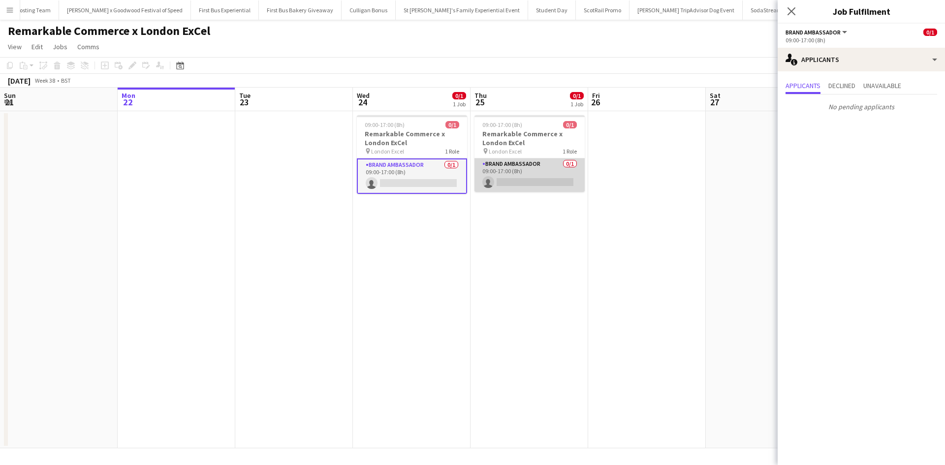
click at [562, 177] on app-card-role "Brand Ambassador 0/1 09:00-17:00 (8h) single-neutral-actions" at bounding box center [530, 175] width 110 height 33
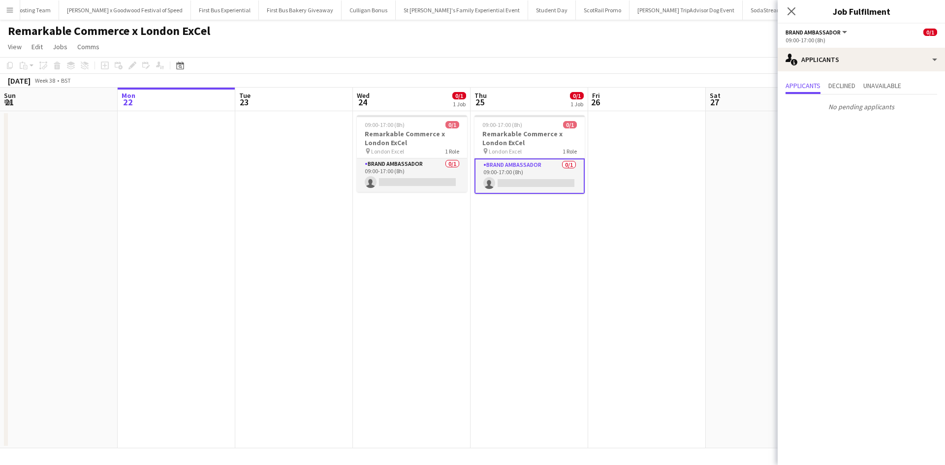
click at [738, 187] on app-date-cell at bounding box center [765, 279] width 118 height 337
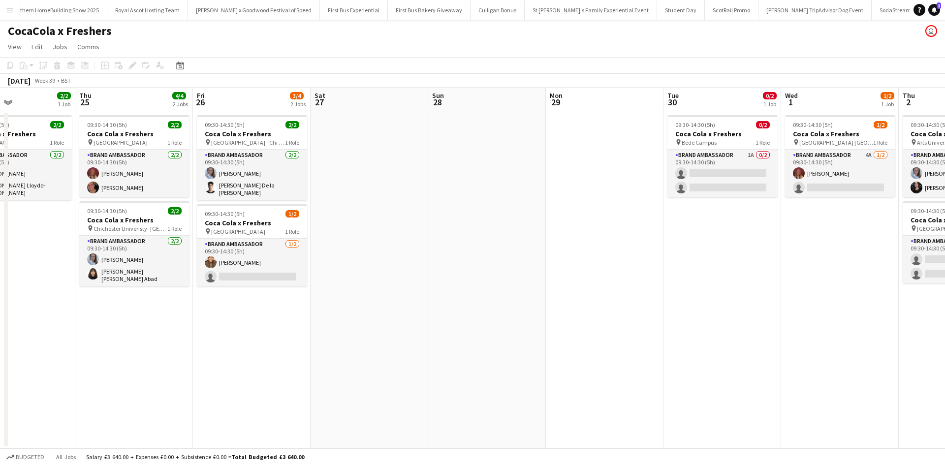
scroll to position [0, 9852]
drag, startPoint x: 666, startPoint y: 360, endPoint x: 270, endPoint y: 292, distance: 401.1
click at [270, 292] on app-calendar-viewport "Sun 21 Mon 22 1/2 1 Job Tue 23 Wed 24 2/2 1 Job Thu 25 4/4 2 Jobs Fri 26 3/4 2 …" at bounding box center [472, 268] width 945 height 361
click at [740, 167] on app-card-role "Brand Ambassador 1A 0/2 09:30-14:30 (5h) single-neutral-actions single-neutral-…" at bounding box center [723, 174] width 110 height 48
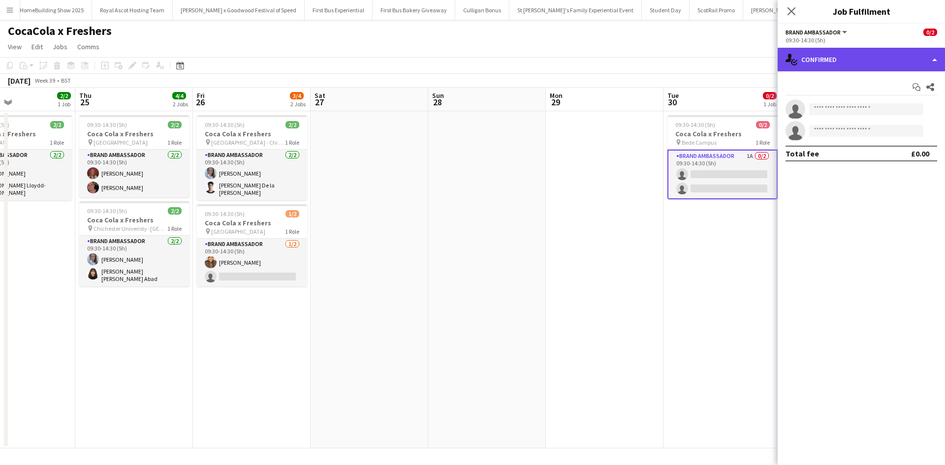
click at [844, 64] on div "single-neutral-actions-check-2 Confirmed" at bounding box center [861, 60] width 167 height 24
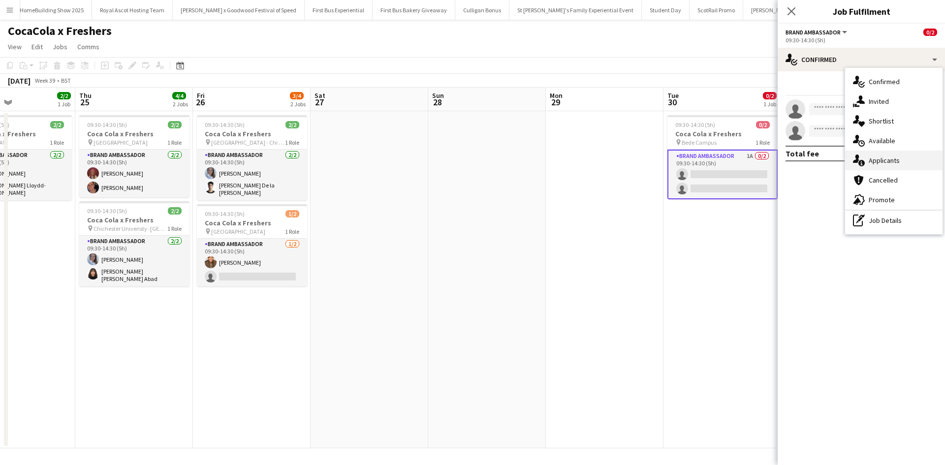
click at [881, 161] on span "Applicants" at bounding box center [884, 160] width 31 height 9
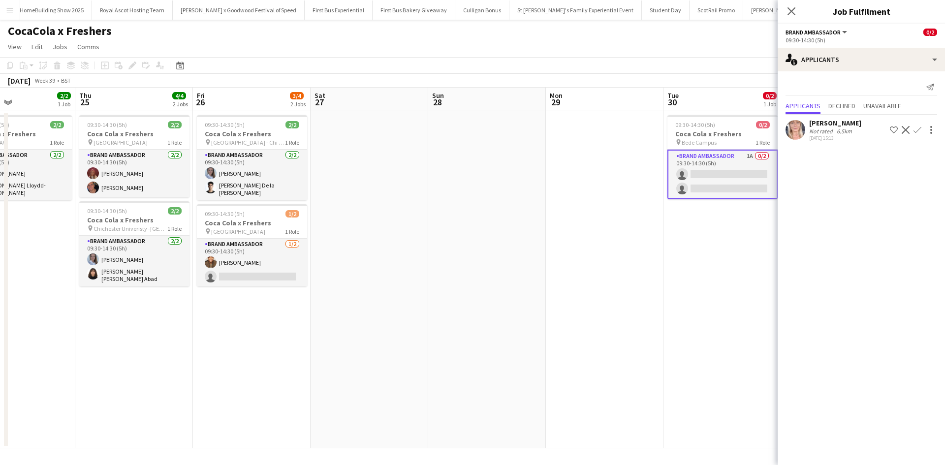
click at [643, 322] on app-date-cell at bounding box center [605, 279] width 118 height 337
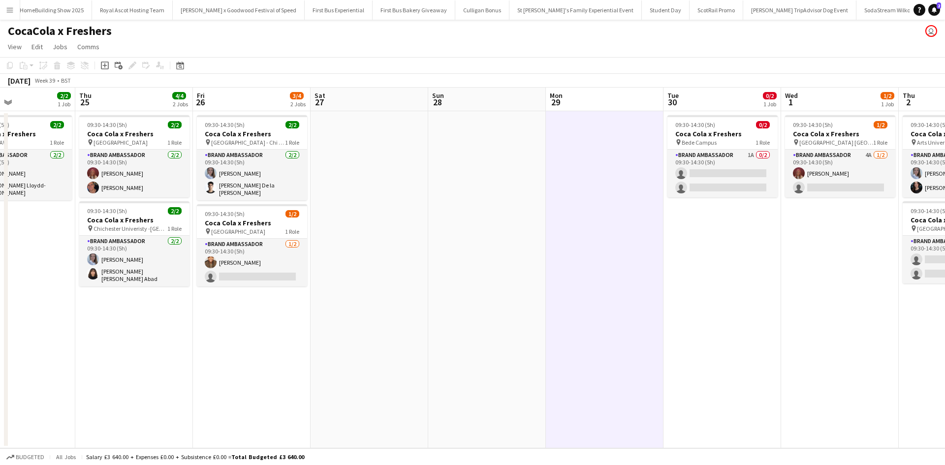
scroll to position [0, 394]
click at [844, 168] on app-card-role "Brand Ambassador 4A 1/2 09:30-14:30 (5h) lacie spoors single-neutral-actions" at bounding box center [841, 174] width 110 height 48
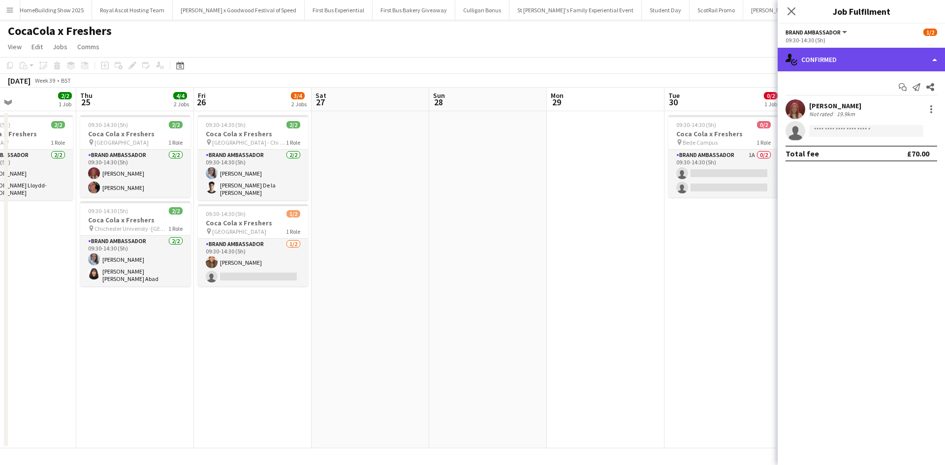
click at [874, 55] on div "single-neutral-actions-check-2 Confirmed" at bounding box center [861, 60] width 167 height 24
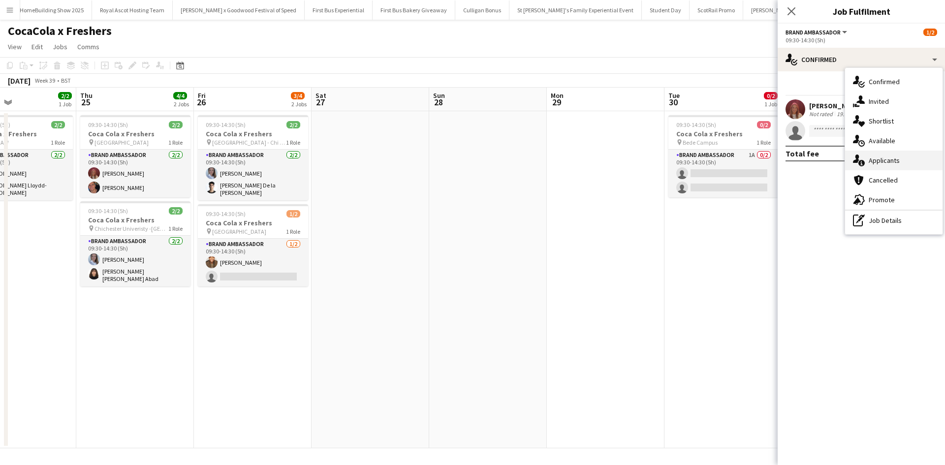
click at [892, 157] on span "Applicants" at bounding box center [884, 160] width 31 height 9
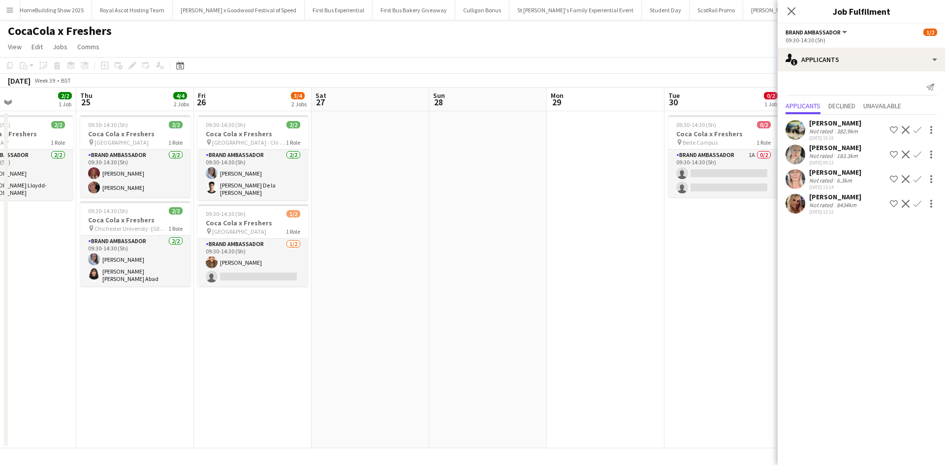
click at [917, 202] on app-icon "Confirm" at bounding box center [918, 204] width 8 height 8
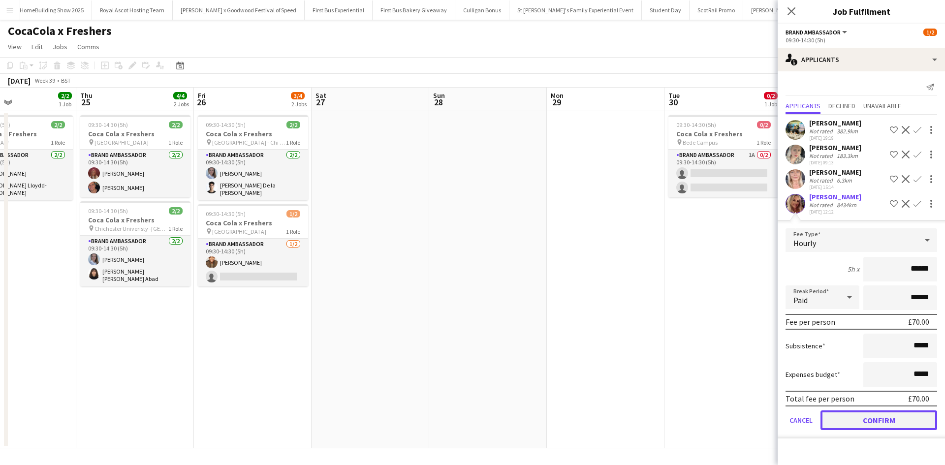
click at [896, 416] on button "Confirm" at bounding box center [879, 421] width 117 height 20
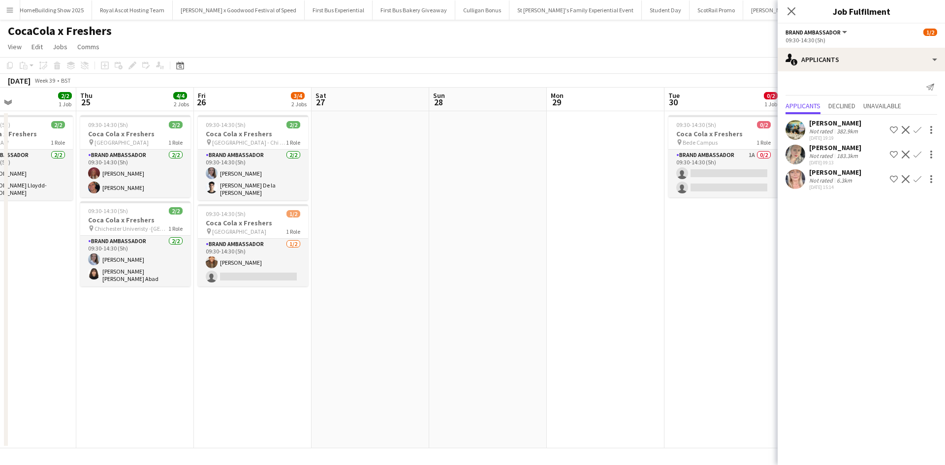
drag, startPoint x: 609, startPoint y: 334, endPoint x: 724, endPoint y: 271, distance: 131.3
click at [609, 333] on app-date-cell at bounding box center [606, 279] width 118 height 337
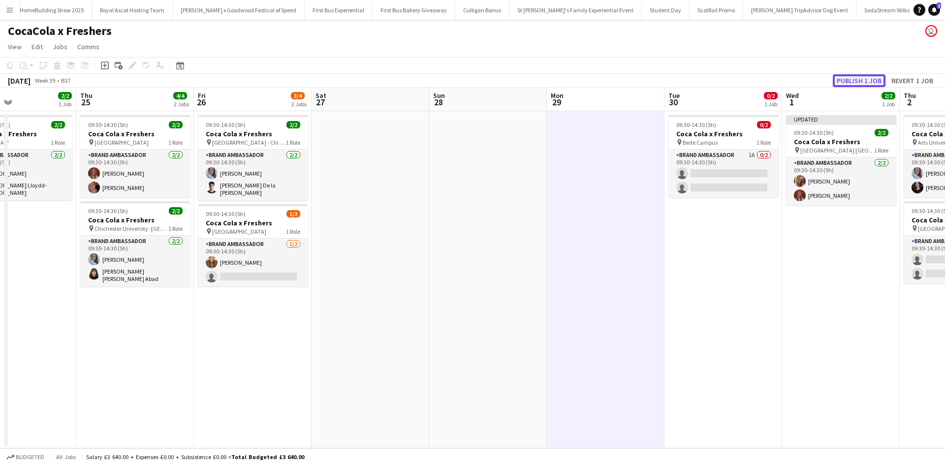
click at [860, 81] on button "Publish 1 job" at bounding box center [859, 80] width 53 height 13
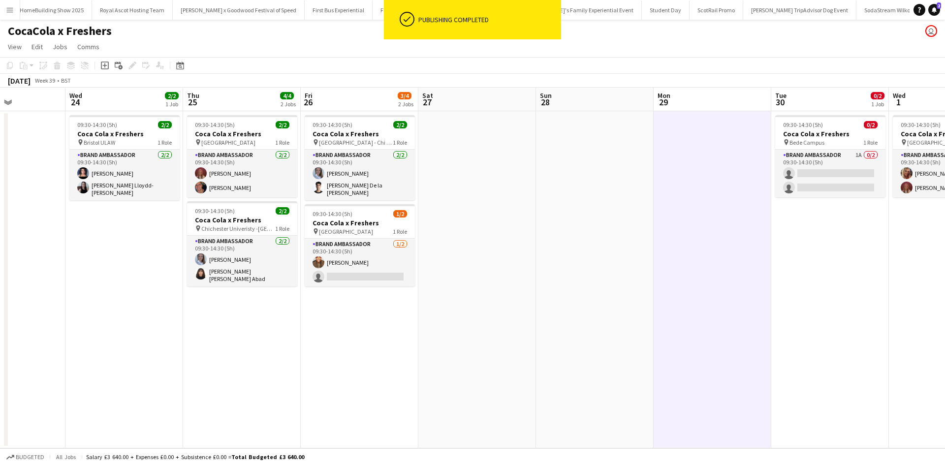
scroll to position [0, 277]
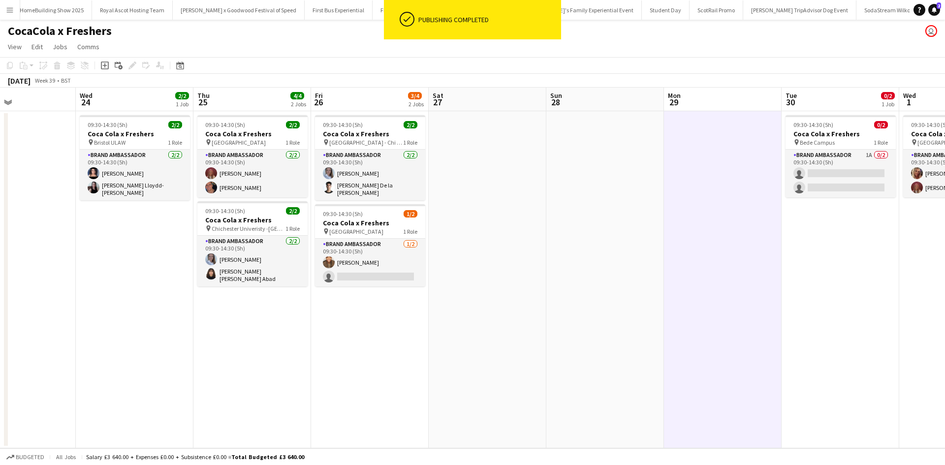
drag, startPoint x: 229, startPoint y: 362, endPoint x: 347, endPoint y: 351, distance: 117.7
click at [347, 351] on app-calendar-viewport "Sun 21 Mon 22 1/2 1 Job Tue 23 Wed 24 2/2 1 Job Thu 25 4/4 2 Jobs Fri 26 3/4 2 …" at bounding box center [472, 268] width 945 height 361
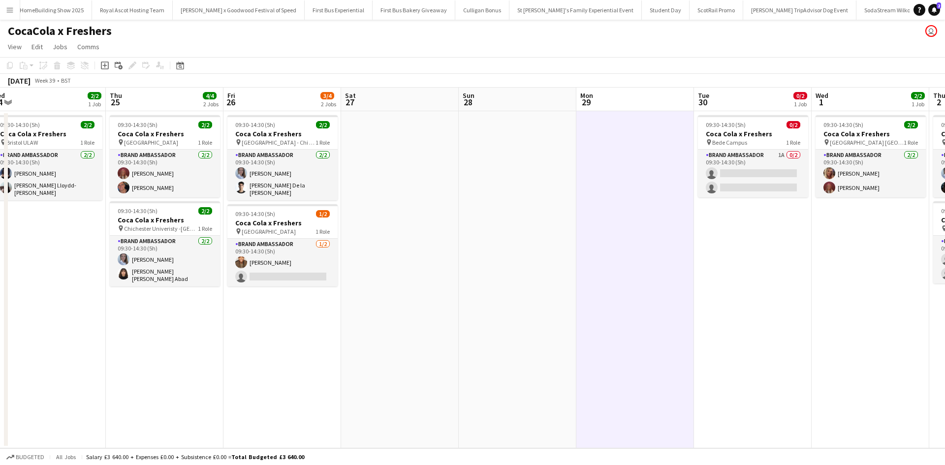
scroll to position [0, 372]
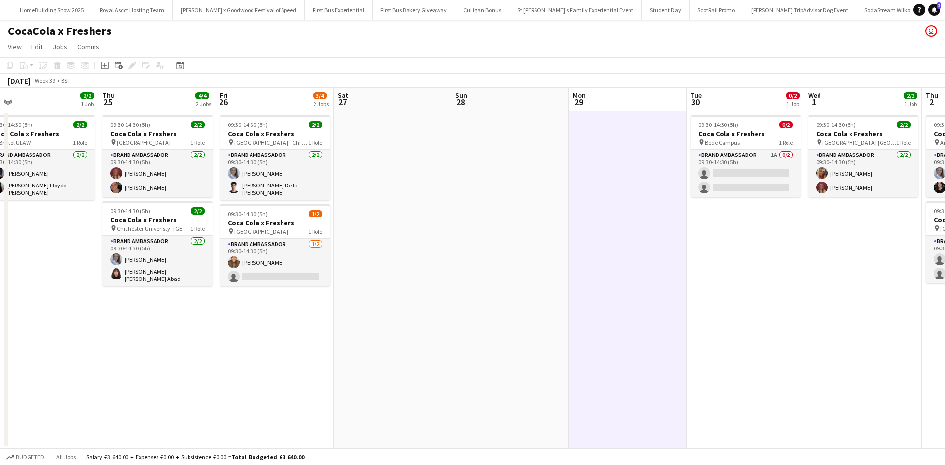
drag, startPoint x: 688, startPoint y: 301, endPoint x: 593, endPoint y: 305, distance: 95.1
click at [593, 305] on app-calendar-viewport "Sun 21 Mon 22 1/2 1 Job Tue 23 Wed 24 2/2 1 Job Thu 25 4/4 2 Jobs Fri 26 3/4 2 …" at bounding box center [472, 268] width 945 height 361
click at [770, 166] on app-card-role "Brand Ambassador 1A 0/2 09:30-14:30 (5h) single-neutral-actions single-neutral-…" at bounding box center [746, 174] width 110 height 48
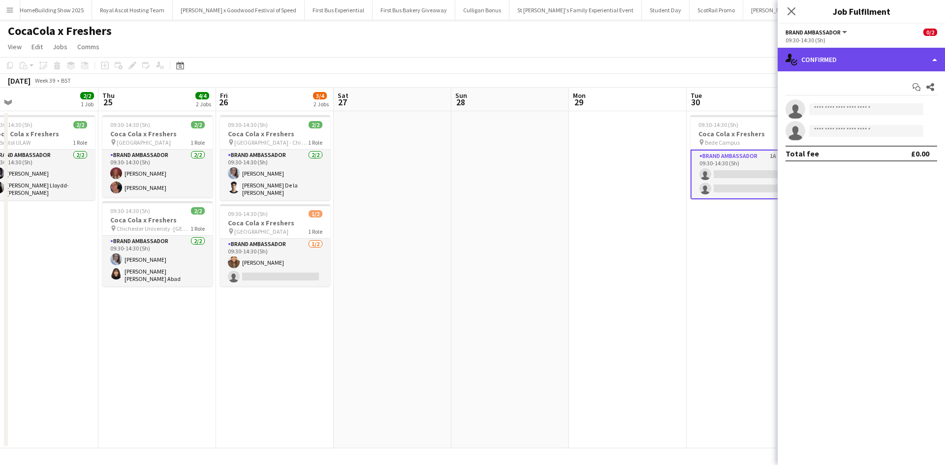
click at [861, 54] on div "single-neutral-actions-check-2 Confirmed" at bounding box center [861, 60] width 167 height 24
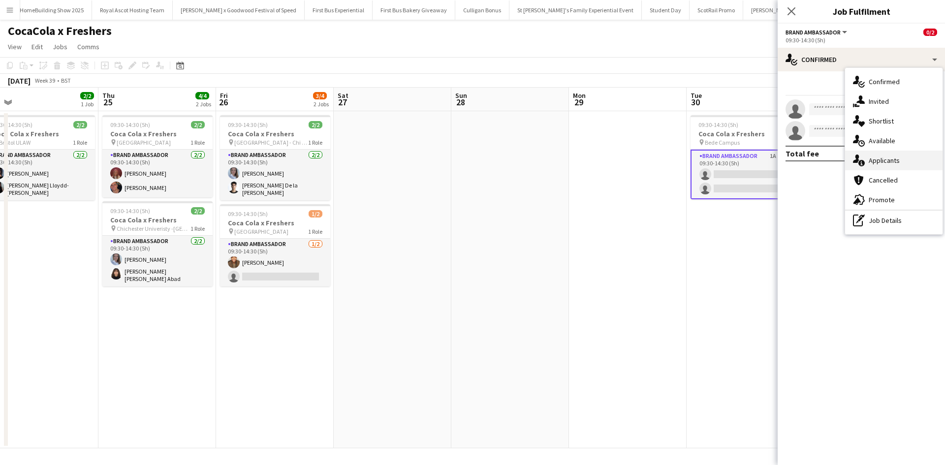
click at [904, 158] on div "single-neutral-actions-information Applicants" at bounding box center [893, 161] width 97 height 20
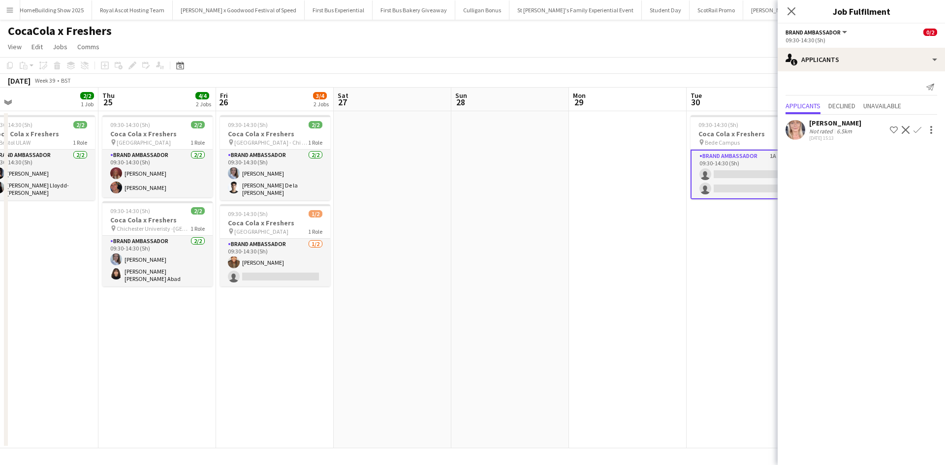
click at [703, 292] on app-date-cell "09:30-14:30 (5h) 0/2 Coca Cola x Freshers pin Bede Campus 1 Role Brand Ambassad…" at bounding box center [746, 279] width 118 height 337
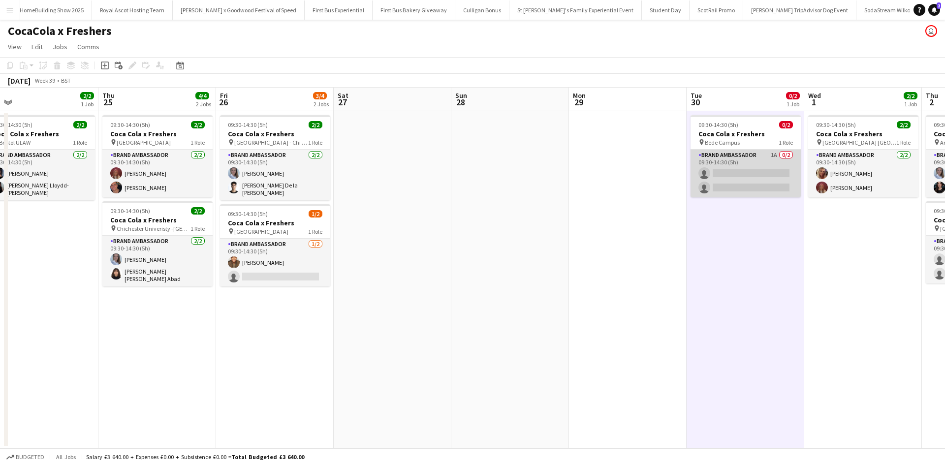
click at [730, 175] on app-card-role "Brand Ambassador 1A 0/2 09:30-14:30 (5h) single-neutral-actions single-neutral-…" at bounding box center [746, 174] width 110 height 48
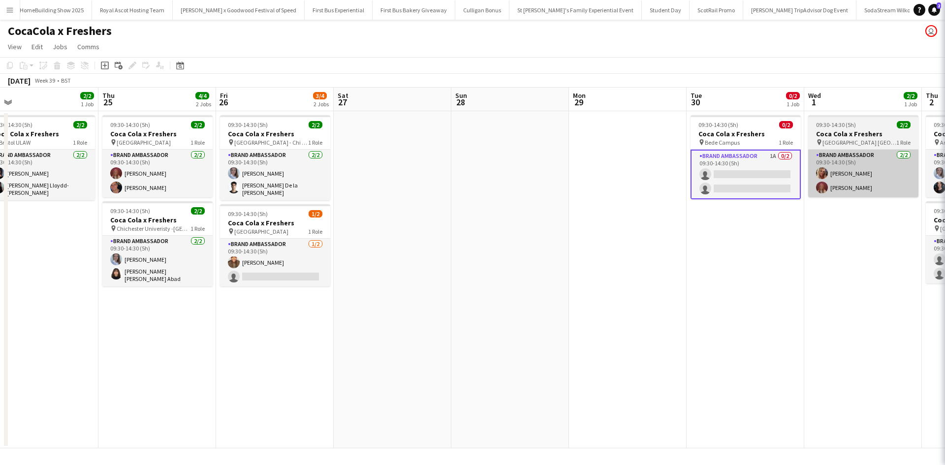
scroll to position [0, 372]
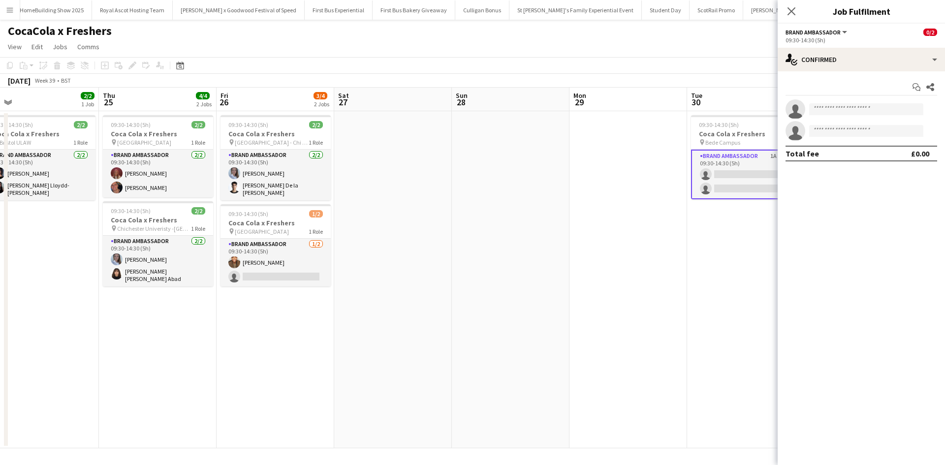
click at [869, 118] on app-invite-slot "single-neutral-actions" at bounding box center [861, 109] width 167 height 20
click at [869, 115] on body "Menu Boards Boards Boards All jobs Status Workforce Workforce My Workforce Recr…" at bounding box center [472, 232] width 945 height 465
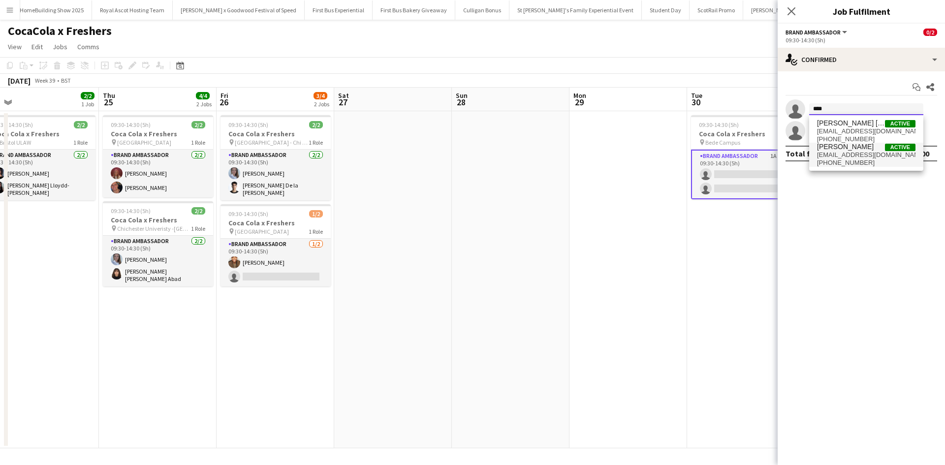
type input "****"
click at [854, 154] on span "liza.hills@aol.com" at bounding box center [866, 155] width 98 height 8
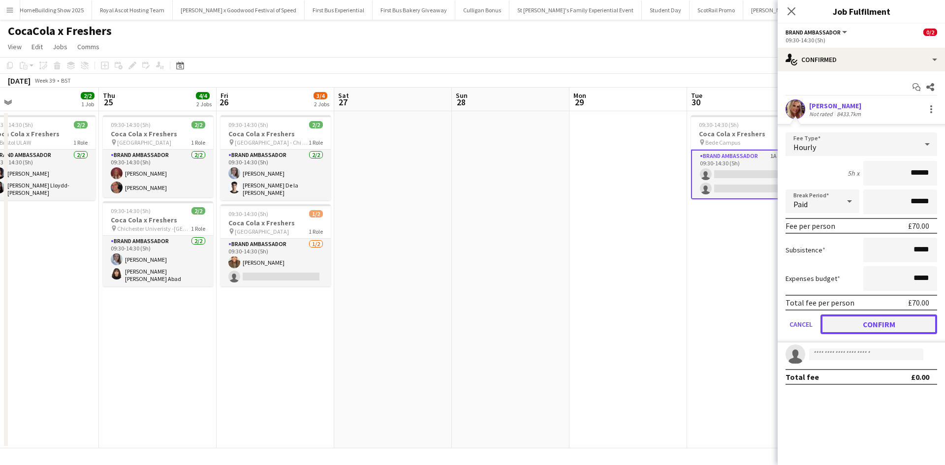
click at [895, 324] on button "Confirm" at bounding box center [879, 325] width 117 height 20
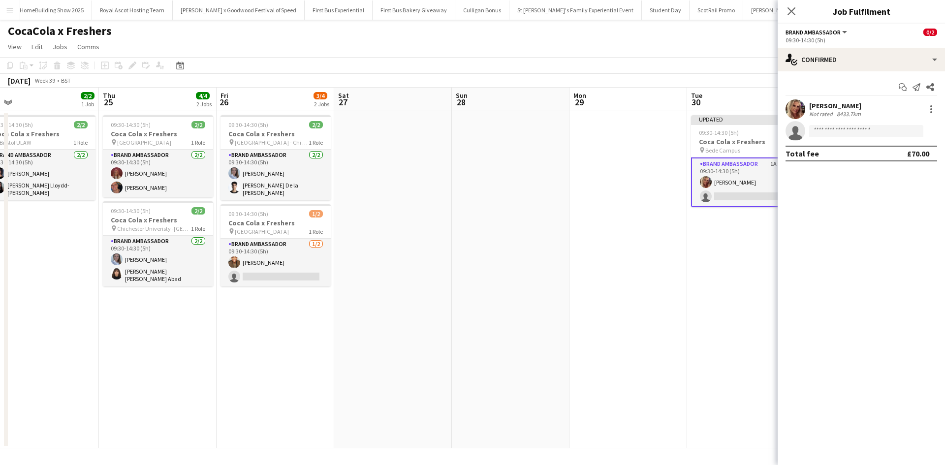
click at [727, 317] on app-date-cell "Updated 09:30-14:30 (5h) 1/2 Coca Cola x Freshers pin Bede Campus 1 Role Brand …" at bounding box center [746, 279] width 118 height 337
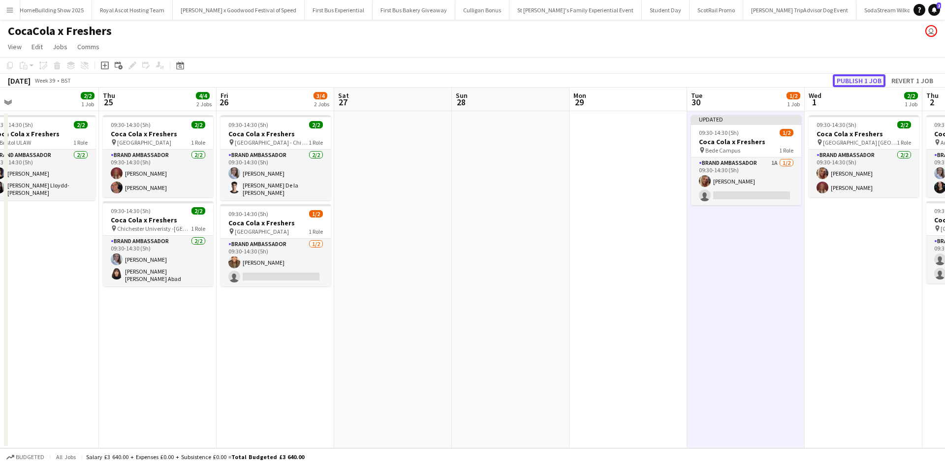
click at [866, 83] on button "Publish 1 job" at bounding box center [859, 80] width 53 height 13
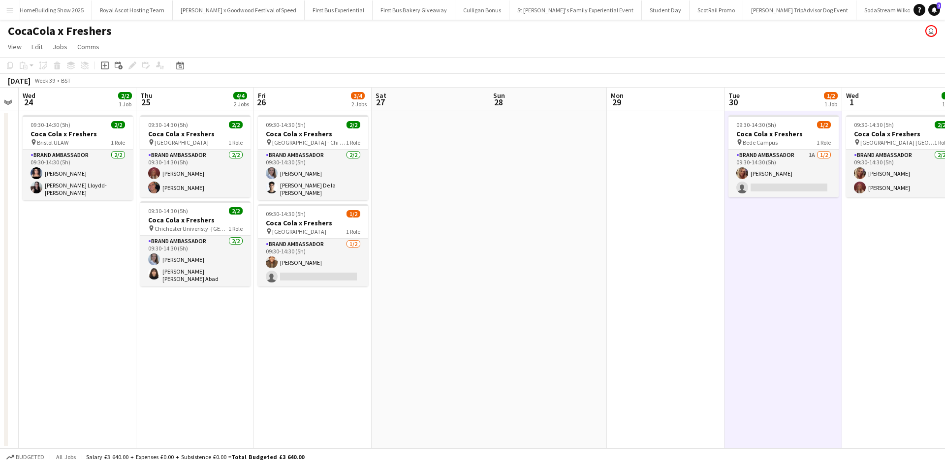
scroll to position [0, 423]
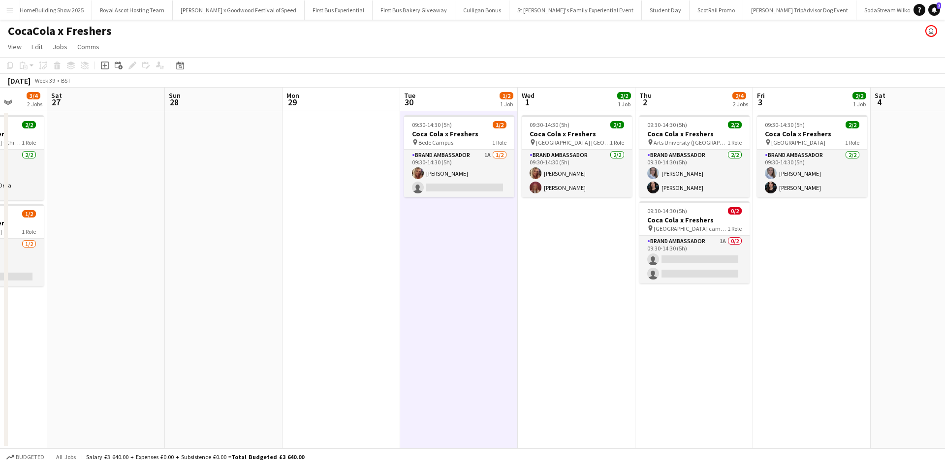
drag, startPoint x: 798, startPoint y: 296, endPoint x: 511, endPoint y: 267, distance: 288.5
click at [511, 267] on app-calendar-viewport "Tue 23 Wed 24 2/2 1 Job Thu 25 4/4 2 Jobs Fri 26 3/4 2 Jobs Sat 27 Sun 28 Mon 2…" at bounding box center [472, 268] width 945 height 361
click at [713, 250] on app-card-role "Brand Ambassador 1A 0/2 09:30-14:30 (5h) single-neutral-actions single-neutral-…" at bounding box center [695, 260] width 110 height 48
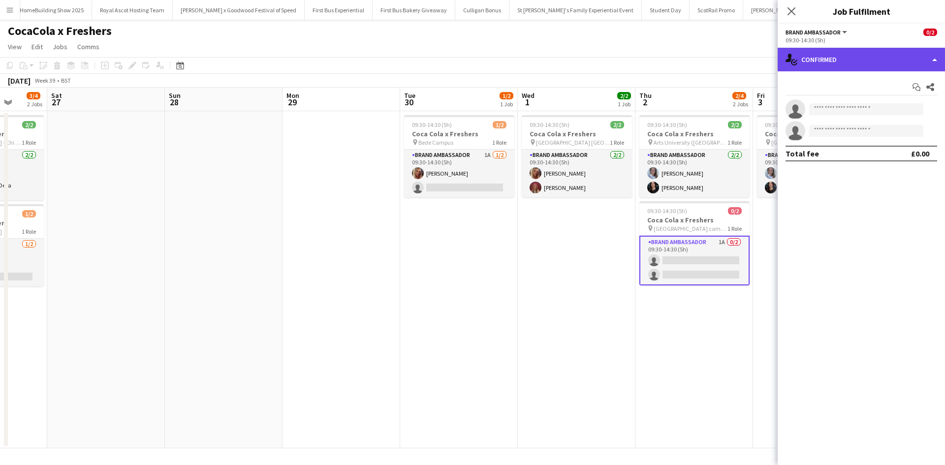
click at [870, 63] on div "single-neutral-actions-check-2 Confirmed" at bounding box center [861, 60] width 167 height 24
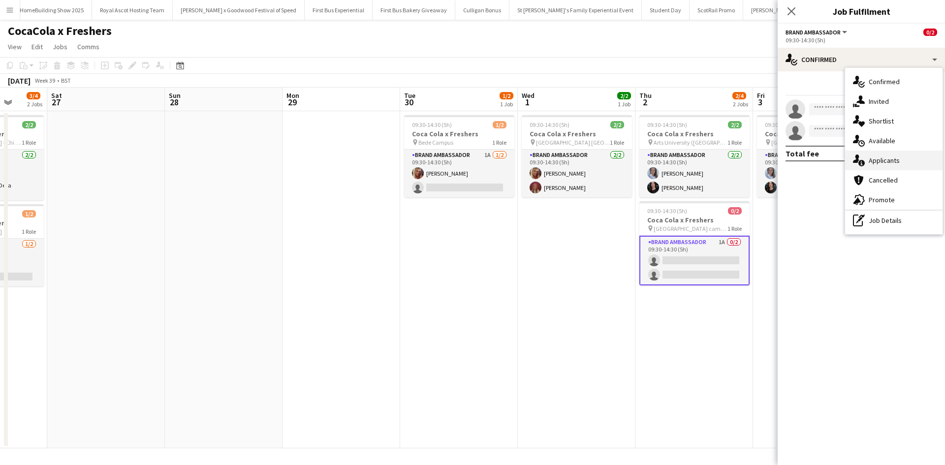
click at [907, 156] on div "single-neutral-actions-information Applicants" at bounding box center [893, 161] width 97 height 20
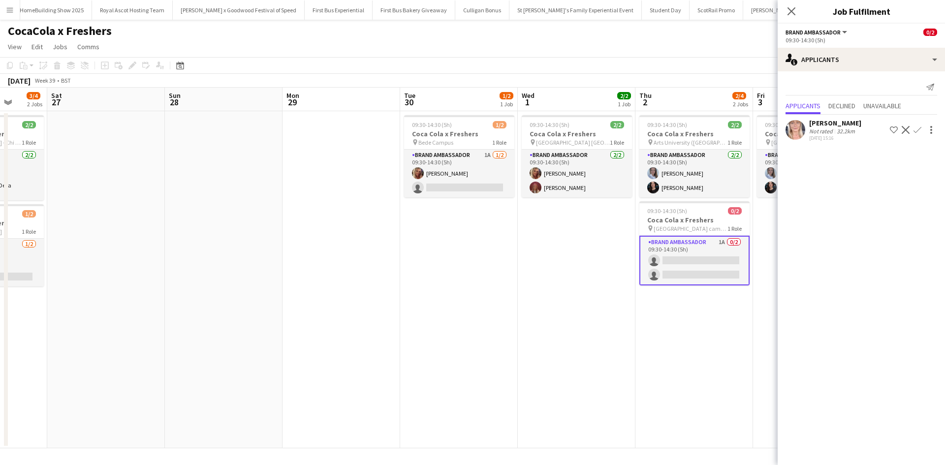
click at [637, 354] on app-date-cell "09:30-14:30 (5h) 2/2 Coca Cola x Freshers pin Arts University (Bournemouth) 1 R…" at bounding box center [695, 279] width 118 height 337
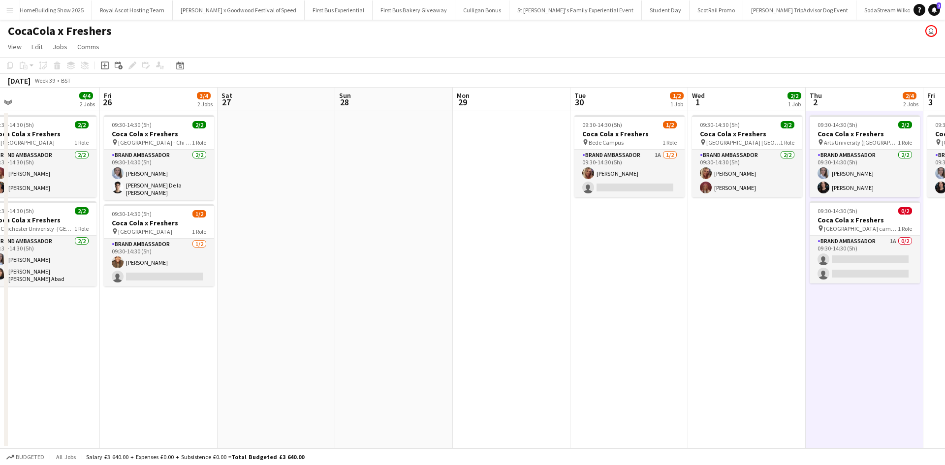
drag, startPoint x: 511, startPoint y: 358, endPoint x: 681, endPoint y: 331, distance: 173.0
click at [681, 331] on app-calendar-viewport "Tue 23 Wed 24 2/2 1 Job Thu 25 4/4 2 Jobs Fri 26 3/4 2 Jobs Sat 27 Sun 28 Mon 2…" at bounding box center [472, 268] width 945 height 361
click at [6, 11] on app-icon "Menu" at bounding box center [10, 10] width 8 height 8
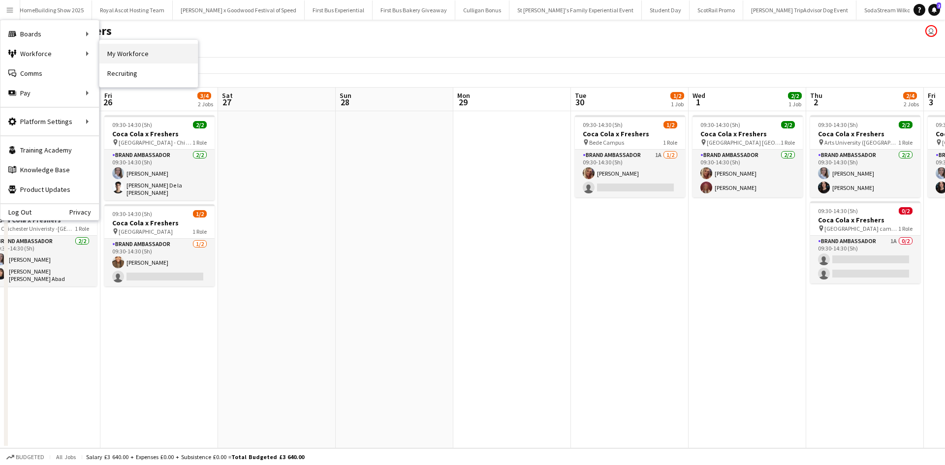
click at [106, 51] on link "My Workforce" at bounding box center [148, 54] width 98 height 20
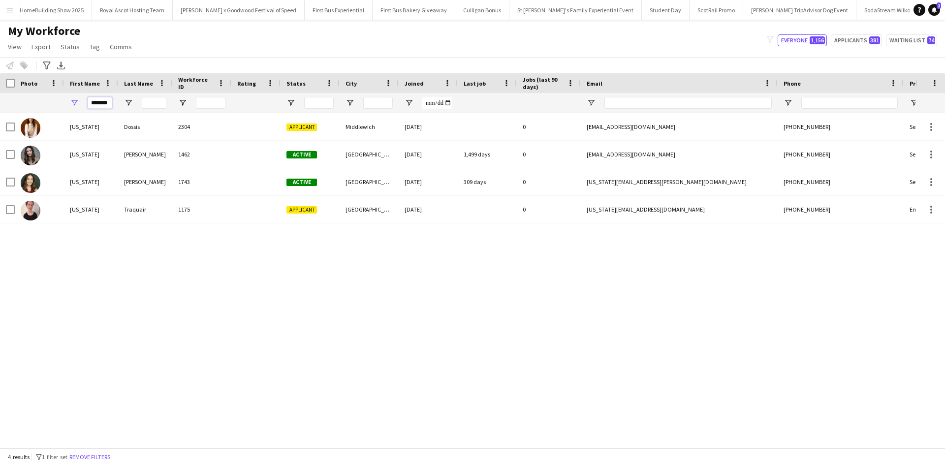
drag, startPoint x: 110, startPoint y: 105, endPoint x: 90, endPoint y: 103, distance: 19.8
click at [90, 103] on input "*******" at bounding box center [100, 103] width 25 height 12
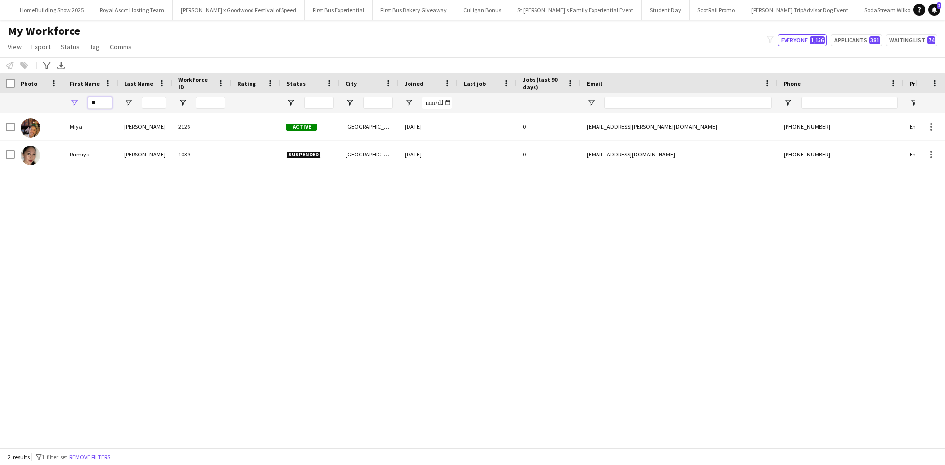
type input "*"
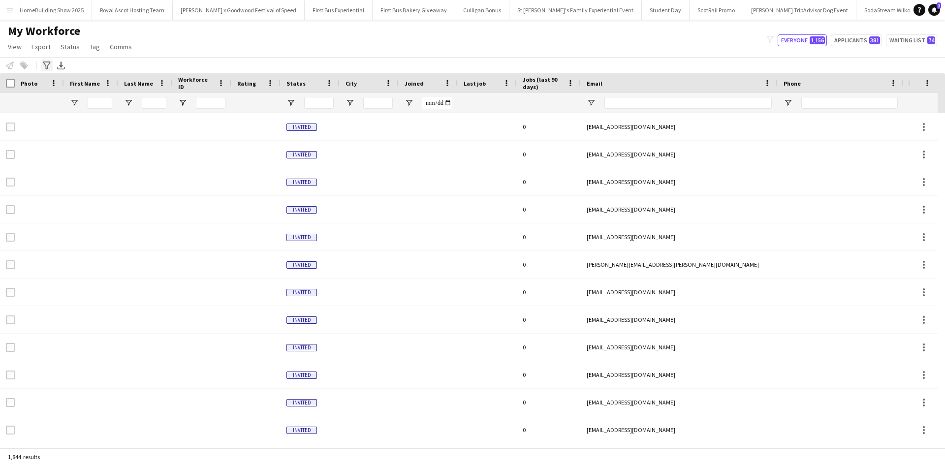
click at [45, 65] on icon at bounding box center [46, 66] width 7 height 8
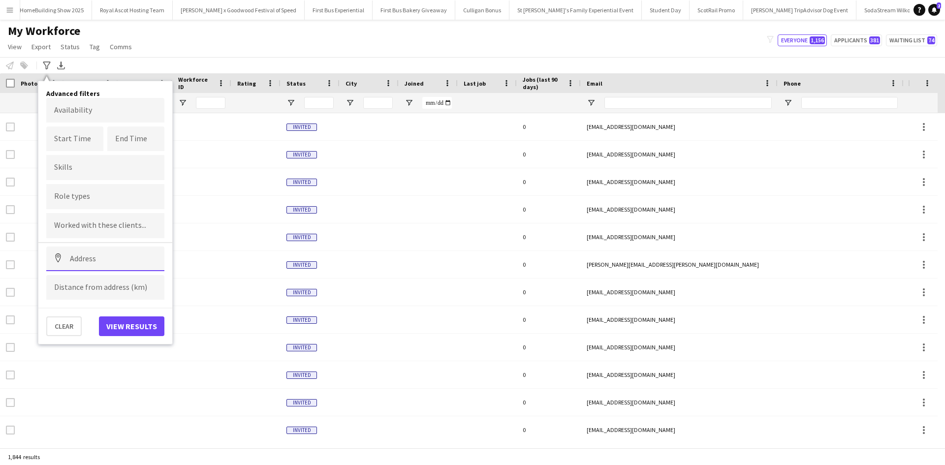
click at [92, 255] on input at bounding box center [105, 259] width 118 height 25
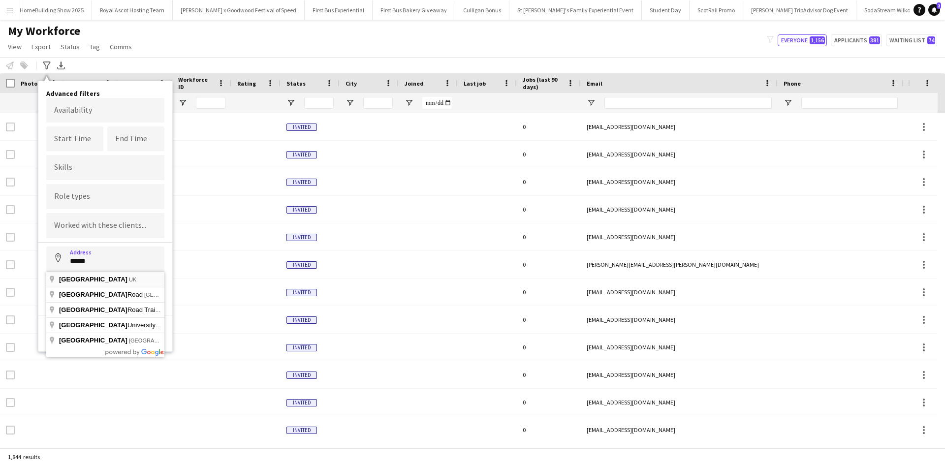
type input "*********"
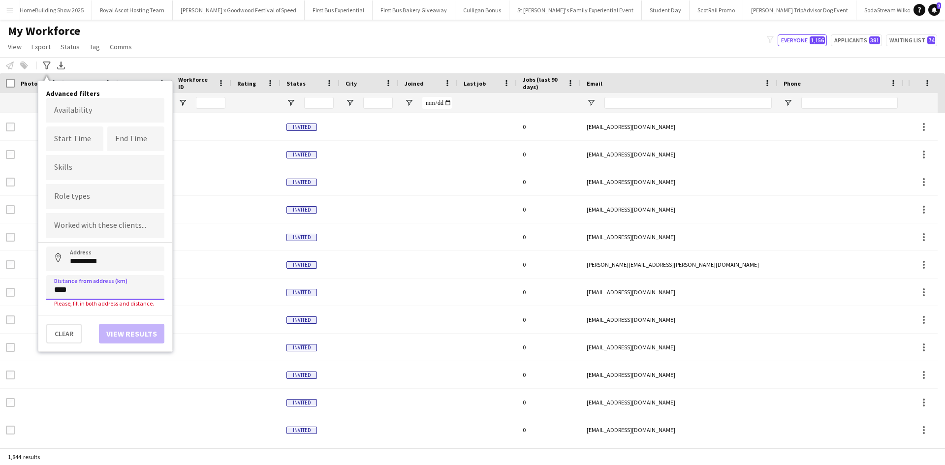
type input "*****"
click button "Address" at bounding box center [58, 259] width 24 height 24
type input "**********"
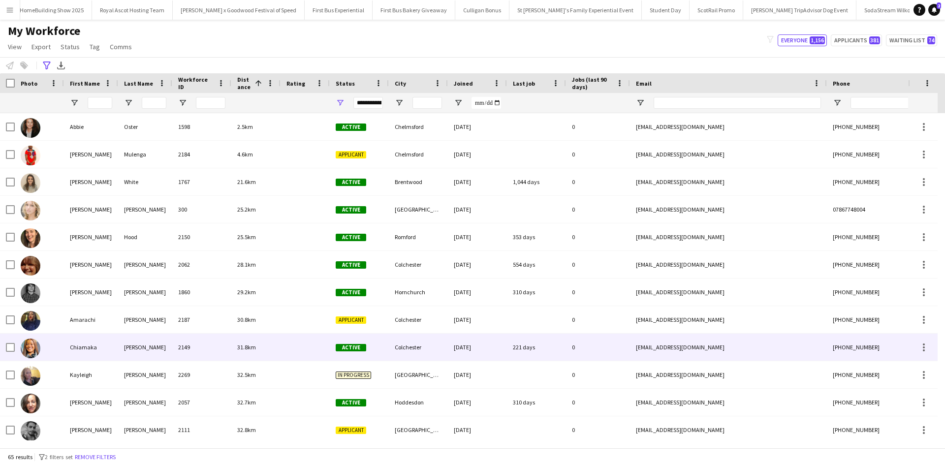
click at [85, 345] on div "Chiamaka" at bounding box center [91, 347] width 54 height 27
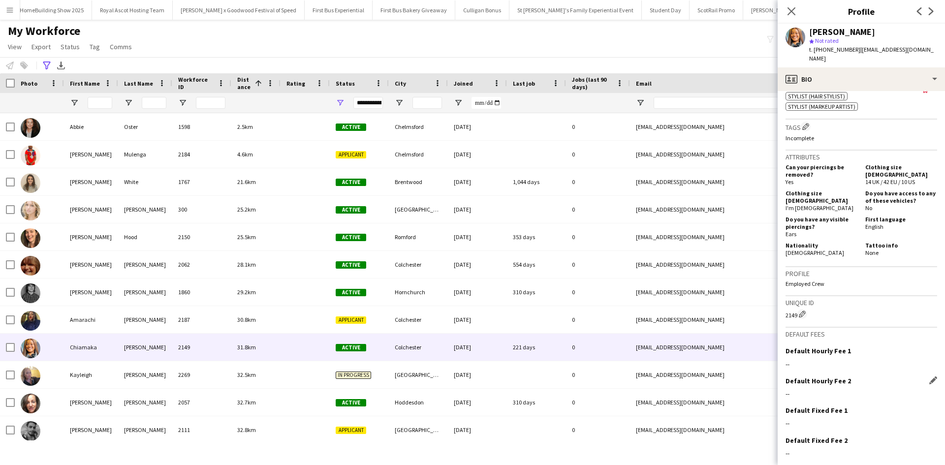
scroll to position [515, 0]
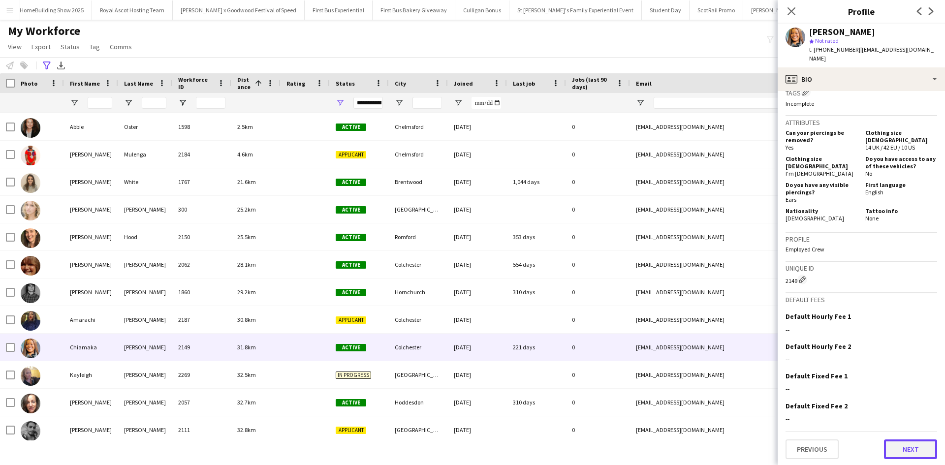
click at [888, 446] on button "Next" at bounding box center [910, 450] width 53 height 20
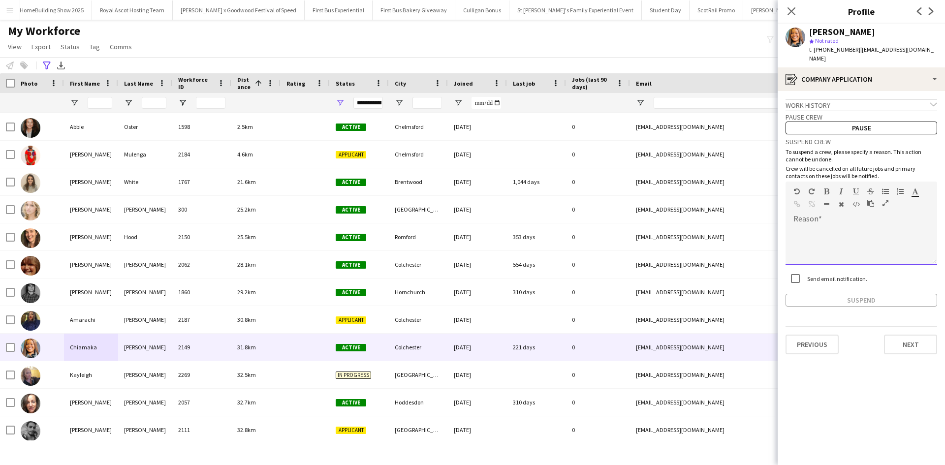
click at [853, 227] on div at bounding box center [862, 245] width 152 height 39
click at [852, 294] on button "Suspend" at bounding box center [862, 300] width 152 height 13
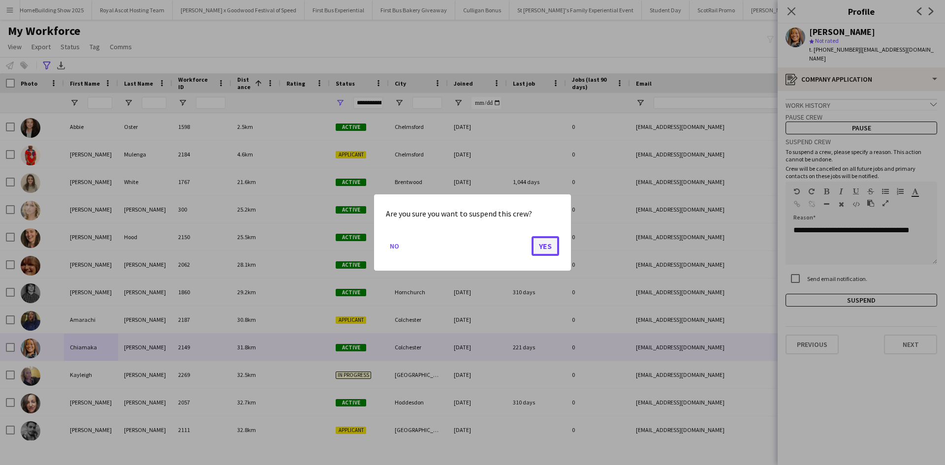
click at [550, 248] on button "Yes" at bounding box center [546, 246] width 28 height 20
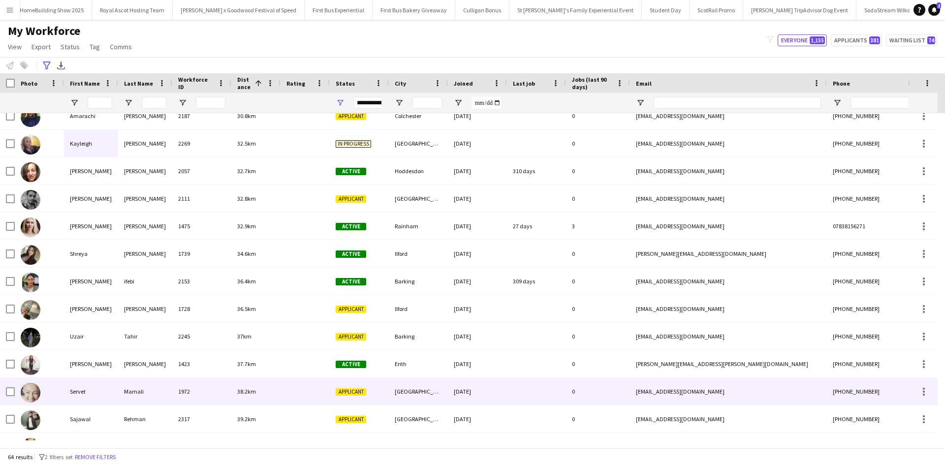
scroll to position [246, 0]
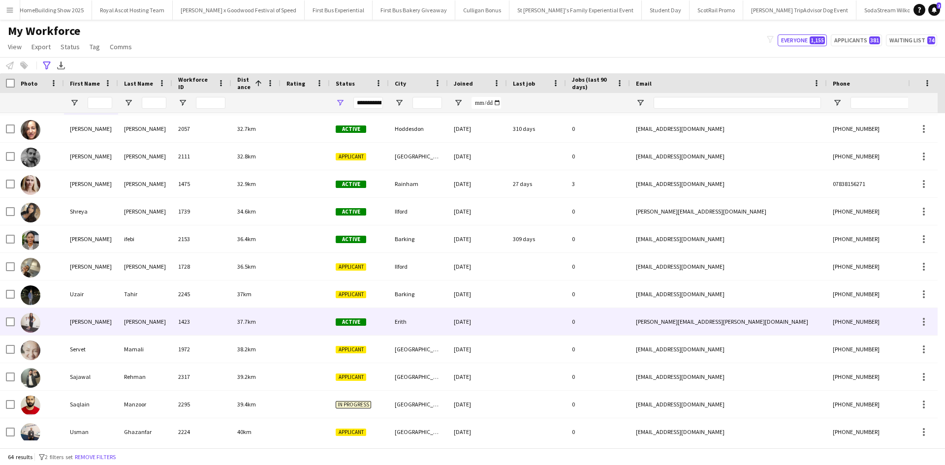
click at [82, 321] on div "Marilyn" at bounding box center [91, 321] width 54 height 27
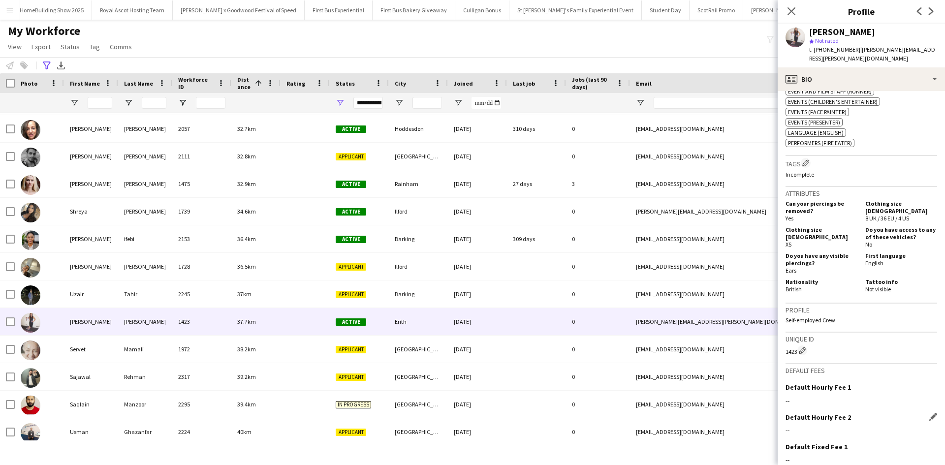
scroll to position [599, 0]
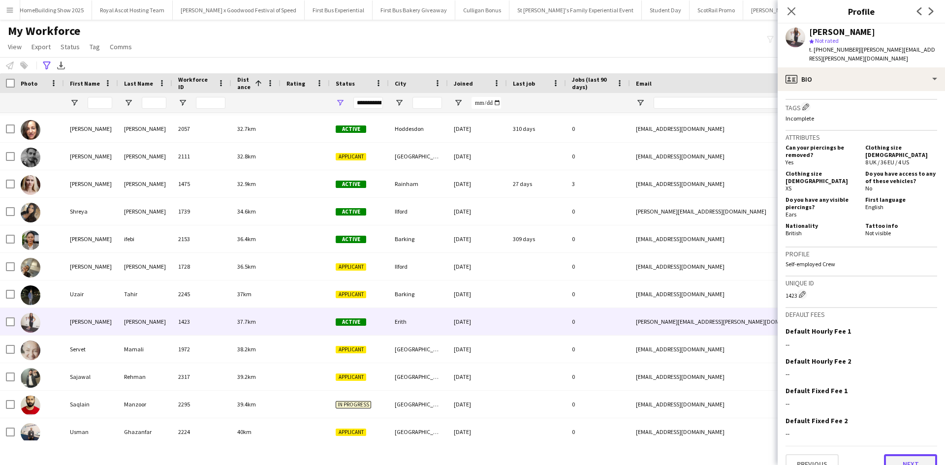
click at [923, 454] on button "Next" at bounding box center [910, 464] width 53 height 20
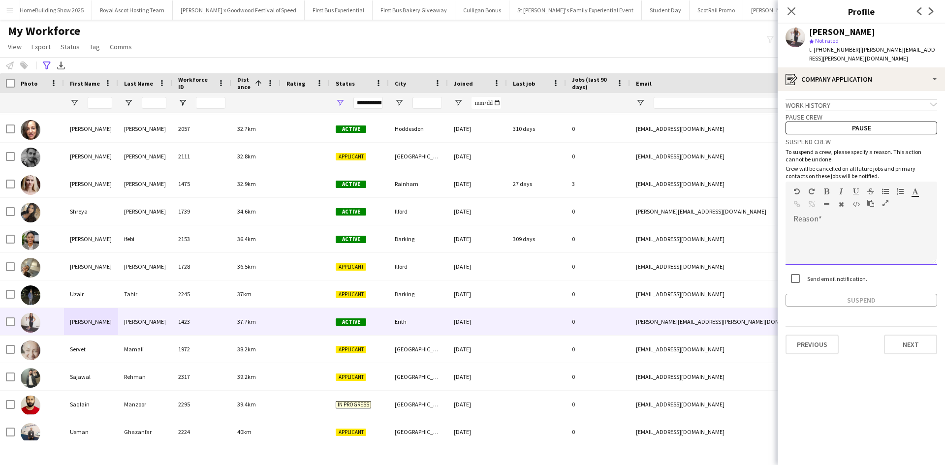
click at [835, 242] on div at bounding box center [862, 245] width 152 height 39
click at [856, 294] on button "Suspend" at bounding box center [862, 300] width 152 height 13
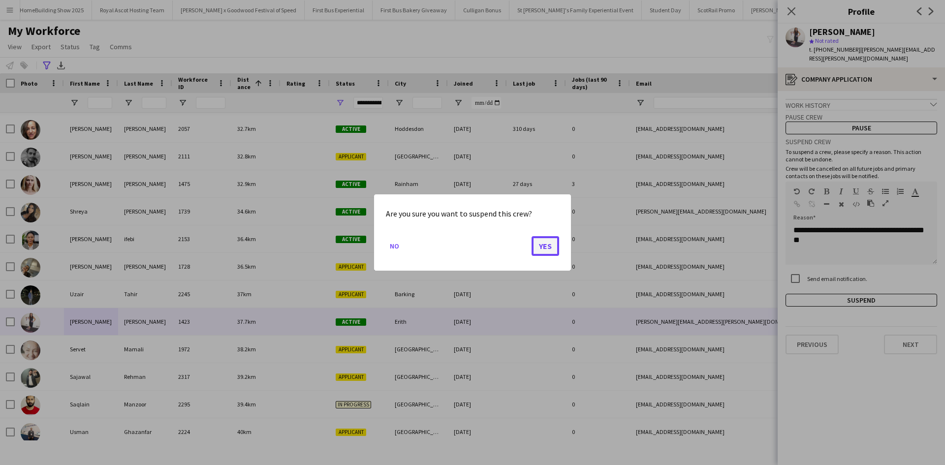
click at [545, 245] on button "Yes" at bounding box center [546, 246] width 28 height 20
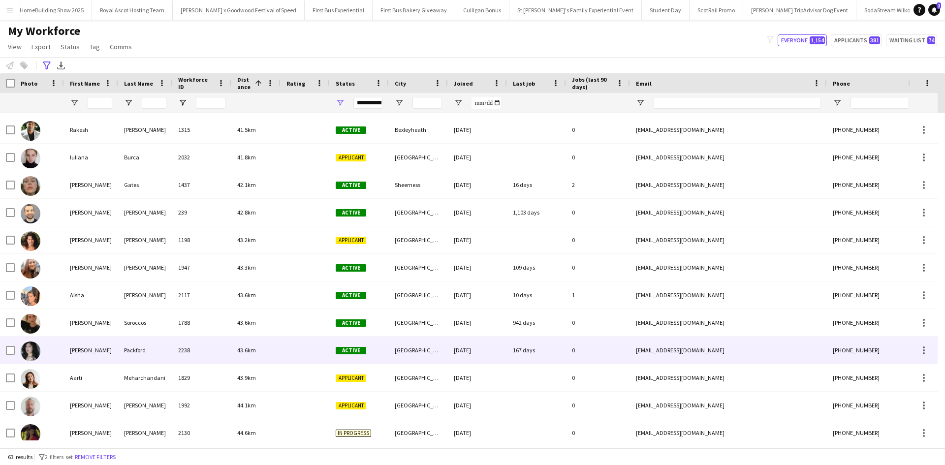
scroll to position [689, 0]
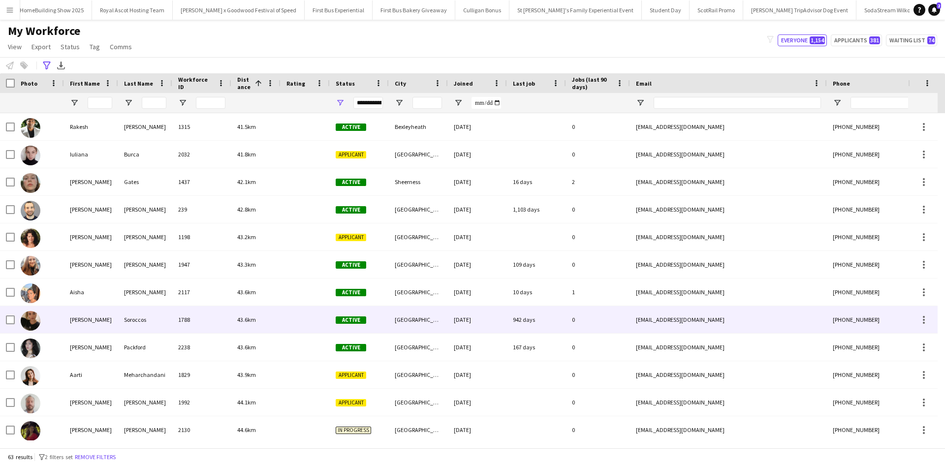
click at [59, 317] on div at bounding box center [39, 319] width 49 height 27
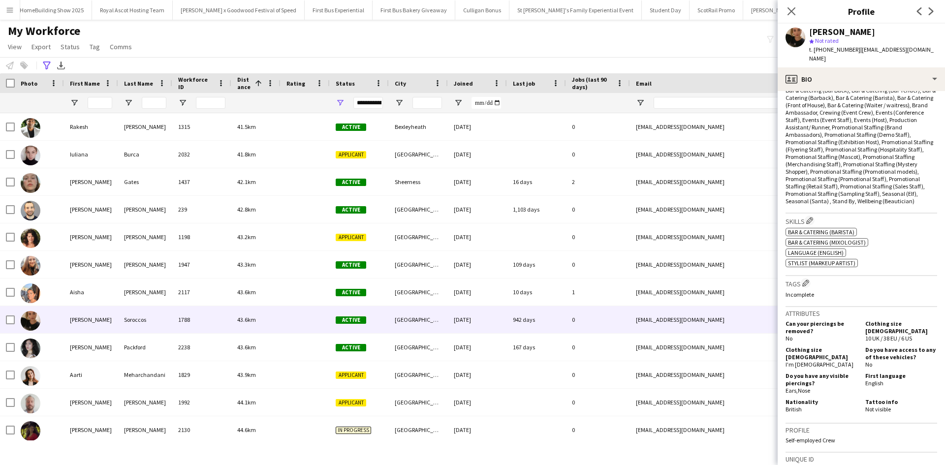
scroll to position [525, 0]
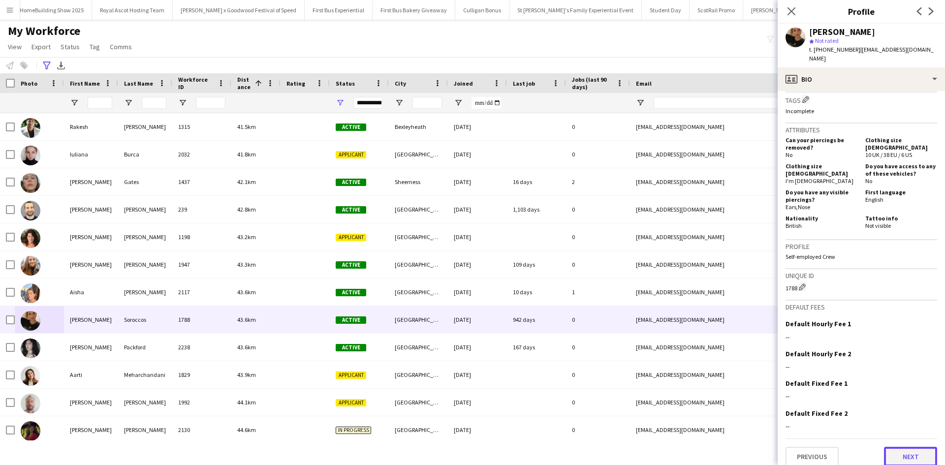
click at [905, 447] on button "Next" at bounding box center [910, 457] width 53 height 20
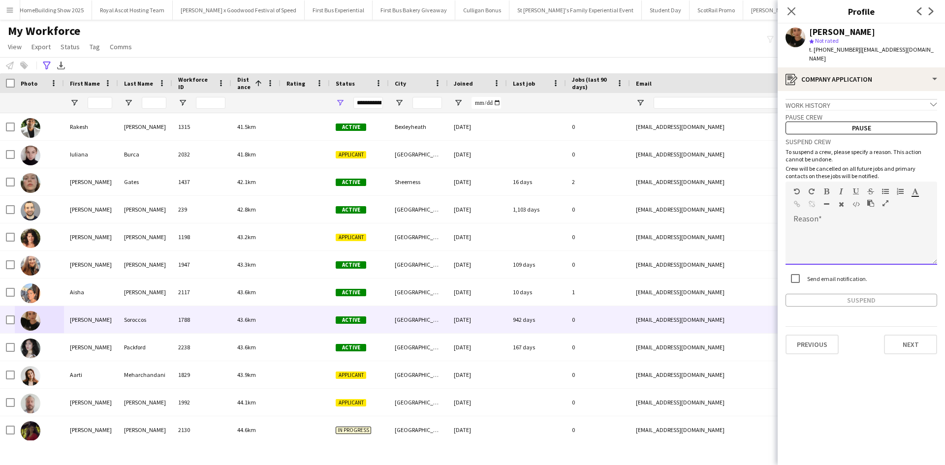
click at [832, 235] on div at bounding box center [862, 245] width 152 height 39
click at [854, 294] on button "Suspend" at bounding box center [862, 300] width 152 height 13
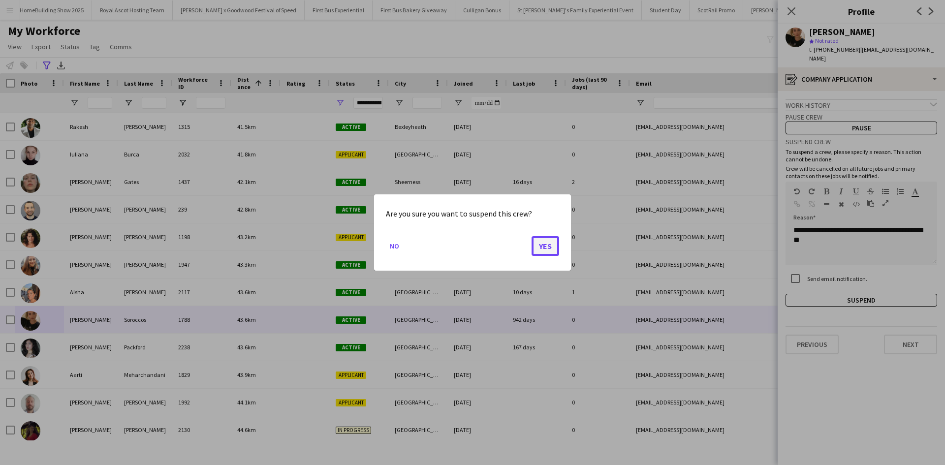
click at [542, 248] on button "Yes" at bounding box center [546, 246] width 28 height 20
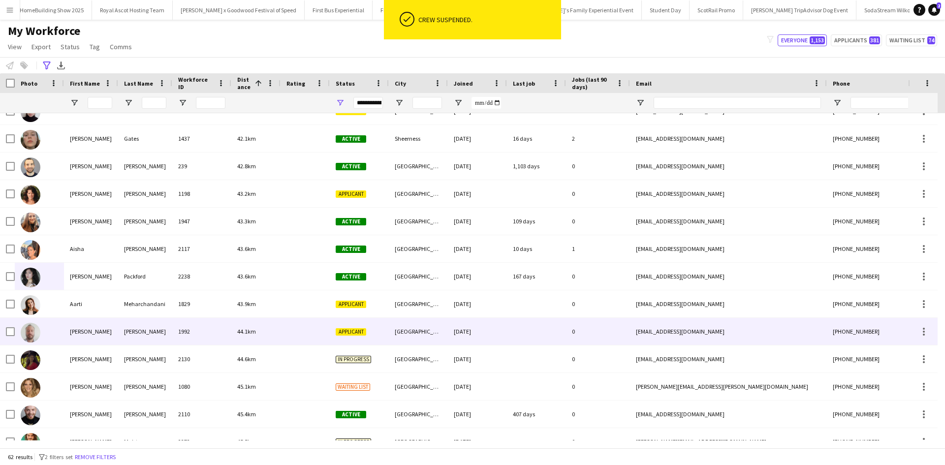
scroll to position [0, 0]
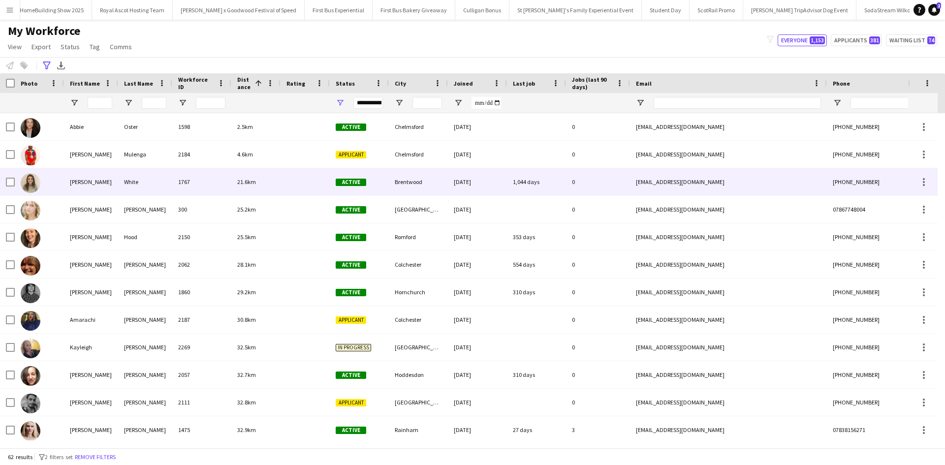
click at [88, 180] on div "Isabella" at bounding box center [91, 181] width 54 height 27
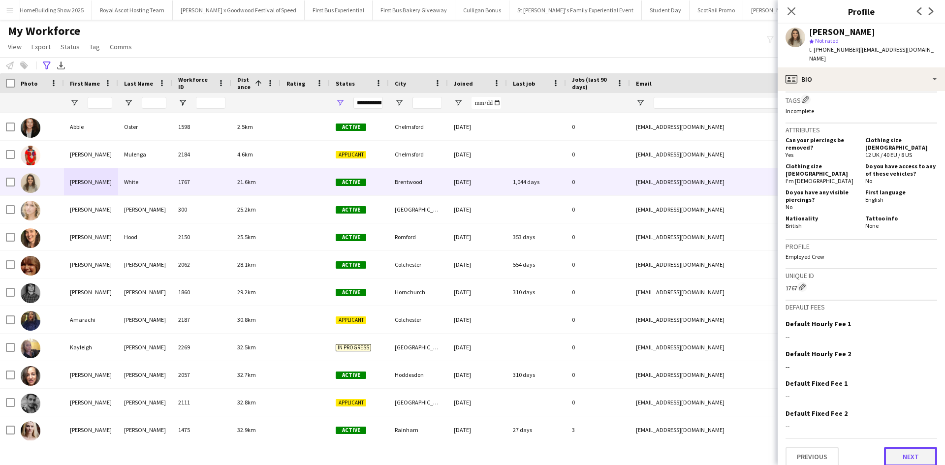
click at [901, 451] on button "Next" at bounding box center [910, 457] width 53 height 20
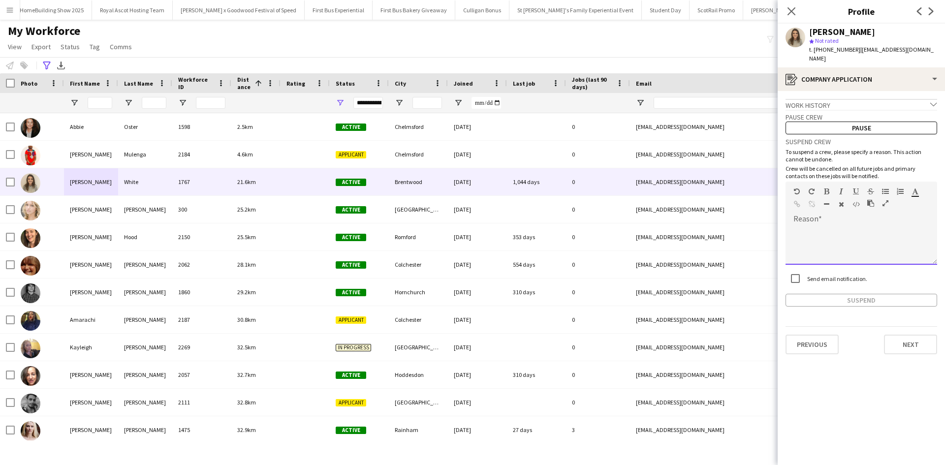
click at [816, 209] on div "default Heading 1 Heading 2 Heading 3 Heading 4 Heading 5 Heading 6 Heading 7 P…" at bounding box center [862, 200] width 152 height 37
click at [836, 294] on button "Suspend" at bounding box center [862, 300] width 152 height 13
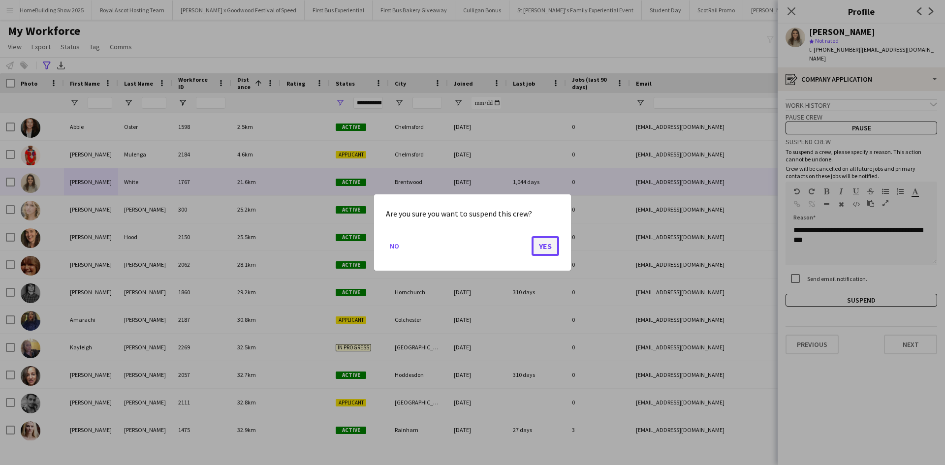
click at [542, 243] on button "Yes" at bounding box center [546, 246] width 28 height 20
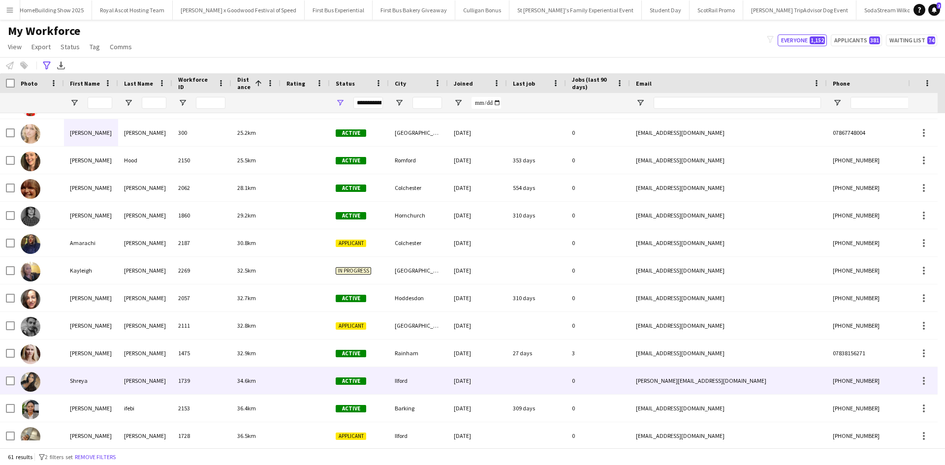
click at [73, 377] on div "Shreya" at bounding box center [91, 380] width 54 height 27
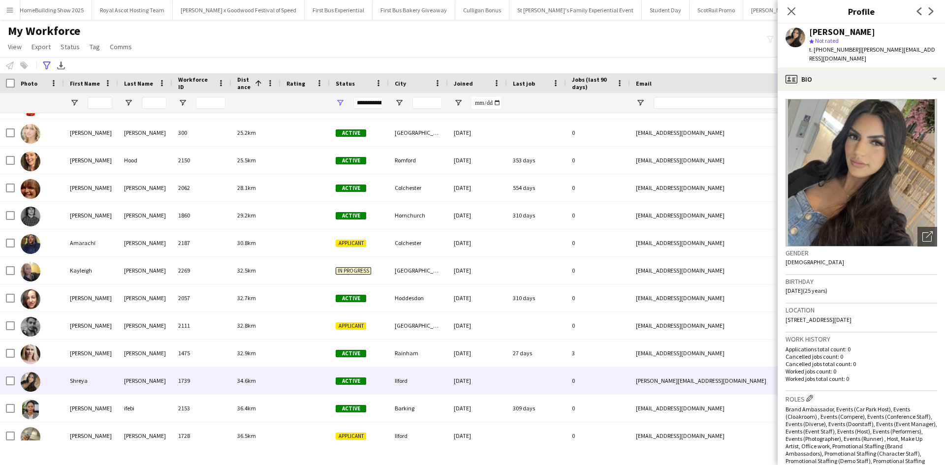
click at [789, 4] on div "Close pop-in" at bounding box center [792, 11] width 28 height 23
click at [792, 12] on icon at bounding box center [791, 10] width 9 height 9
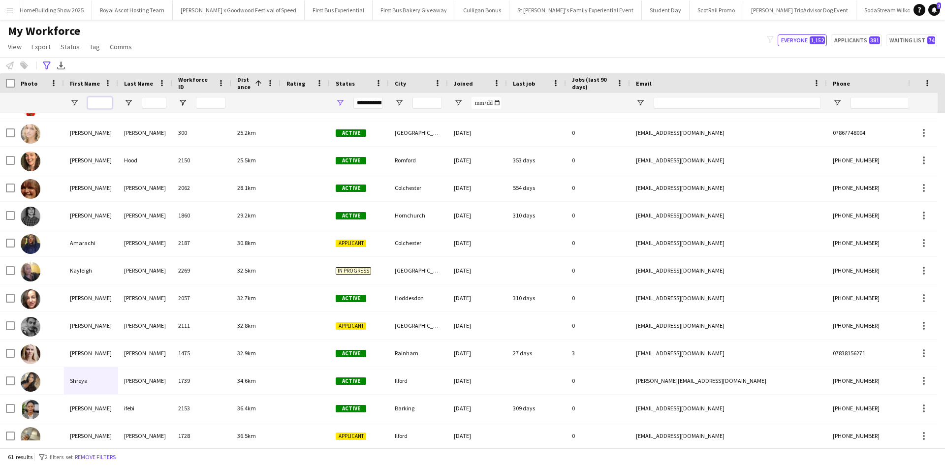
click at [98, 101] on input "First Name Filter Input" at bounding box center [100, 103] width 25 height 12
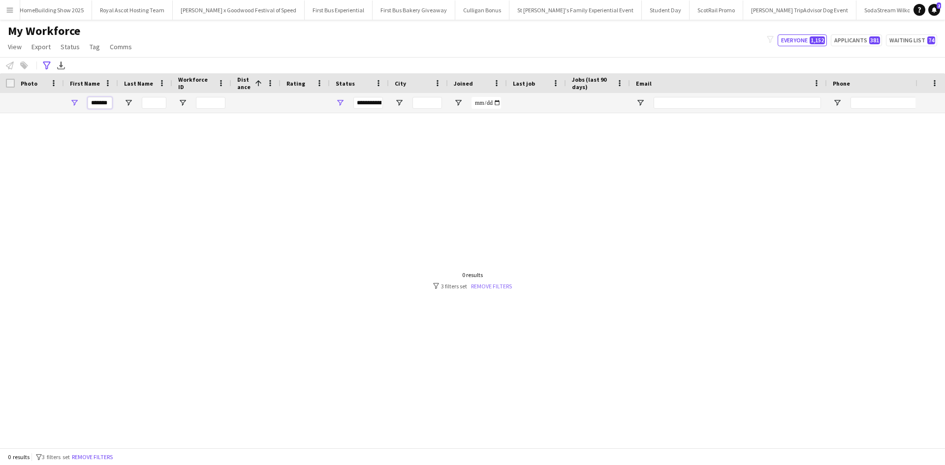
type input "*******"
click at [479, 285] on link "Remove filters" at bounding box center [491, 286] width 41 height 7
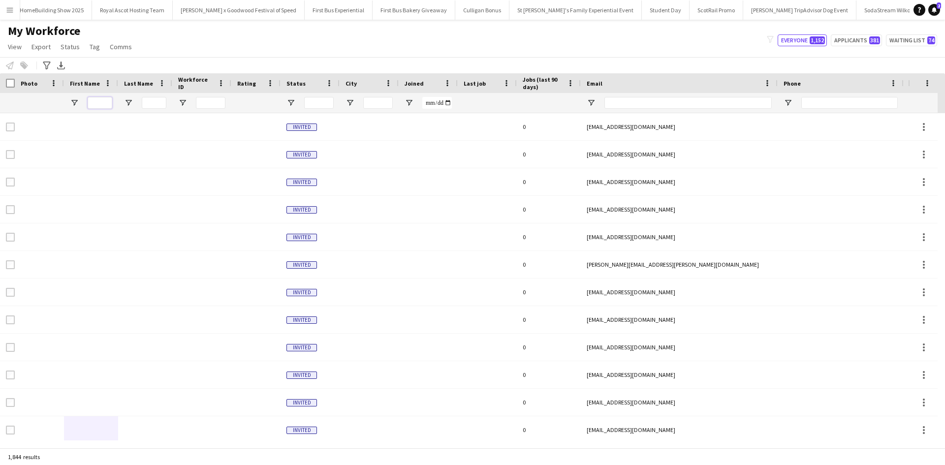
click at [106, 108] on input "First Name Filter Input" at bounding box center [100, 103] width 25 height 12
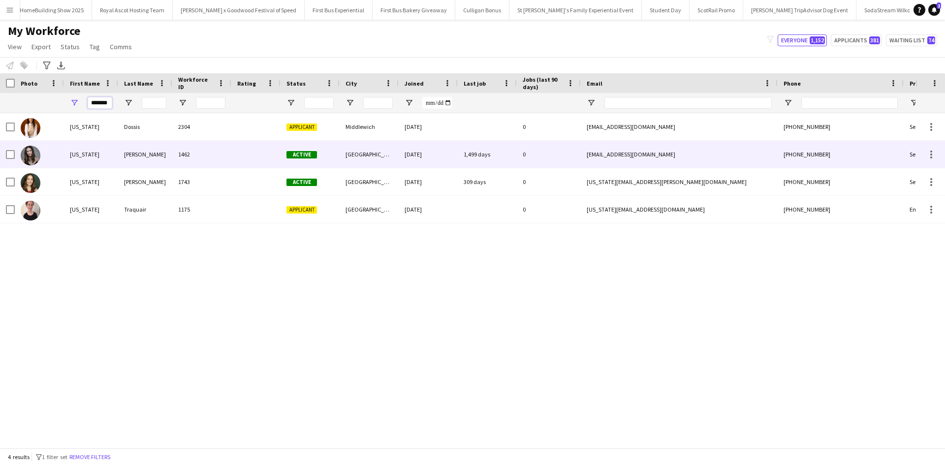
type input "*******"
click at [79, 156] on div "Georgia" at bounding box center [91, 154] width 54 height 27
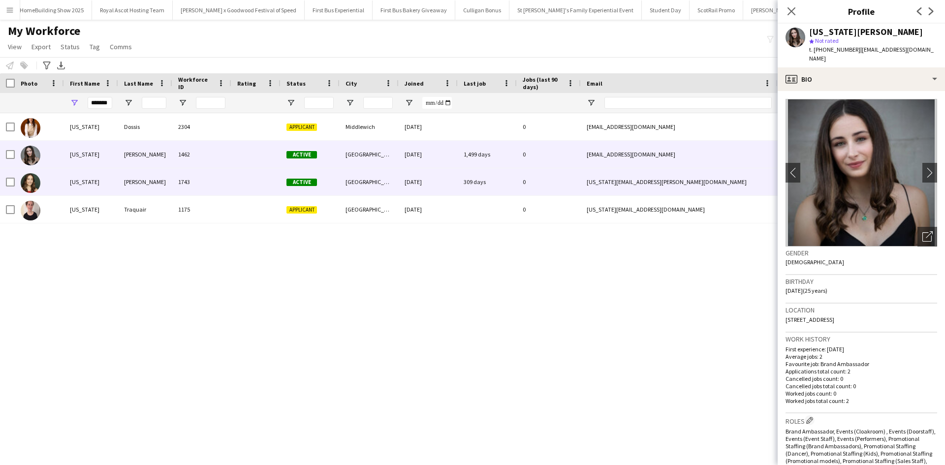
click at [79, 182] on div "Georgia" at bounding box center [91, 181] width 54 height 27
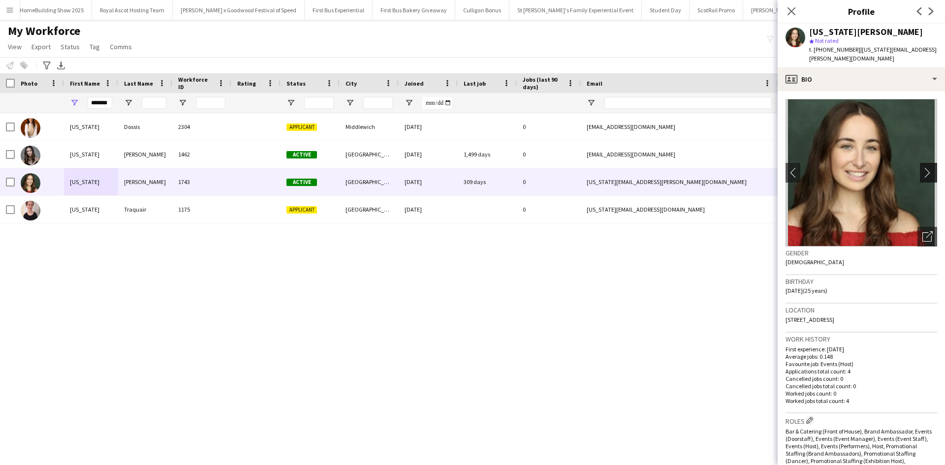
click at [925, 167] on app-icon "chevron-right" at bounding box center [930, 172] width 15 height 10
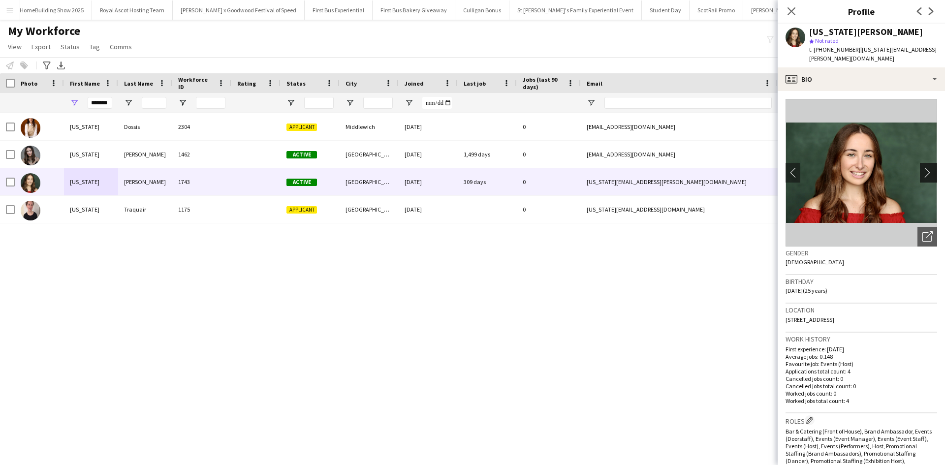
click at [925, 167] on app-icon "chevron-right" at bounding box center [930, 172] width 15 height 10
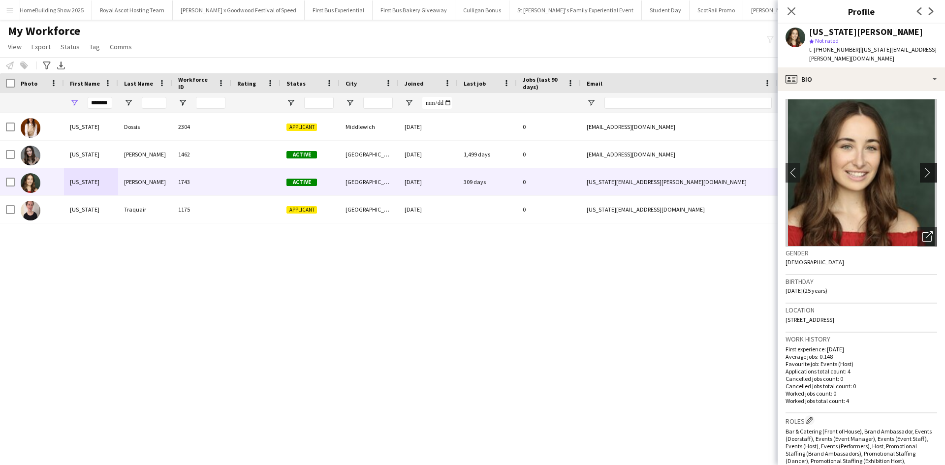
click at [925, 167] on app-icon "chevron-right" at bounding box center [930, 172] width 15 height 10
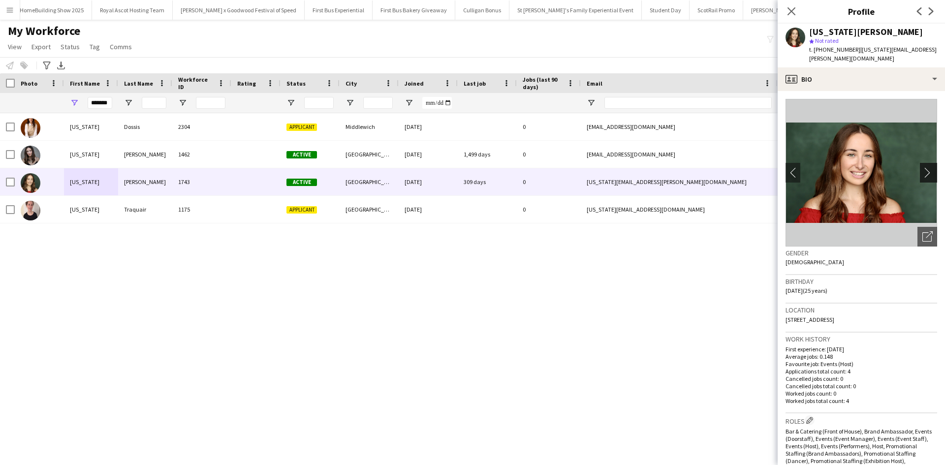
click at [925, 167] on app-icon "chevron-right" at bounding box center [930, 172] width 15 height 10
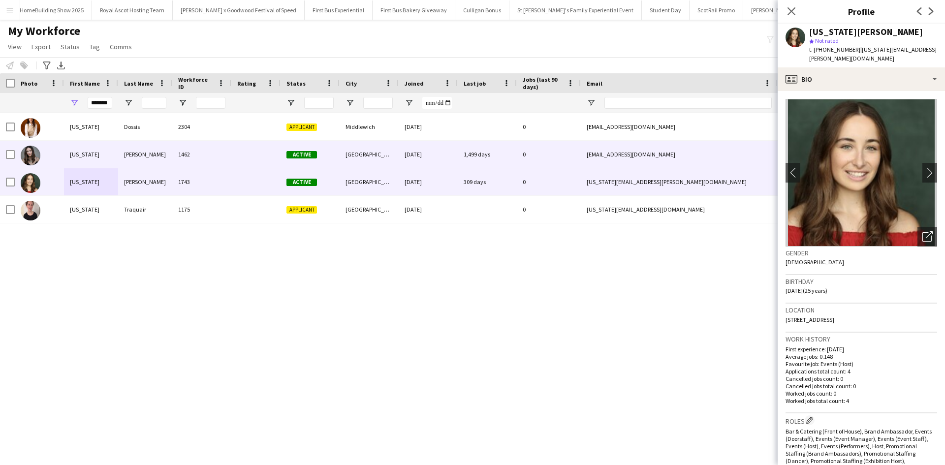
click at [80, 152] on div "Georgia" at bounding box center [91, 154] width 54 height 27
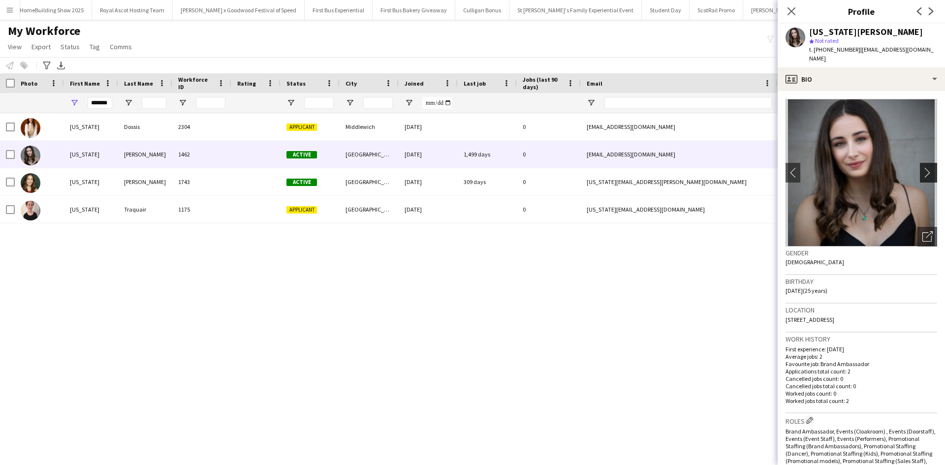
click at [921, 163] on button "chevron-right" at bounding box center [930, 173] width 20 height 20
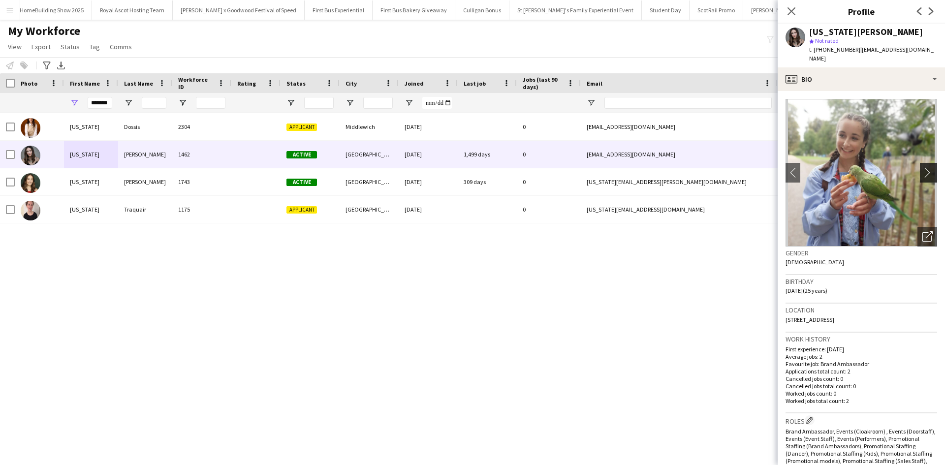
click at [921, 163] on button "chevron-right" at bounding box center [930, 173] width 20 height 20
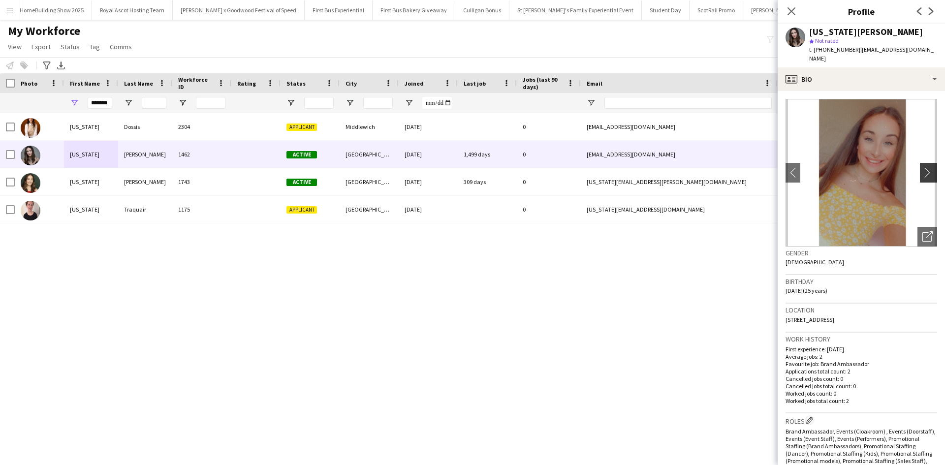
click at [921, 163] on button "chevron-right" at bounding box center [930, 173] width 20 height 20
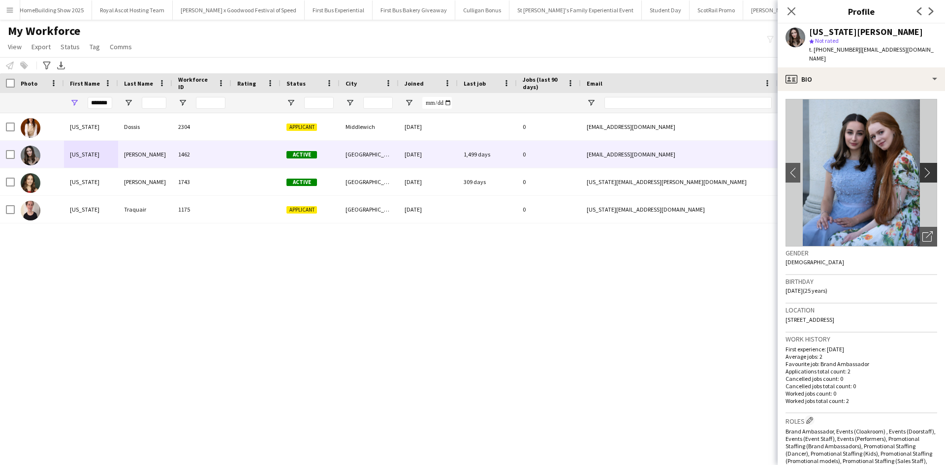
click at [921, 163] on button "chevron-right" at bounding box center [930, 173] width 20 height 20
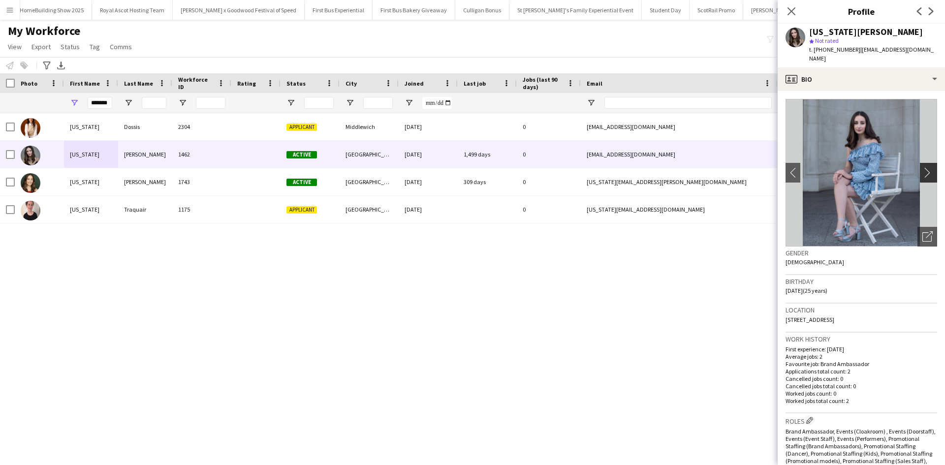
click at [921, 163] on button "chevron-right" at bounding box center [930, 173] width 20 height 20
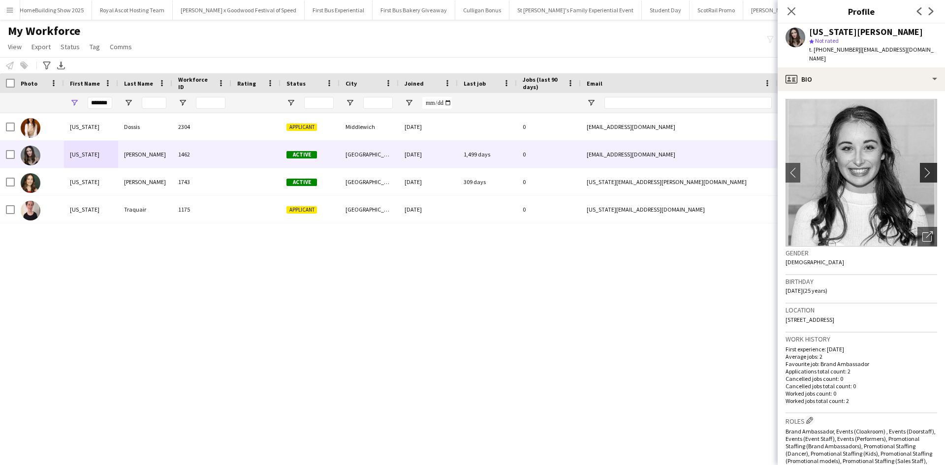
click at [921, 163] on button "chevron-right" at bounding box center [930, 173] width 20 height 20
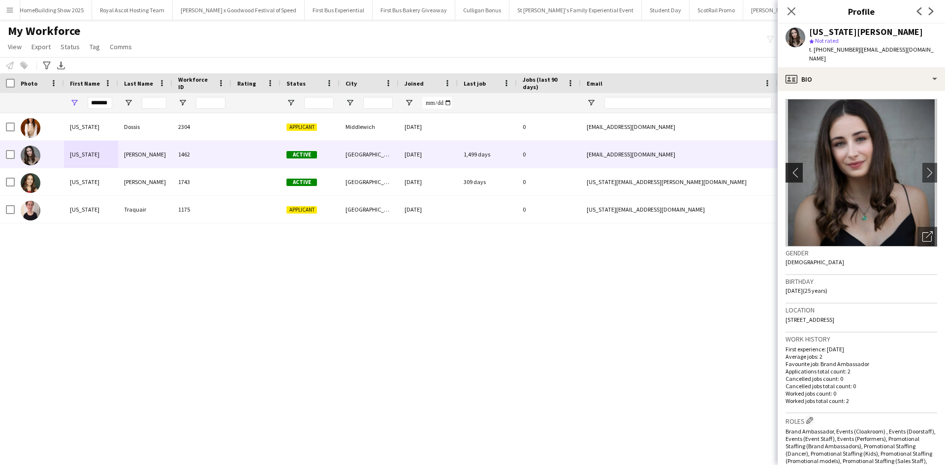
click at [790, 167] on app-icon "chevron-left" at bounding box center [793, 172] width 15 height 10
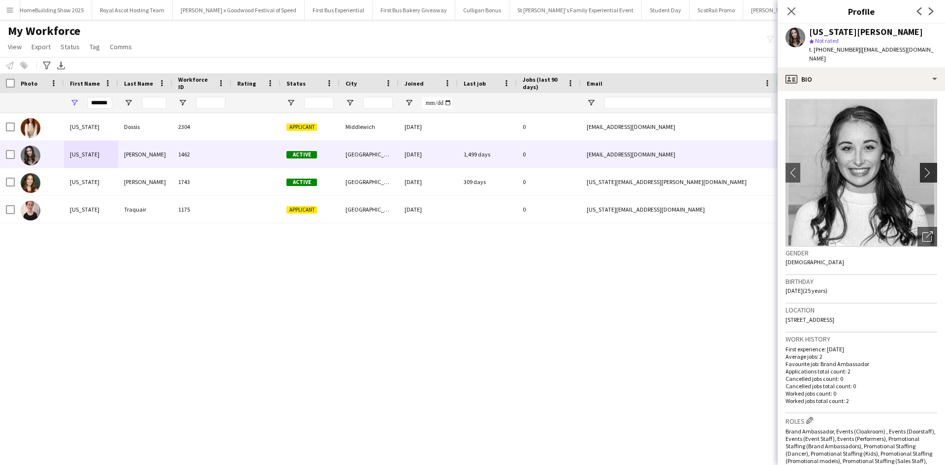
click at [924, 167] on app-icon "chevron-right" at bounding box center [930, 172] width 15 height 10
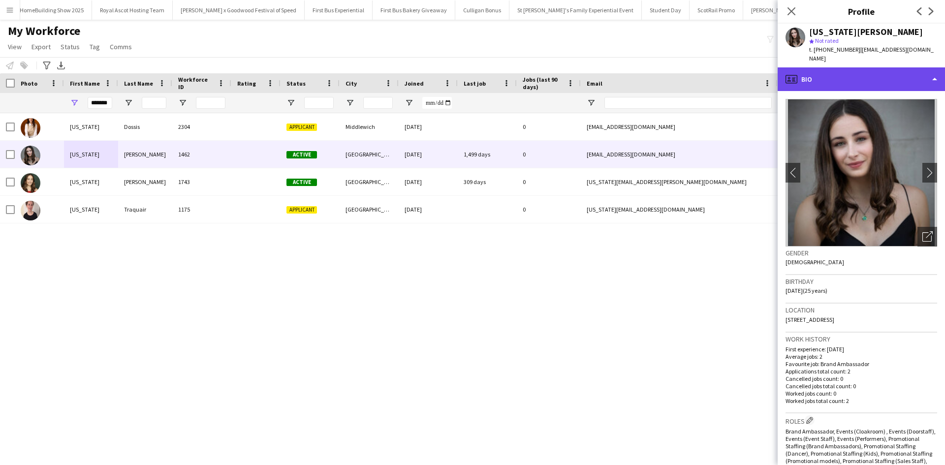
click at [883, 71] on div "profile Bio" at bounding box center [861, 79] width 167 height 24
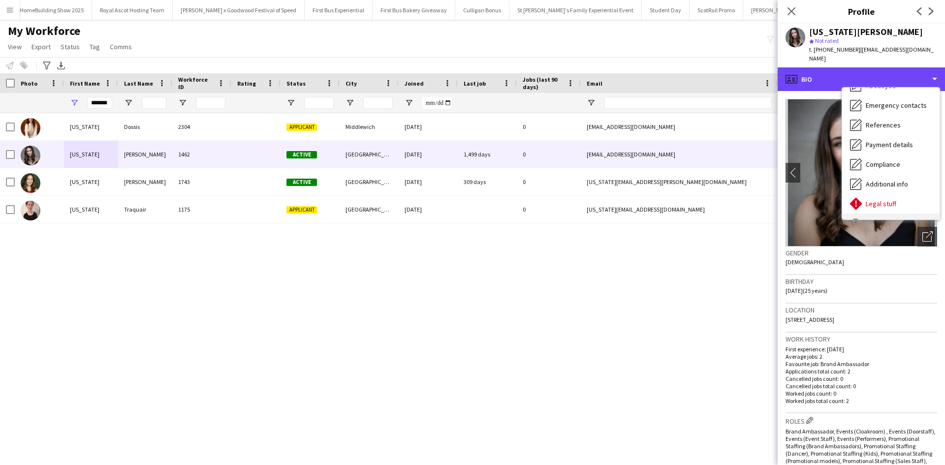
scroll to position [112, 0]
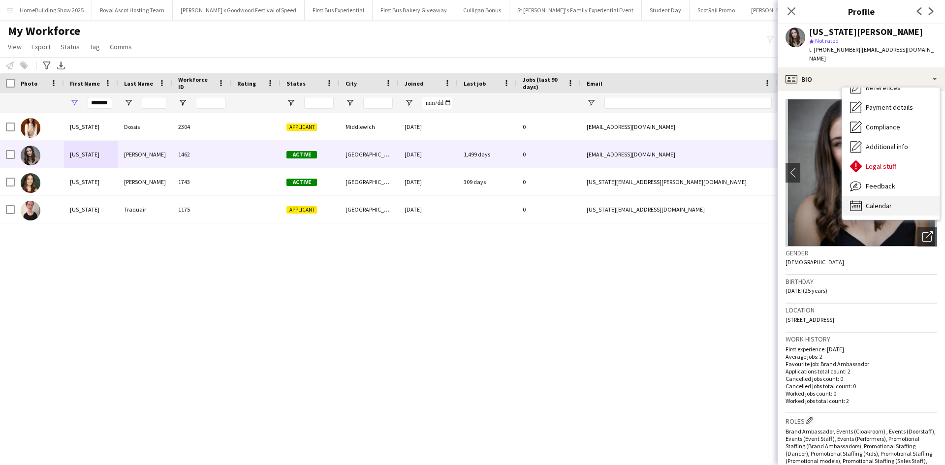
click at [903, 196] on div "Calendar Calendar" at bounding box center [890, 206] width 97 height 20
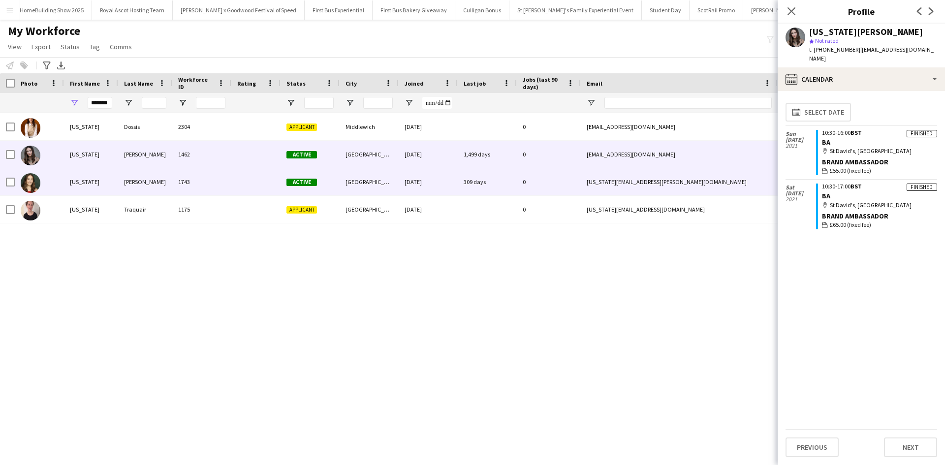
click at [77, 181] on div "Georgia" at bounding box center [91, 181] width 54 height 27
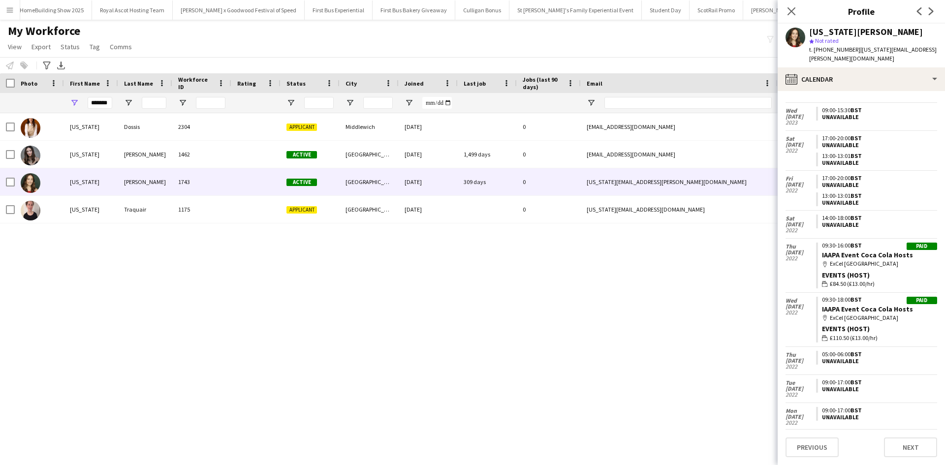
scroll to position [404, 0]
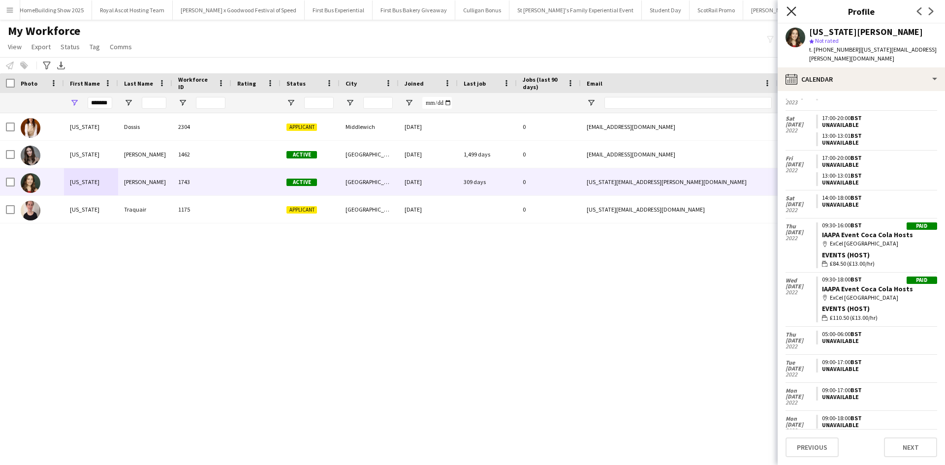
click at [788, 14] on icon "Close pop-in" at bounding box center [791, 10] width 9 height 9
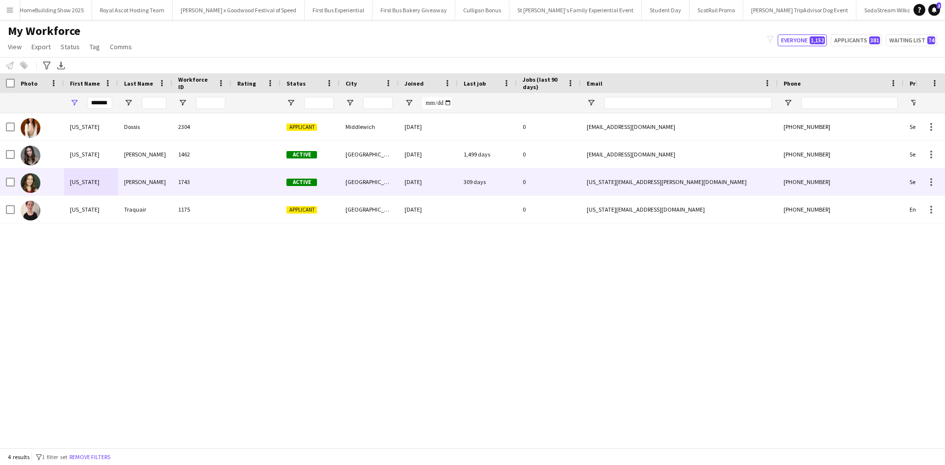
click at [82, 186] on div "Georgia" at bounding box center [91, 181] width 54 height 27
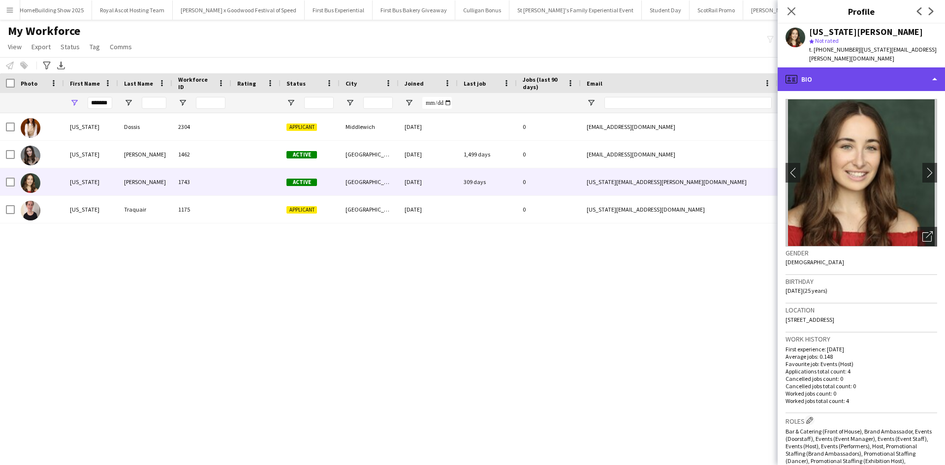
click at [874, 70] on div "profile Bio" at bounding box center [861, 79] width 167 height 24
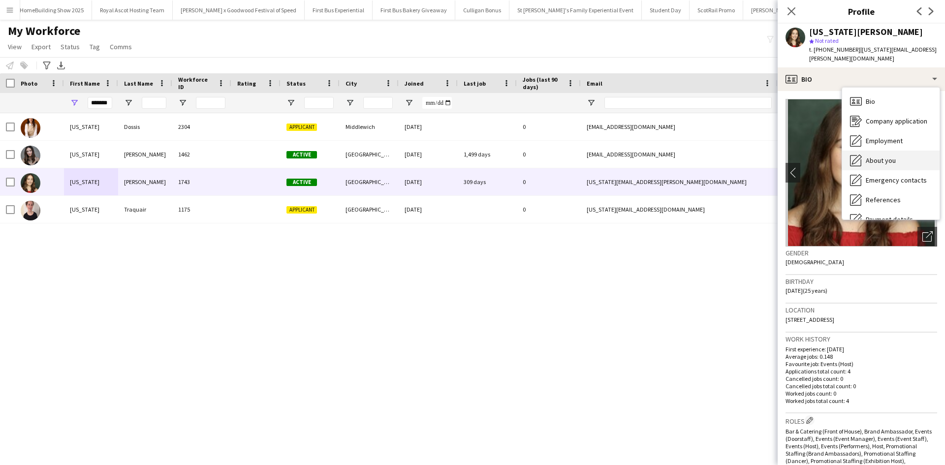
click at [904, 151] on div "About you About you" at bounding box center [890, 161] width 97 height 20
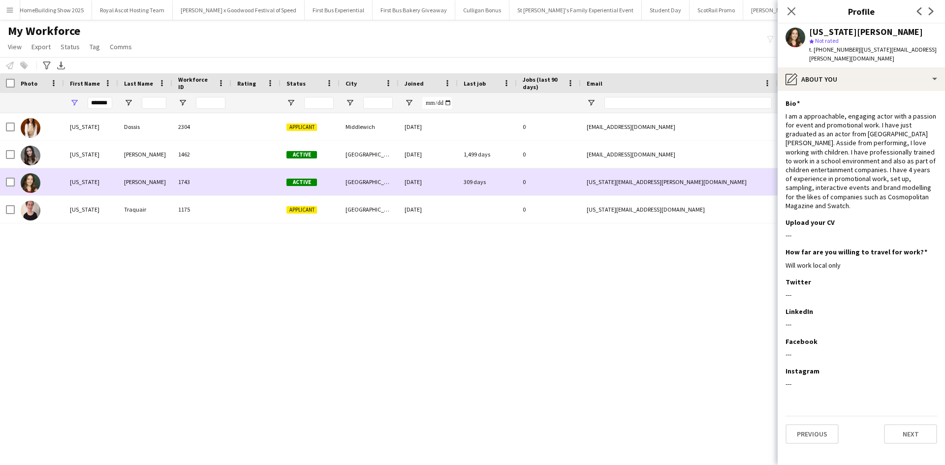
click at [89, 180] on div "Georgia" at bounding box center [91, 181] width 54 height 27
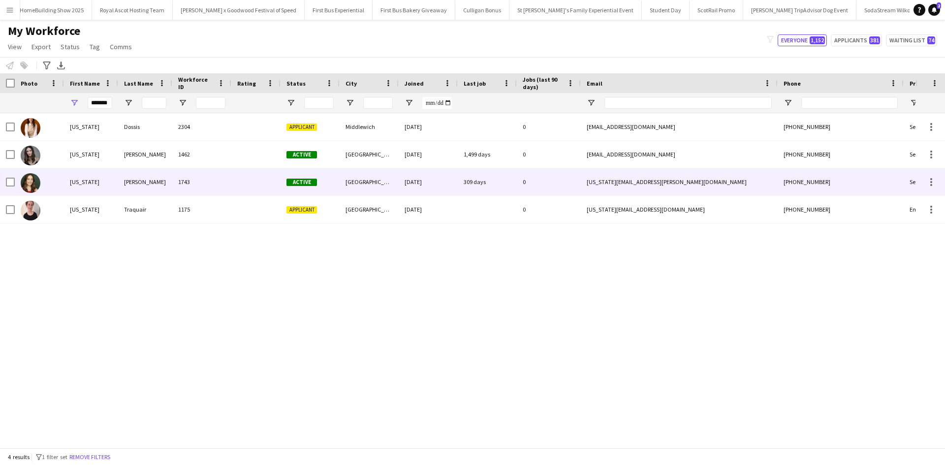
click at [89, 180] on div "Georgia" at bounding box center [91, 181] width 54 height 27
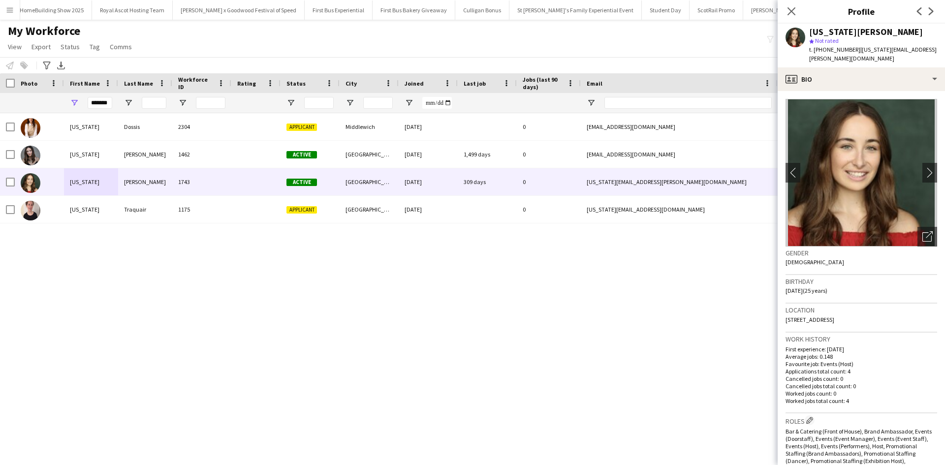
click at [8, 8] on app-icon "Menu" at bounding box center [10, 10] width 8 height 8
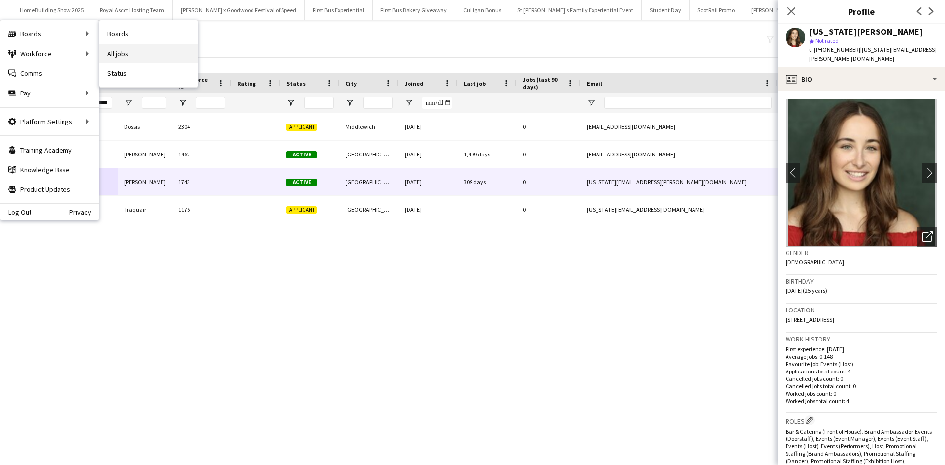
click at [172, 53] on link "All jobs" at bounding box center [148, 54] width 98 height 20
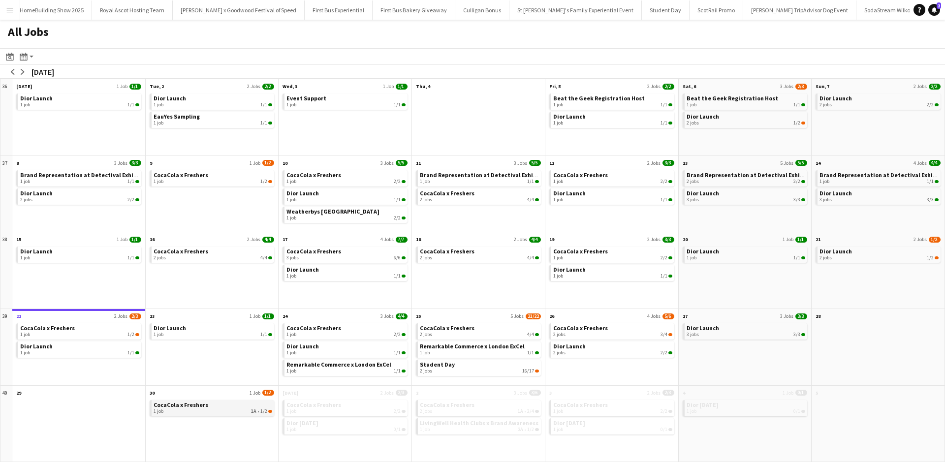
click at [186, 404] on span "CocaCola x Freshers" at bounding box center [181, 404] width 55 height 7
click at [6, 9] on app-icon "Menu" at bounding box center [10, 10] width 8 height 8
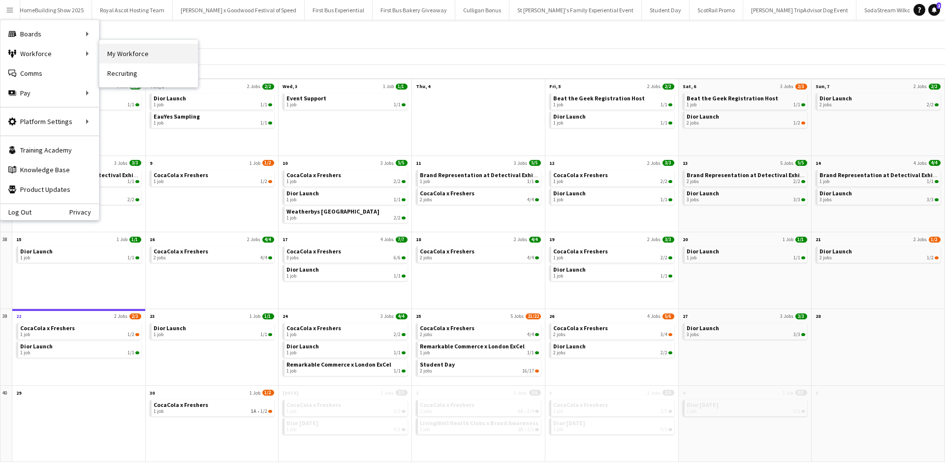
click at [126, 48] on link "My Workforce" at bounding box center [148, 54] width 98 height 20
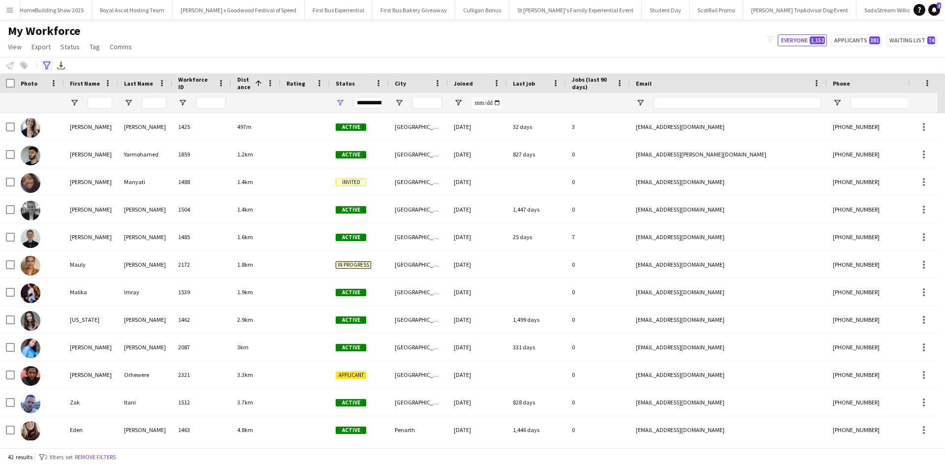
click at [50, 65] on icon "Advanced filters" at bounding box center [47, 66] width 8 height 8
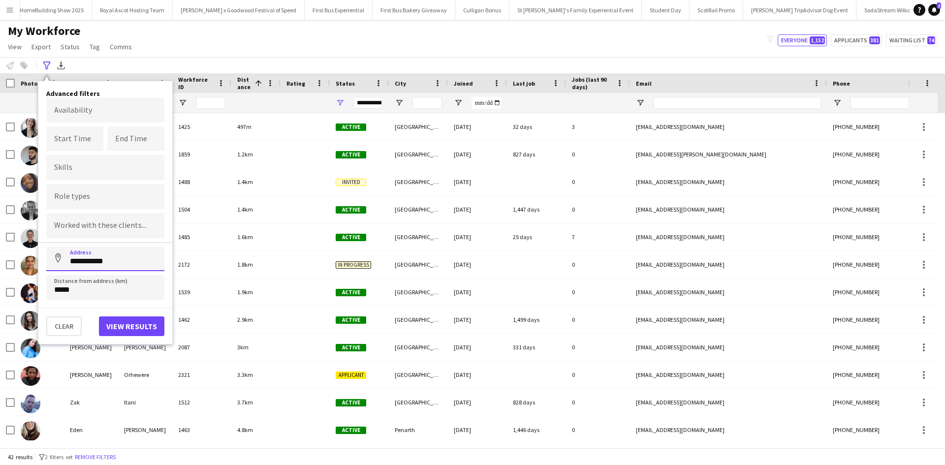
drag, startPoint x: 115, startPoint y: 262, endPoint x: 75, endPoint y: 261, distance: 39.4
click at [75, 261] on input "**********" at bounding box center [105, 259] width 118 height 25
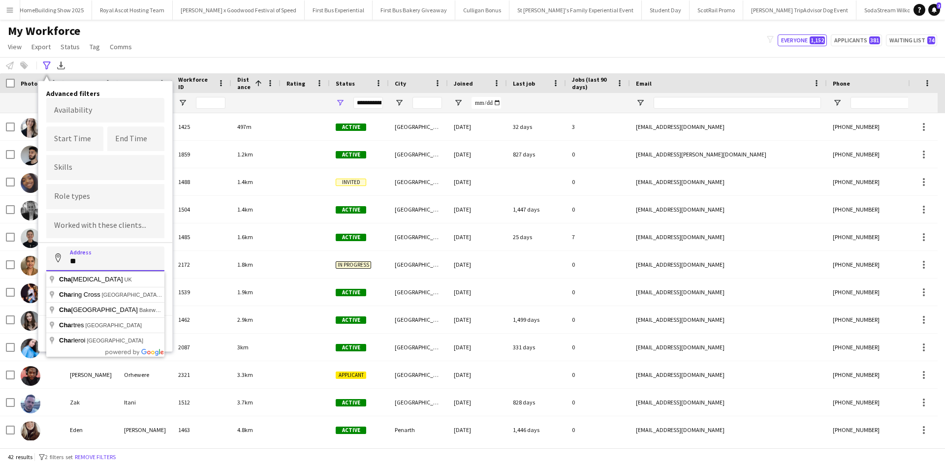
type input "*"
type input "**********"
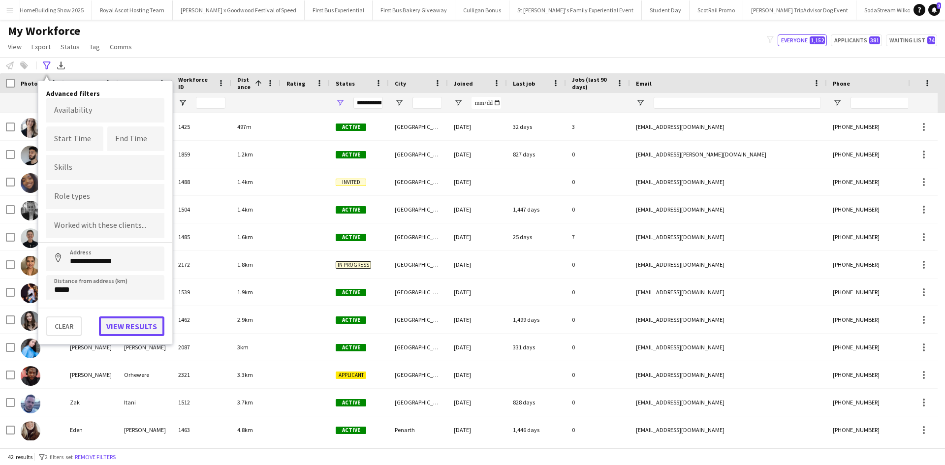
click at [118, 329] on button "View results" at bounding box center [131, 327] width 65 height 20
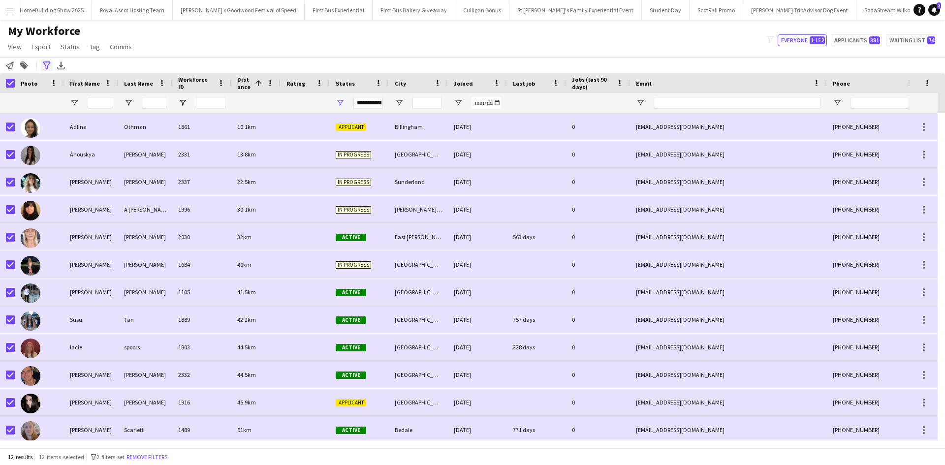
click at [49, 64] on icon at bounding box center [46, 66] width 7 height 8
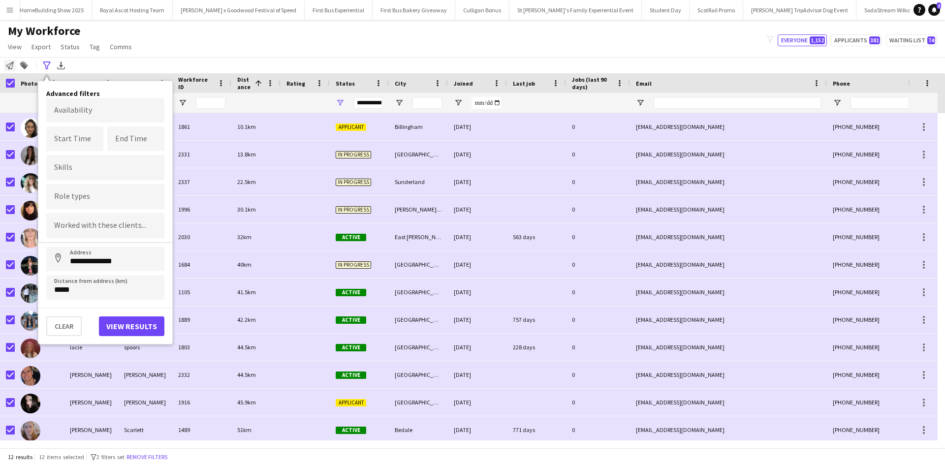
click at [8, 65] on icon at bounding box center [10, 66] width 8 height 8
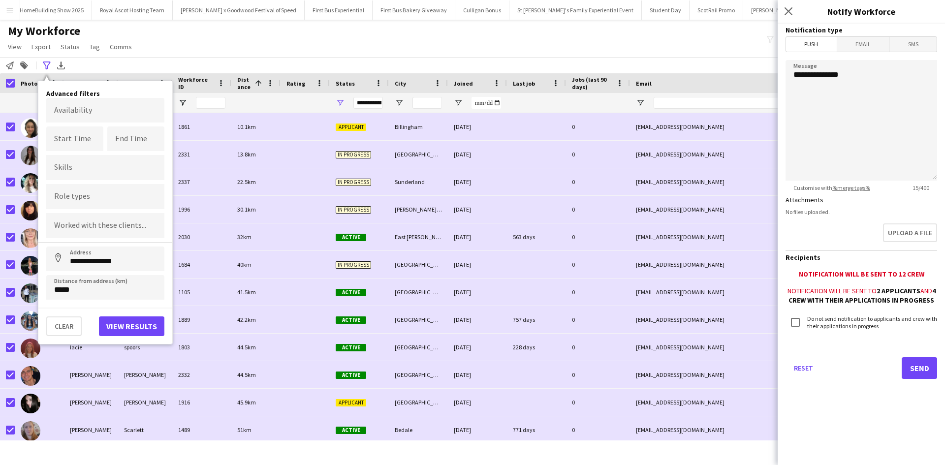
click at [864, 45] on span "Email" at bounding box center [864, 44] width 52 height 15
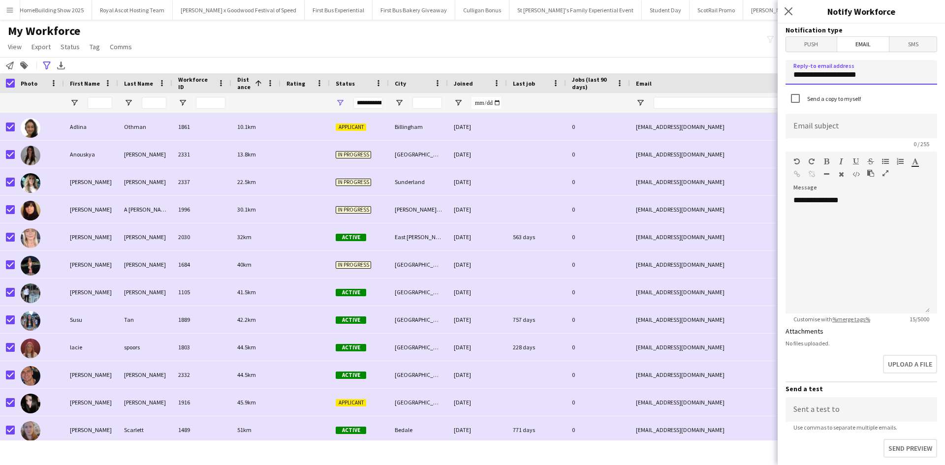
drag, startPoint x: 878, startPoint y: 73, endPoint x: 768, endPoint y: 75, distance: 110.3
click at [768, 75] on body "Menu Boards Boards Boards All jobs Status Workforce Workforce My Workforce Recr…" at bounding box center [472, 232] width 945 height 465
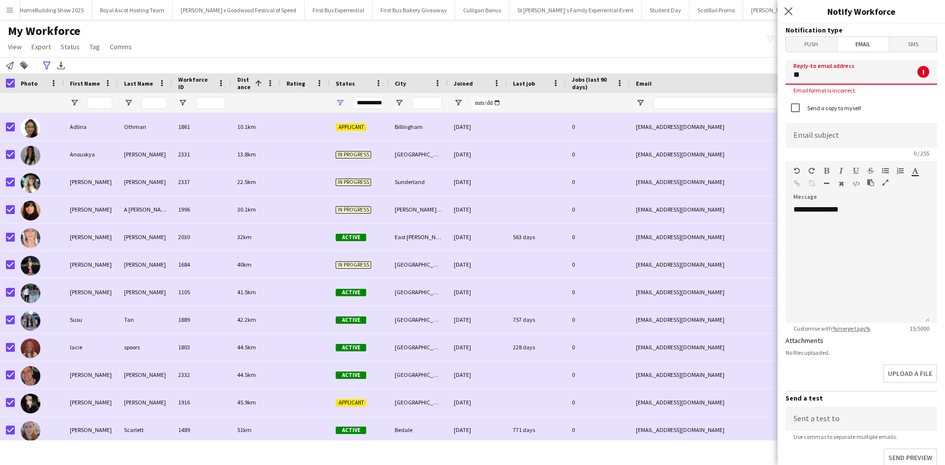
type input "**********"
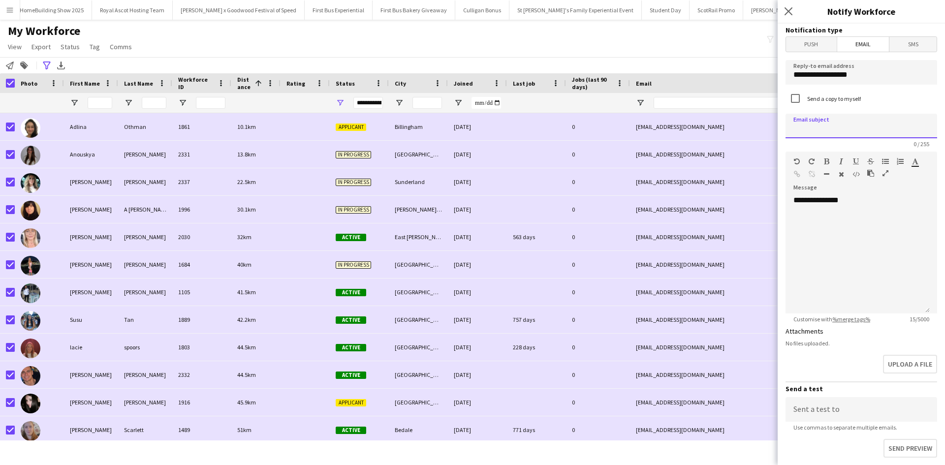
click at [845, 130] on input at bounding box center [862, 126] width 152 height 25
type input "**********"
click at [870, 225] on div "**********" at bounding box center [858, 254] width 144 height 118
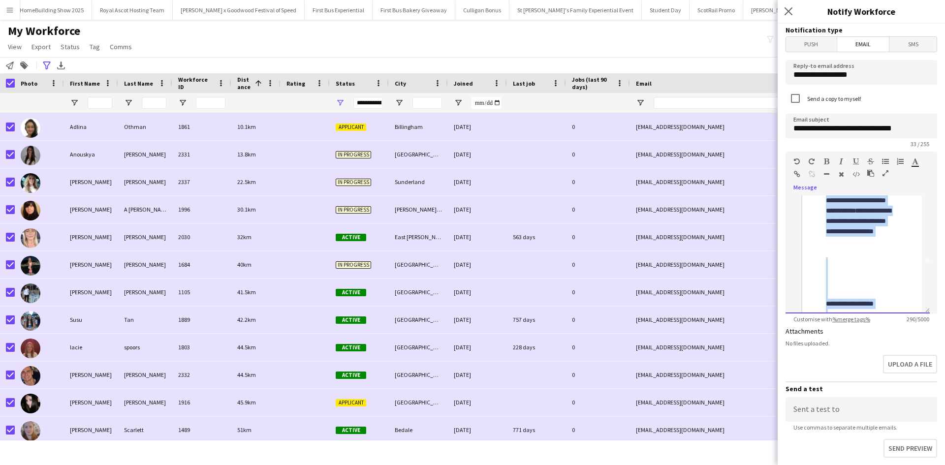
scroll to position [197, 0]
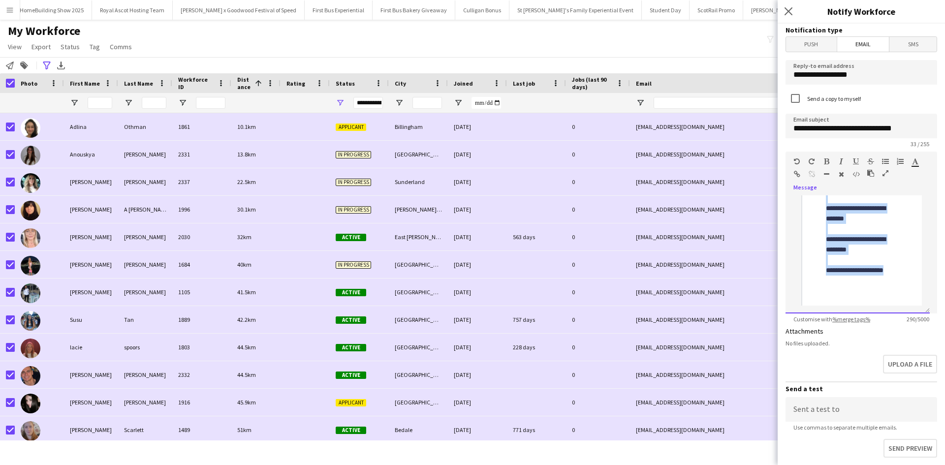
drag, startPoint x: 840, startPoint y: 210, endPoint x: 852, endPoint y: 279, distance: 70.4
click at [852, 279] on div "**********" at bounding box center [858, 254] width 144 height 118
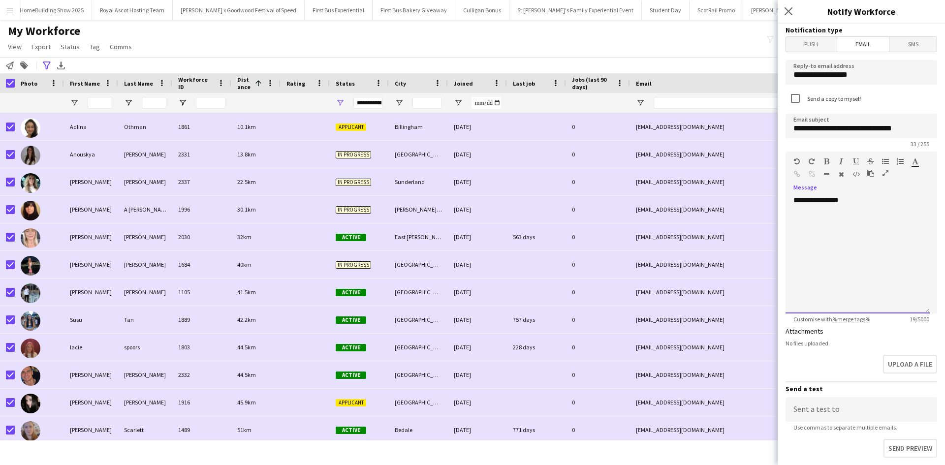
click at [862, 200] on div "**********" at bounding box center [858, 254] width 144 height 118
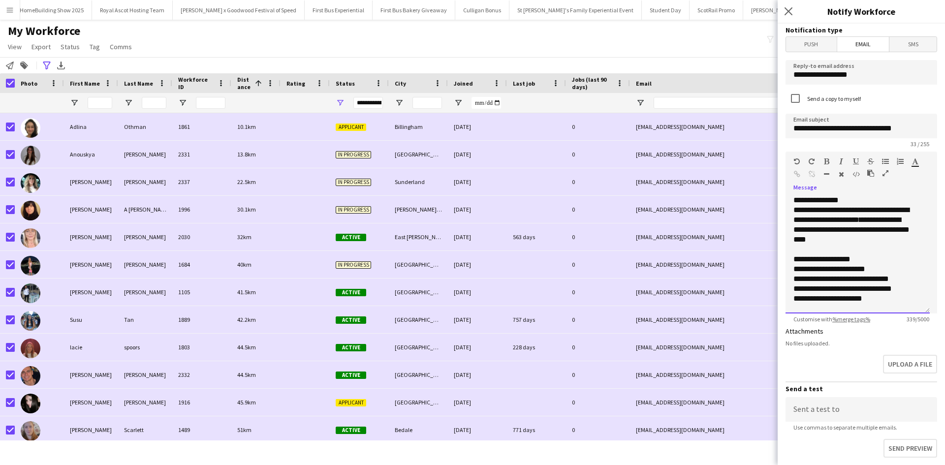
click at [863, 198] on div "**********" at bounding box center [858, 254] width 144 height 118
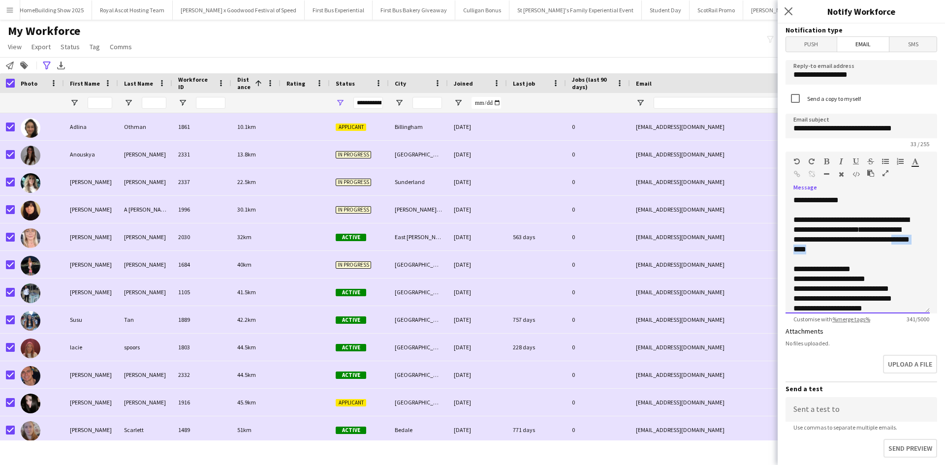
drag, startPoint x: 866, startPoint y: 249, endPoint x: 831, endPoint y: 250, distance: 34.5
click at [828, 248] on div "**********" at bounding box center [854, 234] width 121 height 39
drag, startPoint x: 858, startPoint y: 267, endPoint x: 786, endPoint y: 271, distance: 71.5
click at [786, 271] on div "**********" at bounding box center [858, 254] width 144 height 118
drag, startPoint x: 825, startPoint y: 290, endPoint x: 884, endPoint y: 302, distance: 60.5
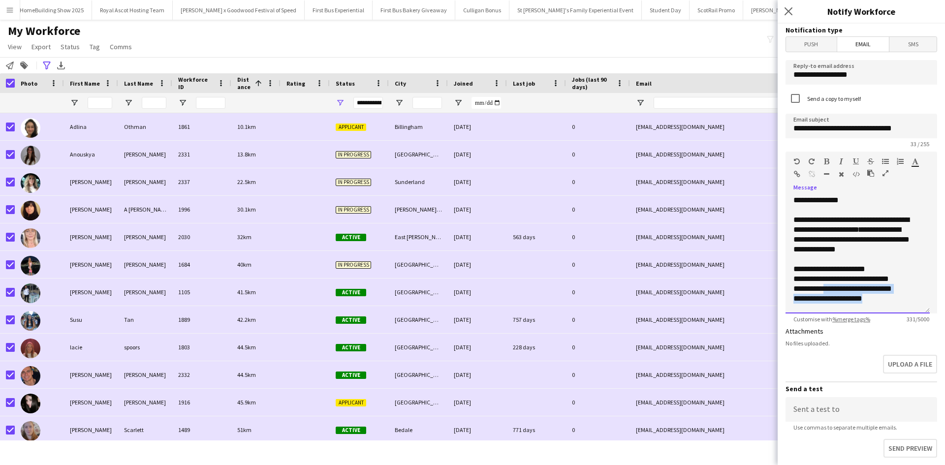
click at [884, 302] on div "**********" at bounding box center [858, 298] width 129 height 167
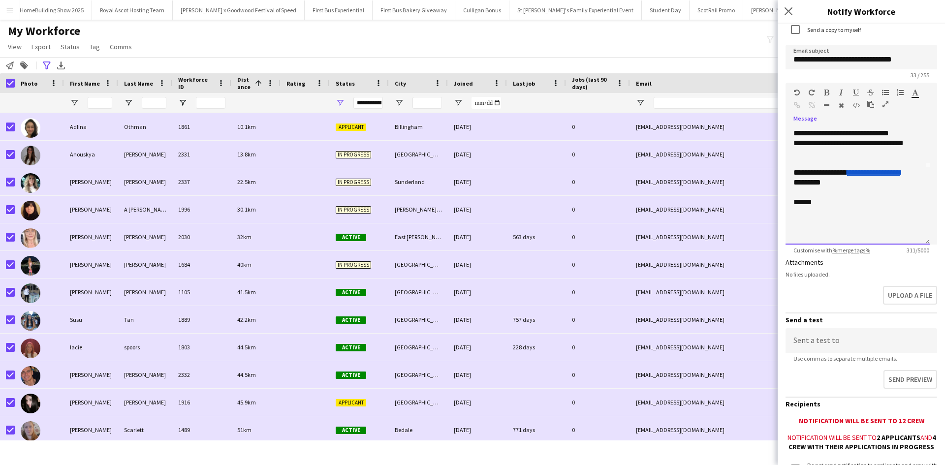
scroll to position [166, 0]
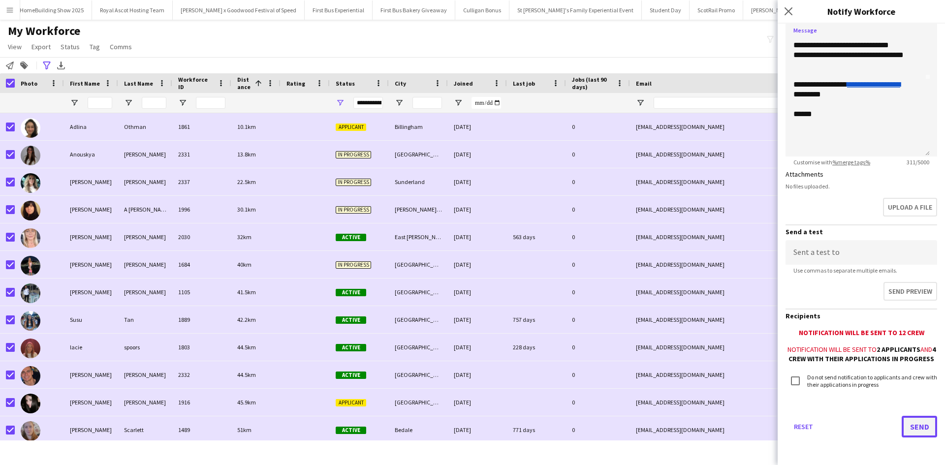
click at [909, 423] on button "Send" at bounding box center [919, 427] width 35 height 22
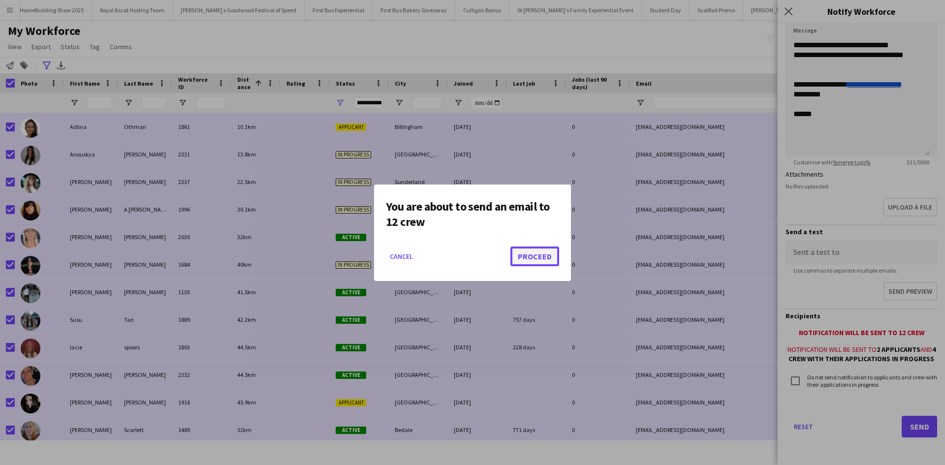
click at [539, 256] on button "Proceed" at bounding box center [535, 257] width 49 height 20
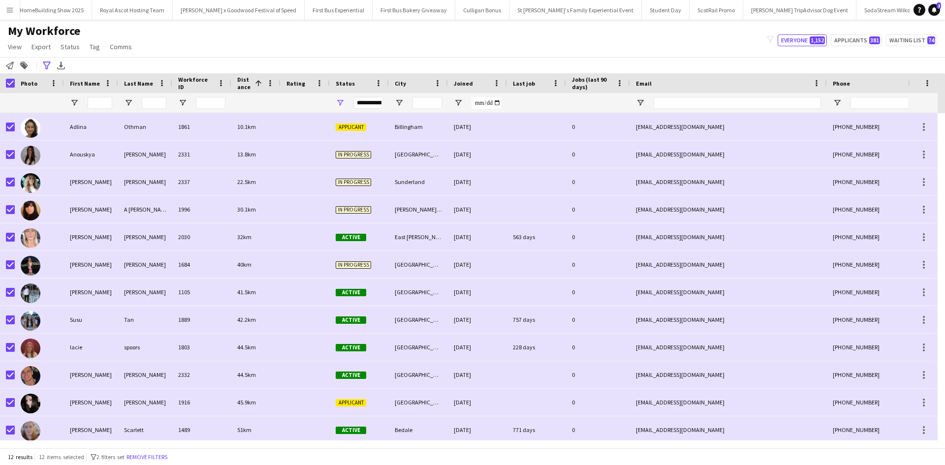
click at [15, 8] on button "Menu" at bounding box center [10, 10] width 20 height 20
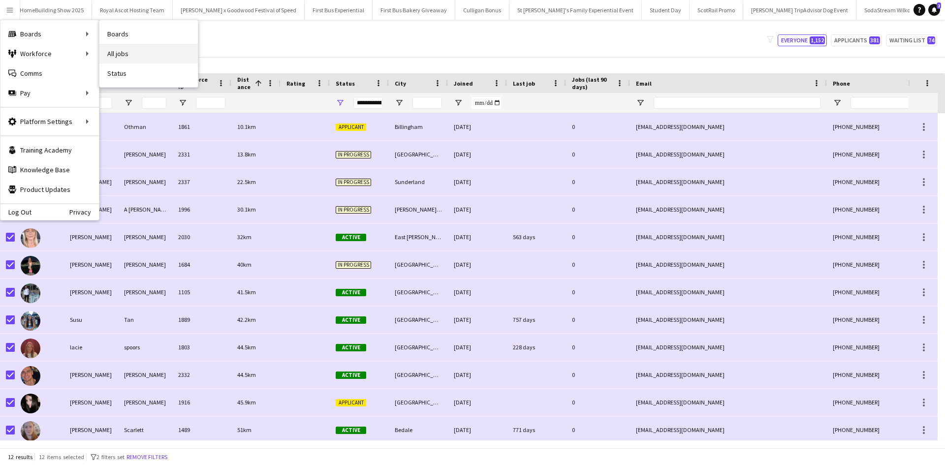
click at [126, 48] on link "All jobs" at bounding box center [148, 54] width 98 height 20
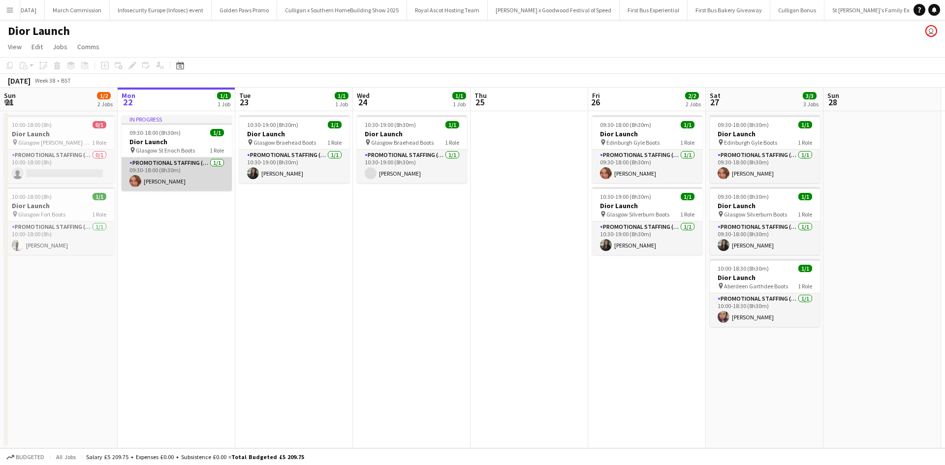
scroll to position [0, 9564]
click at [207, 182] on app-card-role "Promotional Staffing (Sales Staff) [DATE] 09:30-18:00 (8h30m) [PERSON_NAME]" at bounding box center [177, 174] width 110 height 33
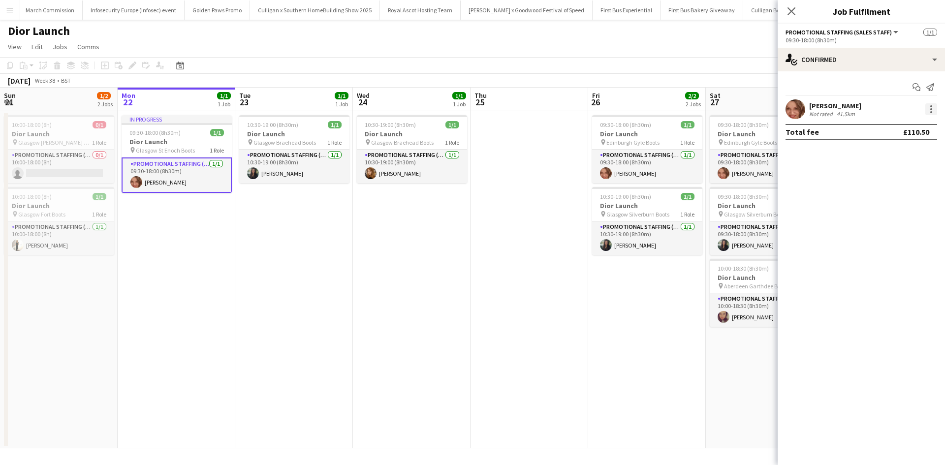
click at [935, 108] on div at bounding box center [932, 109] width 12 height 12
click at [911, 130] on span "Edit fee" at bounding box center [899, 127] width 61 height 9
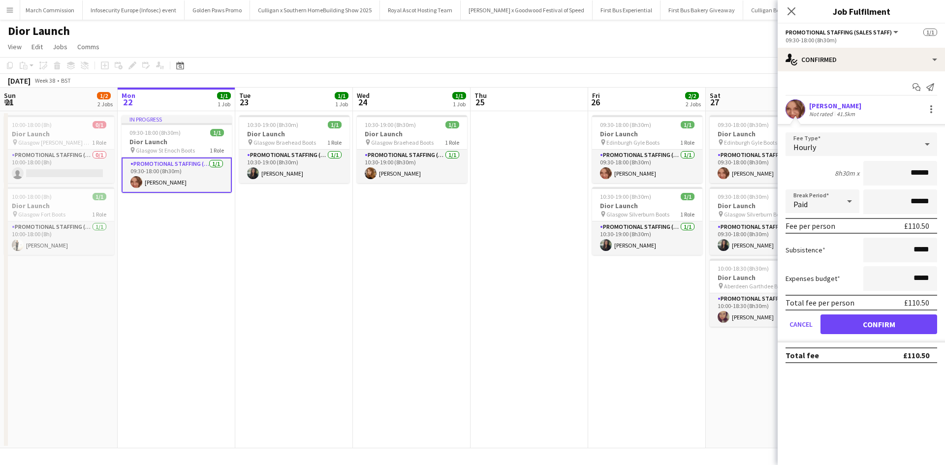
click at [579, 333] on app-date-cell at bounding box center [530, 279] width 118 height 337
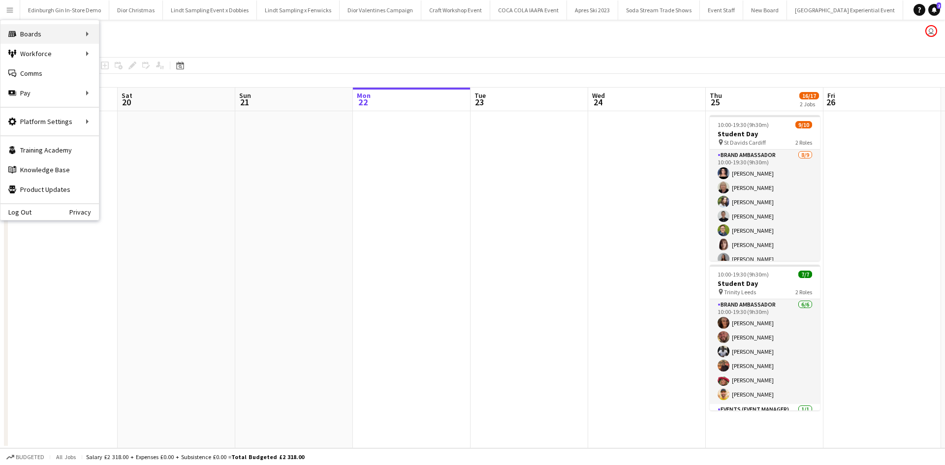
scroll to position [49, 0]
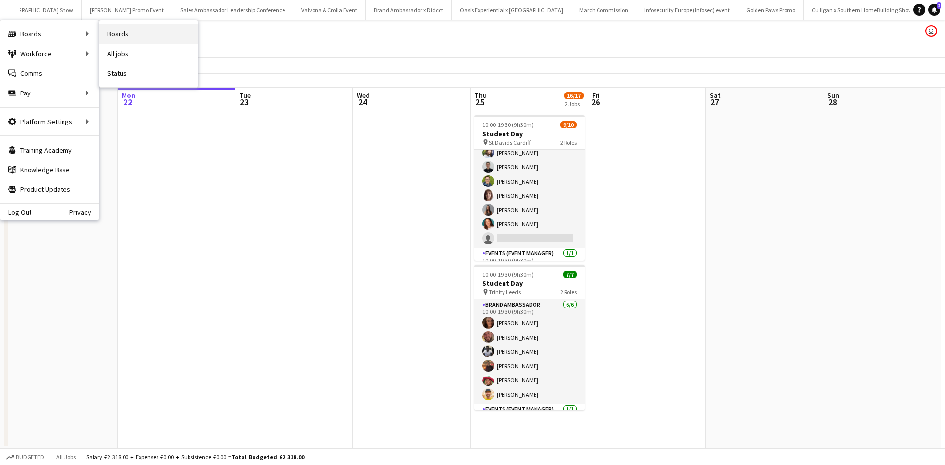
click at [117, 33] on link "Boards" at bounding box center [148, 34] width 98 height 20
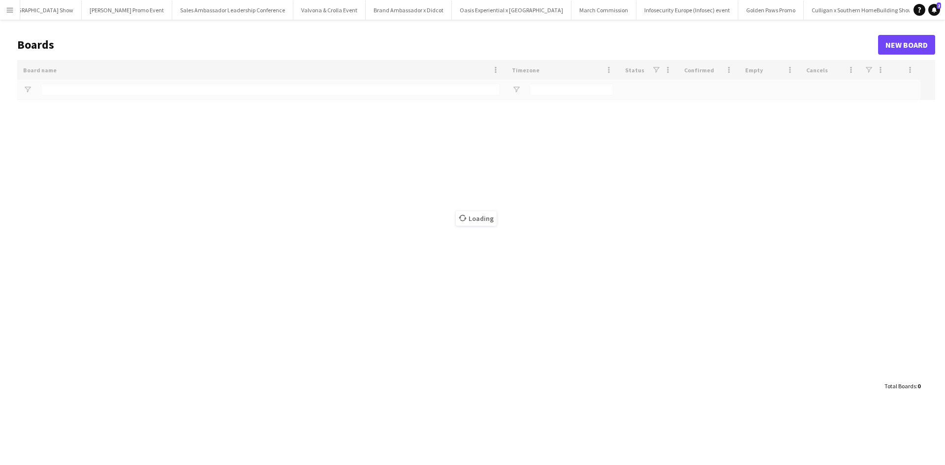
type input "**********"
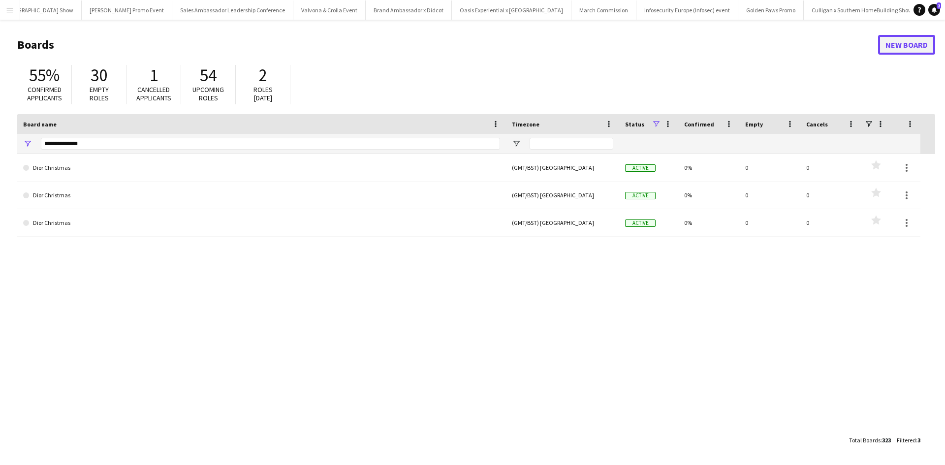
click at [901, 40] on link "New Board" at bounding box center [906, 45] width 57 height 20
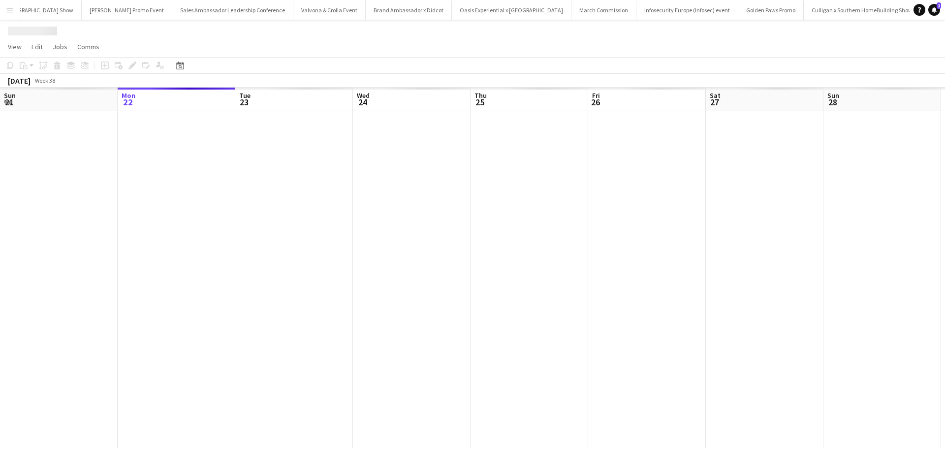
scroll to position [0, 10571]
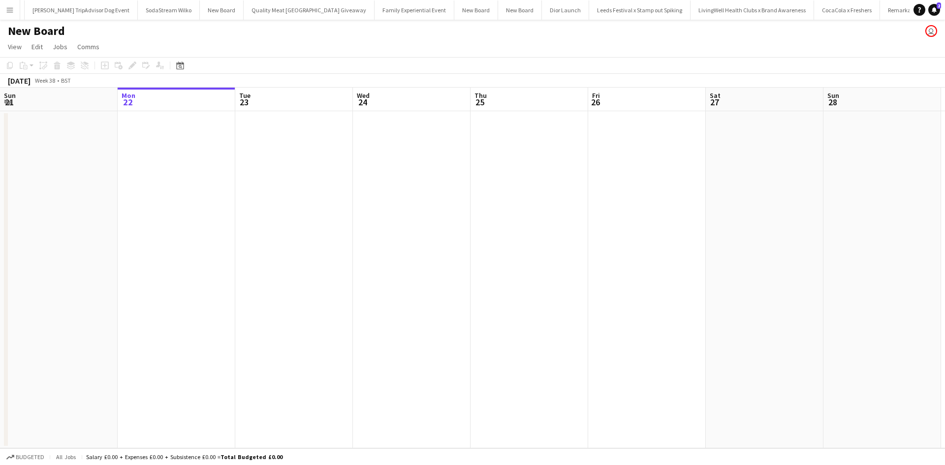
click at [53, 37] on h1 "New Board" at bounding box center [36, 31] width 57 height 15
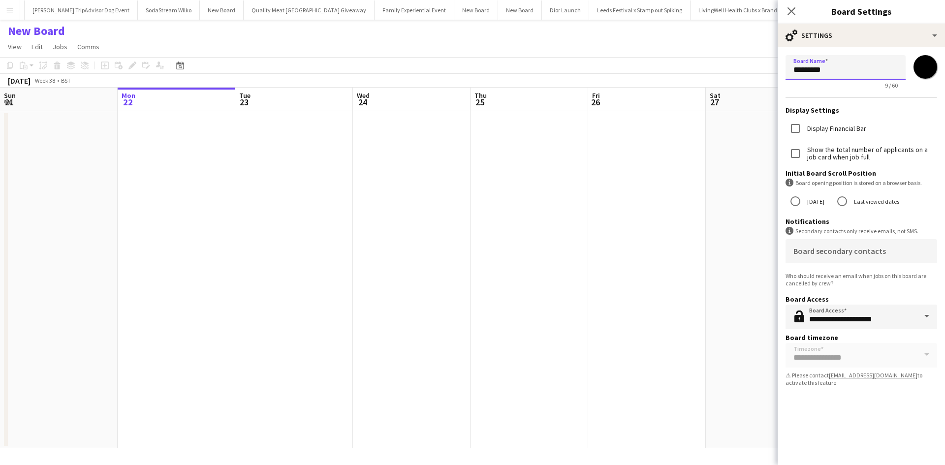
drag, startPoint x: 872, startPoint y: 71, endPoint x: 781, endPoint y: 73, distance: 90.6
click at [781, 73] on form "**********" at bounding box center [861, 222] width 167 height 351
paste input "**********"
click at [845, 70] on input "**********" at bounding box center [846, 67] width 120 height 25
click at [866, 70] on input "**********" at bounding box center [846, 67] width 120 height 25
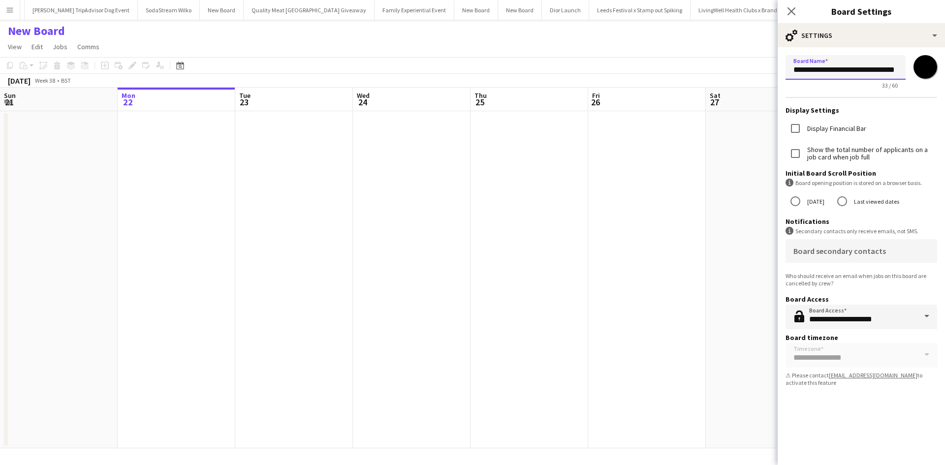
scroll to position [0, 12]
type input "**********"
click at [692, 248] on app-date-cell at bounding box center [647, 279] width 118 height 337
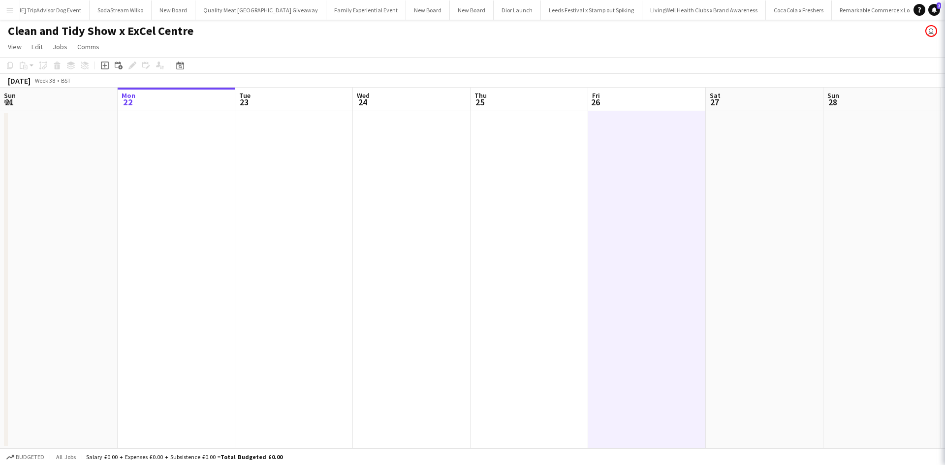
scroll to position [0, 10622]
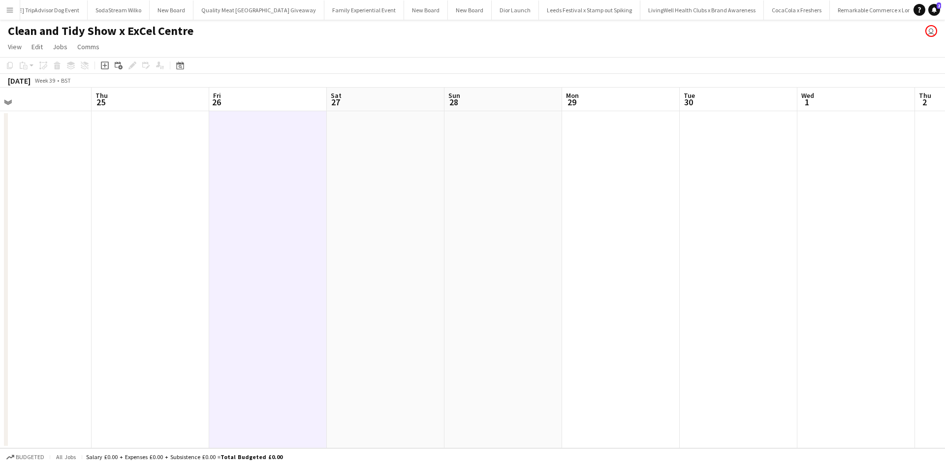
drag, startPoint x: 534, startPoint y: 297, endPoint x: 581, endPoint y: 339, distance: 63.1
click at [339, 290] on app-calendar-viewport "Sun 21 Mon 22 Tue 23 Wed 24 Thu 25 Fri 26 Sat 27 Sun 28 Mon 29 Tue 30 Wed 1 Thu…" at bounding box center [472, 268] width 945 height 361
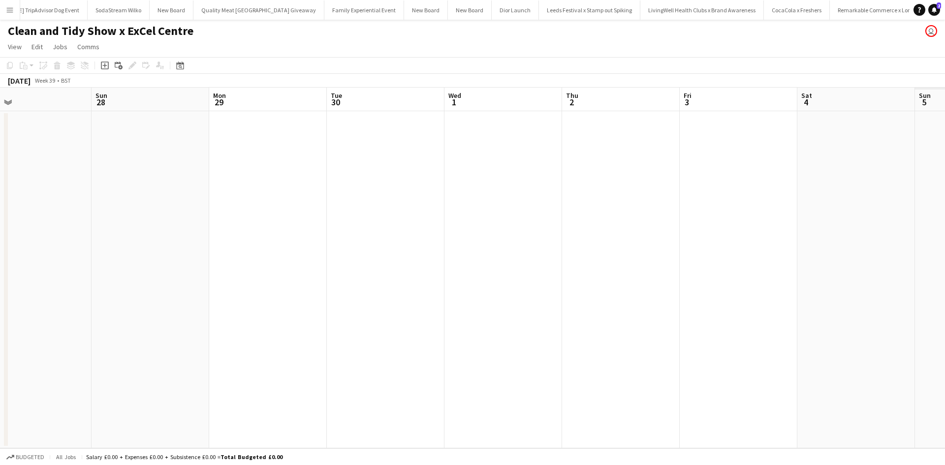
drag, startPoint x: 787, startPoint y: 365, endPoint x: 395, endPoint y: 315, distance: 394.7
click at [395, 315] on app-calendar-viewport "Wed 24 Thu 25 Fri 26 Sat 27 Sun 28 Mon 29 Tue 30 Wed 1 Thu 2 Fri 3 Sat 4 Sun 5 …" at bounding box center [472, 268] width 945 height 361
drag, startPoint x: 246, startPoint y: 293, endPoint x: 239, endPoint y: 294, distance: 7.5
click at [226, 291] on app-calendar-viewport "Fri 26 Sat 27 Sun 28 Mon 29 Tue 30 Wed 1 Thu 2 Fri 3 Sat 4 Sun 5 Mon 6 Tue 7 We…" at bounding box center [472, 268] width 945 height 361
drag, startPoint x: 364, startPoint y: 313, endPoint x: 628, endPoint y: 365, distance: 268.5
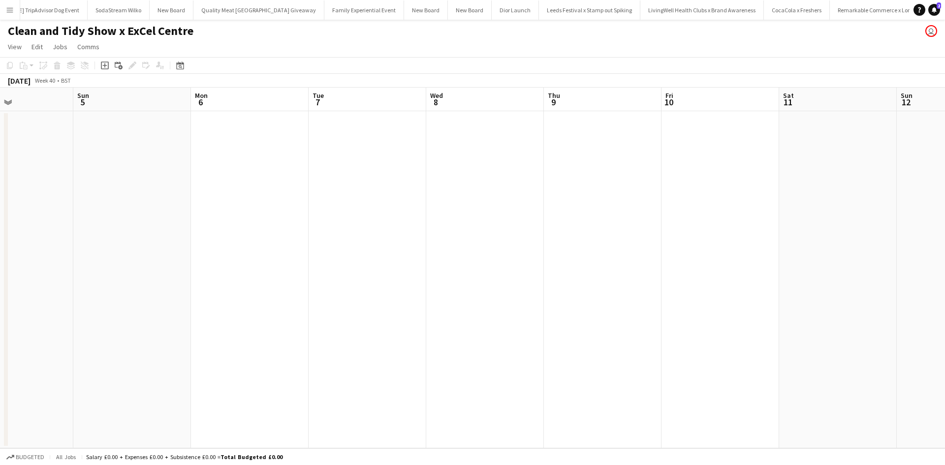
click at [305, 305] on app-calendar-viewport "Thu 2 Fri 3 Sat 4 Sun 5 Mon 6 Tue 7 Wed 8 Thu 9 Fri 10 Sat 11 Sun 12 Mon 13 Tue…" at bounding box center [472, 268] width 945 height 361
drag, startPoint x: 570, startPoint y: 353, endPoint x: 622, endPoint y: 363, distance: 52.6
click at [364, 320] on app-calendar-viewport "Thu 2 Fri 3 Sat 4 Sun 5 Mon 6 Tue 7 Wed 8 Thu 9 Fri 10 Sat 11 Sun 12 Mon 13 Tue…" at bounding box center [472, 268] width 945 height 361
drag, startPoint x: 556, startPoint y: 354, endPoint x: 429, endPoint y: 332, distance: 129.3
click at [432, 333] on app-calendar-viewport "Sat 4 Sun 5 Mon 6 Tue 7 Wed 8 Thu 9 Fri 10 Sat 11 Sun 12 Mon 13 Tue 14 Wed 15 T…" at bounding box center [472, 268] width 945 height 361
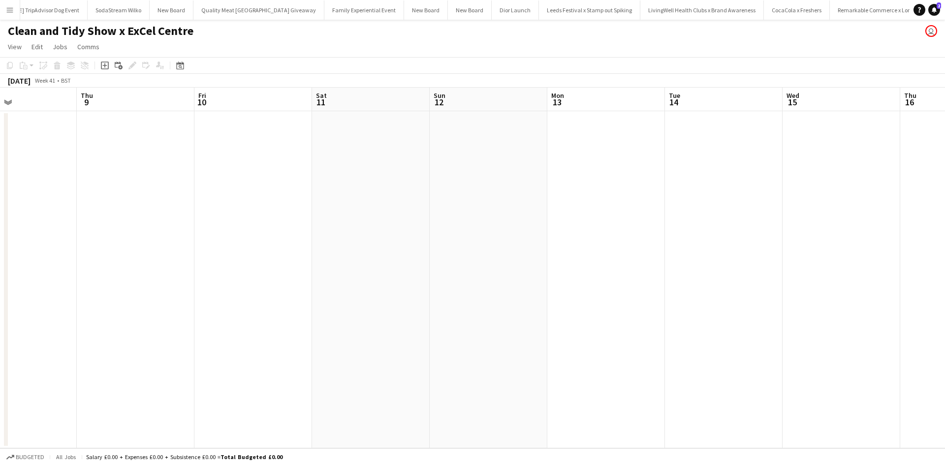
click at [448, 333] on app-calendar-viewport "Sun 5 Mon 6 Tue 7 Wed 8 Thu 9 Fri 10 Sat 11 Sun 12 Mon 13 Tue 14 Wed 15 Thu 16 …" at bounding box center [472, 268] width 945 height 361
drag, startPoint x: 530, startPoint y: 343, endPoint x: 427, endPoint y: 328, distance: 104.0
click at [426, 328] on app-calendar-viewport "Wed 8 Thu 9 Fri 10 Sat 11 Sun 12 Mon 13 Tue 14 Wed 15 Thu 16 Fri 17 Sat 18 Sun …" at bounding box center [472, 268] width 945 height 361
drag, startPoint x: 691, startPoint y: 342, endPoint x: 419, endPoint y: 328, distance: 272.2
click at [420, 328] on app-calendar-viewport "Fri 10 Sat 11 Sun 12 Mon 13 Tue 14 Wed 15 Thu 16 Fri 17 Sat 18 Sun 19 Mon 20 Tu…" at bounding box center [472, 268] width 945 height 361
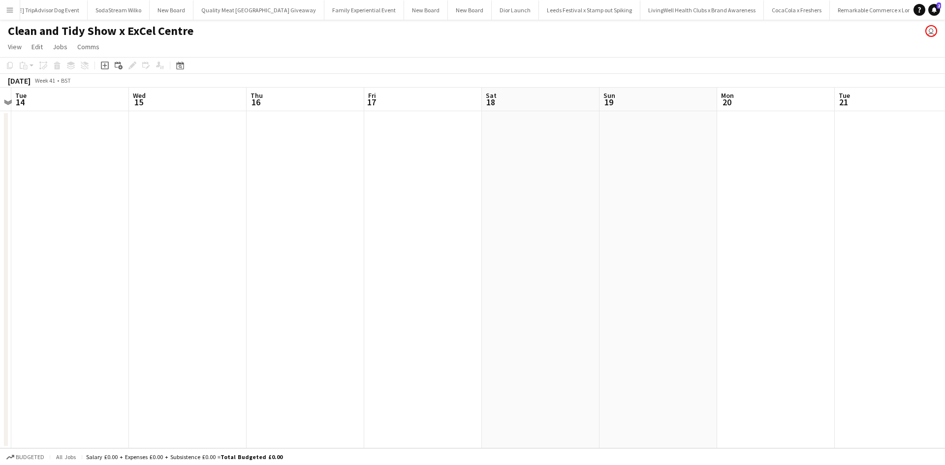
scroll to position [0, 344]
click at [669, 208] on app-date-cell at bounding box center [656, 279] width 118 height 337
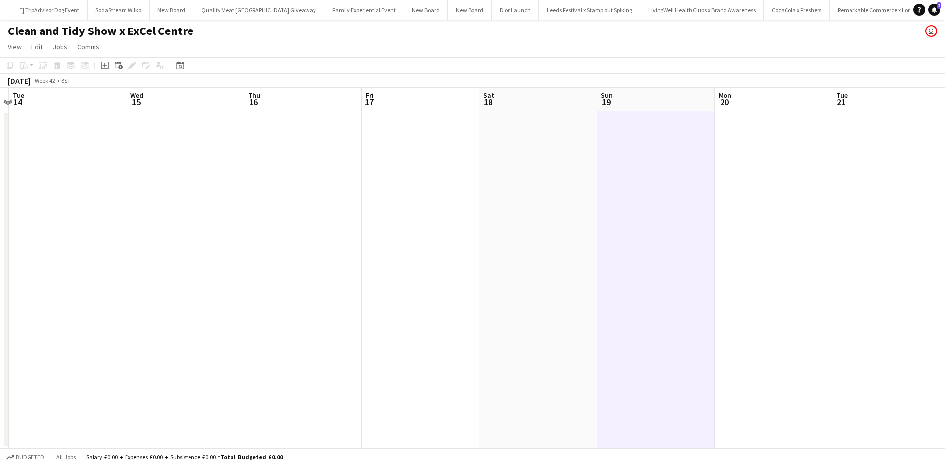
click at [518, 116] on app-date-cell at bounding box center [539, 279] width 118 height 337
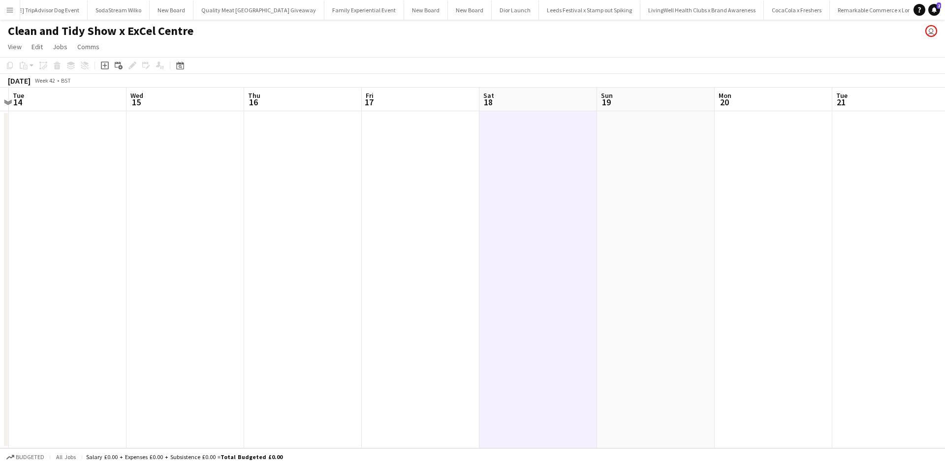
click at [105, 65] on icon at bounding box center [104, 66] width 4 height 4
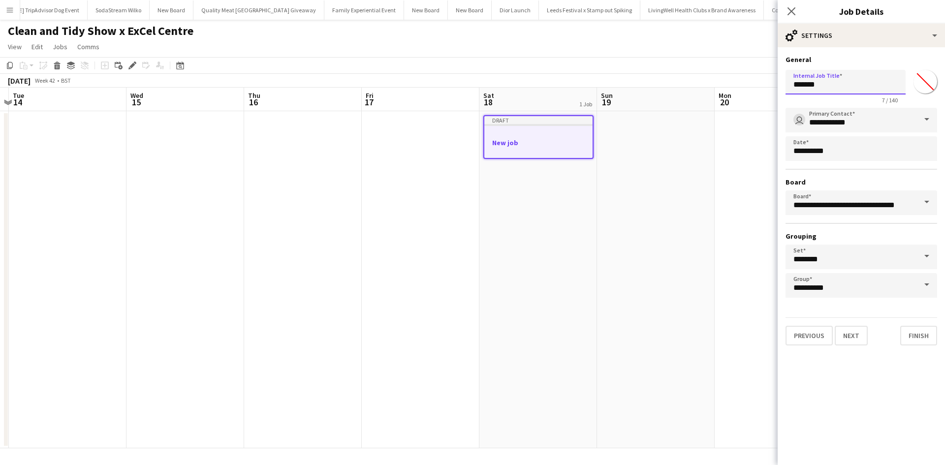
drag, startPoint x: 875, startPoint y: 86, endPoint x: 766, endPoint y: 83, distance: 109.8
click at [766, 83] on body "Menu Boards Boards Boards All jobs Status Workforce Workforce My Workforce Recr…" at bounding box center [472, 232] width 945 height 465
type input "**********"
click at [842, 335] on button "Next" at bounding box center [851, 336] width 33 height 20
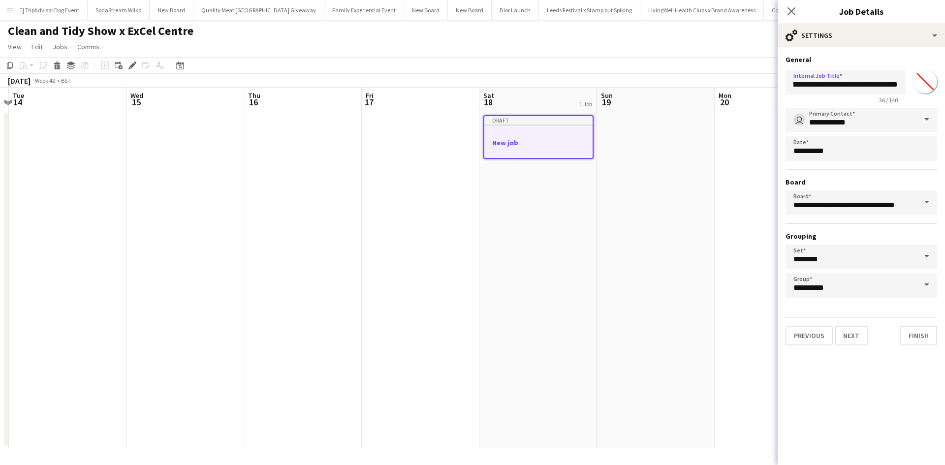
scroll to position [0, 0]
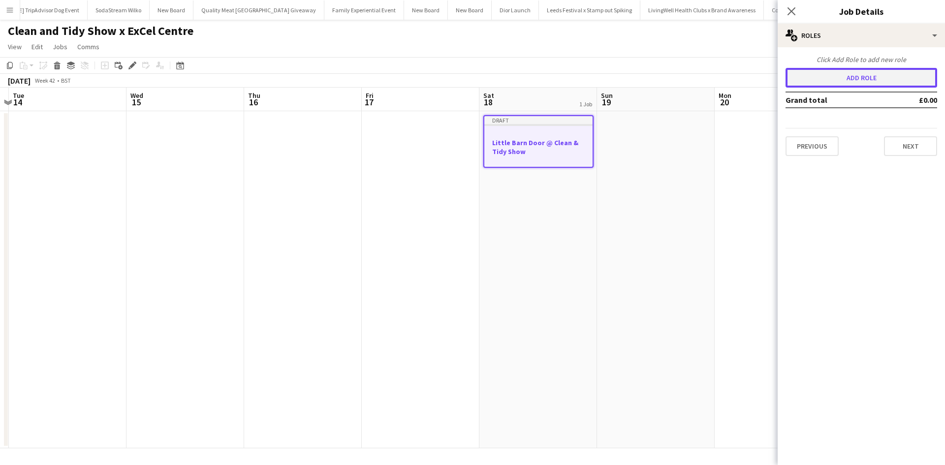
click at [854, 86] on button "Add role" at bounding box center [862, 78] width 152 height 20
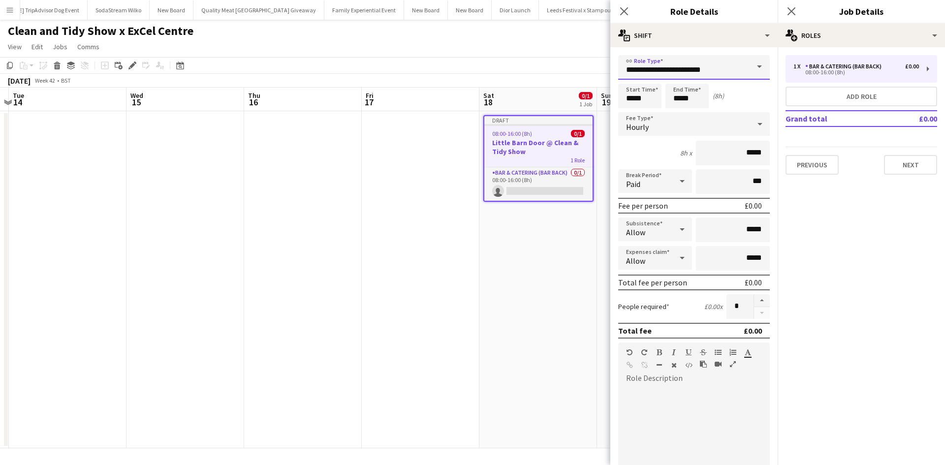
drag, startPoint x: 712, startPoint y: 72, endPoint x: 605, endPoint y: 76, distance: 106.9
click at [605, 76] on body "Menu Boards Boards Boards All jobs Status Workforce Workforce My Workforce Recr…" at bounding box center [472, 232] width 945 height 465
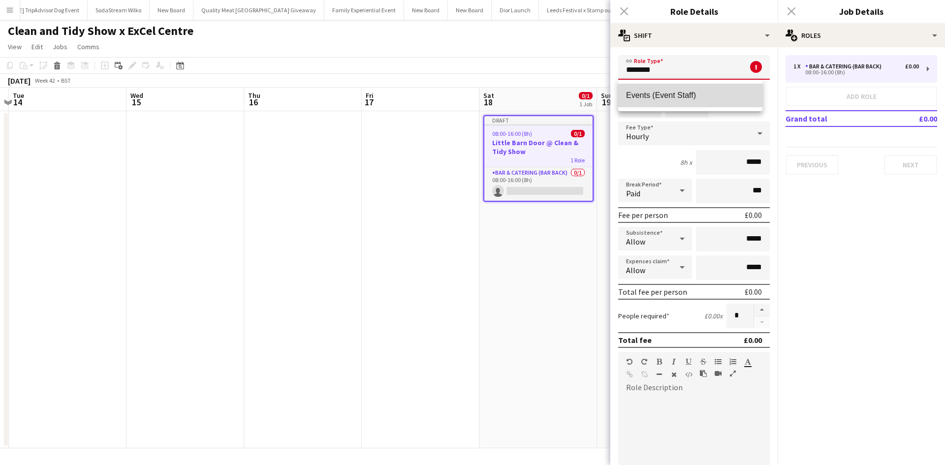
click at [666, 98] on span "Events (Event Staff)" at bounding box center [690, 95] width 129 height 9
type input "**********"
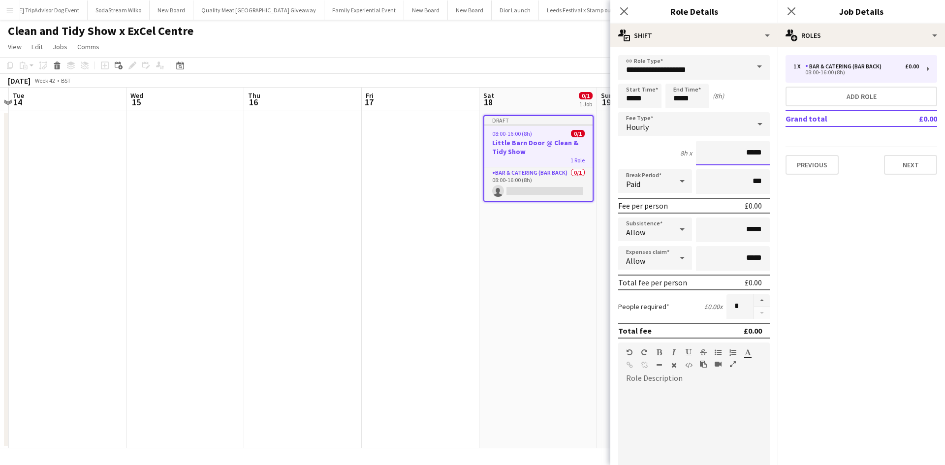
click at [744, 155] on input "*****" at bounding box center [733, 153] width 74 height 25
type input "**"
type input "******"
click at [569, 315] on app-date-cell "Draft 08:00-16:00 (8h) 0/1 Little Barn Door @ Clean & Tidy Show 1 Role Bar & Ca…" at bounding box center [539, 279] width 118 height 337
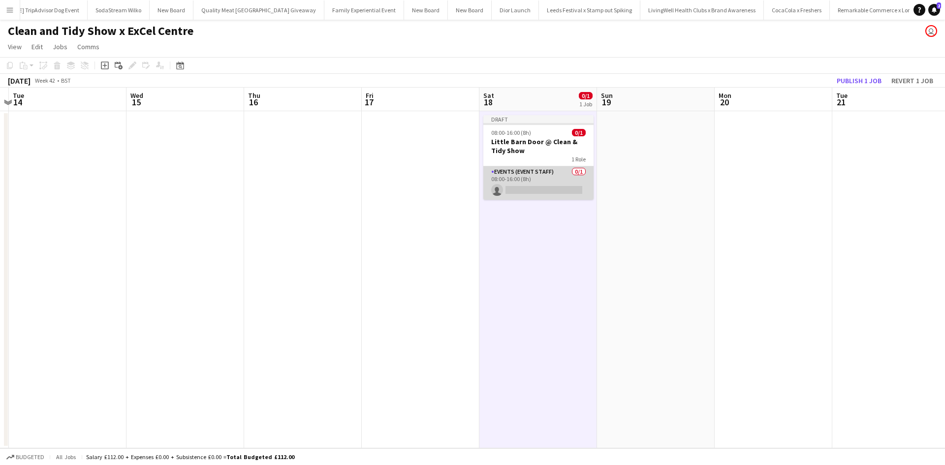
click at [569, 179] on app-card-role "Events (Event Staff) 0/1 08:00-16:00 (8h) single-neutral-actions" at bounding box center [539, 182] width 110 height 33
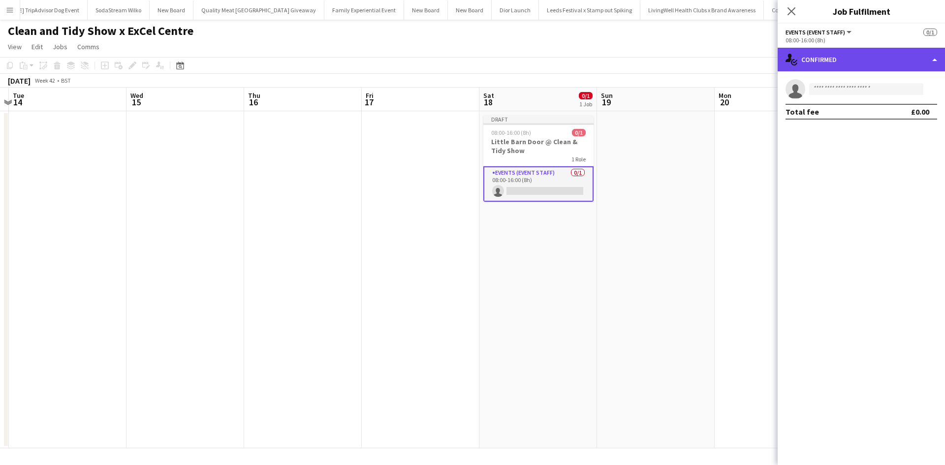
click at [812, 62] on div "single-neutral-actions-check-2 Confirmed" at bounding box center [861, 60] width 167 height 24
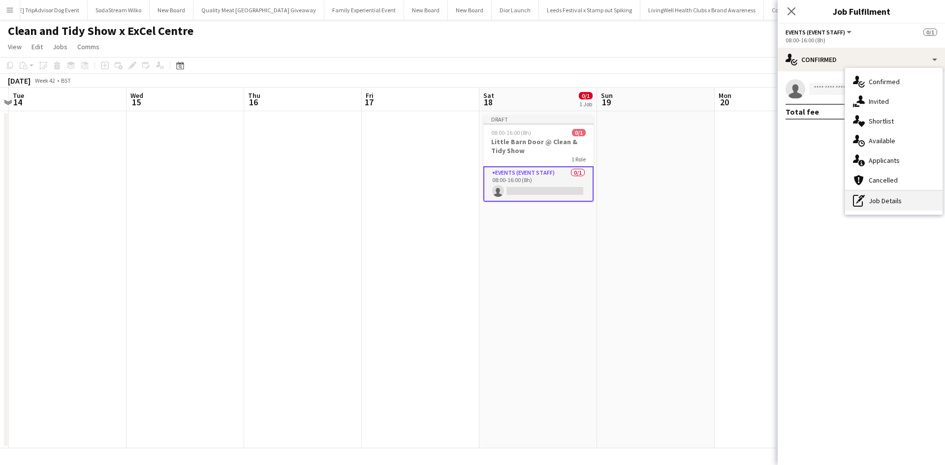
click at [888, 198] on div "pen-write Job Details" at bounding box center [893, 201] width 97 height 20
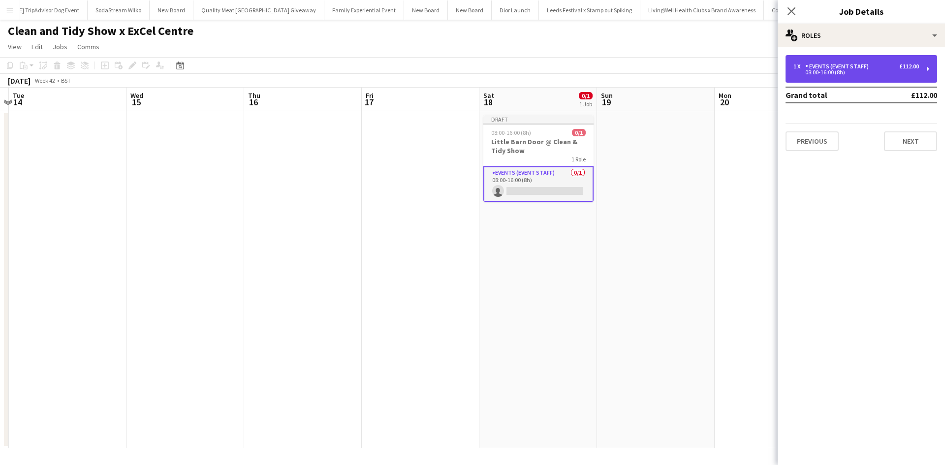
click at [876, 59] on div "1 x Events (Event Staff) £112.00 08:00-16:00 (8h)" at bounding box center [862, 69] width 152 height 28
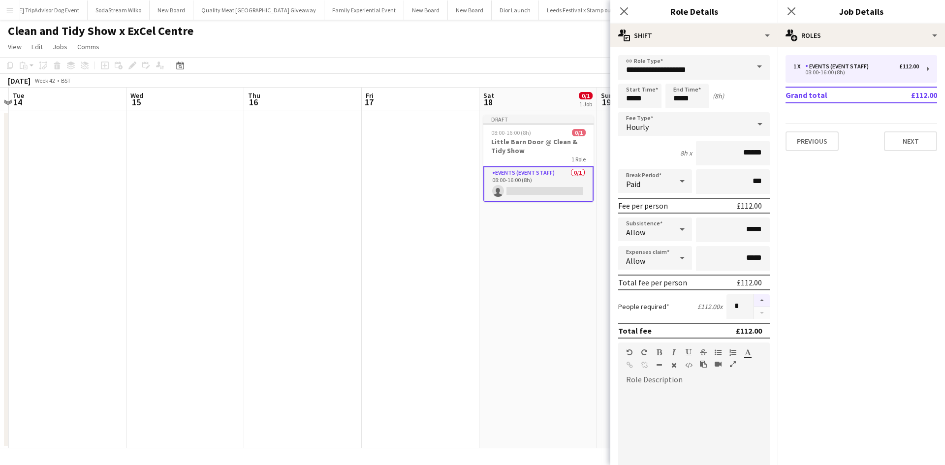
click at [755, 300] on button "button" at bounding box center [762, 300] width 16 height 13
type input "*"
click at [590, 305] on app-date-cell "Draft 08:00-16:00 (8h) 0/1 Little Barn Door @ Clean & Tidy Show 1 Role Events (…" at bounding box center [539, 279] width 118 height 337
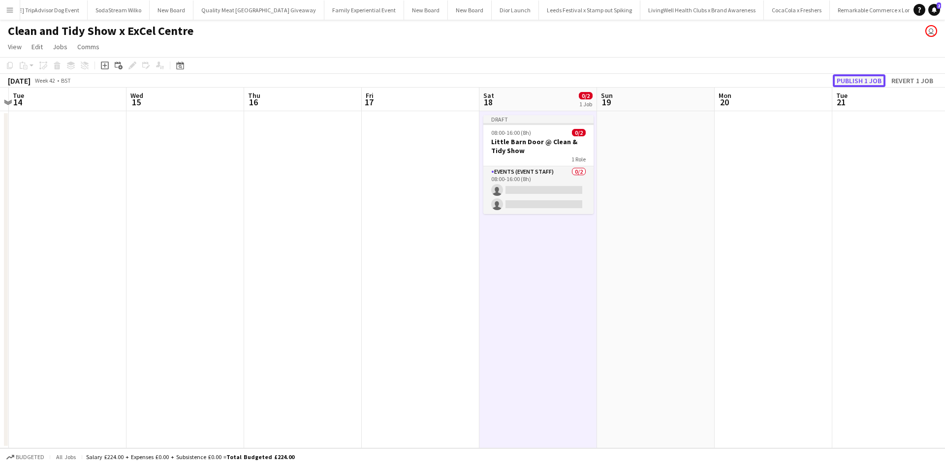
click at [857, 79] on button "Publish 1 job" at bounding box center [859, 80] width 53 height 13
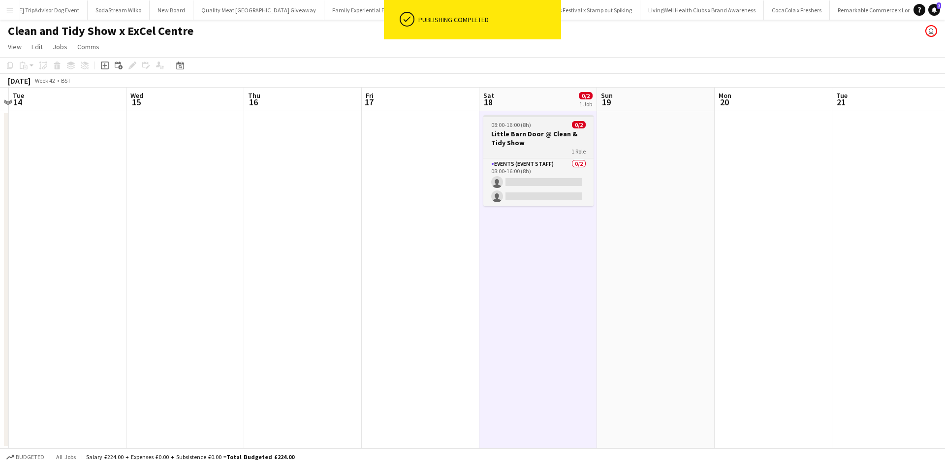
click at [555, 150] on div "1 Role" at bounding box center [539, 151] width 110 height 8
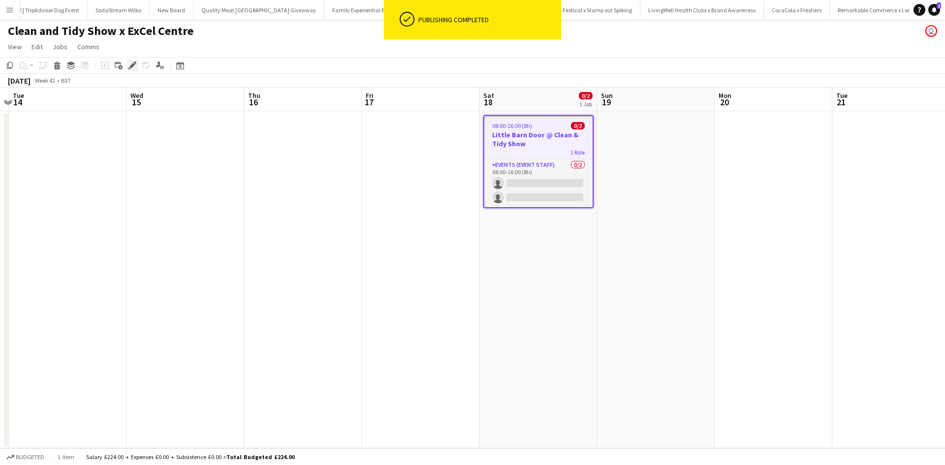
click at [133, 65] on icon at bounding box center [132, 65] width 5 height 5
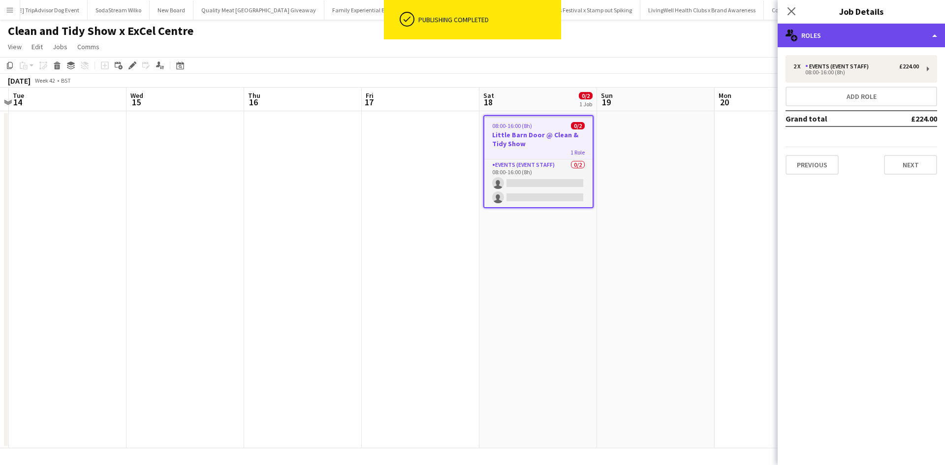
click at [861, 32] on div "multiple-users-add Roles" at bounding box center [861, 36] width 167 height 24
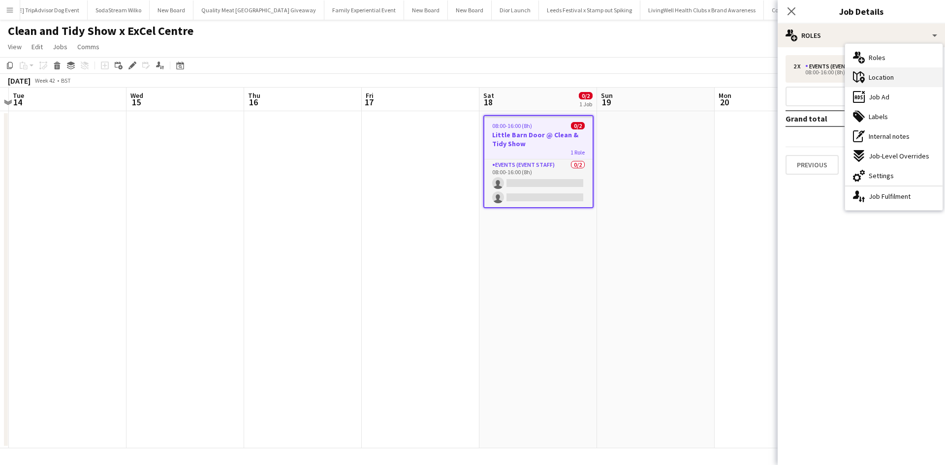
click at [885, 76] on span "Location" at bounding box center [881, 77] width 25 height 9
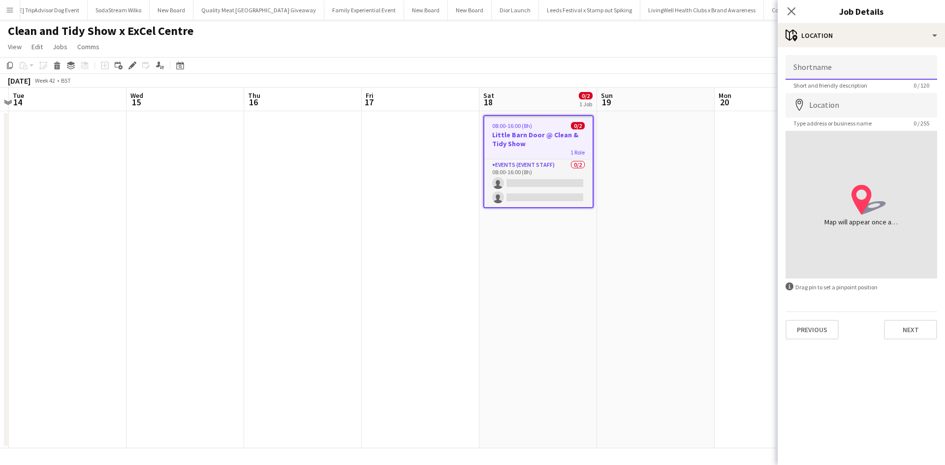
click at [867, 74] on input "Shortname" at bounding box center [862, 67] width 152 height 25
type input "**********"
click at [863, 106] on input "Location" at bounding box center [862, 105] width 152 height 25
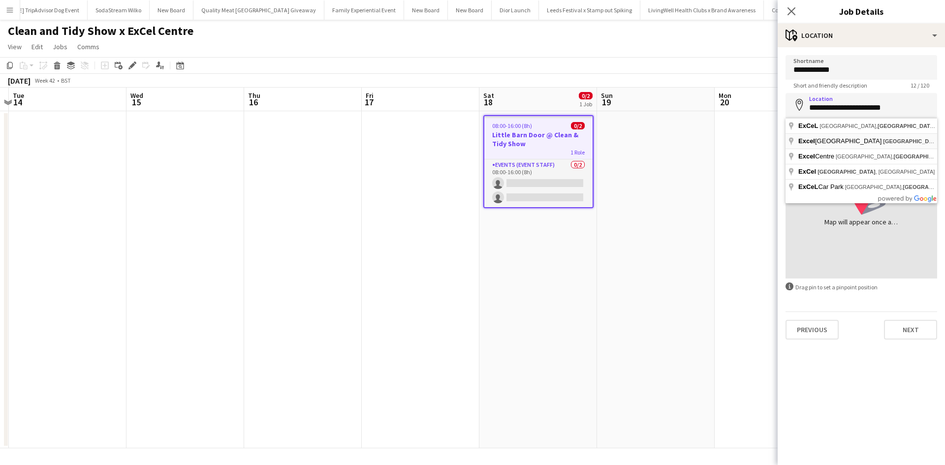
type input "**********"
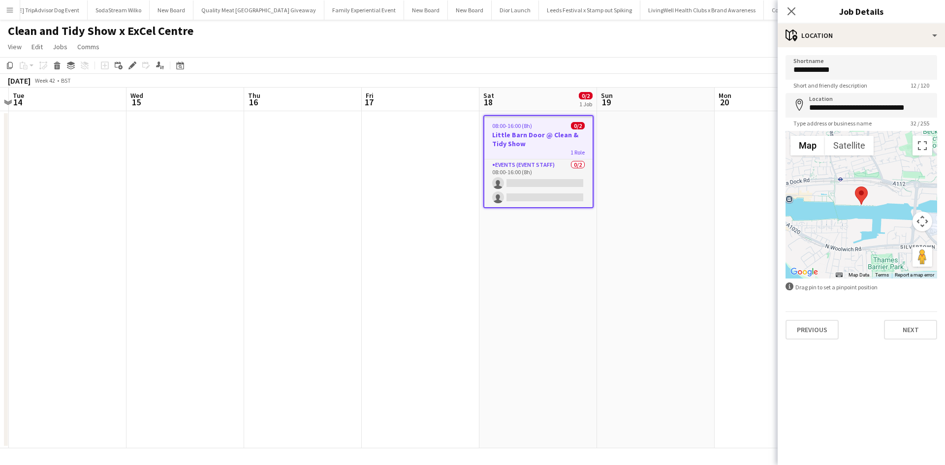
click at [754, 174] on app-date-cell at bounding box center [774, 279] width 118 height 337
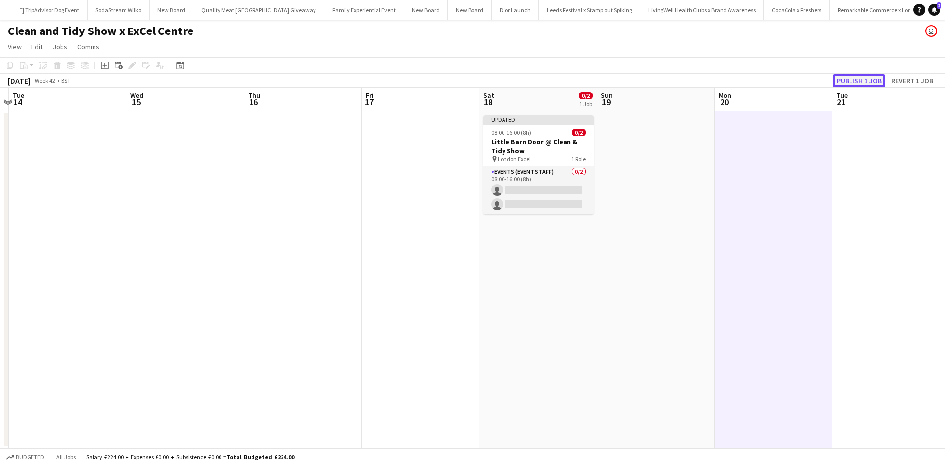
click at [869, 80] on button "Publish 1 job" at bounding box center [859, 80] width 53 height 13
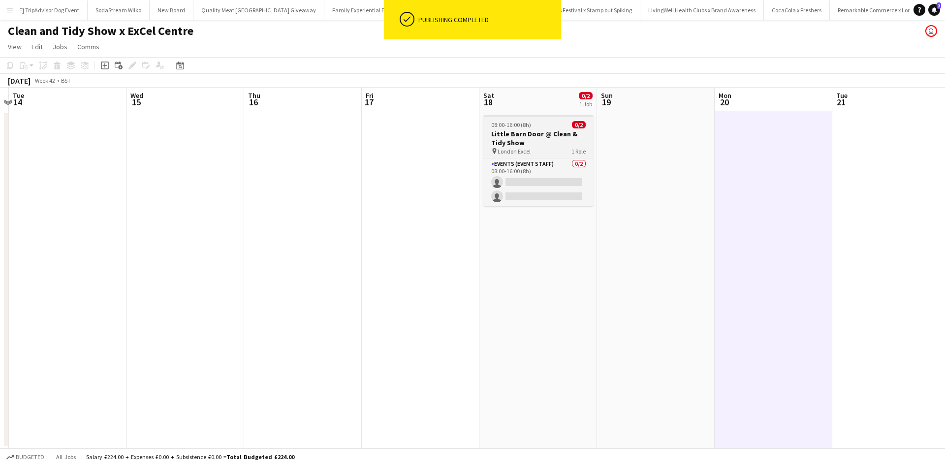
click at [551, 126] on div "08:00-16:00 (8h) 0/2" at bounding box center [539, 124] width 110 height 7
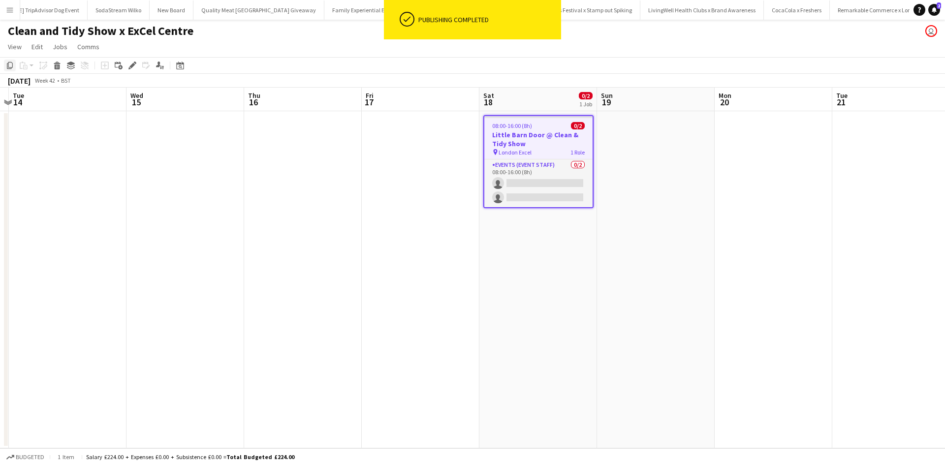
click at [6, 65] on icon "Copy" at bounding box center [10, 66] width 8 height 8
click at [660, 137] on app-date-cell at bounding box center [656, 279] width 118 height 337
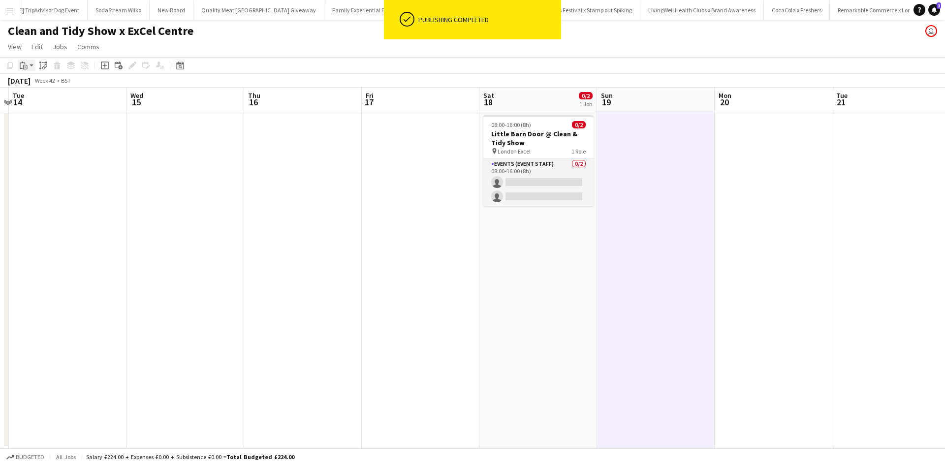
click at [23, 67] on icon "Paste" at bounding box center [24, 66] width 8 height 8
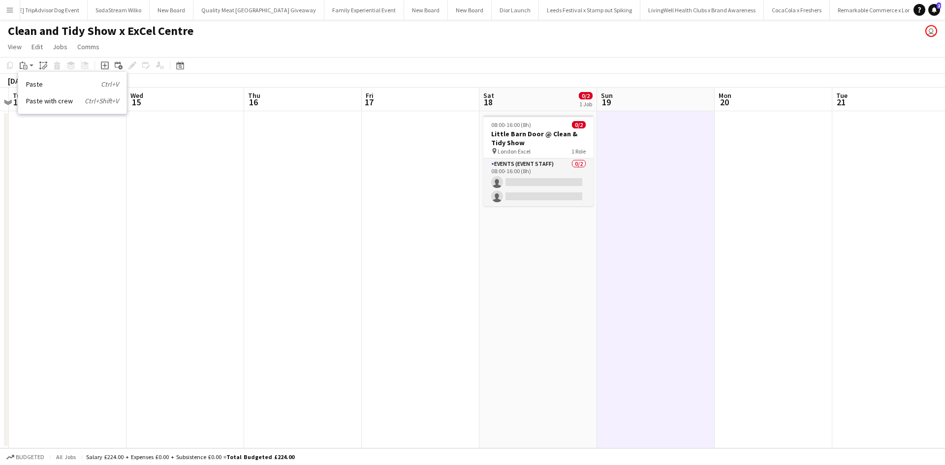
click at [29, 80] on div "Paste Ctrl+V Paste with crew Ctrl+Shift+V" at bounding box center [72, 92] width 109 height 42
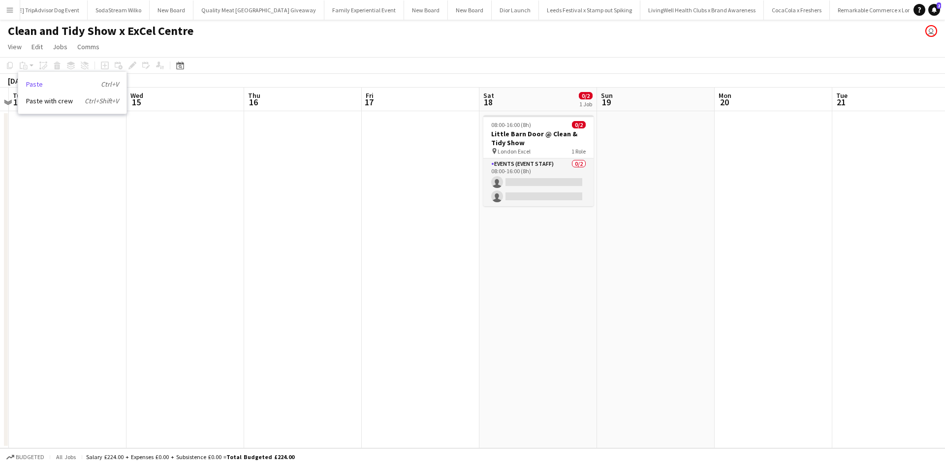
click at [29, 84] on link "Paste Ctrl+V" at bounding box center [72, 84] width 93 height 9
click at [684, 184] on app-date-cell at bounding box center [656, 279] width 118 height 337
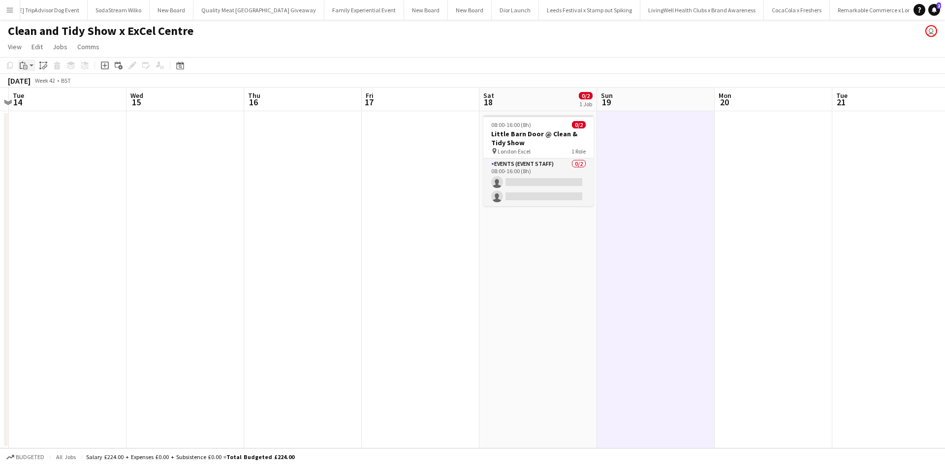
click at [26, 64] on icon "Paste" at bounding box center [24, 66] width 8 height 8
click at [41, 81] on link "Paste Ctrl+V" at bounding box center [72, 84] width 93 height 9
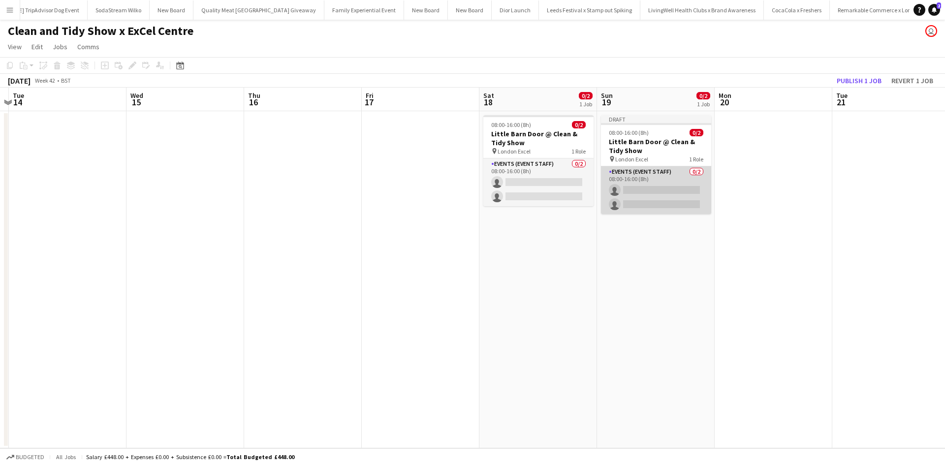
click at [662, 176] on app-card-role "Events (Event Staff) 0/2 08:00-16:00 (8h) single-neutral-actions single-neutral…" at bounding box center [656, 190] width 110 height 48
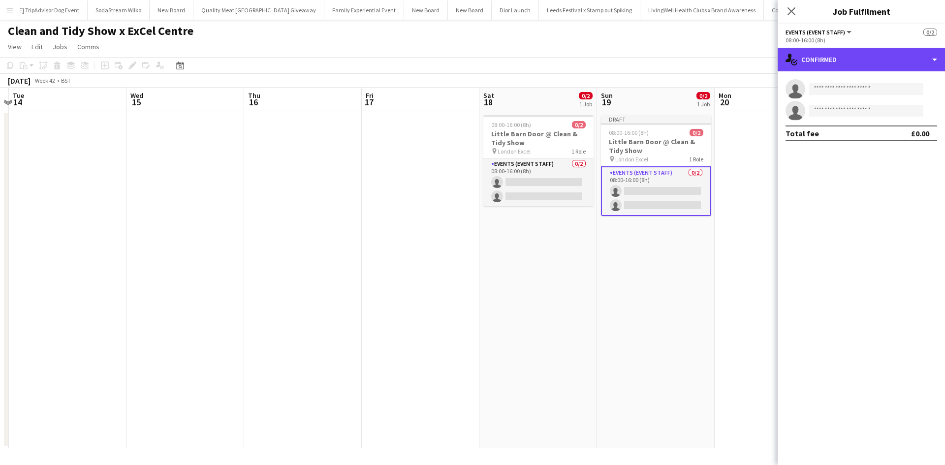
drag, startPoint x: 833, startPoint y: 65, endPoint x: 840, endPoint y: 81, distance: 17.7
click at [833, 65] on div "single-neutral-actions-check-2 Confirmed" at bounding box center [861, 60] width 167 height 24
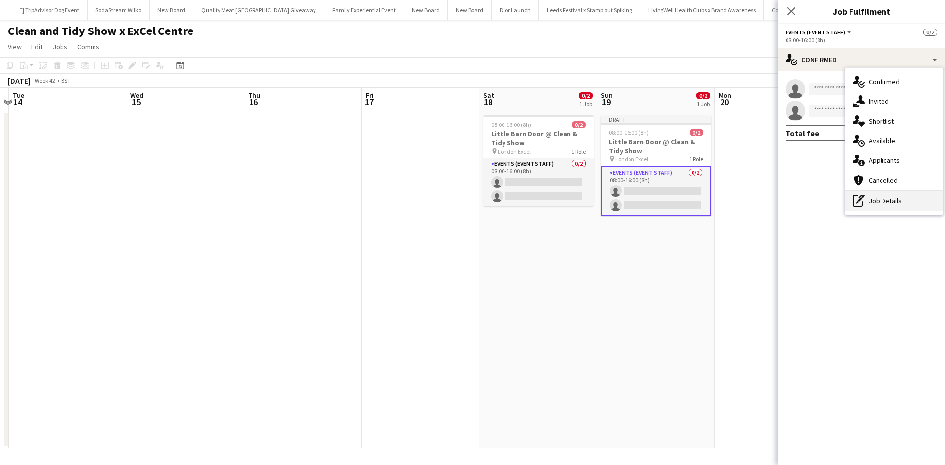
click at [868, 199] on div "pen-write Job Details" at bounding box center [893, 201] width 97 height 20
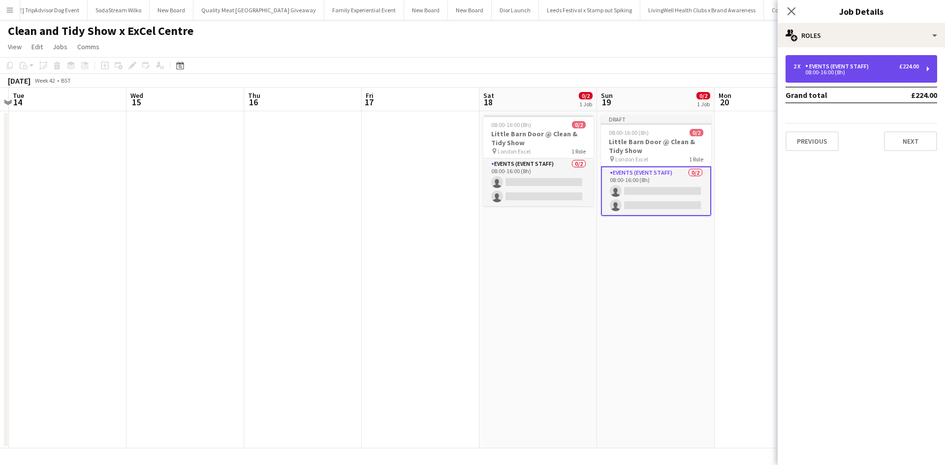
click at [852, 68] on div "Events (Event Staff)" at bounding box center [839, 66] width 67 height 7
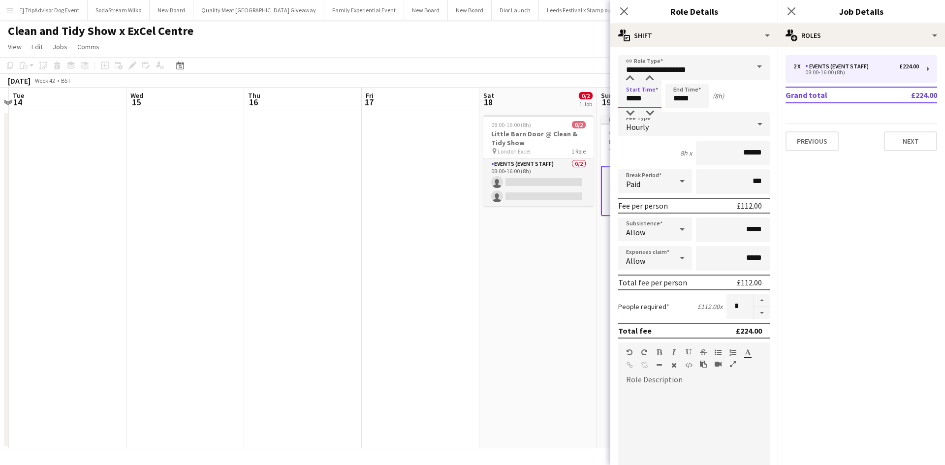
drag, startPoint x: 648, startPoint y: 98, endPoint x: 621, endPoint y: 94, distance: 27.4
click at [621, 94] on input "*****" at bounding box center [639, 96] width 43 height 25
type input "*****"
click at [584, 291] on app-date-cell "08:00-16:00 (8h) 0/2 Little Barn Door @ Clean & Tidy Show pin London Excel 1 Ro…" at bounding box center [539, 279] width 118 height 337
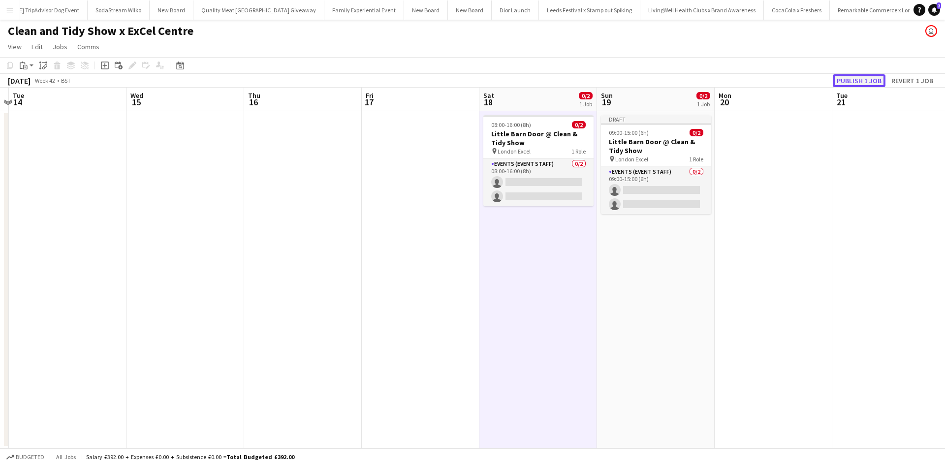
click at [864, 81] on button "Publish 1 job" at bounding box center [859, 80] width 53 height 13
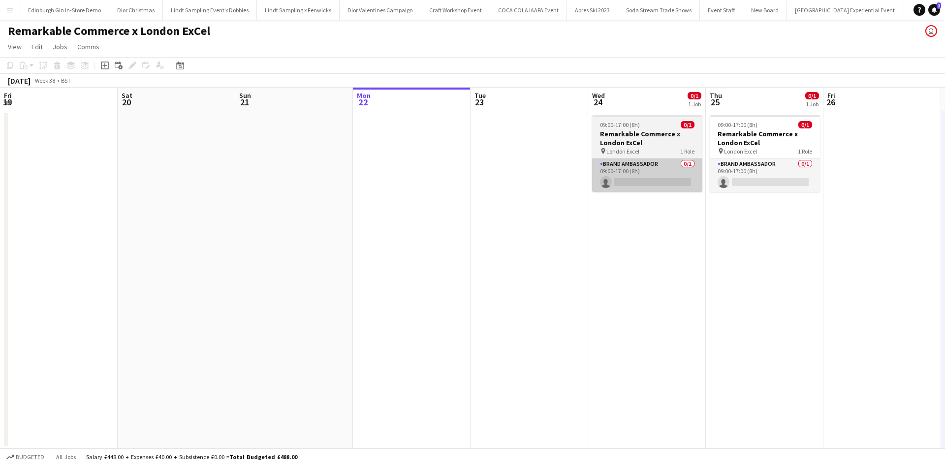
scroll to position [0, 235]
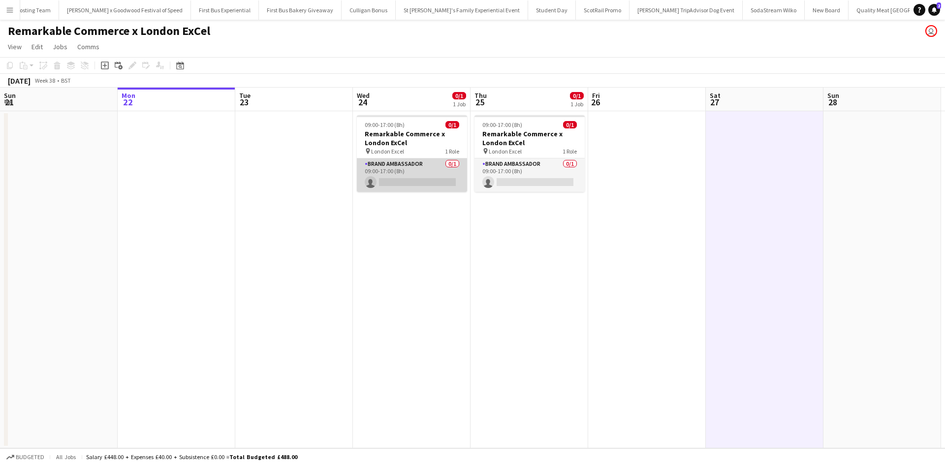
click at [423, 180] on app-card-role "Brand Ambassador 0/1 09:00-17:00 (8h) single-neutral-actions" at bounding box center [412, 175] width 110 height 33
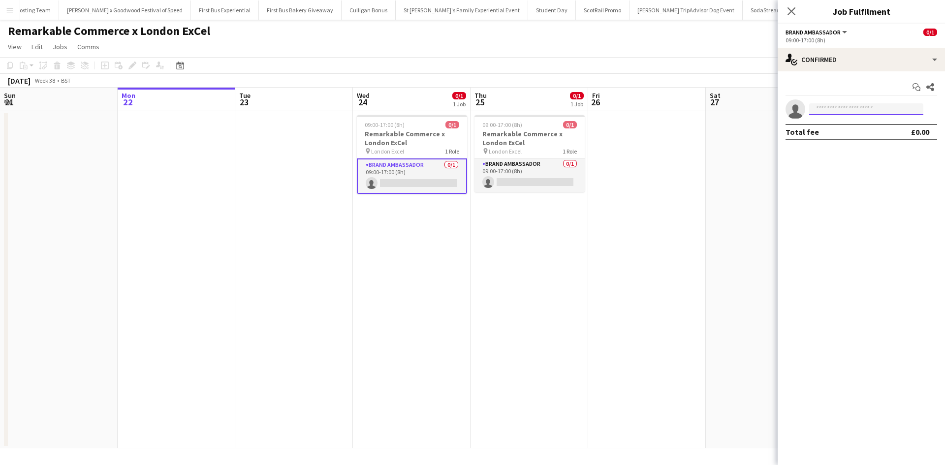
click at [853, 112] on input at bounding box center [867, 109] width 114 height 12
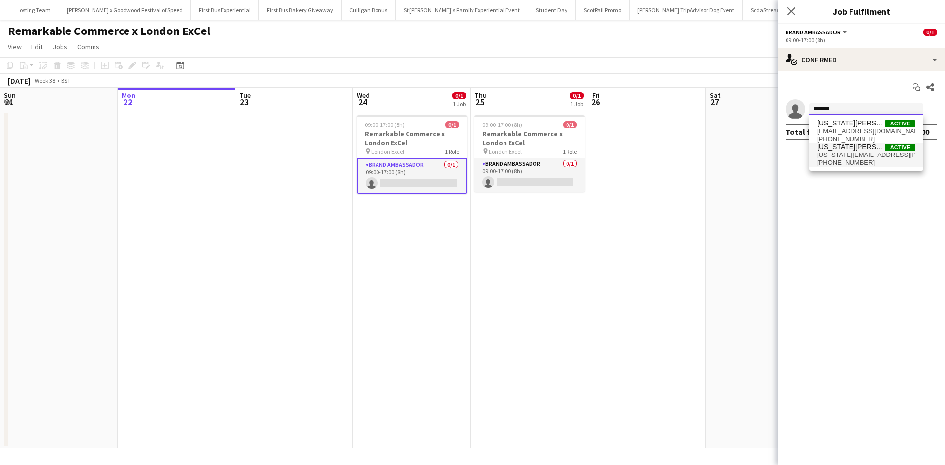
type input "*******"
click at [870, 150] on span "[US_STATE][PERSON_NAME] Active" at bounding box center [866, 147] width 98 height 8
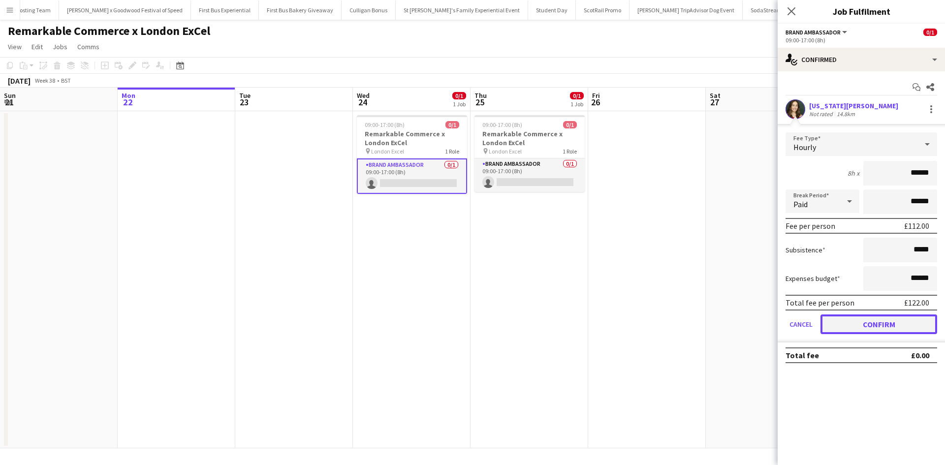
click at [889, 325] on button "Confirm" at bounding box center [879, 325] width 117 height 20
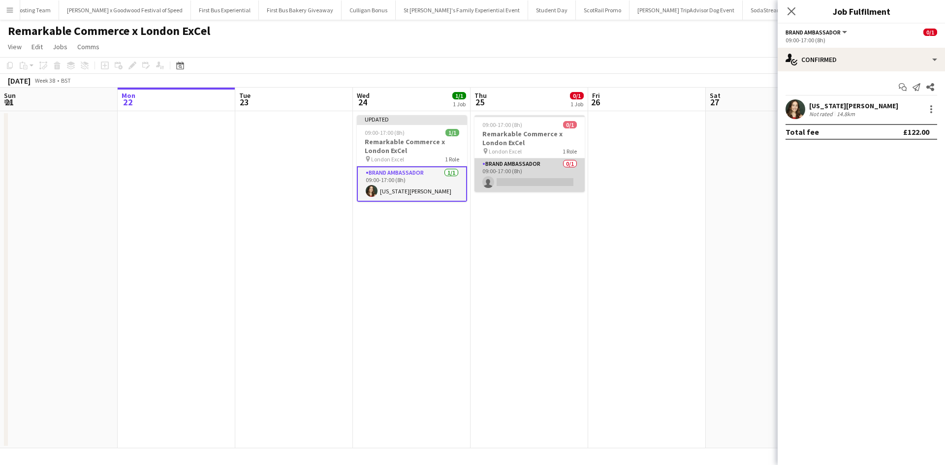
click at [542, 176] on app-card-role "Brand Ambassador 0/1 09:00-17:00 (8h) single-neutral-actions" at bounding box center [530, 175] width 110 height 33
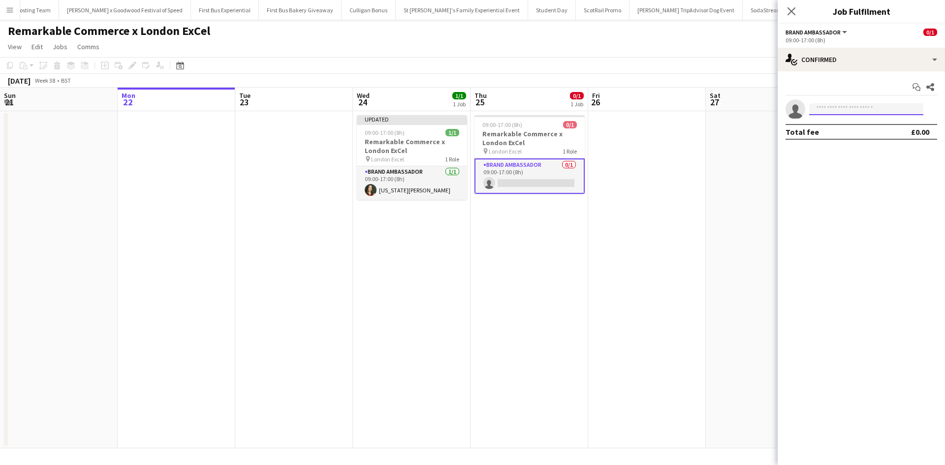
click at [835, 111] on input at bounding box center [867, 109] width 114 height 12
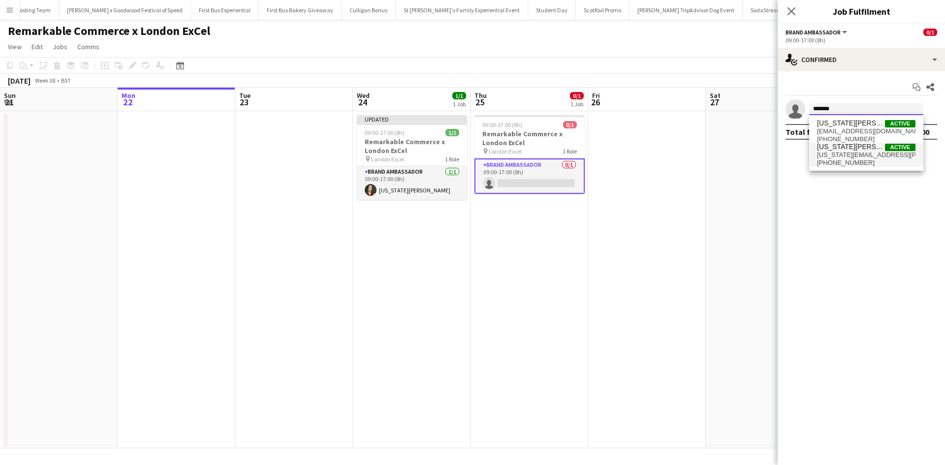
type input "*******"
click at [836, 156] on span "georgia.n.tonge@gmail.com" at bounding box center [866, 155] width 98 height 8
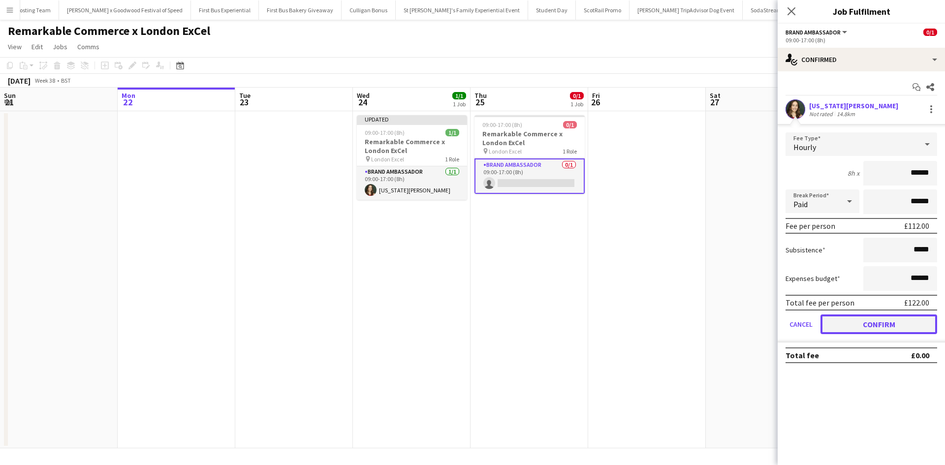
click at [891, 320] on button "Confirm" at bounding box center [879, 325] width 117 height 20
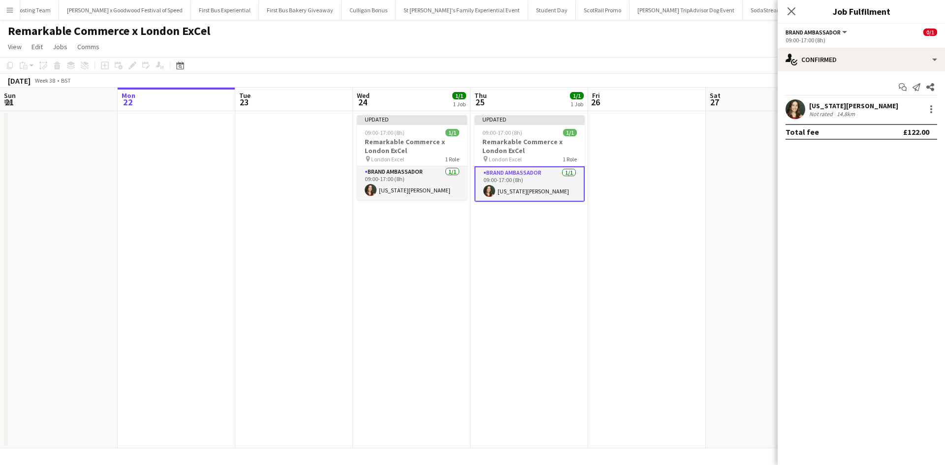
drag, startPoint x: 703, startPoint y: 306, endPoint x: 824, endPoint y: 159, distance: 190.7
click at [703, 306] on app-date-cell at bounding box center [647, 279] width 118 height 337
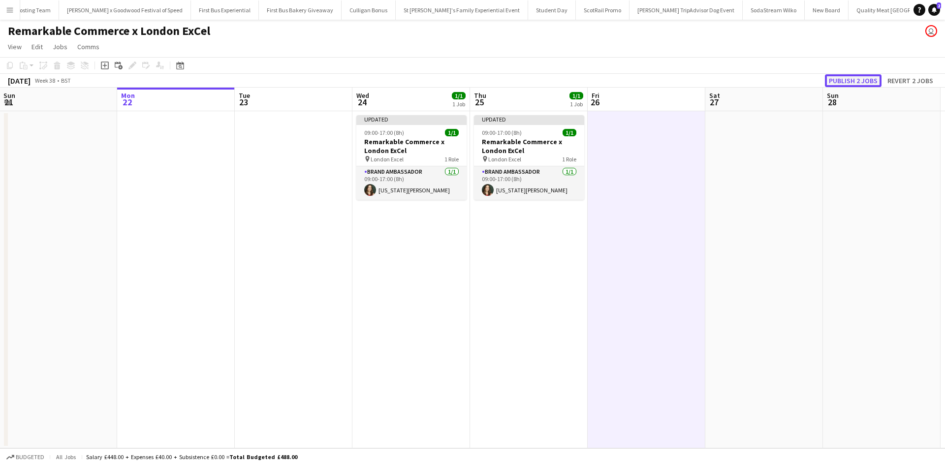
click at [857, 82] on button "Publish 2 jobs" at bounding box center [853, 80] width 57 height 13
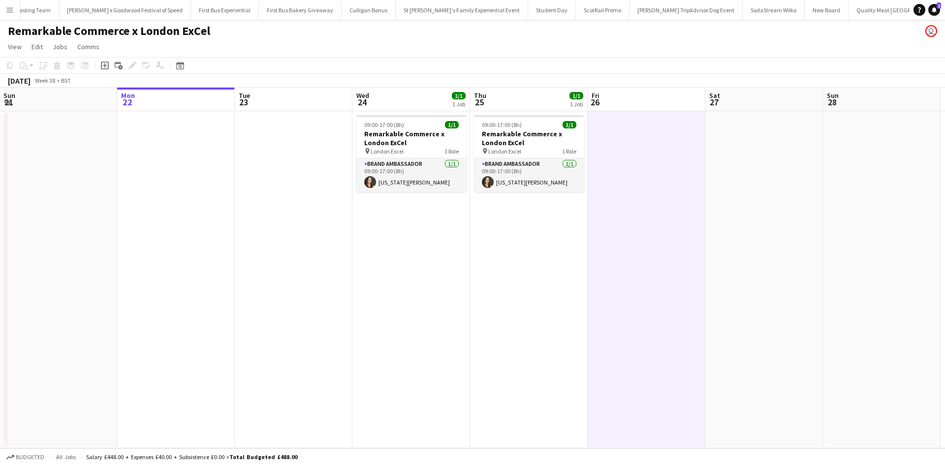
click at [3, 10] on button "Menu" at bounding box center [10, 10] width 20 height 20
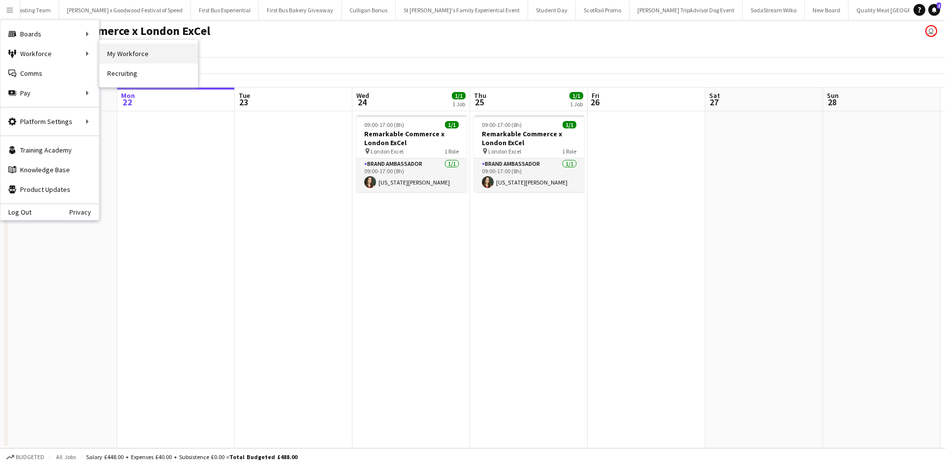
click at [111, 51] on link "My Workforce" at bounding box center [148, 54] width 98 height 20
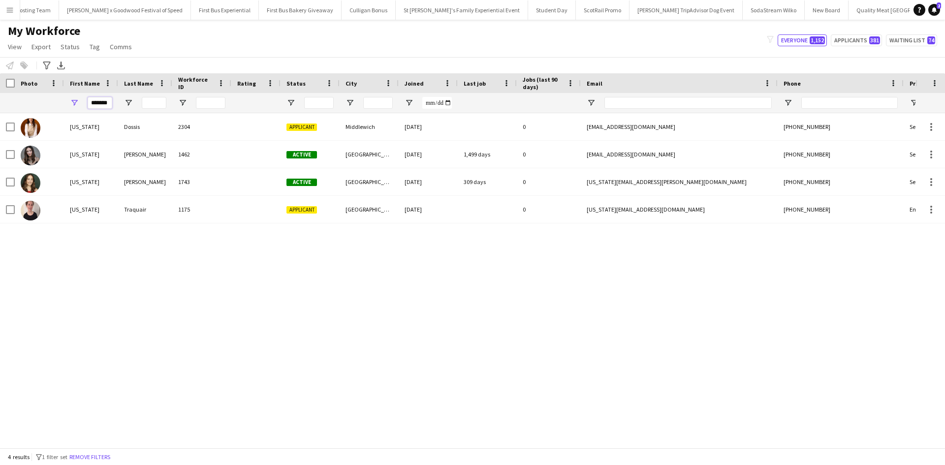
drag, startPoint x: 92, startPoint y: 101, endPoint x: 115, endPoint y: 100, distance: 23.2
click at [115, 100] on div "*******" at bounding box center [91, 103] width 54 height 20
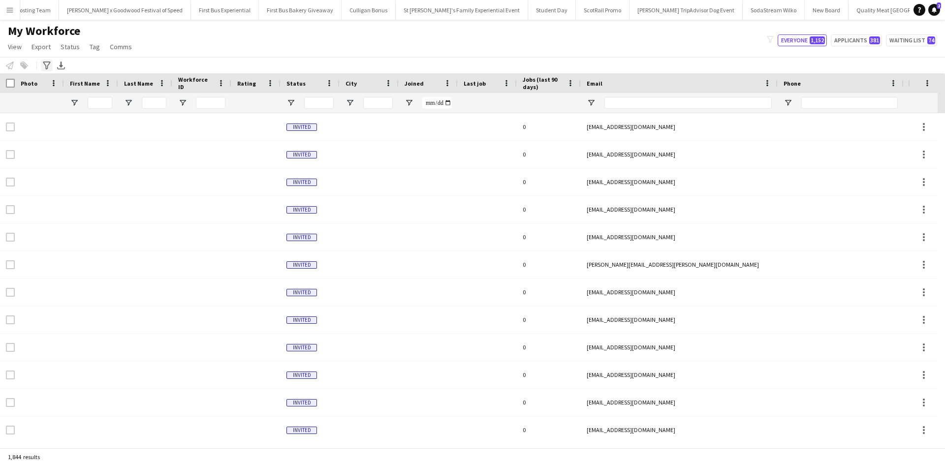
click at [46, 69] on icon at bounding box center [46, 66] width 7 height 8
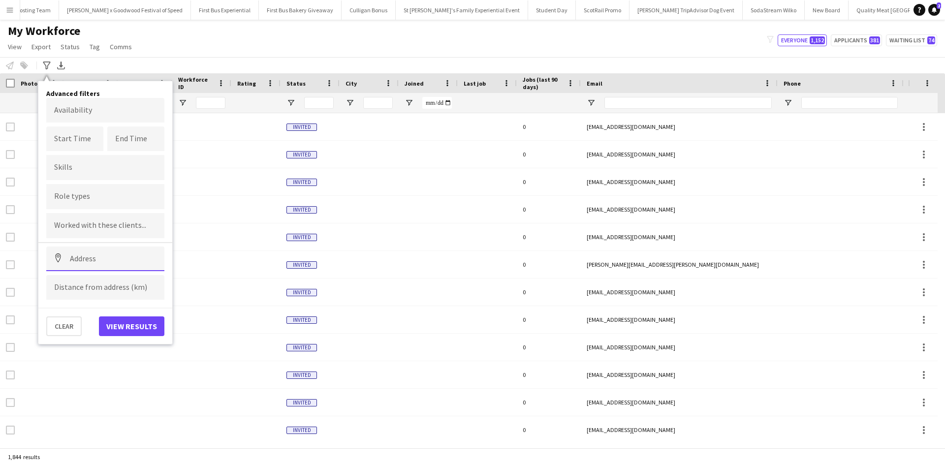
click at [91, 257] on input at bounding box center [105, 259] width 118 height 25
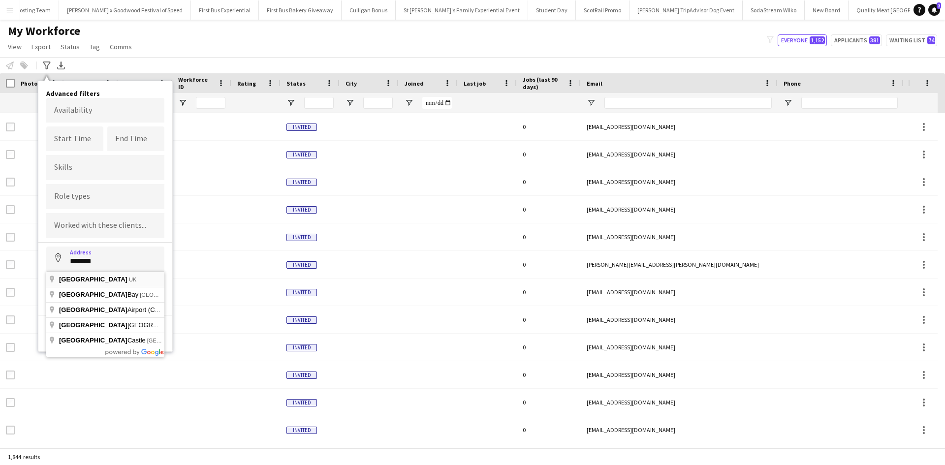
type input "**********"
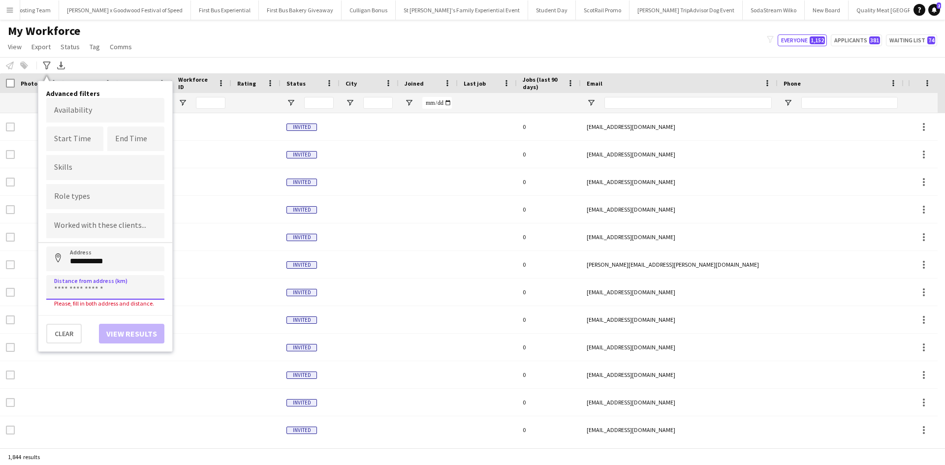
click at [82, 290] on input at bounding box center [105, 287] width 118 height 25
type input "*****"
click button "Address" at bounding box center [58, 259] width 24 height 24
type input "**********"
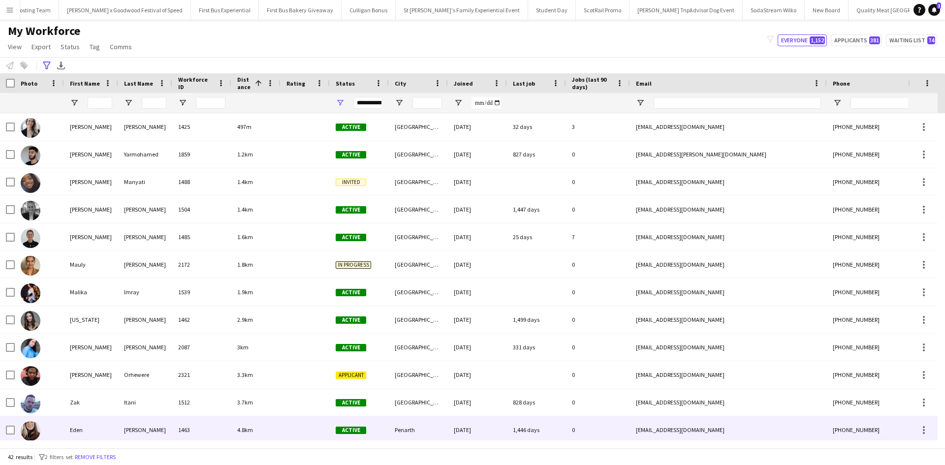
click at [70, 425] on div "Eden" at bounding box center [91, 430] width 54 height 27
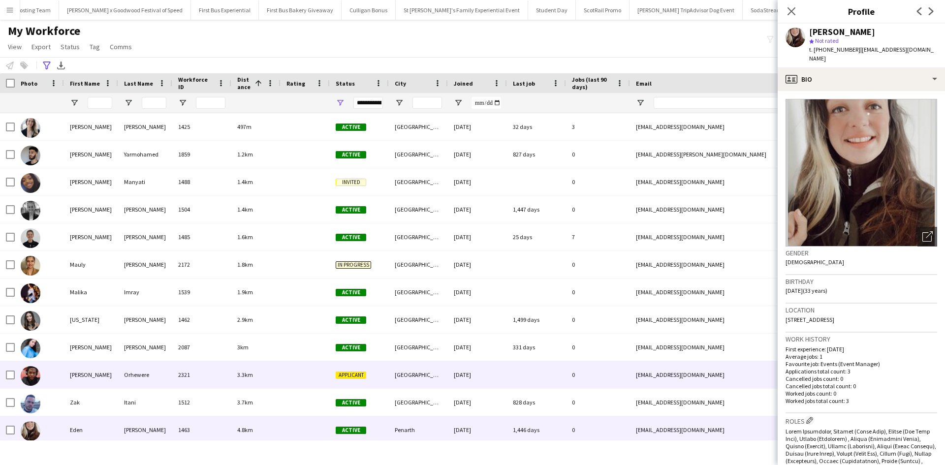
click at [83, 369] on div "Emmanuel" at bounding box center [91, 374] width 54 height 27
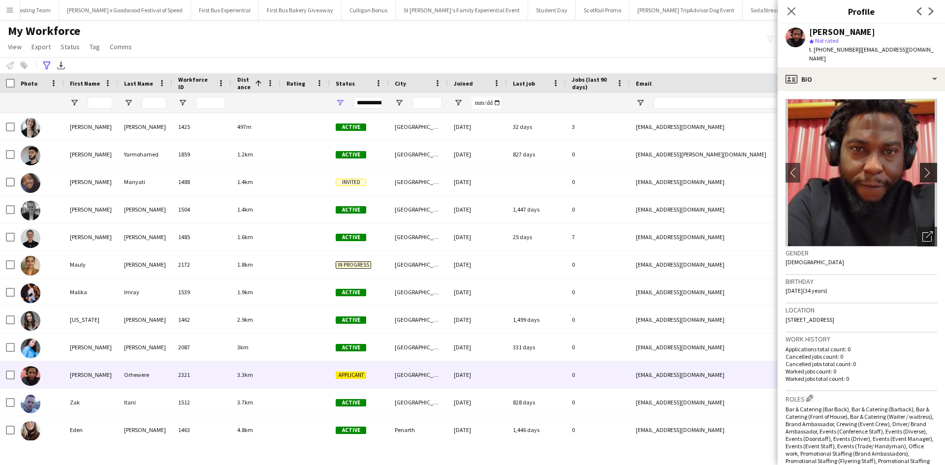
click at [923, 167] on app-icon "chevron-right" at bounding box center [930, 172] width 15 height 10
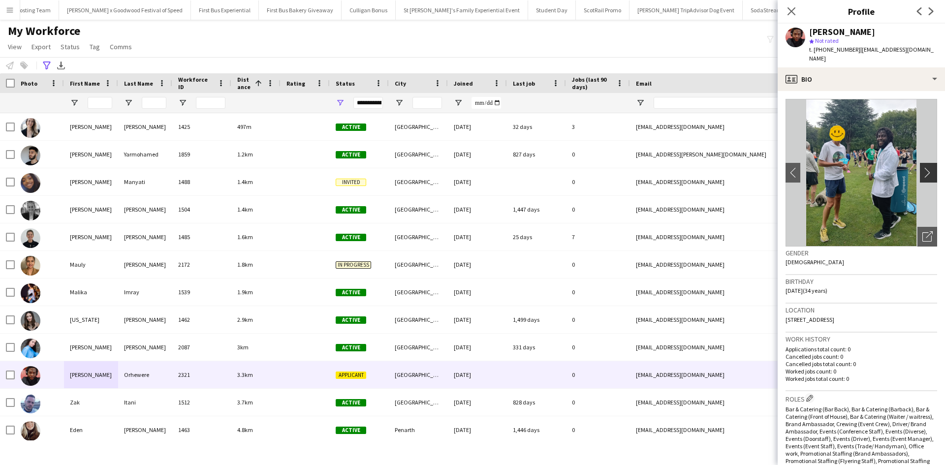
click at [923, 167] on app-icon "chevron-right" at bounding box center [930, 172] width 15 height 10
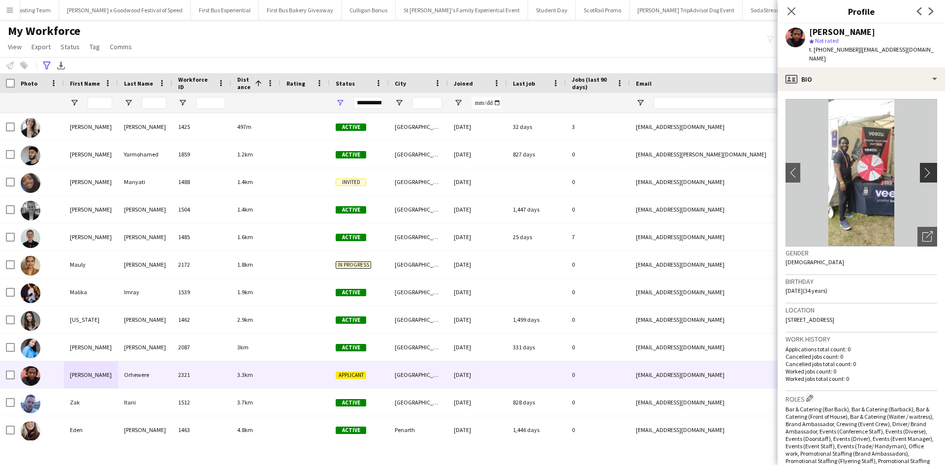
click at [923, 167] on app-icon "chevron-right" at bounding box center [930, 172] width 15 height 10
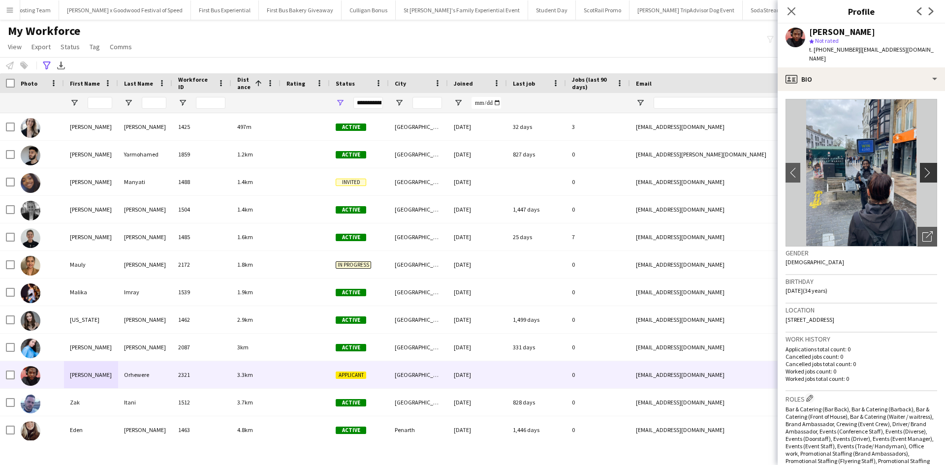
click at [923, 167] on app-icon "chevron-right" at bounding box center [930, 172] width 15 height 10
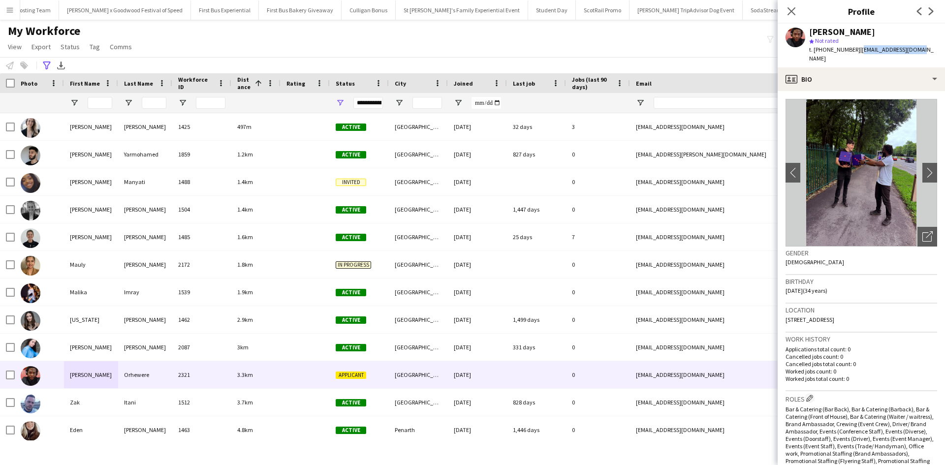
drag, startPoint x: 856, startPoint y: 49, endPoint x: 929, endPoint y: 49, distance: 72.9
click at [929, 49] on app-profile-header "Emmanuel Orhewere star Not rated t. +447786152068 | eoorhewere@gmail.com" at bounding box center [861, 46] width 167 height 44
copy span "eoorhewere@gmail.com"
click at [7, 12] on app-icon "Menu" at bounding box center [10, 10] width 8 height 8
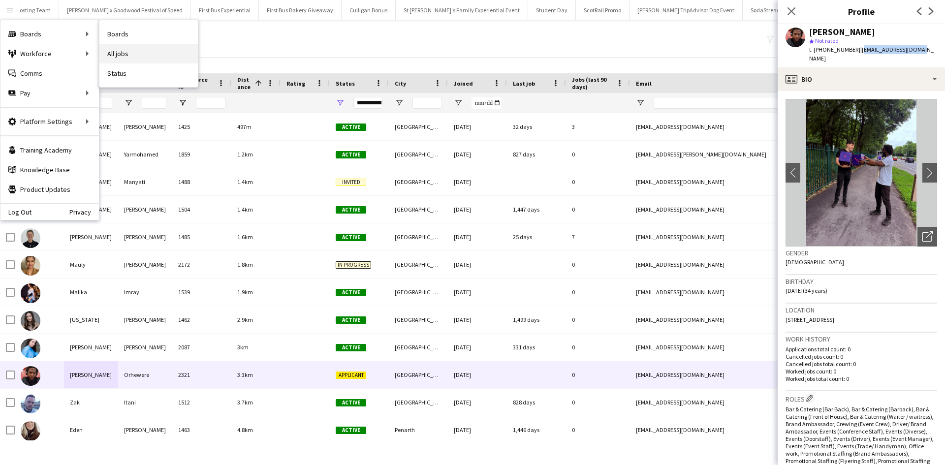
click at [115, 50] on link "All jobs" at bounding box center [148, 54] width 98 height 20
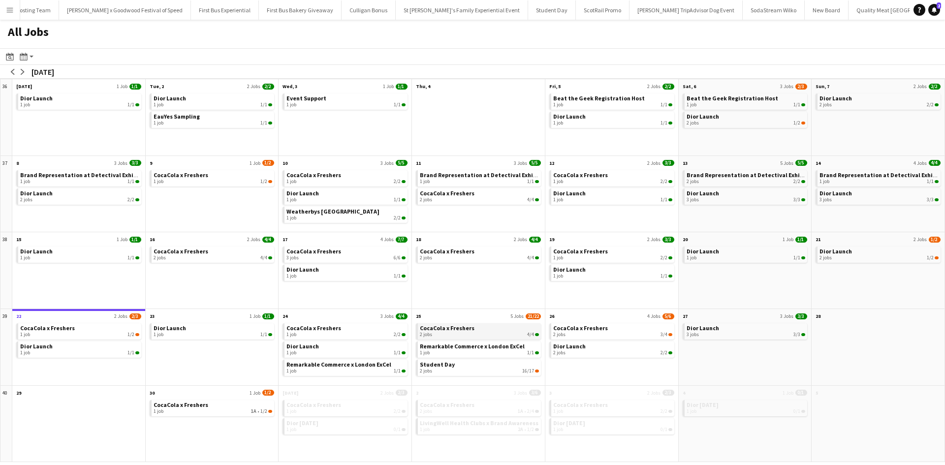
click at [447, 329] on span "CocaCola x Freshers" at bounding box center [447, 327] width 55 height 7
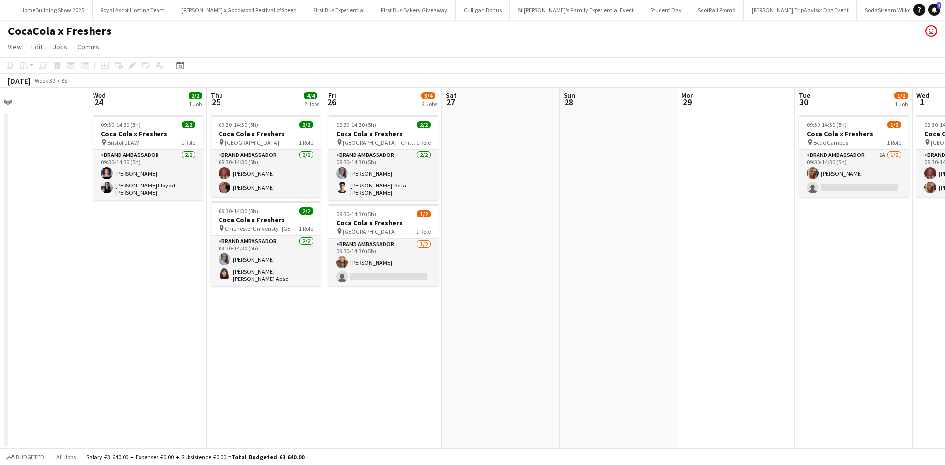
scroll to position [0, 9852]
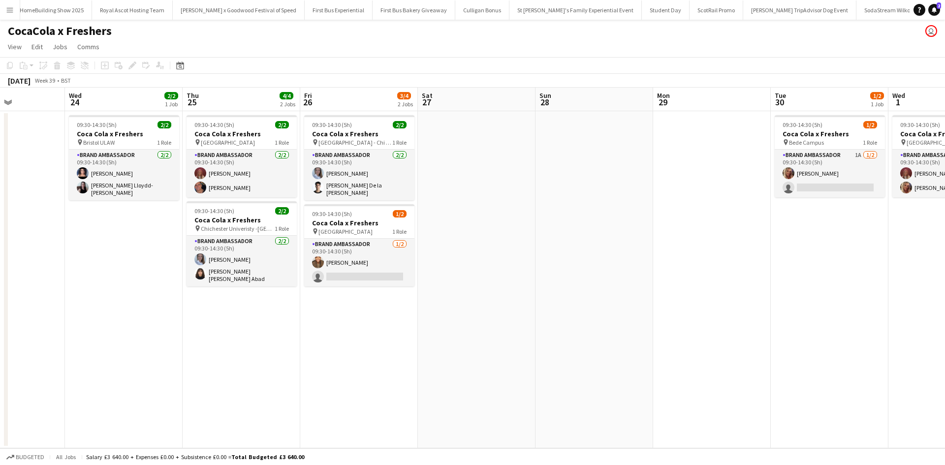
drag, startPoint x: 684, startPoint y: 344, endPoint x: 136, endPoint y: 311, distance: 549.0
click at [136, 311] on app-calendar-viewport "Sun 21 Mon 22 1/2 1 Job Tue 23 Wed 24 2/2 1 Job Thu 25 4/4 2 Jobs Fri 26 3/4 2 …" at bounding box center [472, 268] width 945 height 361
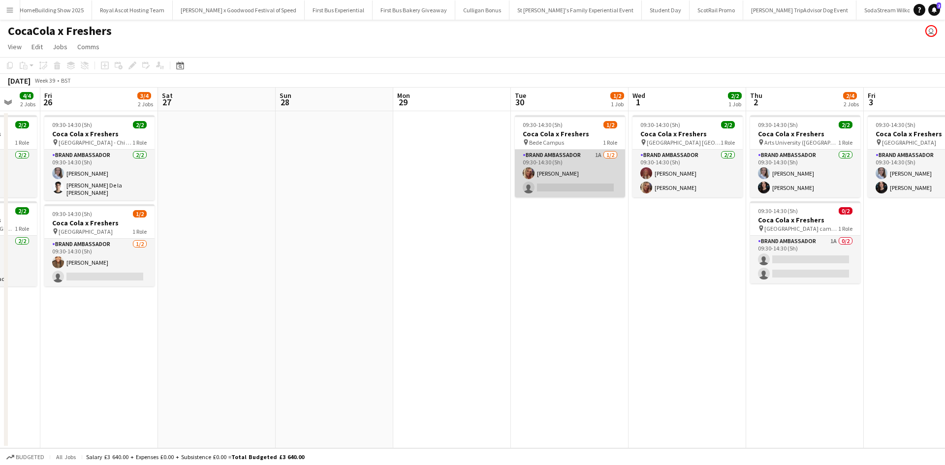
click at [555, 186] on app-card-role "Brand Ambassador 1A [DATE] 09:30-14:30 (5h) [PERSON_NAME] single-neutral-actions" at bounding box center [570, 174] width 110 height 48
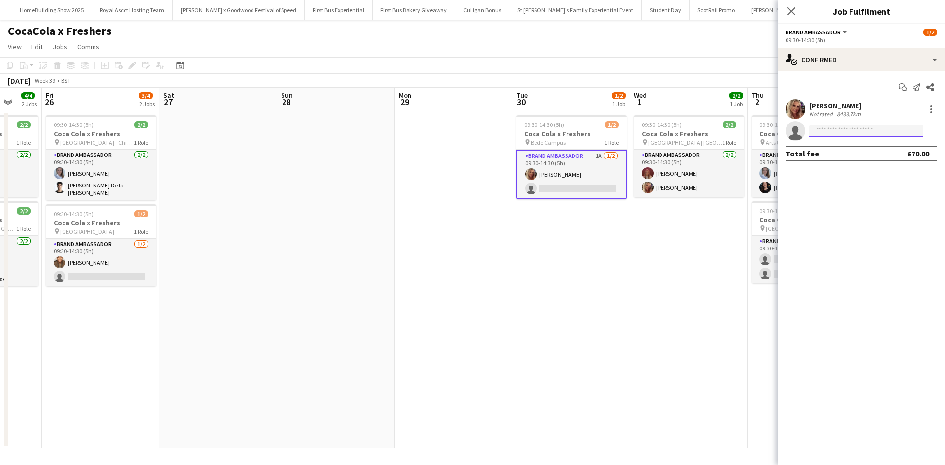
click at [853, 130] on input at bounding box center [867, 131] width 114 height 12
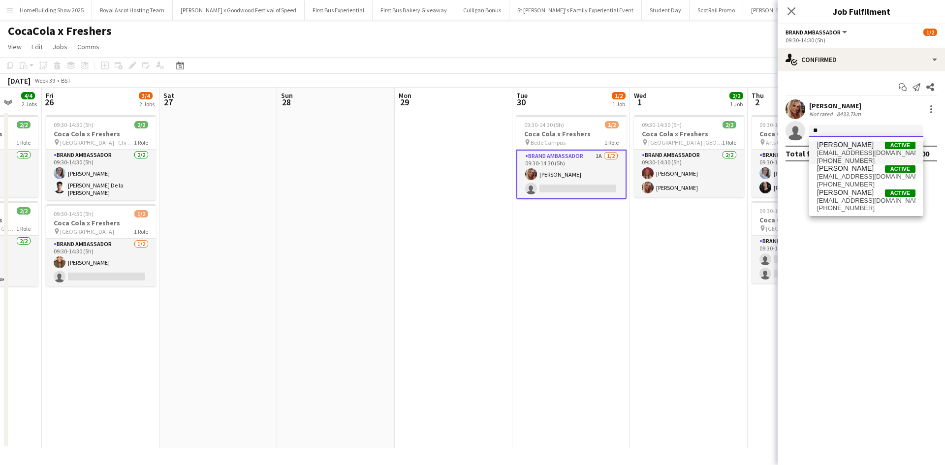
type input "*"
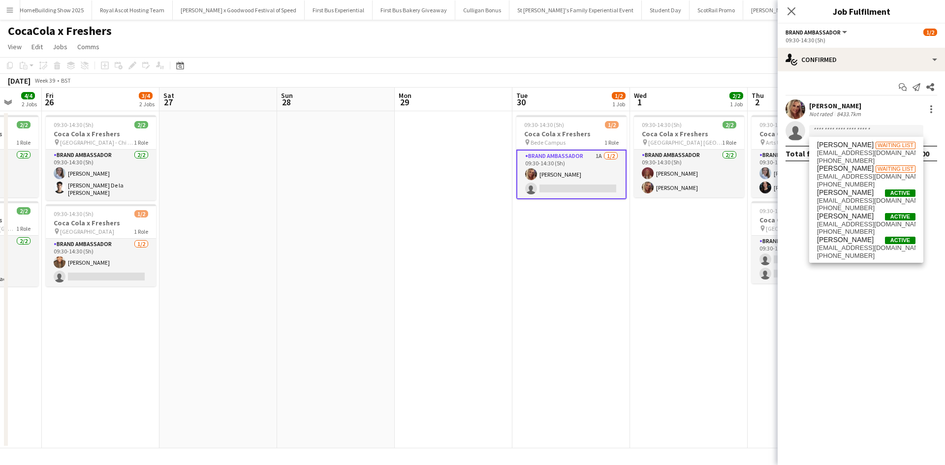
click at [552, 262] on app-date-cell "09:30-14:30 (5h) 1/2 Coca Cola x Freshers pin Bede Campus 1 Role Brand Ambassad…" at bounding box center [572, 279] width 118 height 337
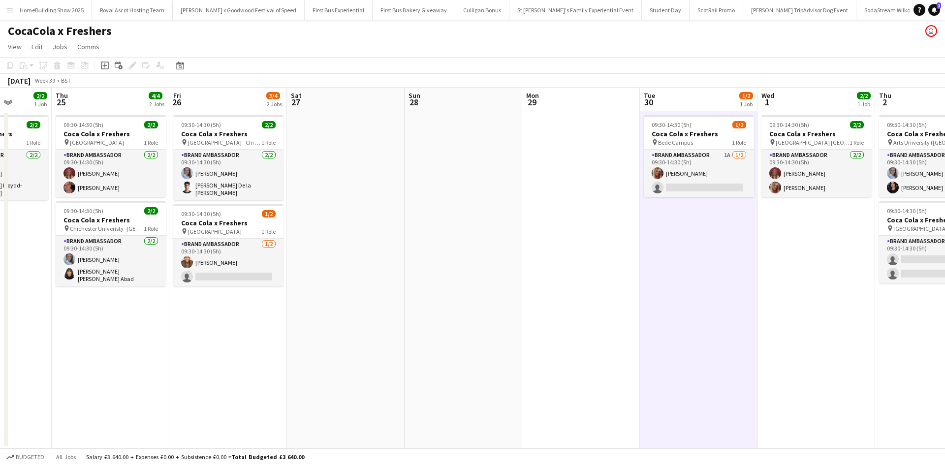
scroll to position [0, 294]
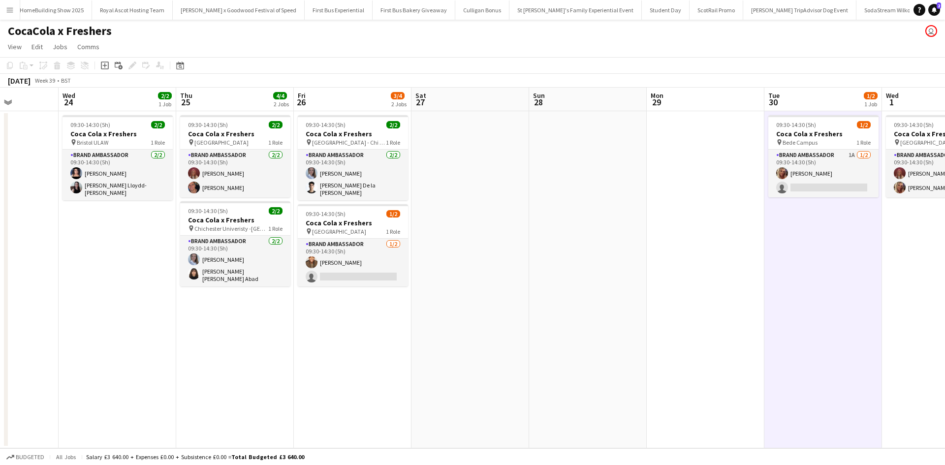
drag, startPoint x: 335, startPoint y: 270, endPoint x: 587, endPoint y: 258, distance: 252.4
click at [587, 258] on app-calendar-viewport "Sun 21 Mon 22 1/2 1 Job Tue 23 Wed 24 2/2 1 Job Thu 25 4/4 2 Jobs Fri 26 3/4 2 …" at bounding box center [472, 268] width 945 height 361
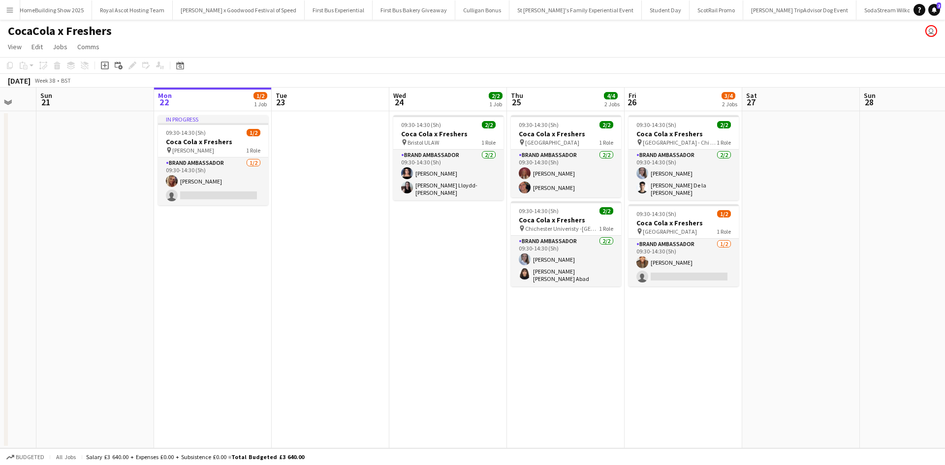
scroll to position [0, 269]
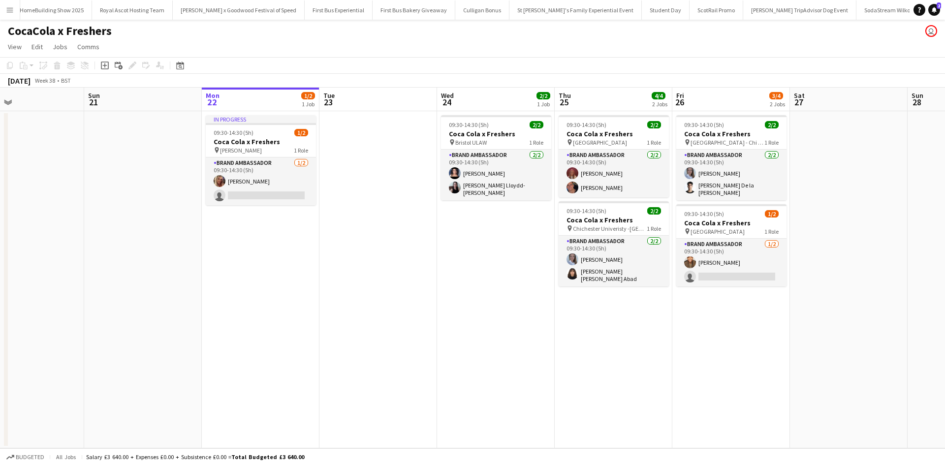
drag, startPoint x: 193, startPoint y: 343, endPoint x: 571, endPoint y: 328, distance: 379.0
click at [571, 328] on app-calendar-viewport "Thu 18 4/4 2 Jobs Fri 19 2/2 1 Job Sat 20 Sun 21 Mon 22 1/2 1 Job Tue 23 Wed 24…" at bounding box center [472, 268] width 945 height 361
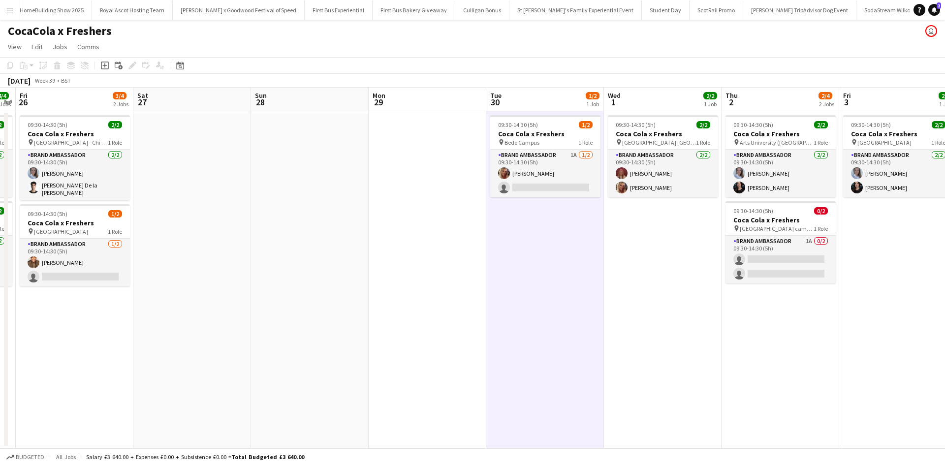
scroll to position [0, 402]
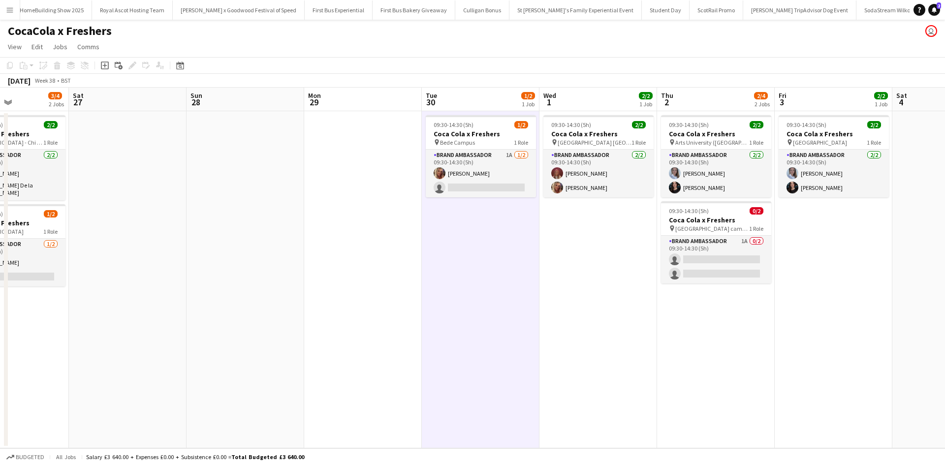
drag, startPoint x: 774, startPoint y: 333, endPoint x: 52, endPoint y: 259, distance: 725.1
click at [52, 259] on app-calendar-viewport "Tue 23 Wed 24 2/2 1 Job Thu 25 4/4 2 Jobs Fri 26 3/4 2 Jobs Sat 27 Sun 28 Mon 2…" at bounding box center [472, 268] width 945 height 361
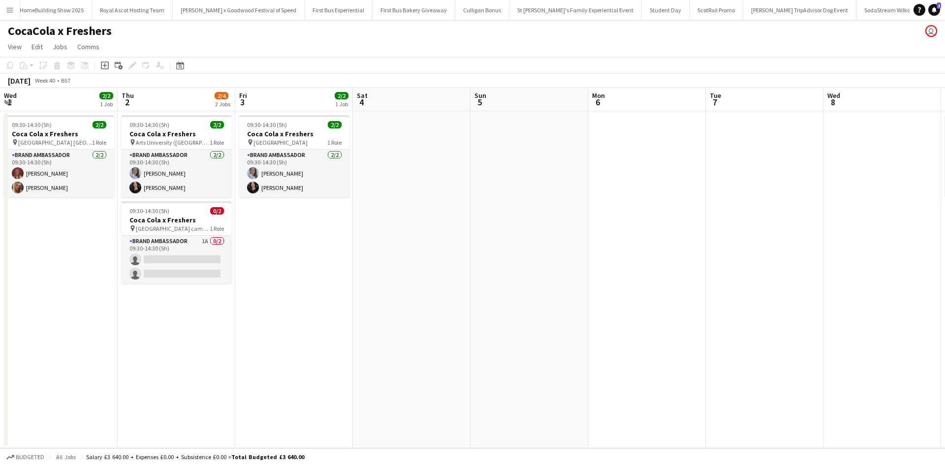
drag, startPoint x: 735, startPoint y: 360, endPoint x: 192, endPoint y: 311, distance: 545.3
click at [192, 313] on app-calendar-viewport "Sat 27 Sun 28 Mon 29 Tue 30 1/2 1 Job Wed 1 2/2 1 Job Thu 2 2/4 2 Jobs Fri 3 2/…" at bounding box center [472, 268] width 945 height 361
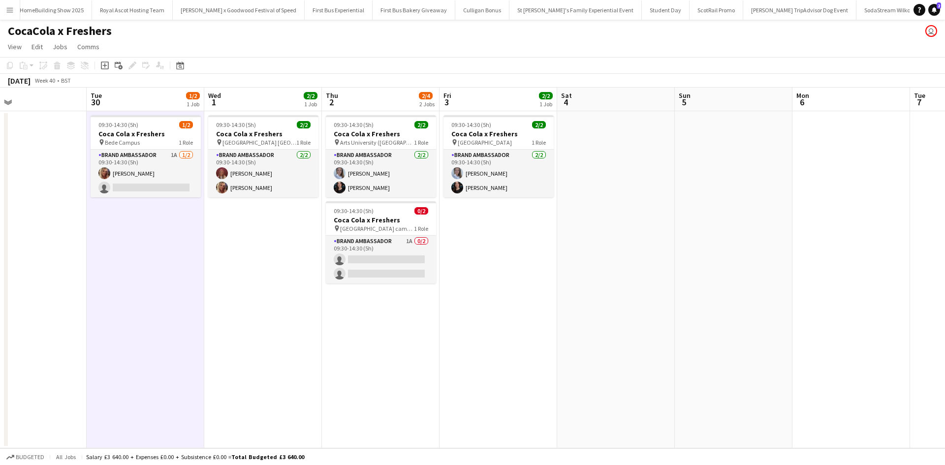
drag, startPoint x: 583, startPoint y: 318, endPoint x: 279, endPoint y: 281, distance: 305.6
click at [279, 281] on app-calendar-viewport "Sat 27 Sun 28 Mon 29 Tue 30 1/2 1 Job Wed 1 2/2 1 Job Thu 2 2/4 2 Jobs Fri 3 2/…" at bounding box center [472, 268] width 945 height 361
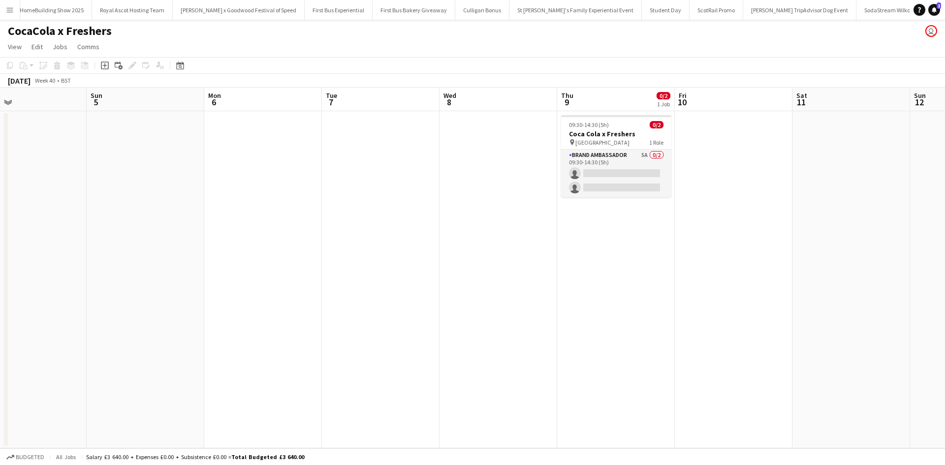
scroll to position [0, 341]
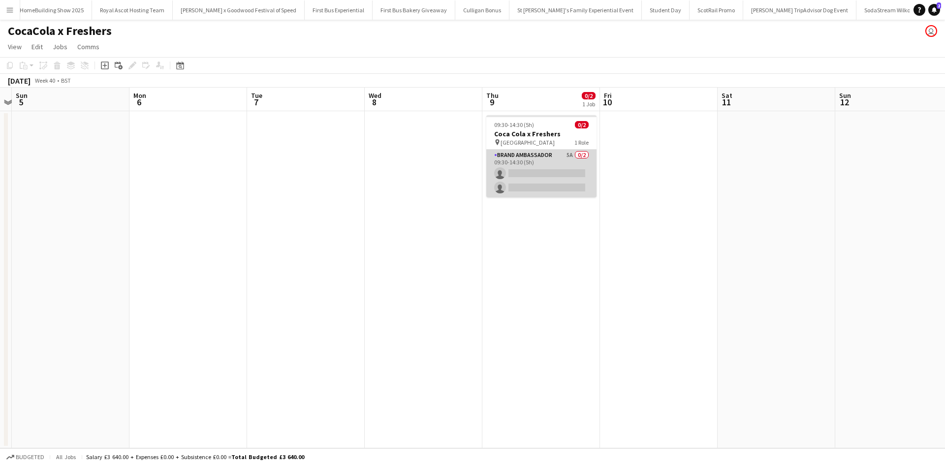
click at [563, 165] on app-card-role "Brand Ambassador 5A 0/2 09:30-14:30 (5h) single-neutral-actions single-neutral-…" at bounding box center [541, 174] width 110 height 48
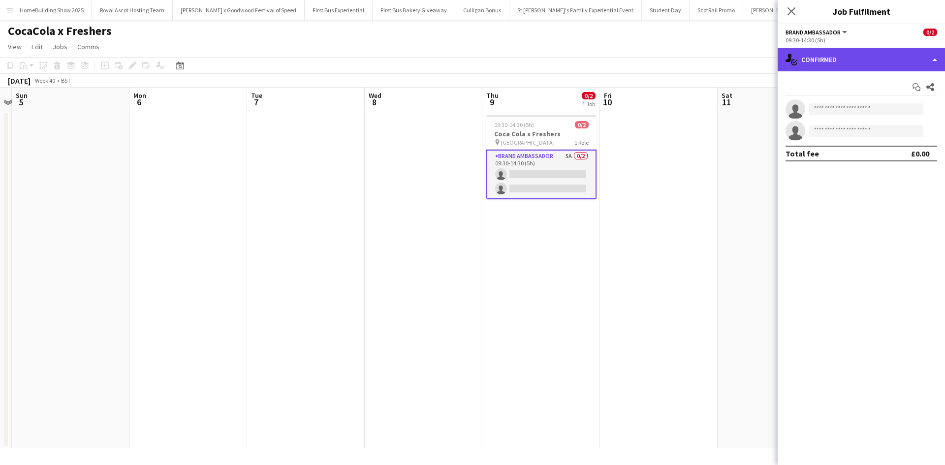
click at [879, 55] on div "single-neutral-actions-check-2 Confirmed" at bounding box center [861, 60] width 167 height 24
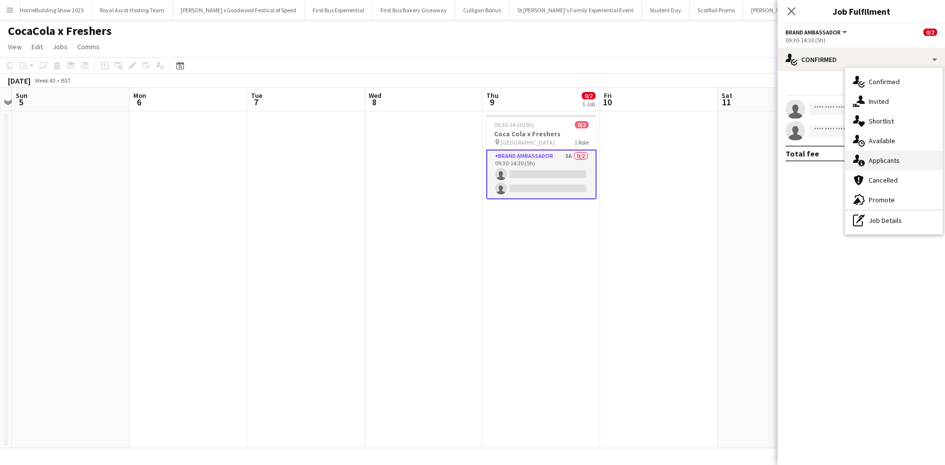
click at [912, 159] on div "single-neutral-actions-information Applicants" at bounding box center [893, 161] width 97 height 20
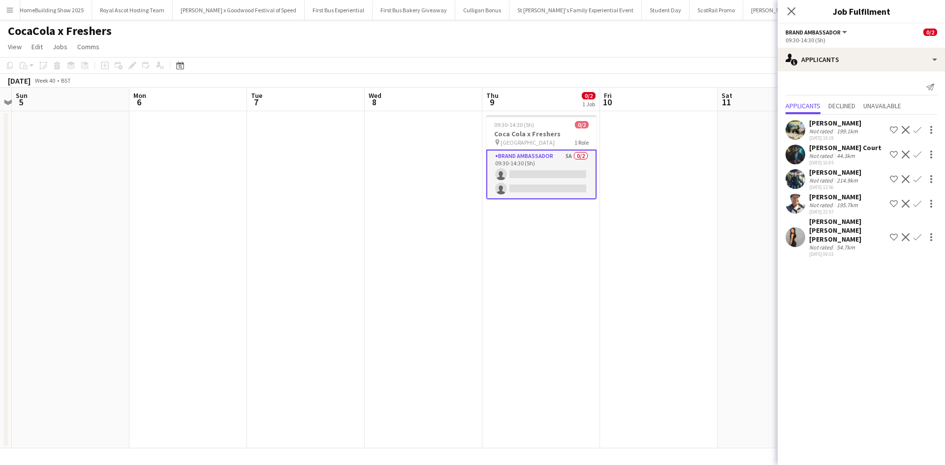
click at [648, 308] on app-date-cell at bounding box center [659, 279] width 118 height 337
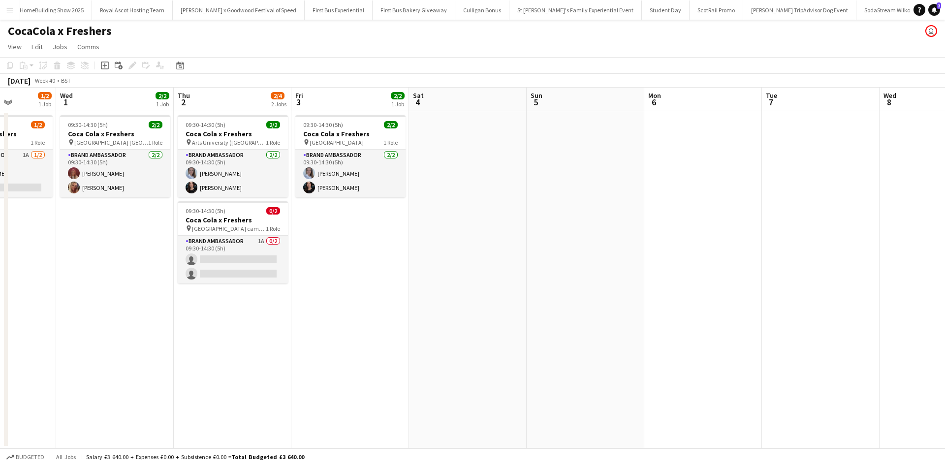
drag, startPoint x: 404, startPoint y: 325, endPoint x: 943, endPoint y: 275, distance: 541.0
click at [940, 276] on app-calendar-viewport "Sun 28 Mon 29 Tue 30 1/2 1 Job Wed 1 2/2 1 Job Thu 2 2/4 2 Jobs Fri 3 2/2 1 Job…" at bounding box center [472, 268] width 945 height 361
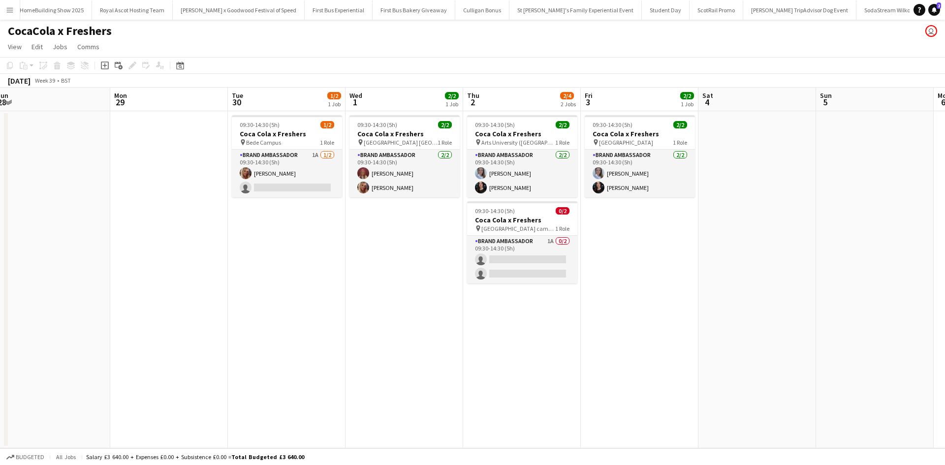
drag, startPoint x: 377, startPoint y: 353, endPoint x: 766, endPoint y: 324, distance: 390.0
click at [765, 325] on app-calendar-viewport "Fri 26 3/4 2 Jobs Sat 27 Sun 28 Mon 29 Tue 30 1/2 1 Job Wed 1 2/2 1 Job Thu 2 2…" at bounding box center [472, 268] width 945 height 361
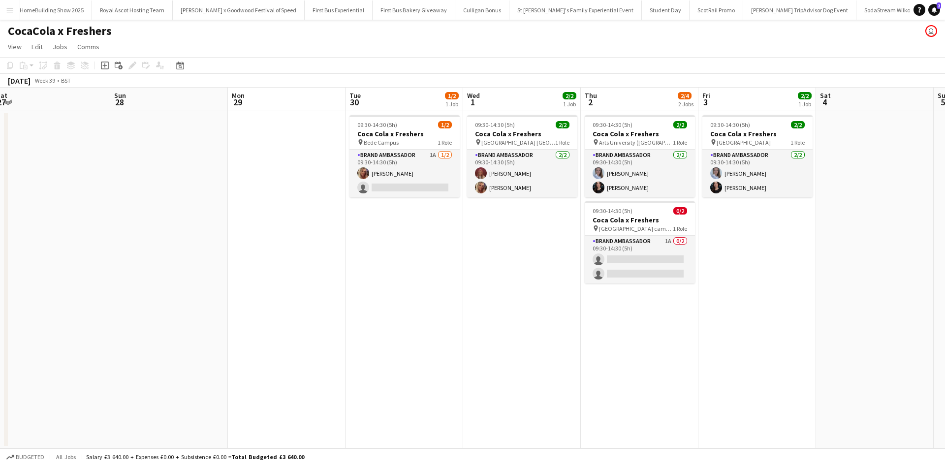
scroll to position [0, 241]
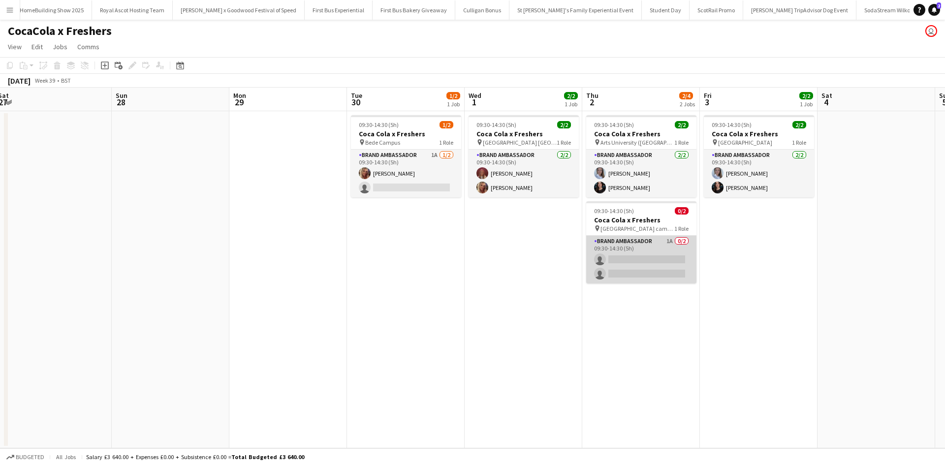
click at [654, 249] on app-card-role "Brand Ambassador 1A 0/2 09:30-14:30 (5h) single-neutral-actions single-neutral-…" at bounding box center [641, 260] width 110 height 48
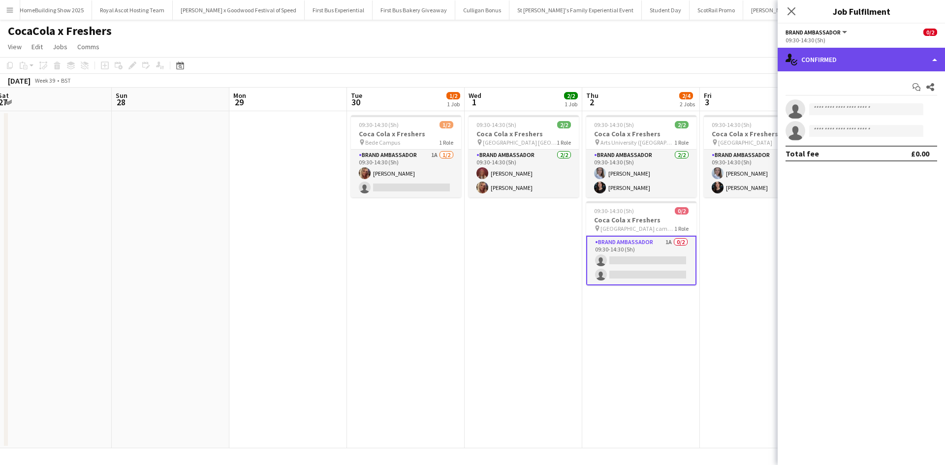
click at [876, 63] on div "single-neutral-actions-check-2 Confirmed" at bounding box center [861, 60] width 167 height 24
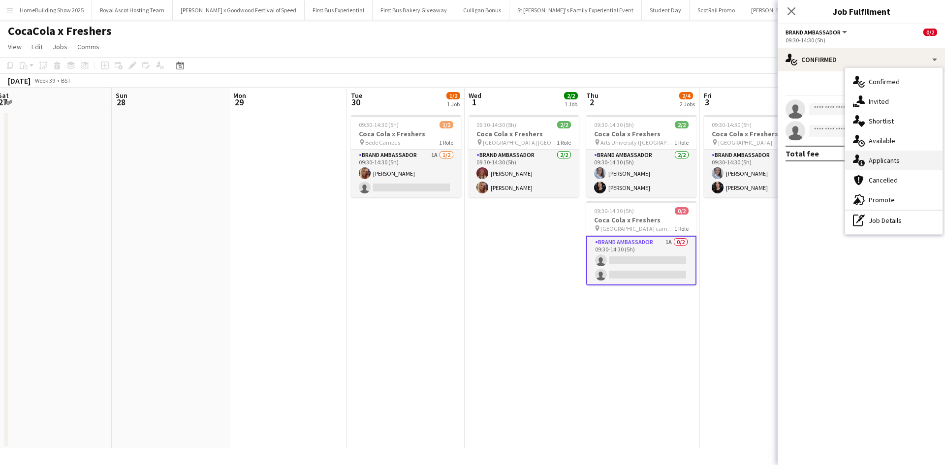
click at [892, 160] on span "Applicants" at bounding box center [884, 160] width 31 height 9
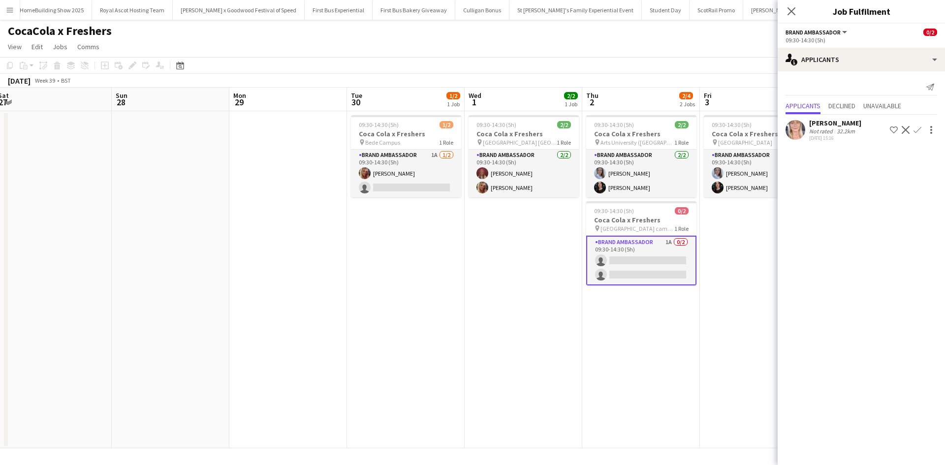
click at [608, 363] on app-date-cell "09:30-14:30 (5h) 2/2 Coca Cola x Freshers pin Arts University ([GEOGRAPHIC_DATA…" at bounding box center [642, 279] width 118 height 337
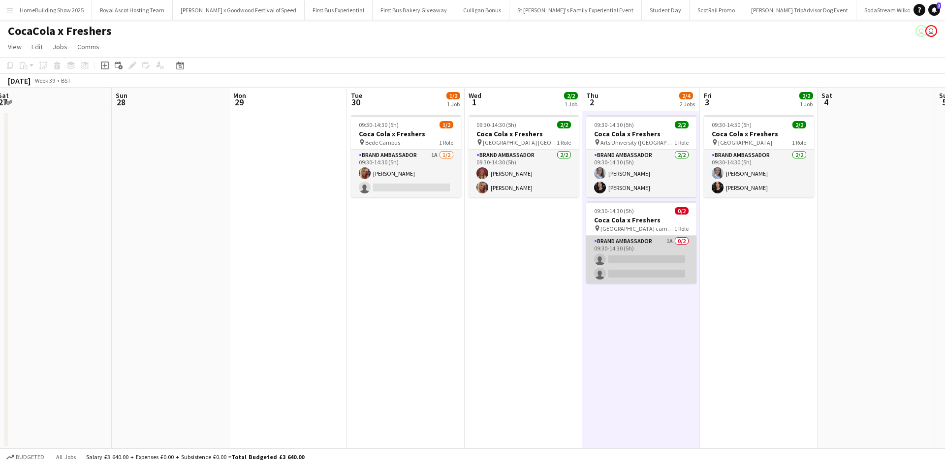
click at [645, 247] on app-card-role "Brand Ambassador 1A 0/2 09:30-14:30 (5h) single-neutral-actions single-neutral-…" at bounding box center [641, 260] width 110 height 48
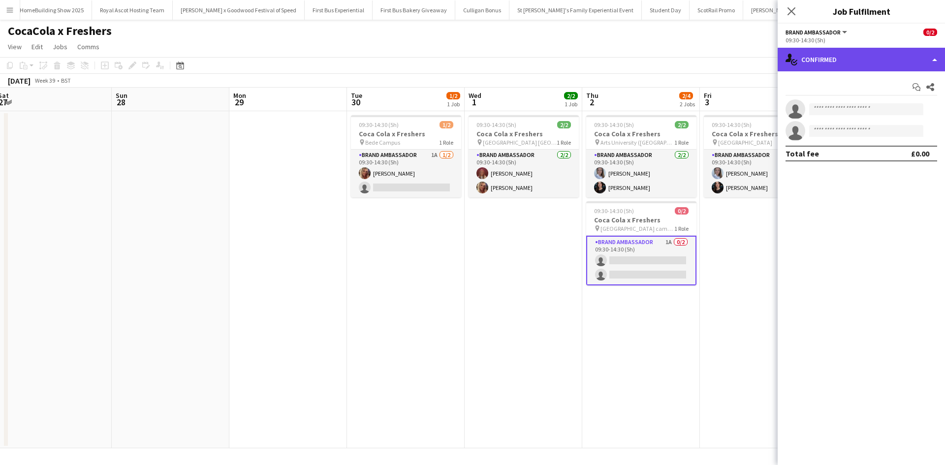
click at [886, 65] on div "single-neutral-actions-check-2 Confirmed" at bounding box center [861, 60] width 167 height 24
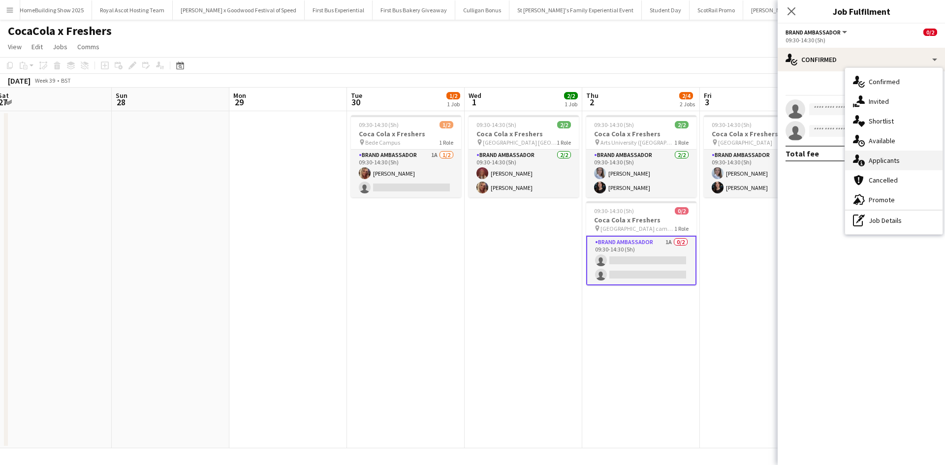
click at [900, 159] on div "single-neutral-actions-information Applicants" at bounding box center [893, 161] width 97 height 20
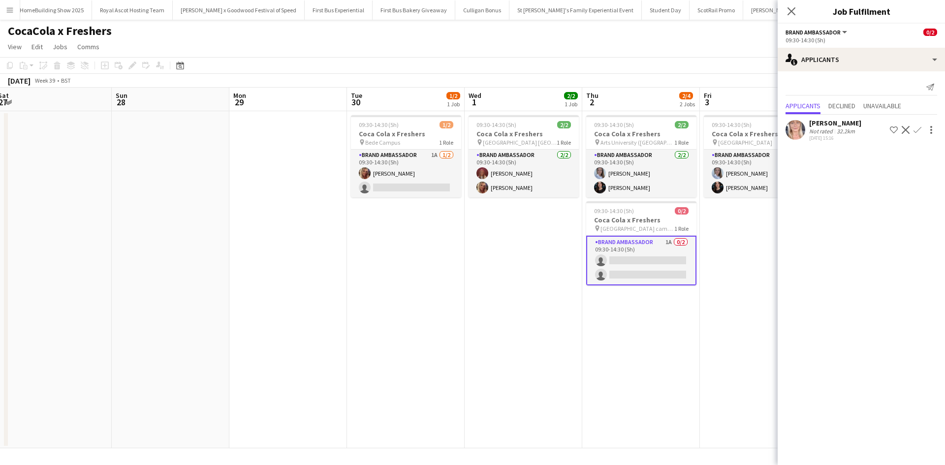
click at [731, 367] on app-date-cell "09:30-14:30 (5h) 2/2 Coca Cola x Freshers pin Bournemouth University 1 Role Bra…" at bounding box center [759, 279] width 118 height 337
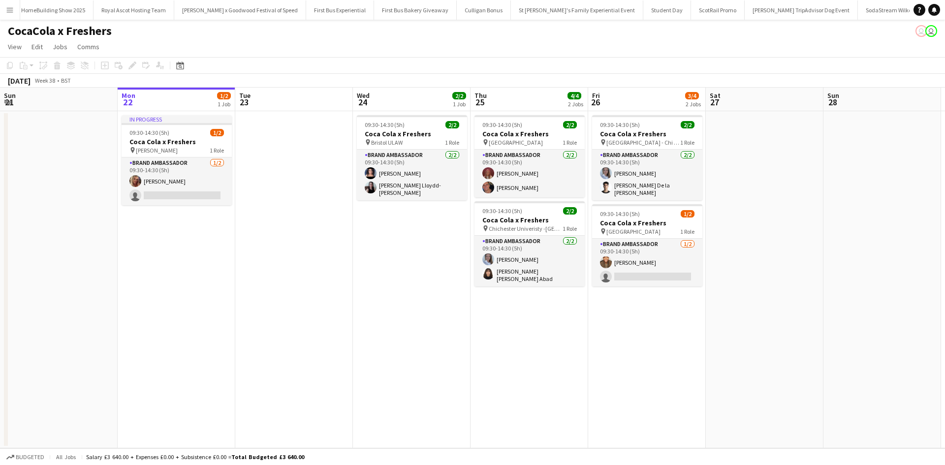
scroll to position [0, 9852]
click at [519, 191] on app-card-role "Brand Ambassador [DATE] 09:30-14:30 (5h) [PERSON_NAME] [PERSON_NAME]" at bounding box center [530, 174] width 110 height 48
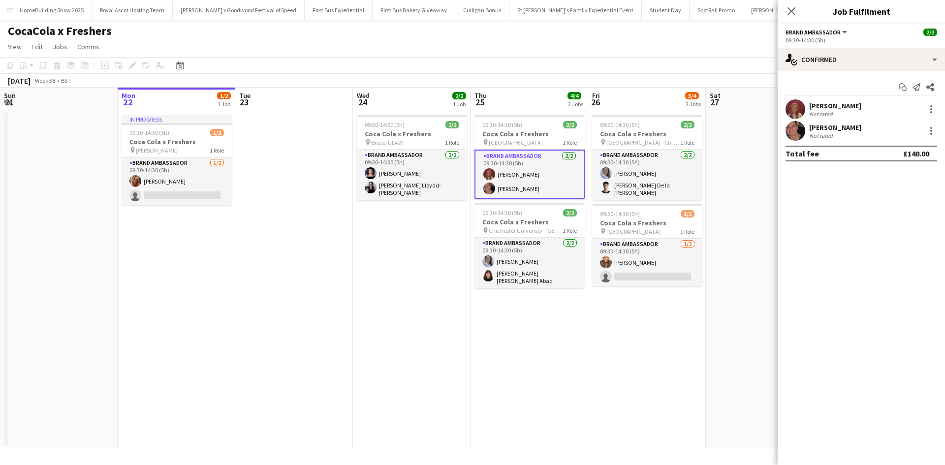
click at [839, 127] on div "[PERSON_NAME]" at bounding box center [836, 127] width 52 height 9
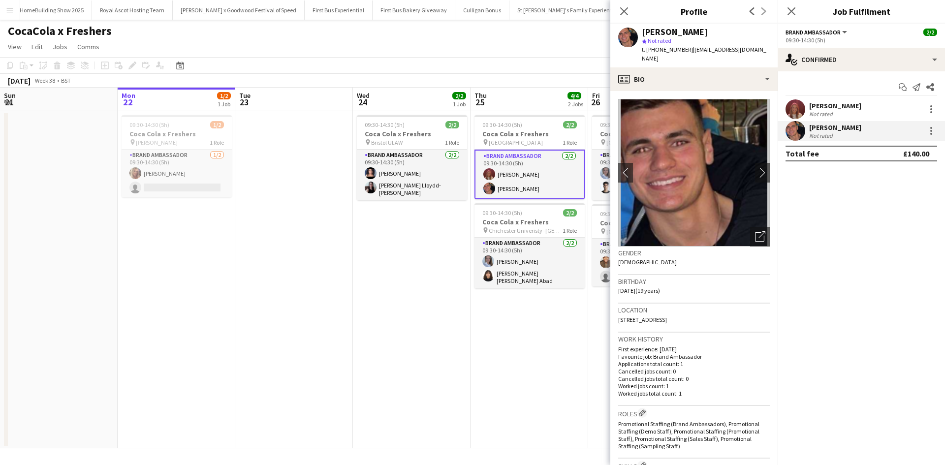
click at [330, 303] on app-date-cell at bounding box center [294, 279] width 118 height 337
